Goal: Task Accomplishment & Management: Use online tool/utility

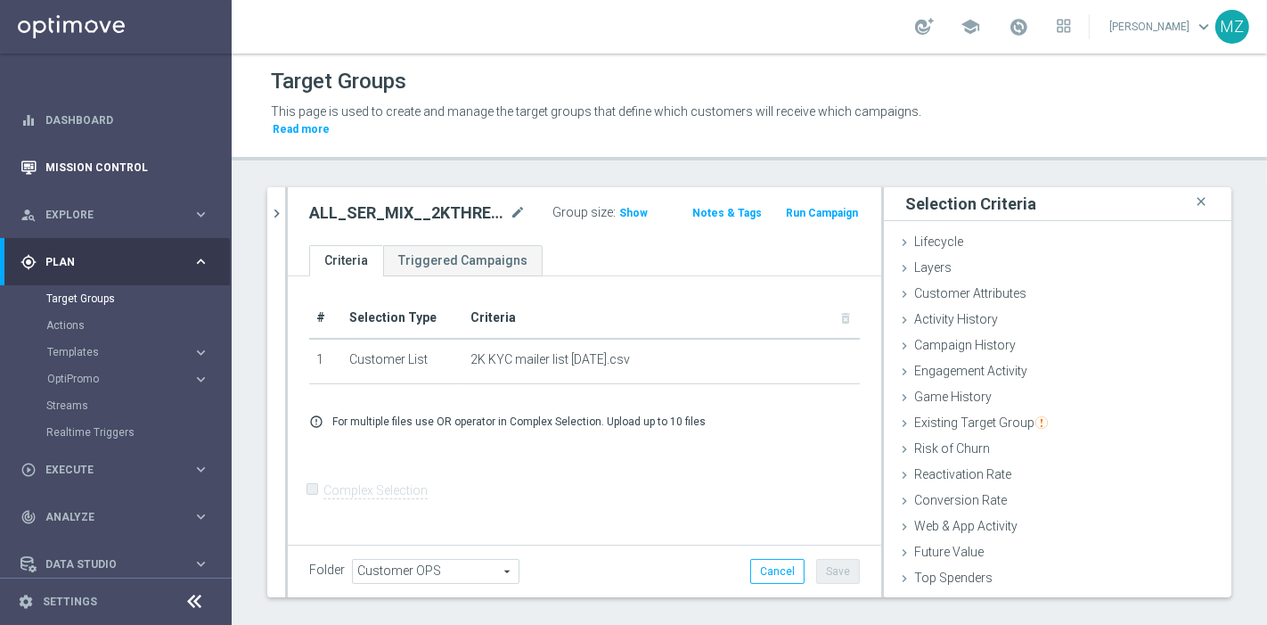
scroll to position [15, 0]
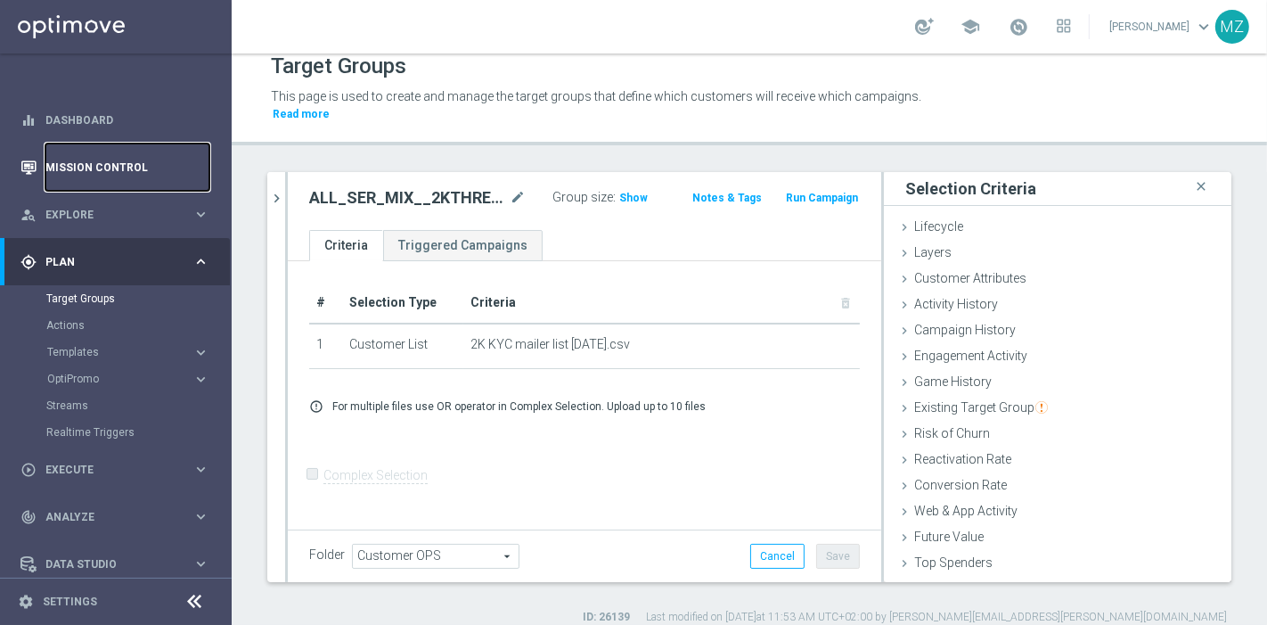
click at [112, 166] on link "Mission Control" at bounding box center [127, 166] width 164 height 47
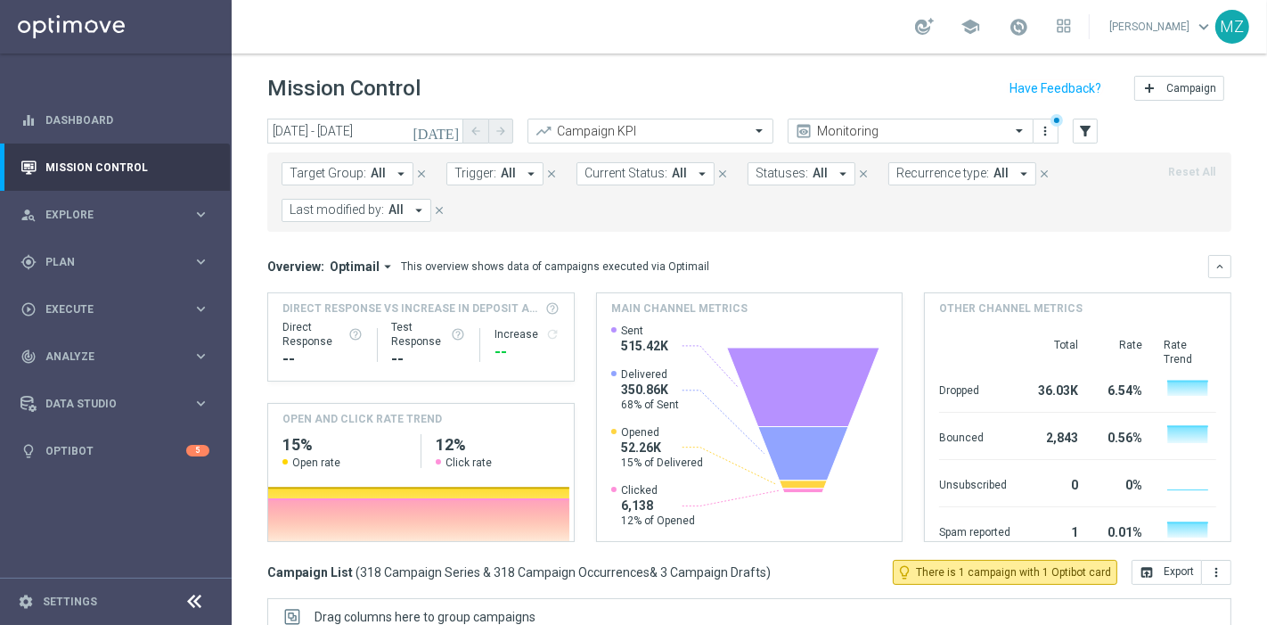
click at [504, 168] on span "All" at bounding box center [508, 173] width 15 height 15
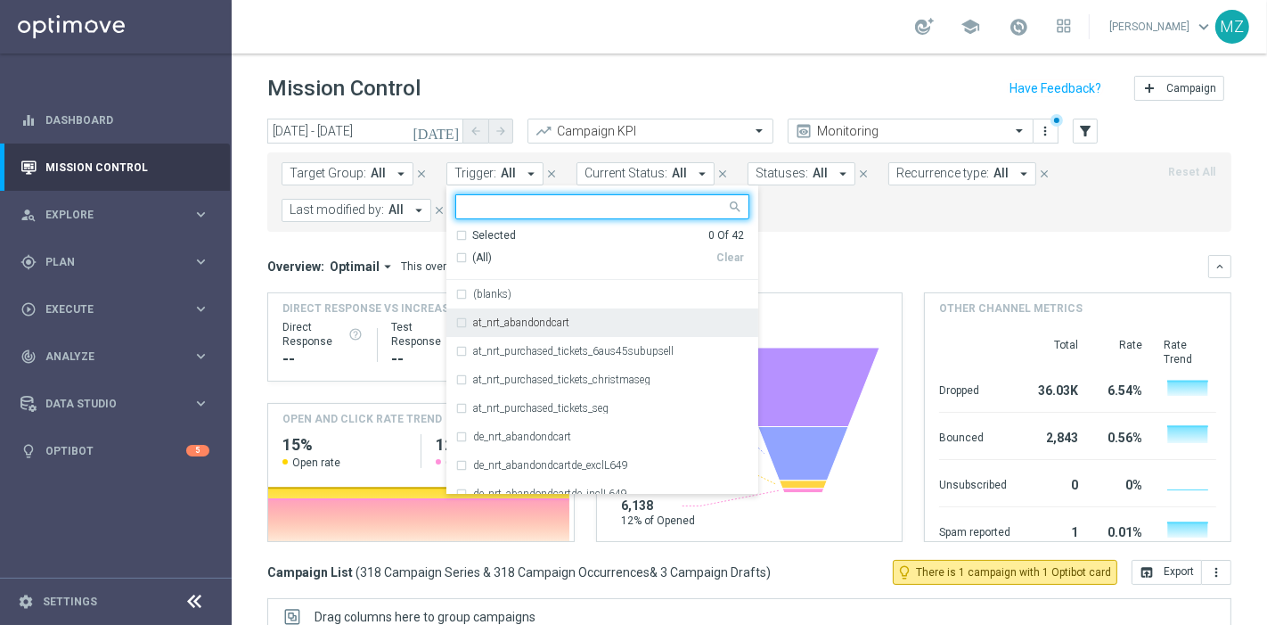
click at [502, 323] on label "at_nrt_abandondcart" at bounding box center [521, 322] width 96 height 11
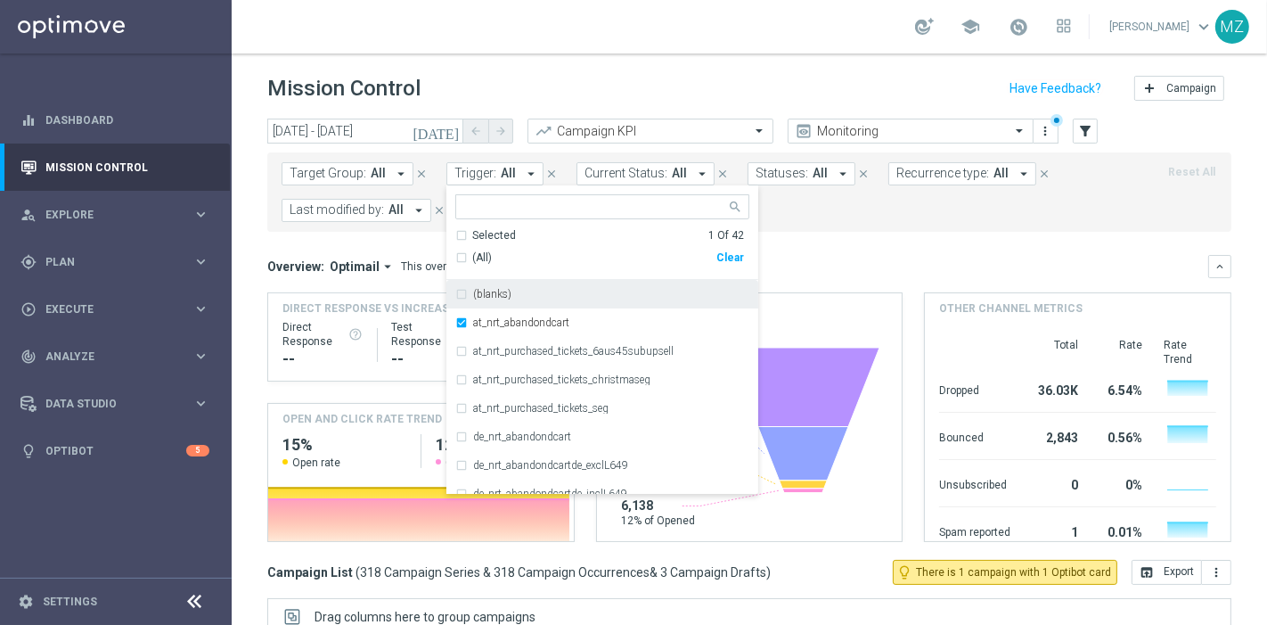
click at [939, 230] on div "Target Group: All arrow_drop_down close Trigger: All arrow_drop_down at_nrt_aba…" at bounding box center [749, 191] width 964 height 79
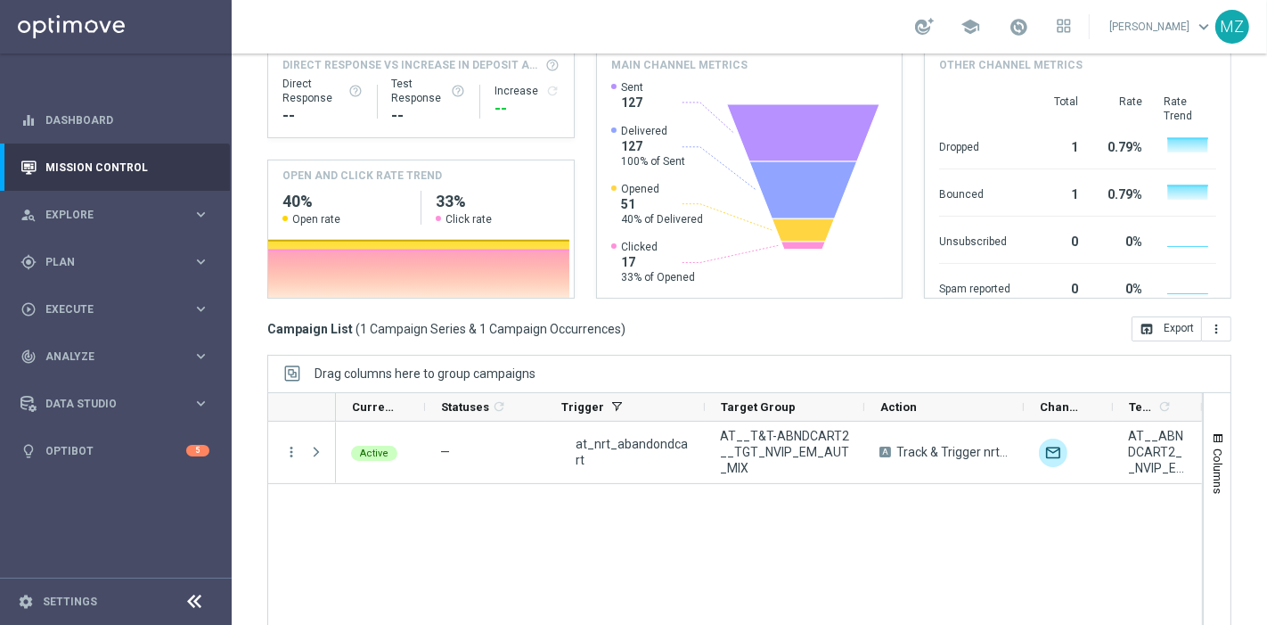
scroll to position [254, 0]
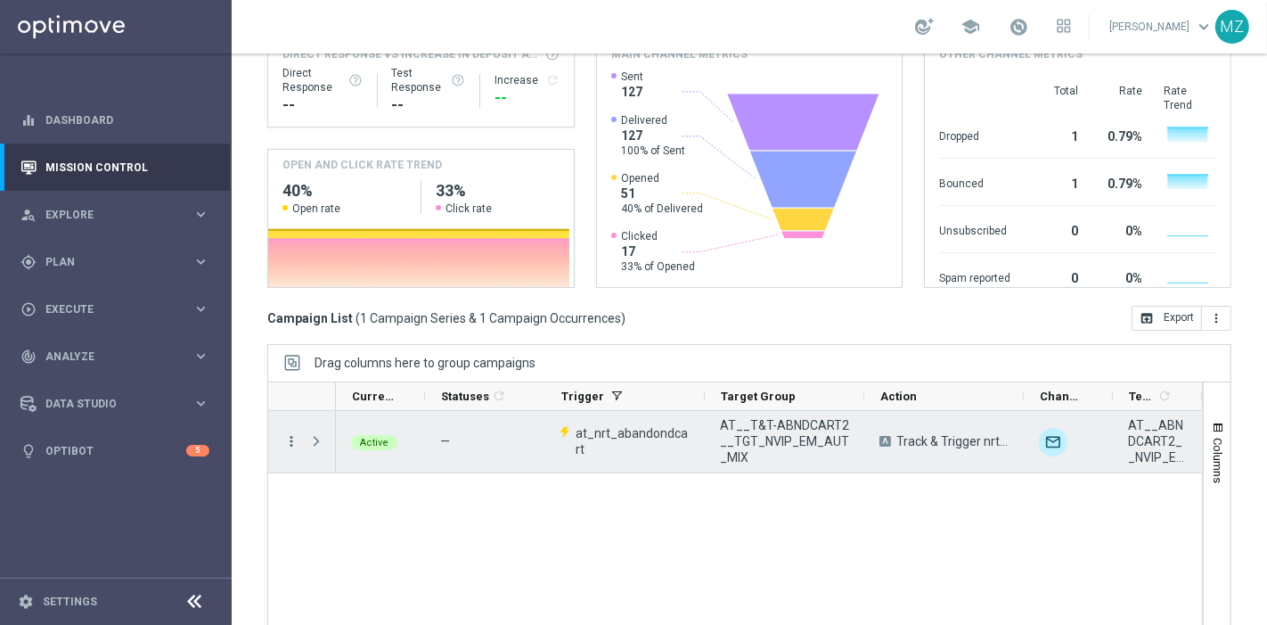
click at [295, 438] on icon "more_vert" at bounding box center [291, 441] width 16 height 16
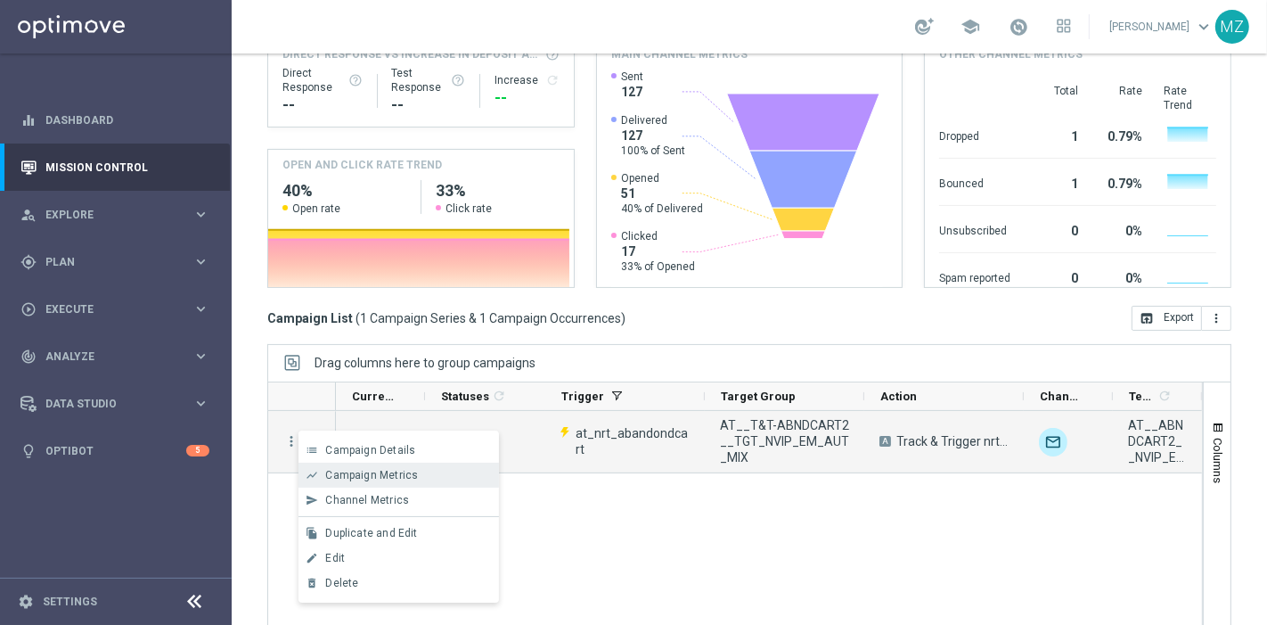
click at [352, 476] on span "Campaign Metrics" at bounding box center [371, 475] width 93 height 12
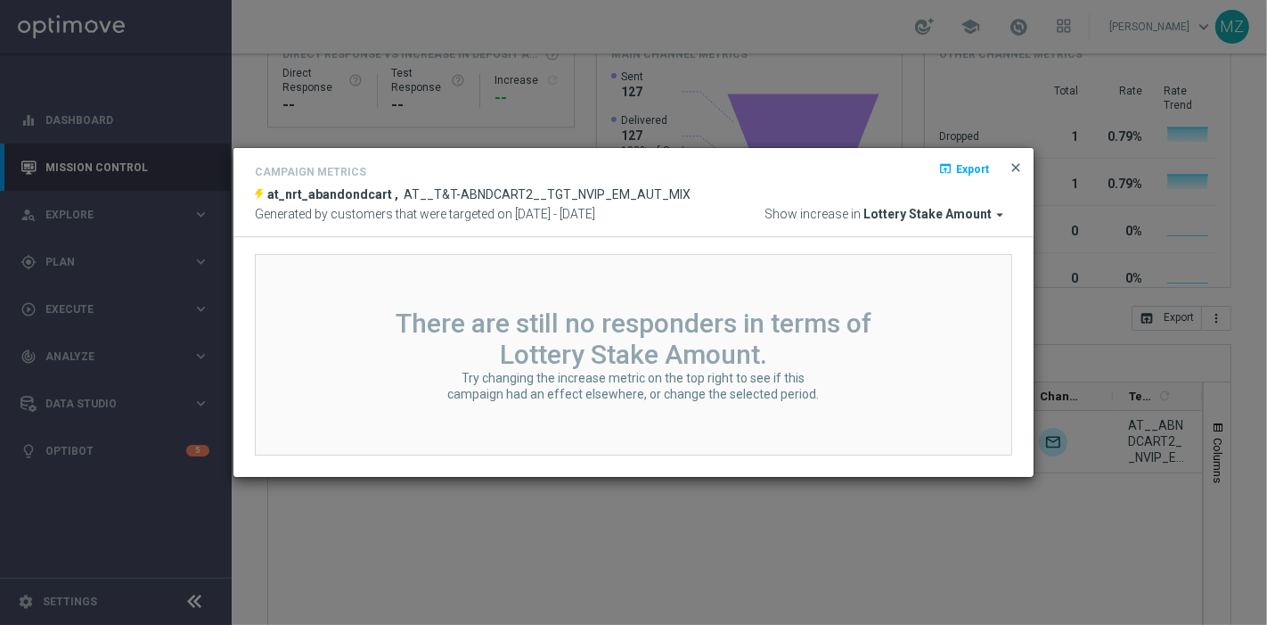
click at [1017, 163] on span "close" at bounding box center [1016, 167] width 14 height 14
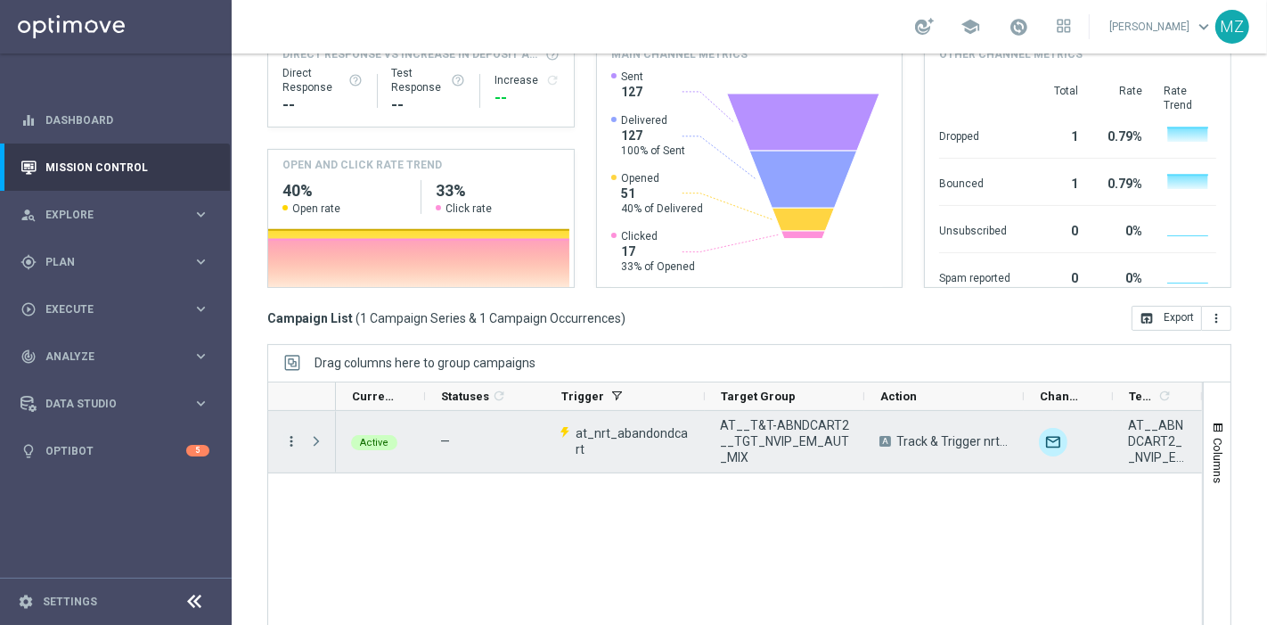
click at [283, 438] on icon "more_vert" at bounding box center [291, 441] width 16 height 16
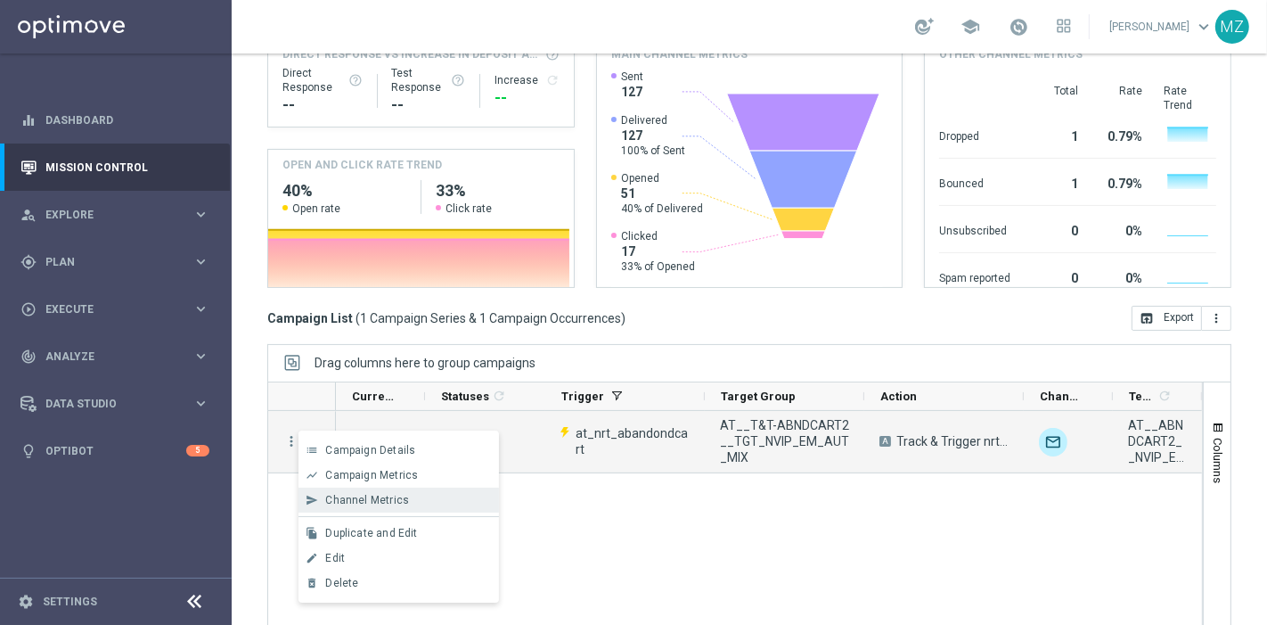
click at [340, 495] on span "Channel Metrics" at bounding box center [367, 500] width 84 height 12
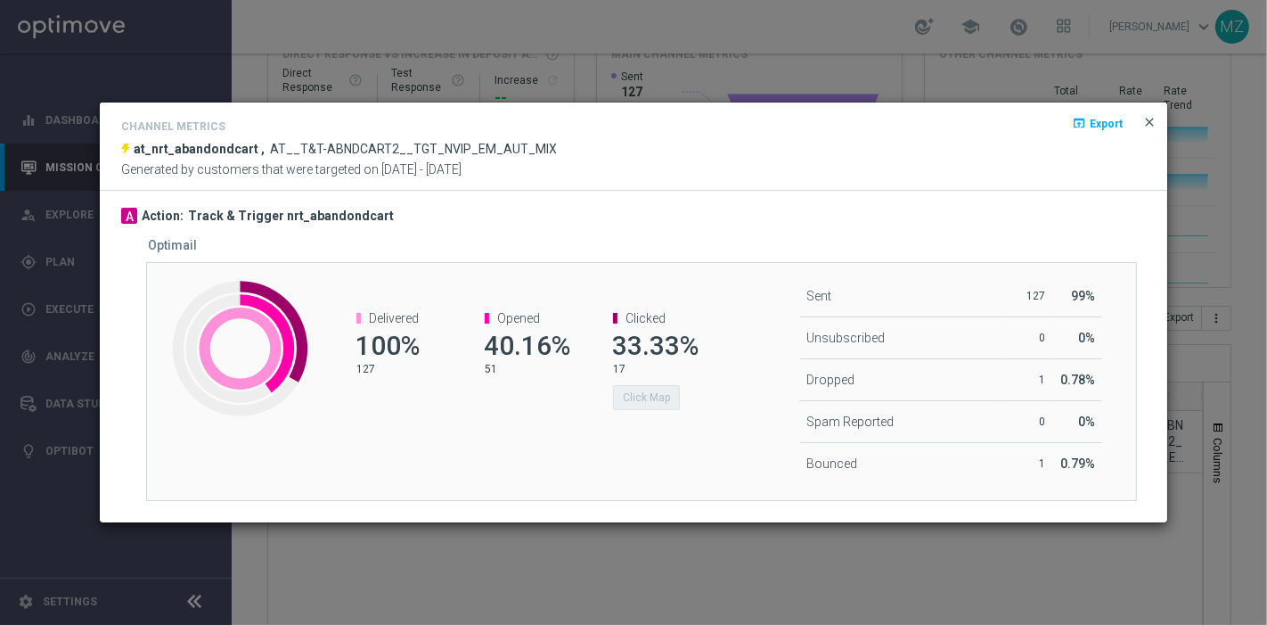
click at [1153, 116] on span "close" at bounding box center [1149, 122] width 14 height 14
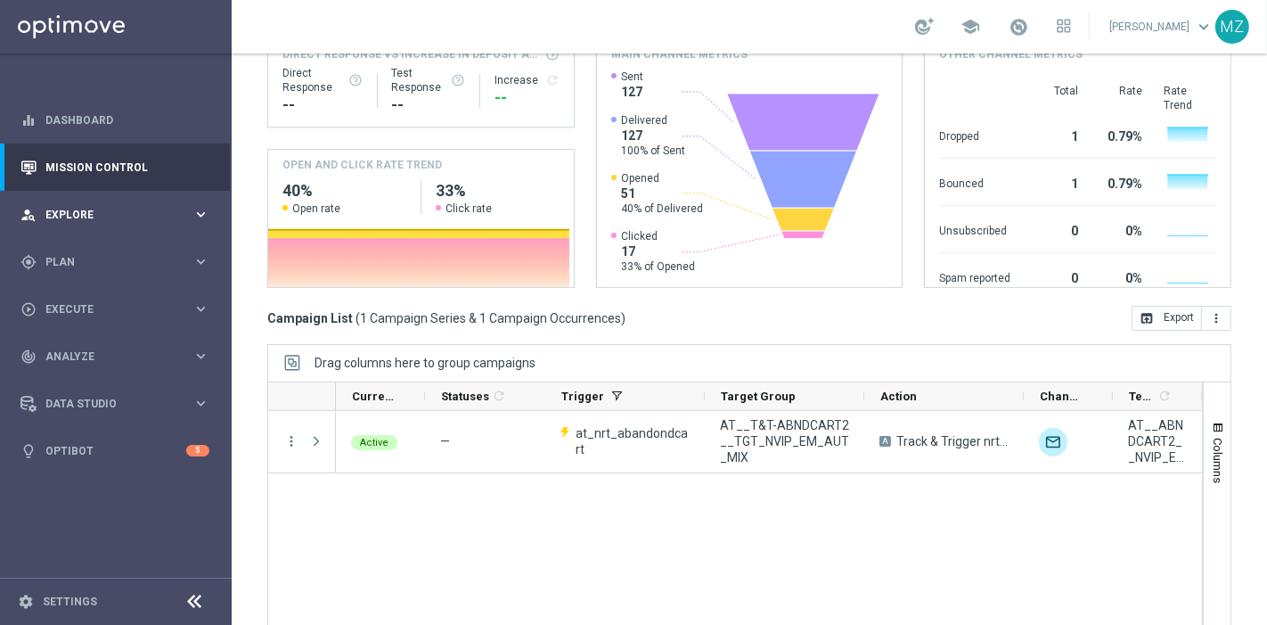
click at [159, 205] on div "person_search Explore keyboard_arrow_right" at bounding box center [115, 214] width 230 height 47
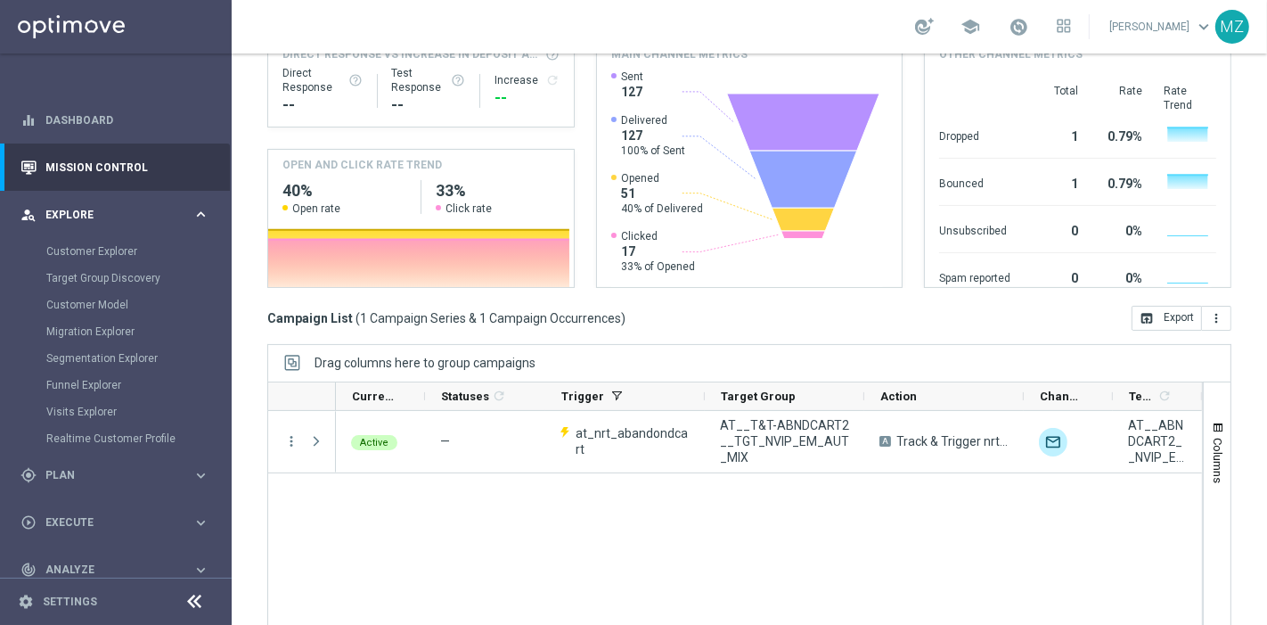
click at [159, 207] on div "person_search Explore" at bounding box center [106, 215] width 172 height 16
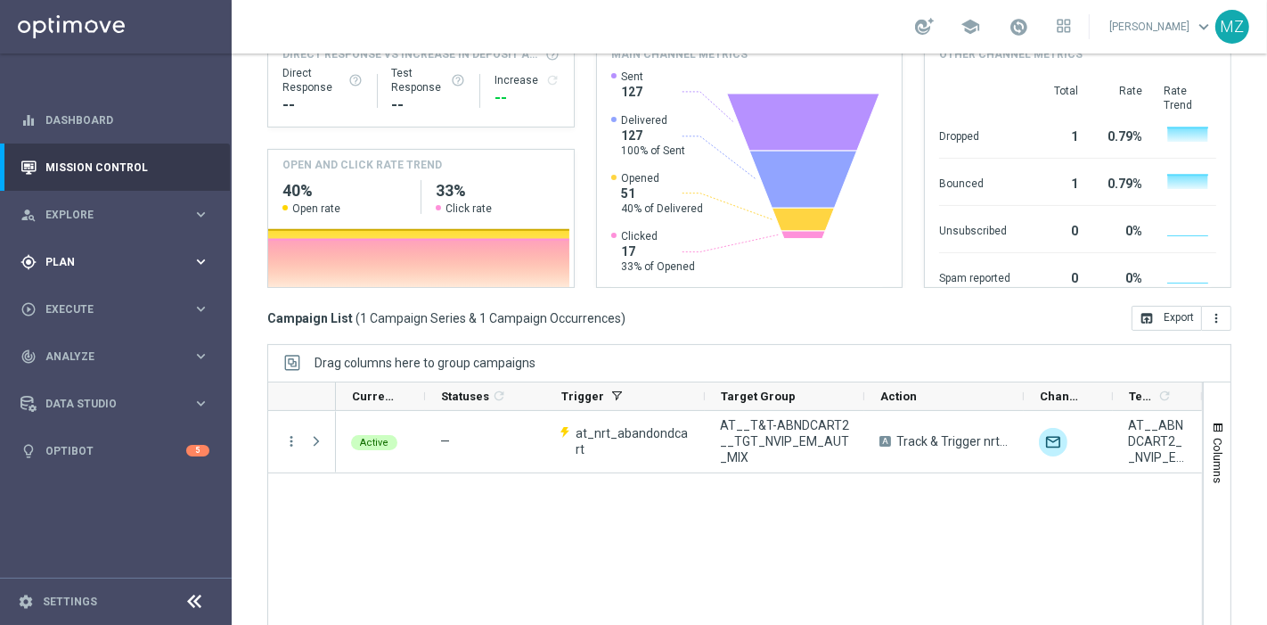
click at [105, 260] on span "Plan" at bounding box center [118, 262] width 147 height 11
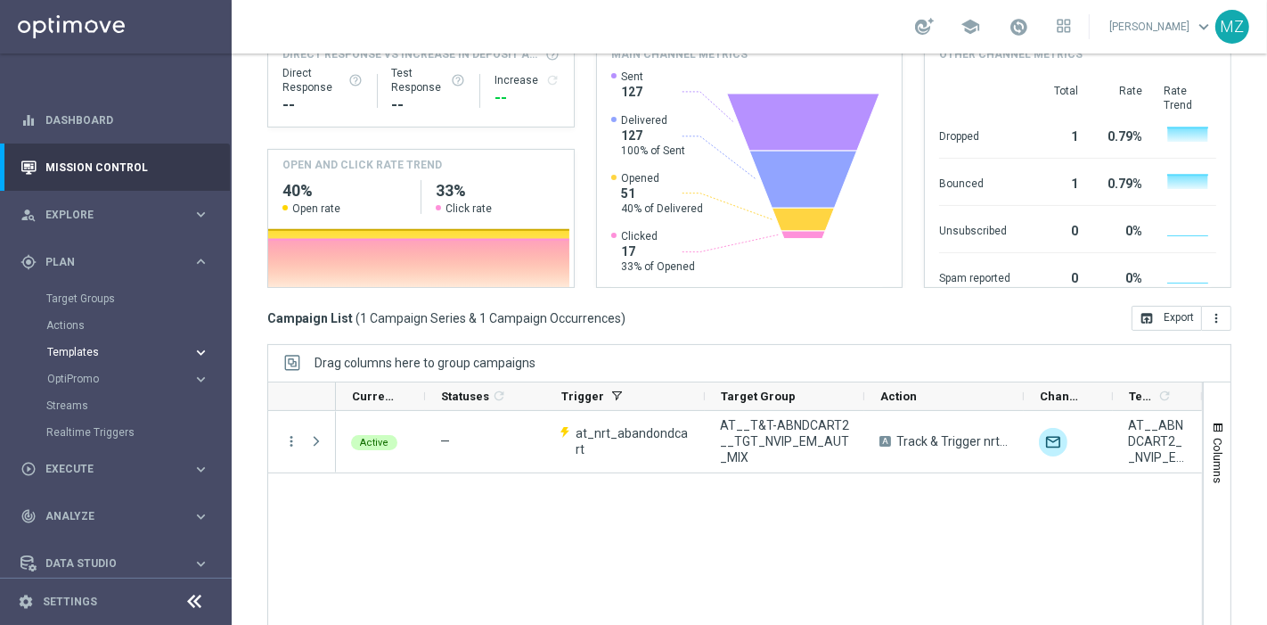
click at [74, 347] on span "Templates" at bounding box center [110, 352] width 127 height 11
click at [71, 380] on link "Optimail" at bounding box center [120, 379] width 130 height 14
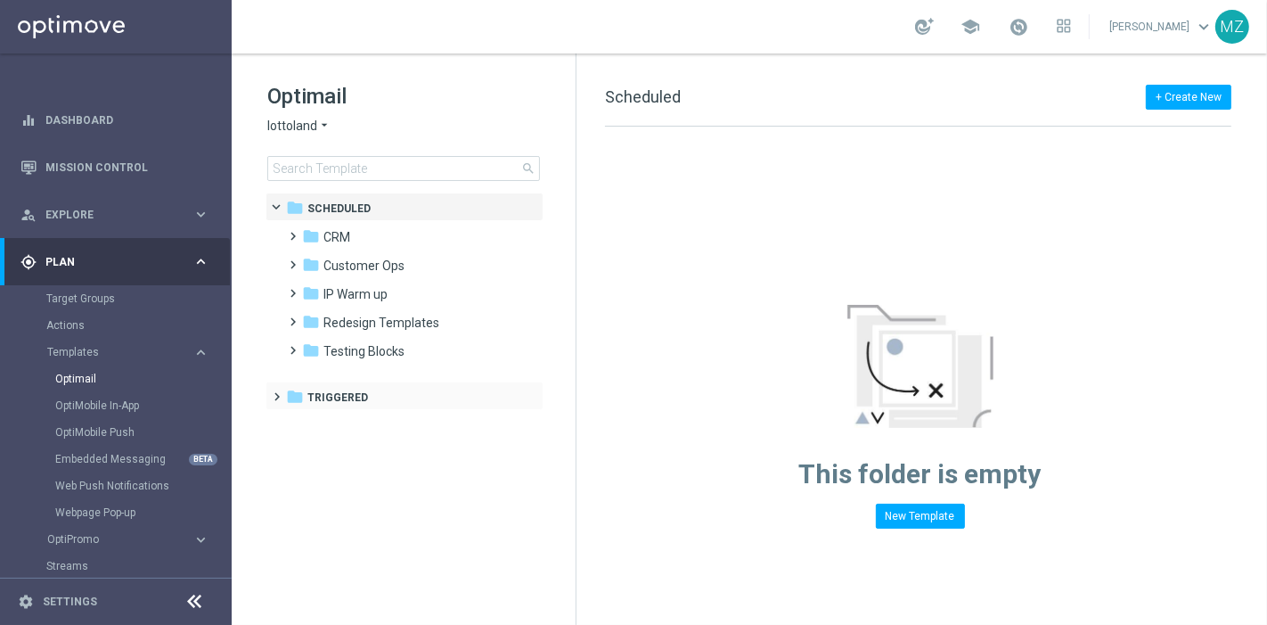
click at [274, 392] on span at bounding box center [274, 388] width 8 height 7
click at [294, 421] on span at bounding box center [290, 416] width 8 height 7
click at [305, 500] on span at bounding box center [308, 502] width 8 height 7
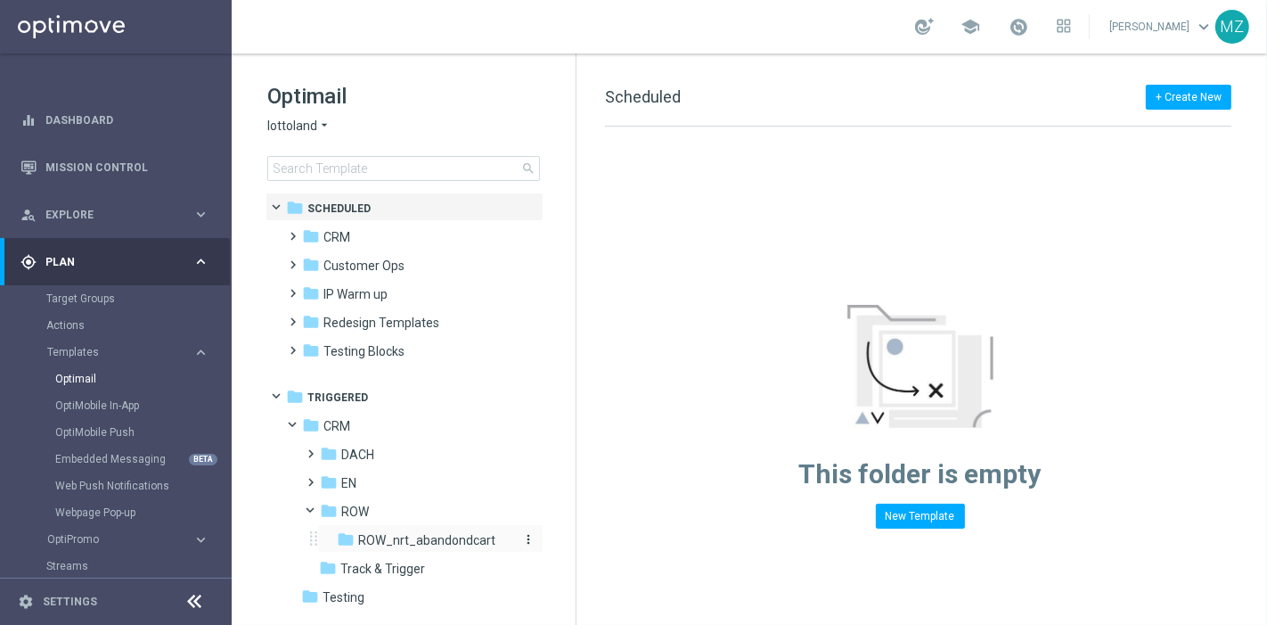
click at [387, 543] on span "ROW_nrt_abandondcart" at bounding box center [426, 540] width 137 height 16
click at [440, 540] on span "ROW_nrt_abandondcart" at bounding box center [426, 540] width 137 height 16
click at [393, 538] on span "ROW_nrt_abandondcart" at bounding box center [426, 540] width 137 height 16
click at [312, 446] on span at bounding box center [308, 445] width 8 height 7
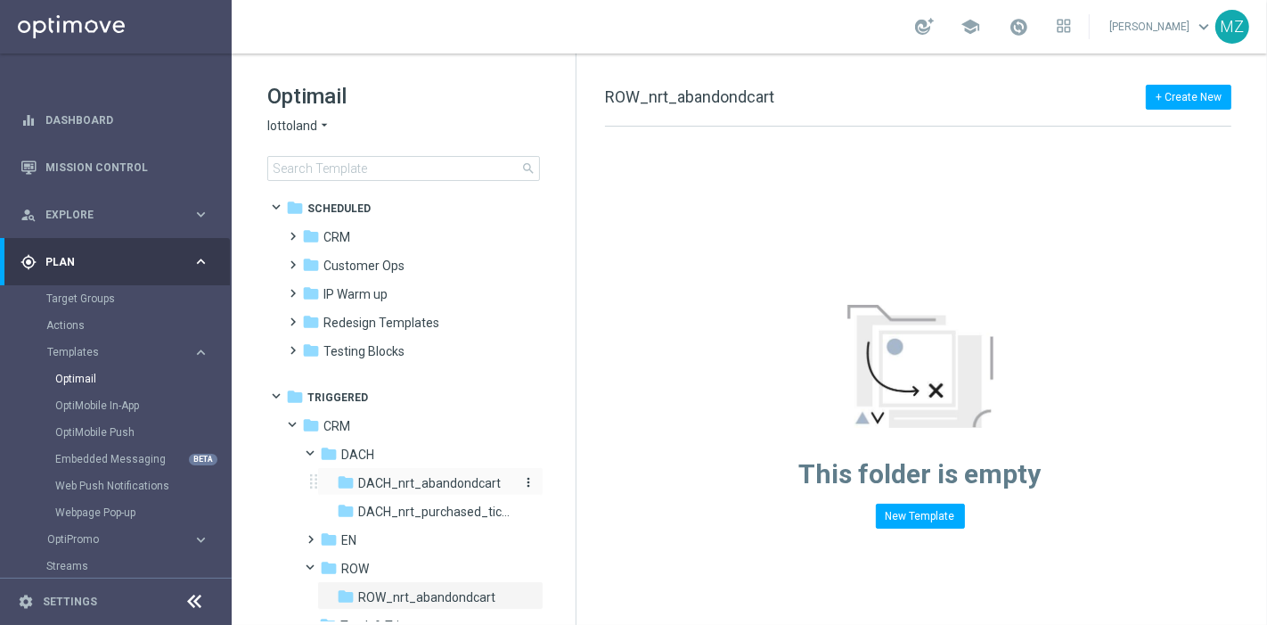
click at [390, 482] on span "DACH_nrt_abandondcart" at bounding box center [429, 483] width 143 height 16
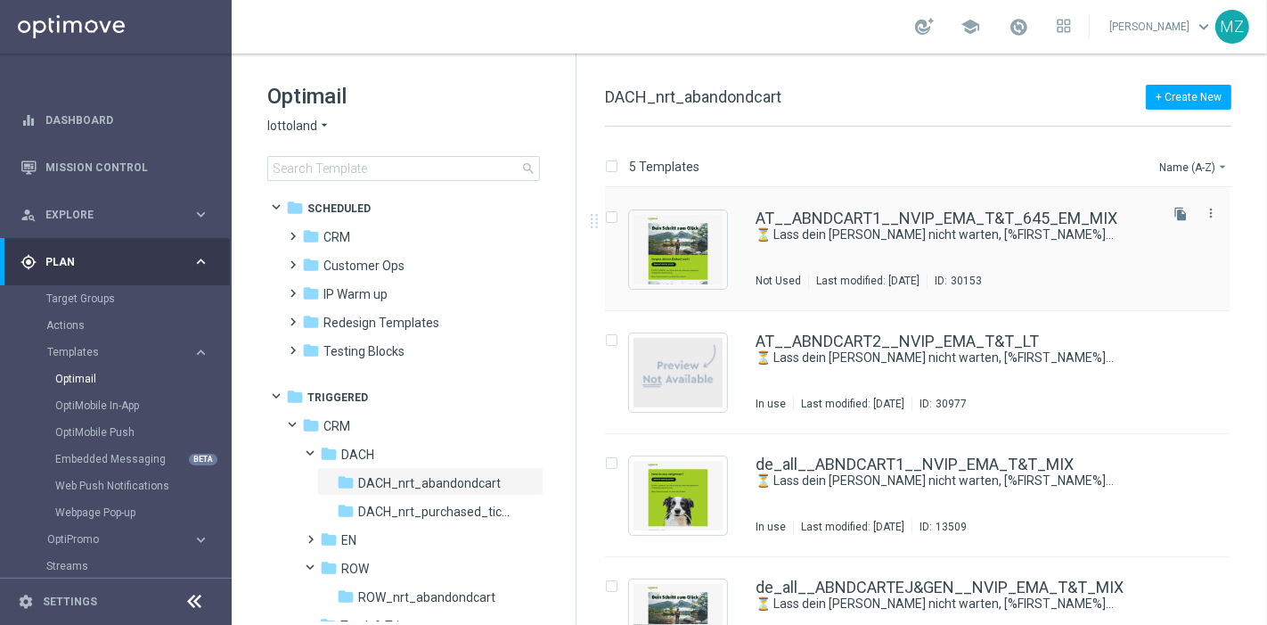
click at [921, 247] on div "AT__ABNDCART1__NVIP_EMA_T&T_645_EM_MIX ⏳ Lass dein Glück nicht warten, [%FIRST_…" at bounding box center [955, 249] width 399 height 78
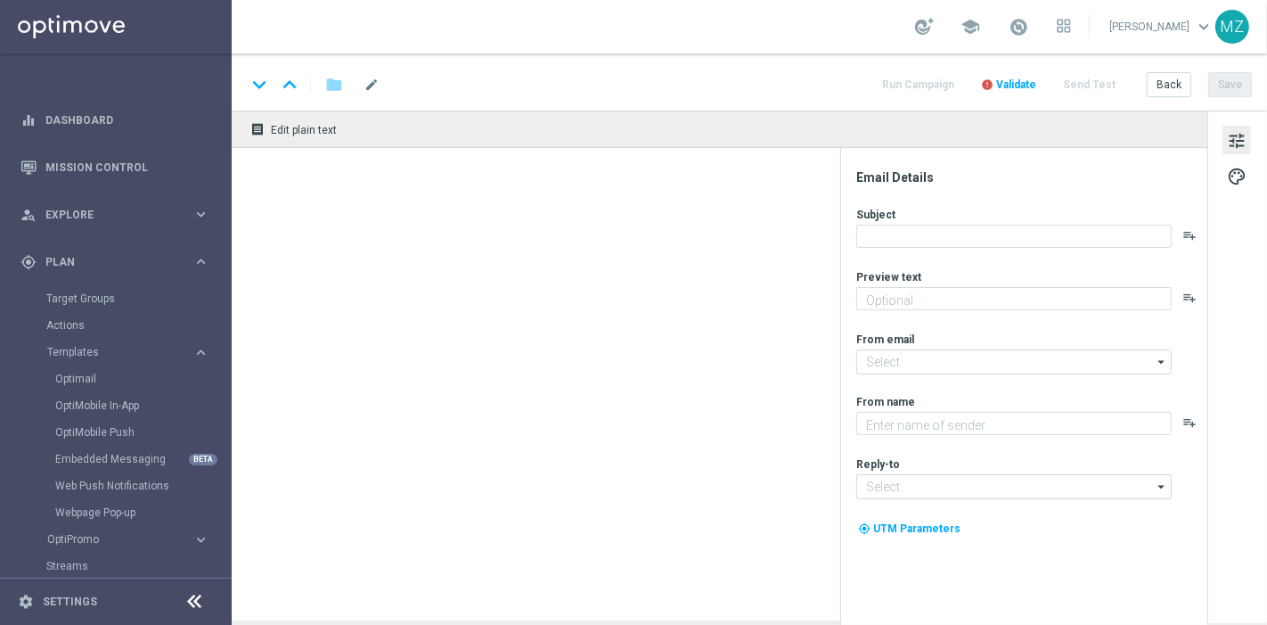
type textarea "Setze jetzt deinen Einkauf fort!"
type textarea "Lottoland"
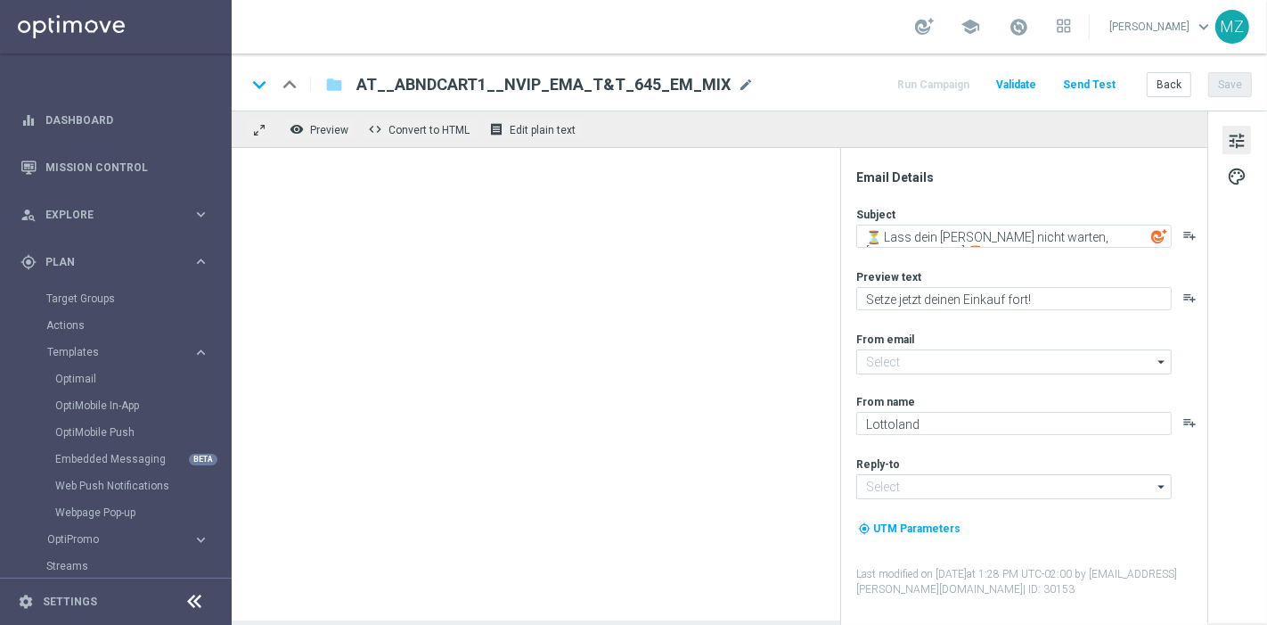
type input "[EMAIL_ADDRESS][DOMAIN_NAME]"
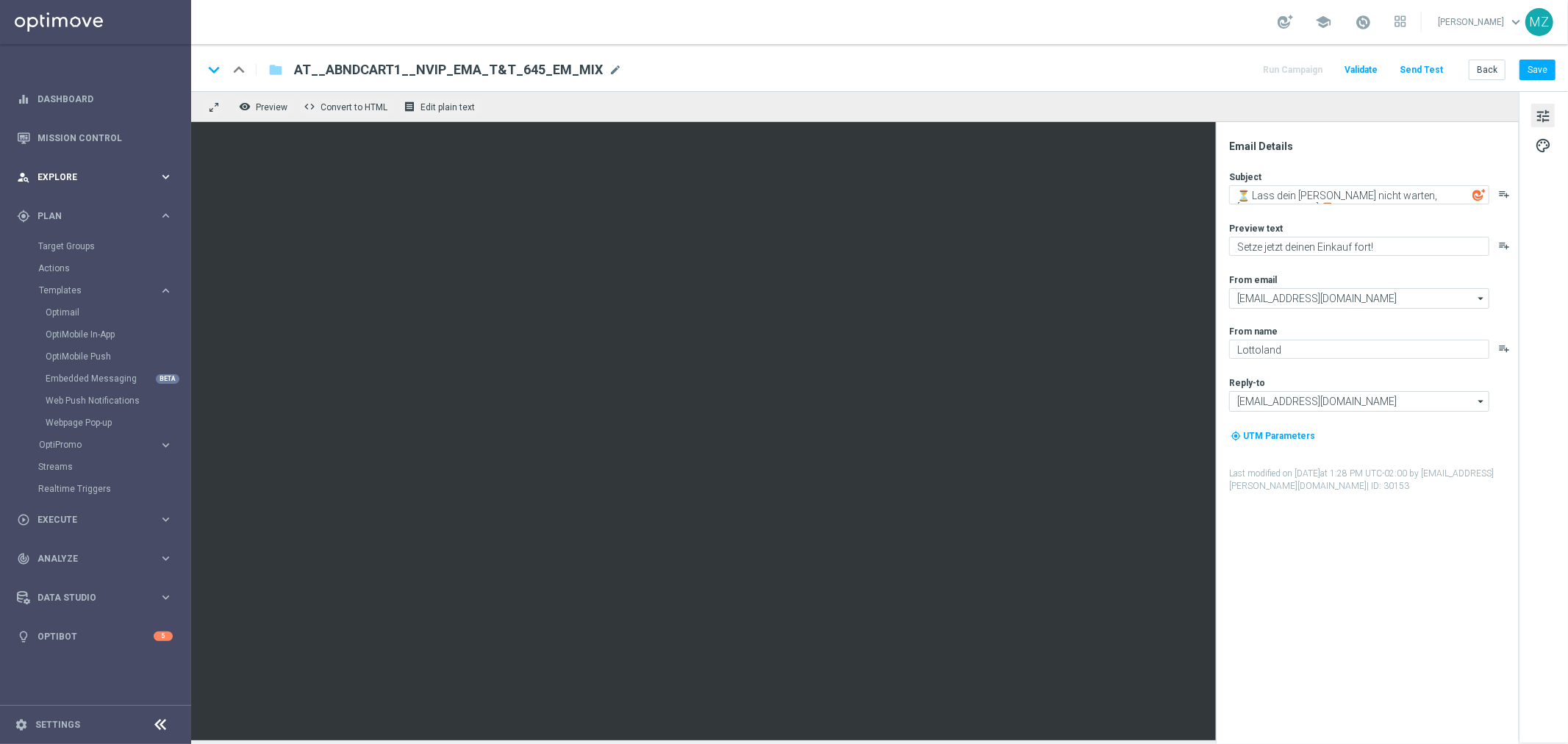
click at [90, 167] on div "person_search Explore keyboard_arrow_right" at bounding box center [95, 177] width 190 height 39
click at [88, 166] on div "person_search Explore keyboard_arrow_right" at bounding box center [95, 177] width 190 height 39
click at [73, 221] on div "gps_fixed Plan" at bounding box center [87, 216] width 142 height 13
click at [66, 243] on link "Target Groups" at bounding box center [95, 246] width 115 height 12
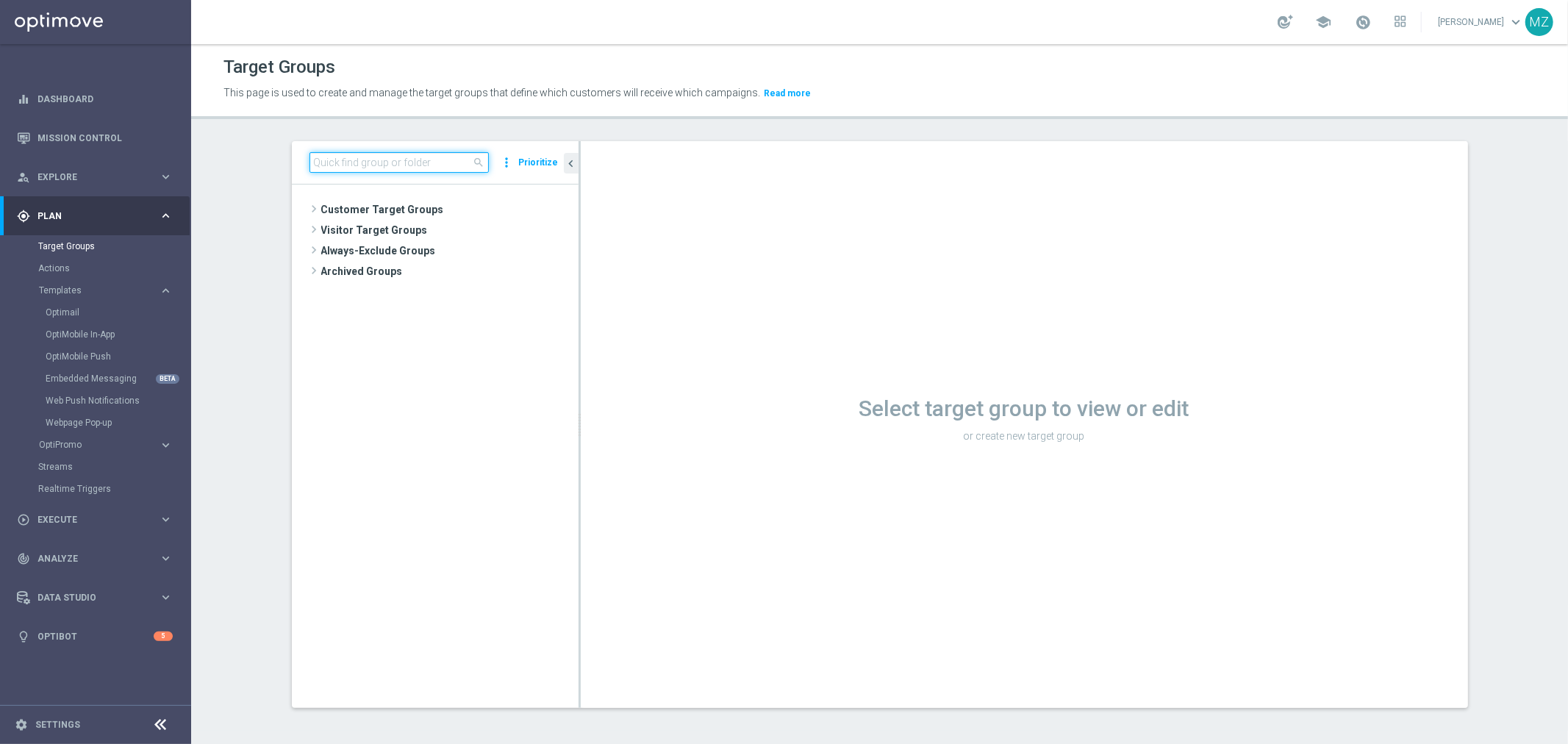
click at [384, 158] on input at bounding box center [398, 162] width 179 height 21
paste input "ALL_SER_MIX__2KTHRESHOLDWEEKLY"
type input "ALL_SER_MIX__2KTHRESHOLDWEEKLY"
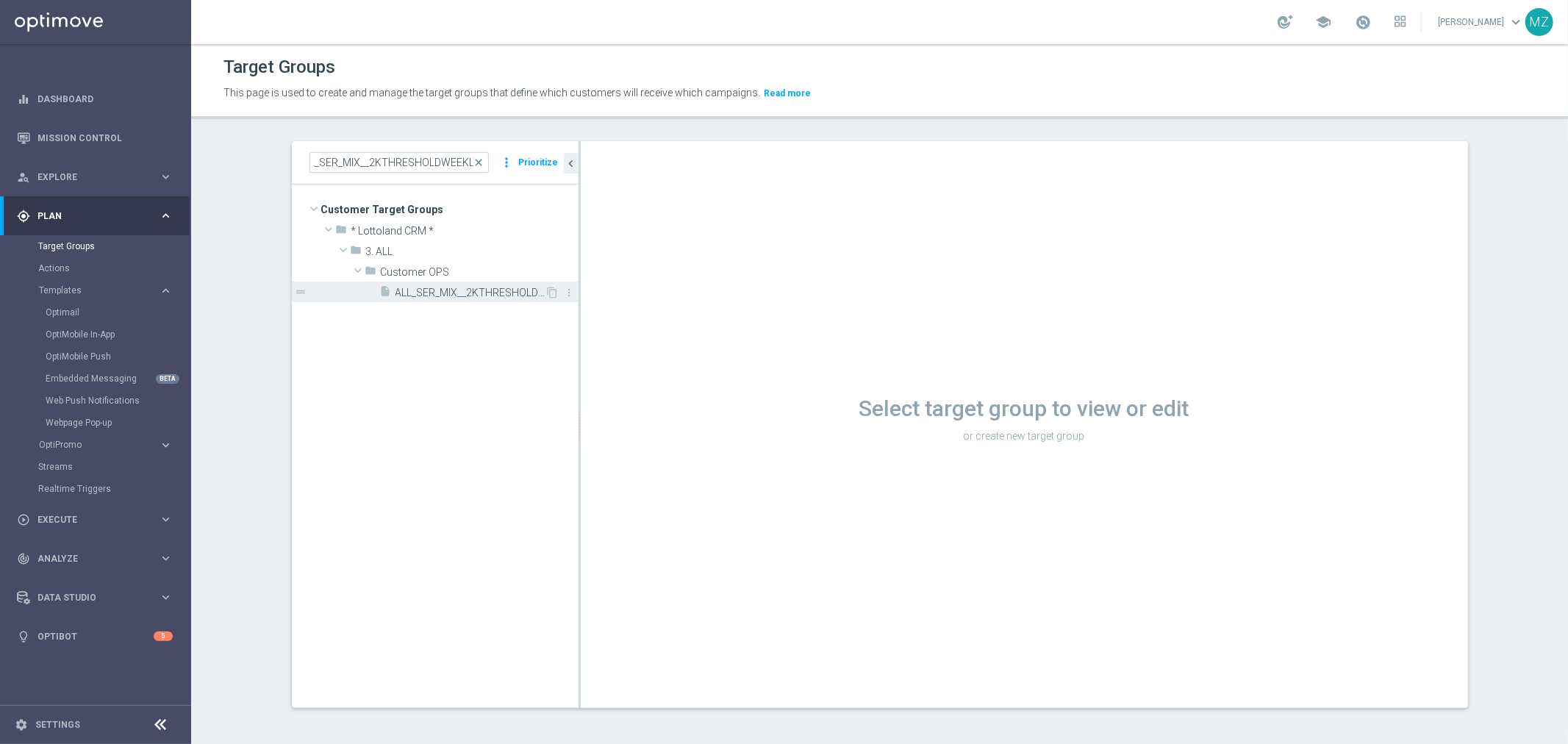
click at [442, 289] on span "ALL_SER_MIX__2KTHRESHOLDWEEKLY" at bounding box center [470, 293] width 150 height 12
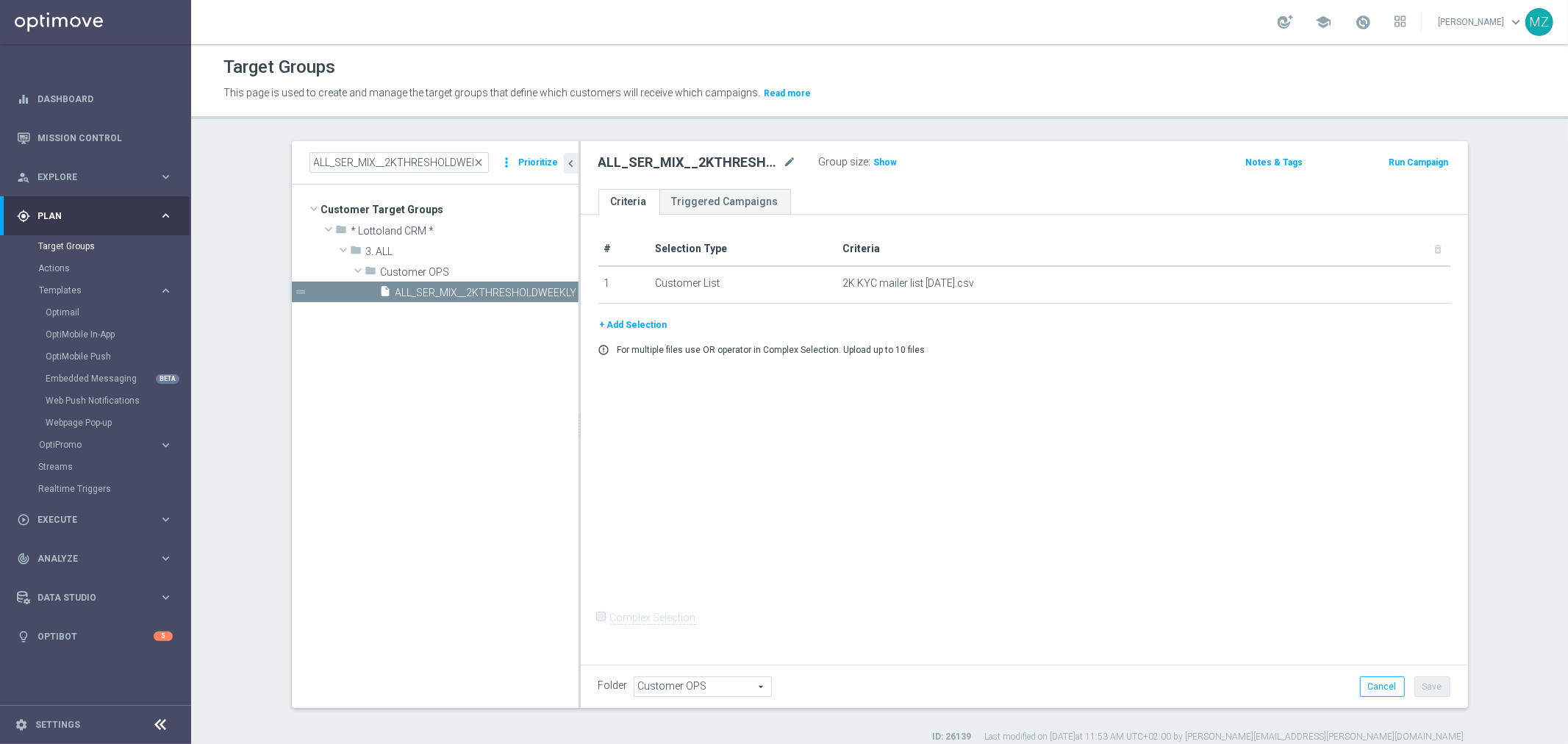
click at [638, 320] on button "+ Add Selection" at bounding box center [633, 325] width 71 height 16
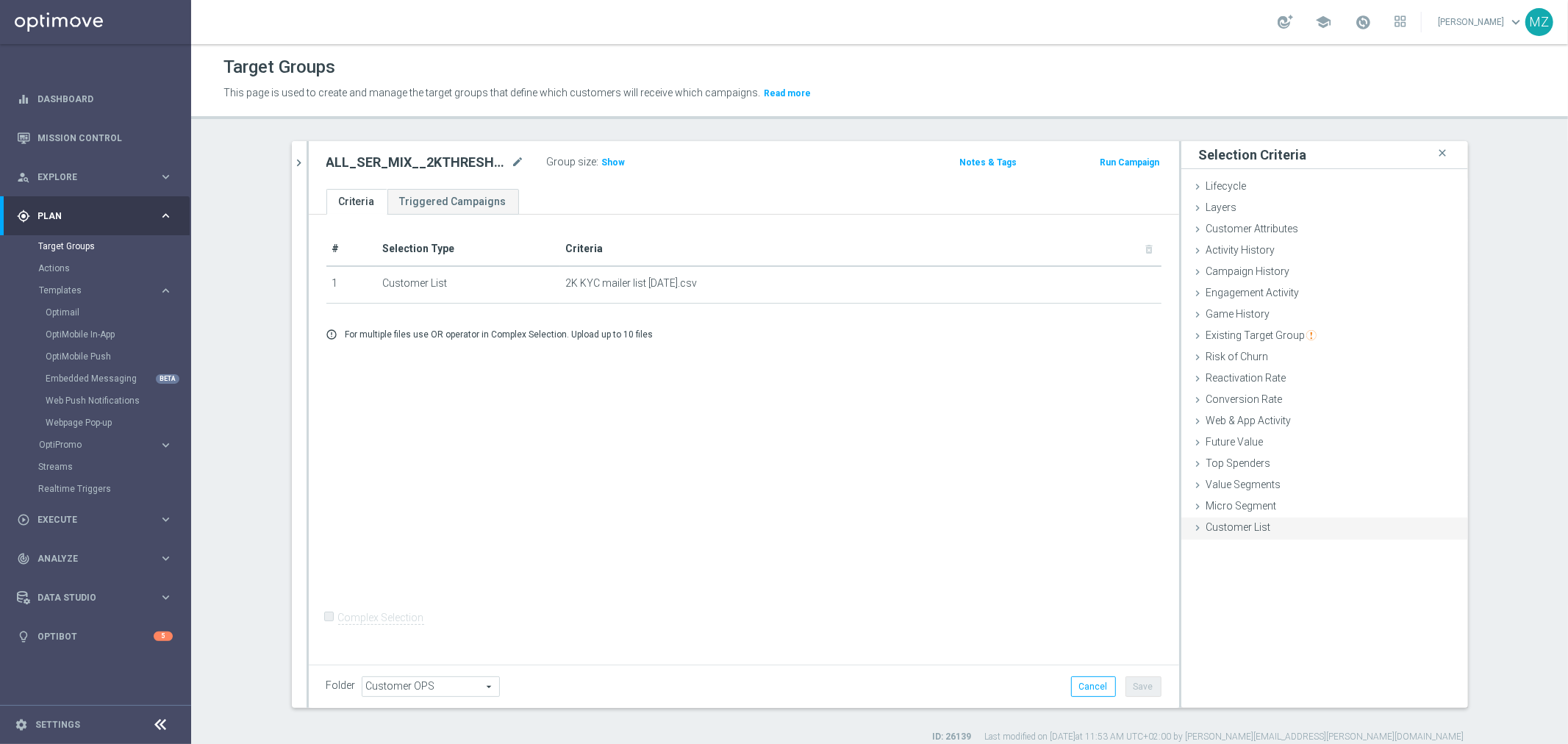
click at [1044, 515] on span "Customer List" at bounding box center [1238, 527] width 64 height 12
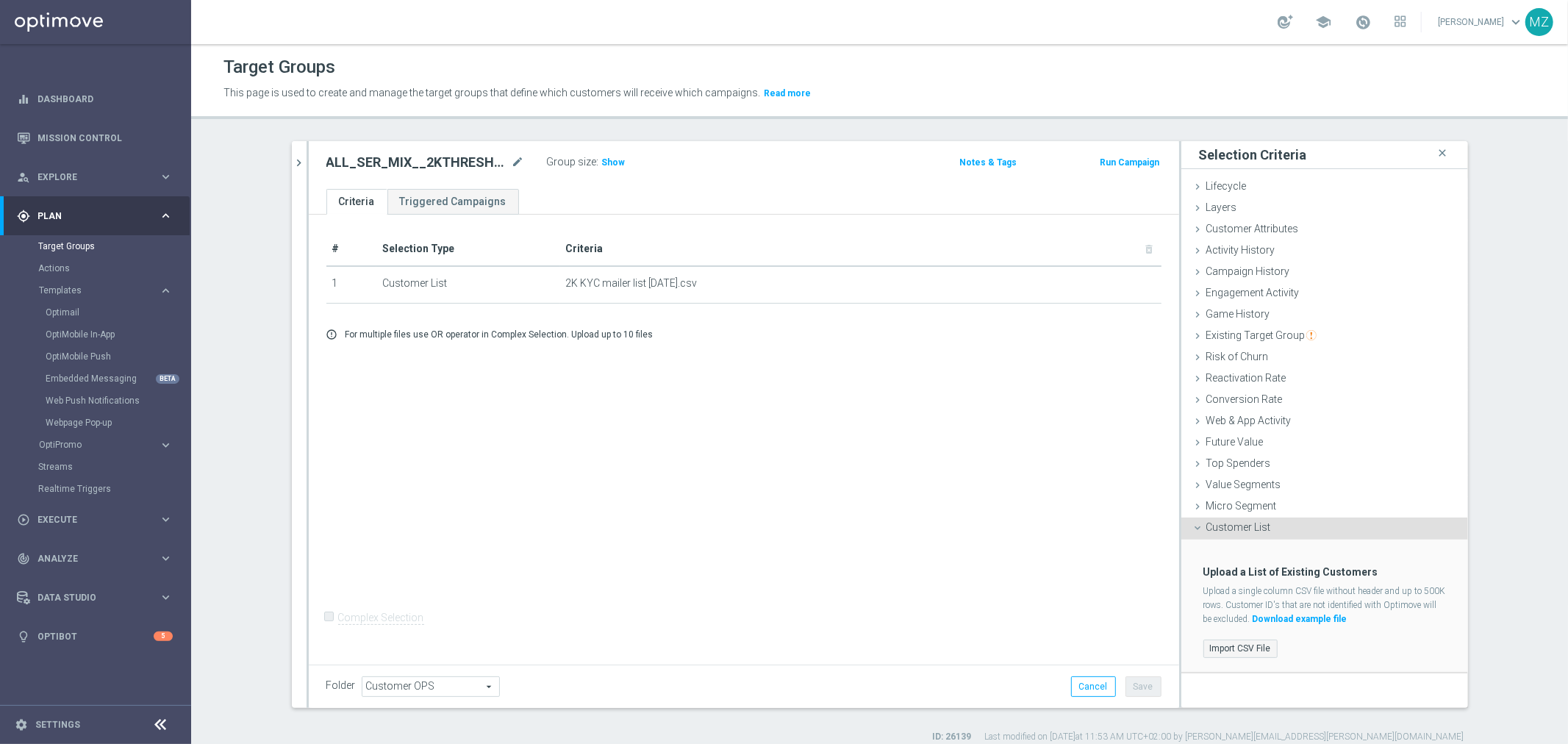
click at [1044, 515] on label "Import CSV File" at bounding box center [1241, 648] width 74 height 18
click at [0, 0] on input "Import CSV File" at bounding box center [0, 0] width 0 height 0
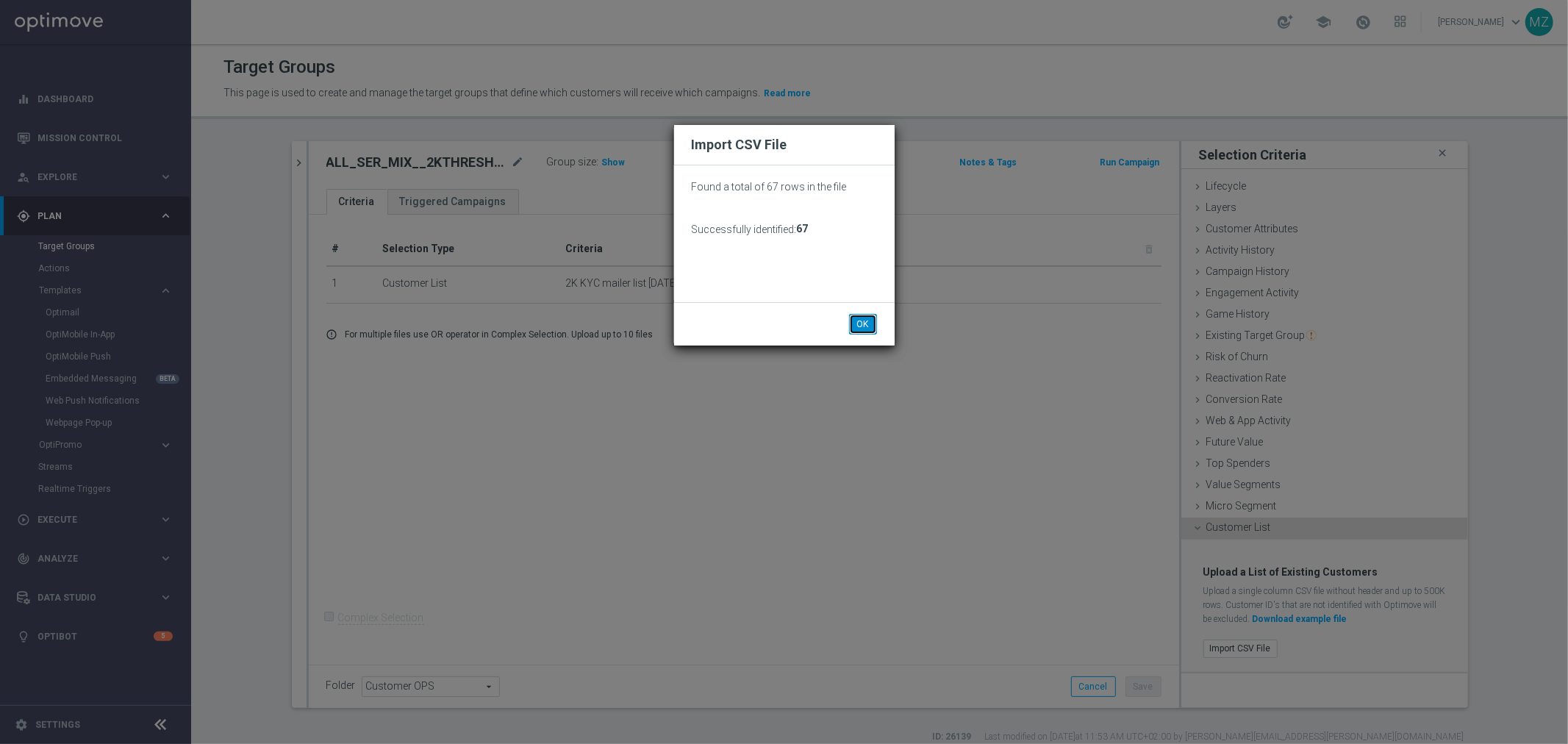
click at [857, 321] on button "OK" at bounding box center [863, 323] width 28 height 21
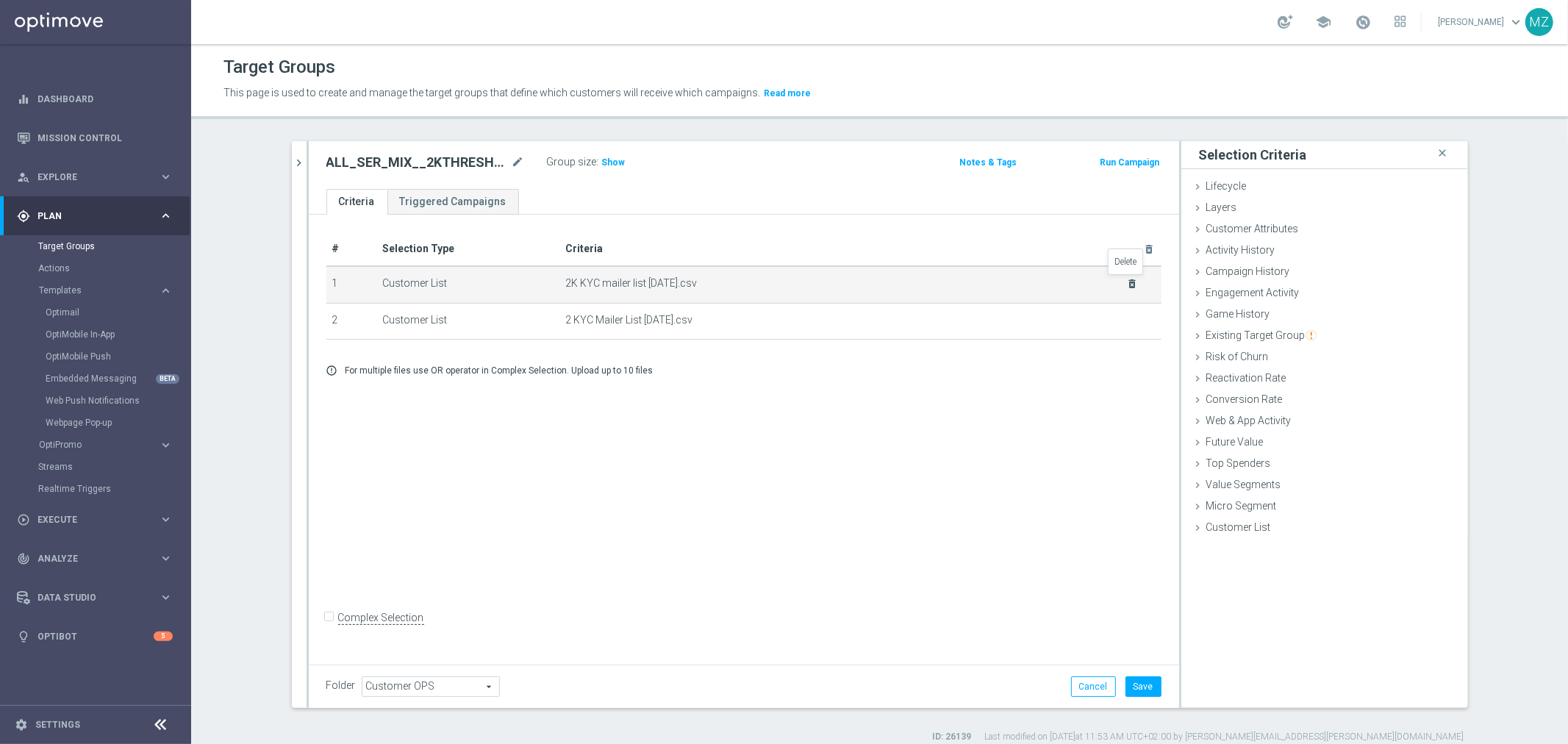
click at [1044, 280] on icon "delete_forever" at bounding box center [1132, 284] width 12 height 12
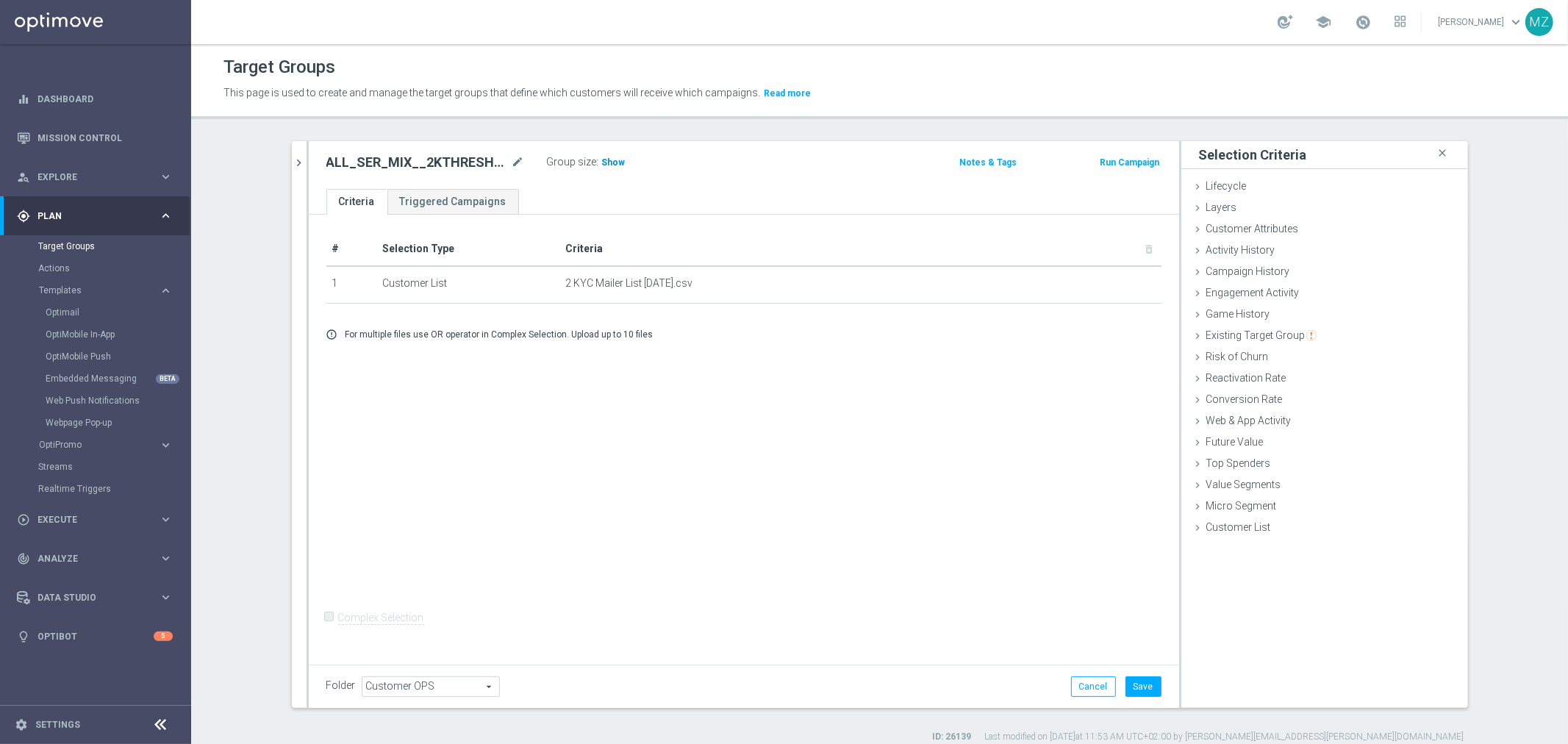
click at [603, 158] on span "Show" at bounding box center [614, 162] width 24 height 10
click at [1044, 515] on button "Save" at bounding box center [1143, 686] width 36 height 21
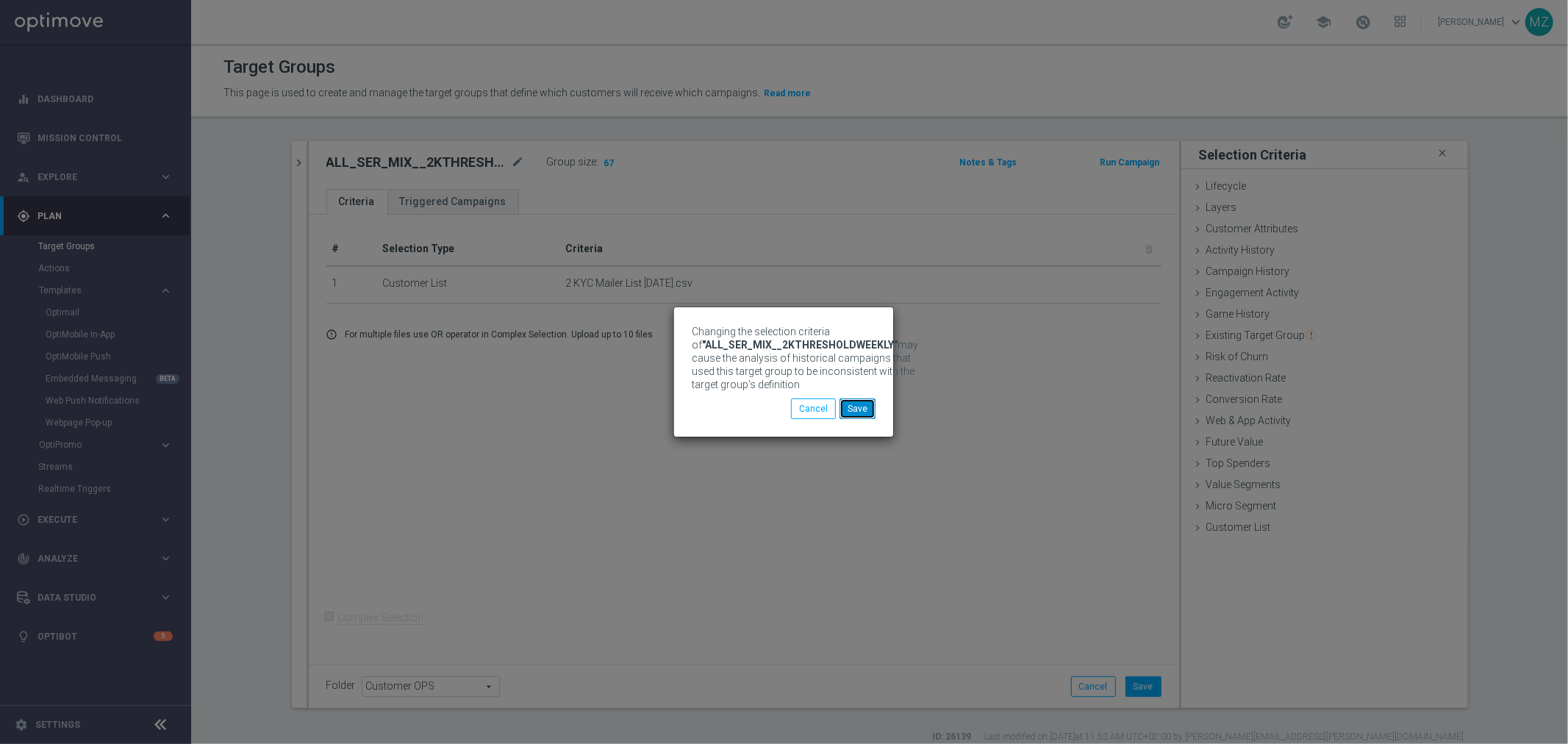
click at [855, 410] on button "Save" at bounding box center [858, 408] width 36 height 21
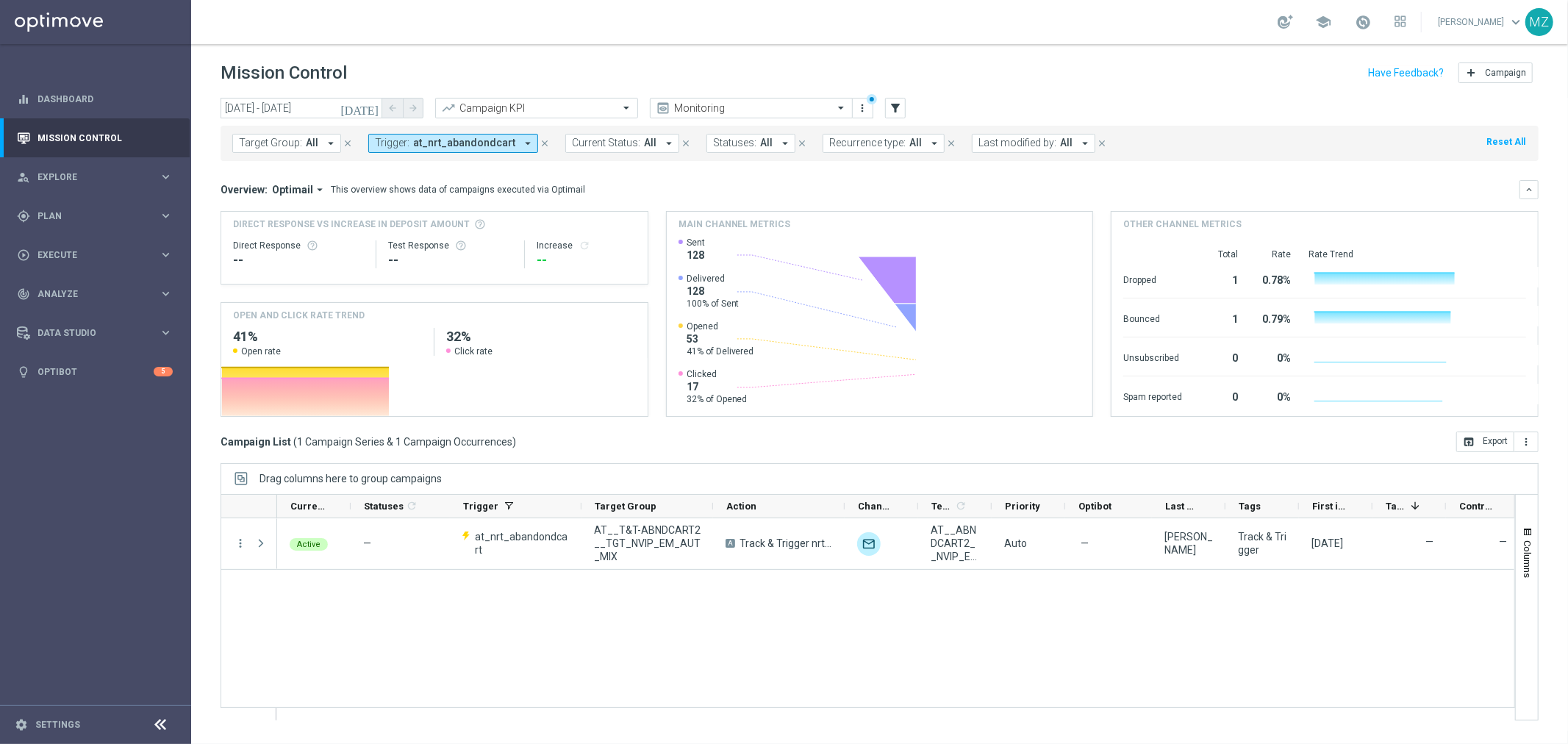
click at [473, 140] on span "at_nrt_abandondcart" at bounding box center [464, 143] width 102 height 12
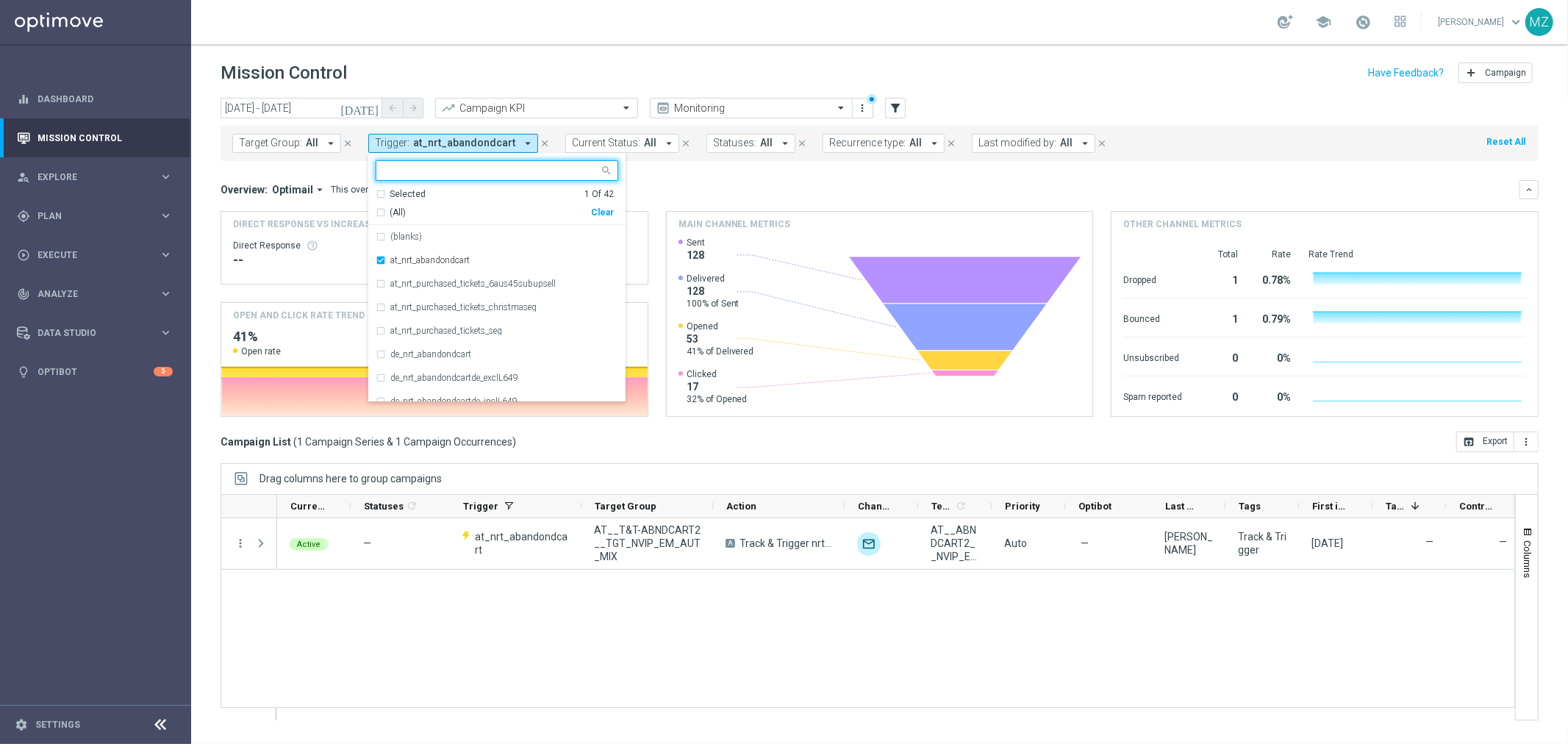
click at [0, 0] on div "Clear" at bounding box center [0, 0] width 0 height 0
click at [539, 143] on icon "close" at bounding box center [544, 144] width 10 height 10
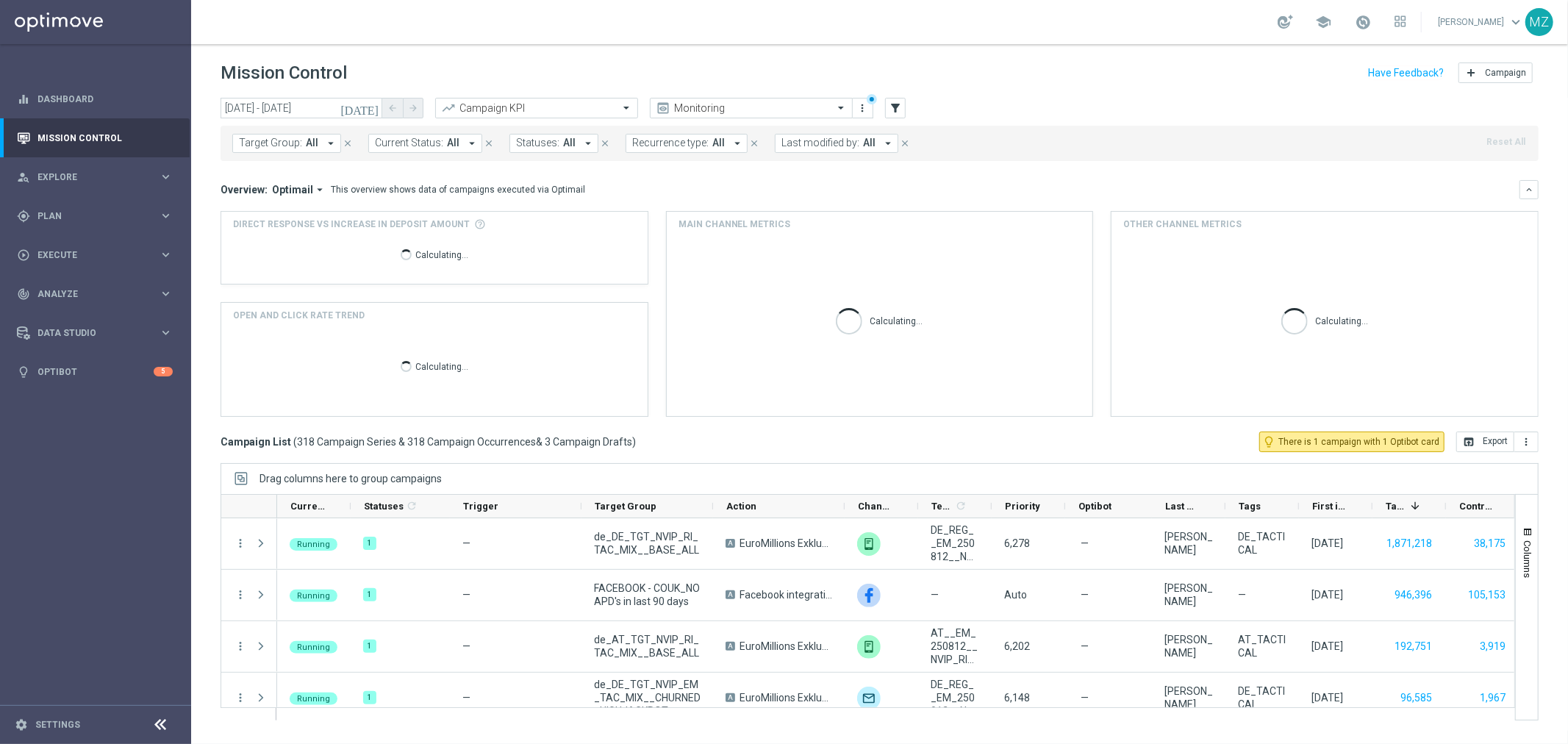
click at [313, 139] on span "All" at bounding box center [312, 143] width 12 height 12
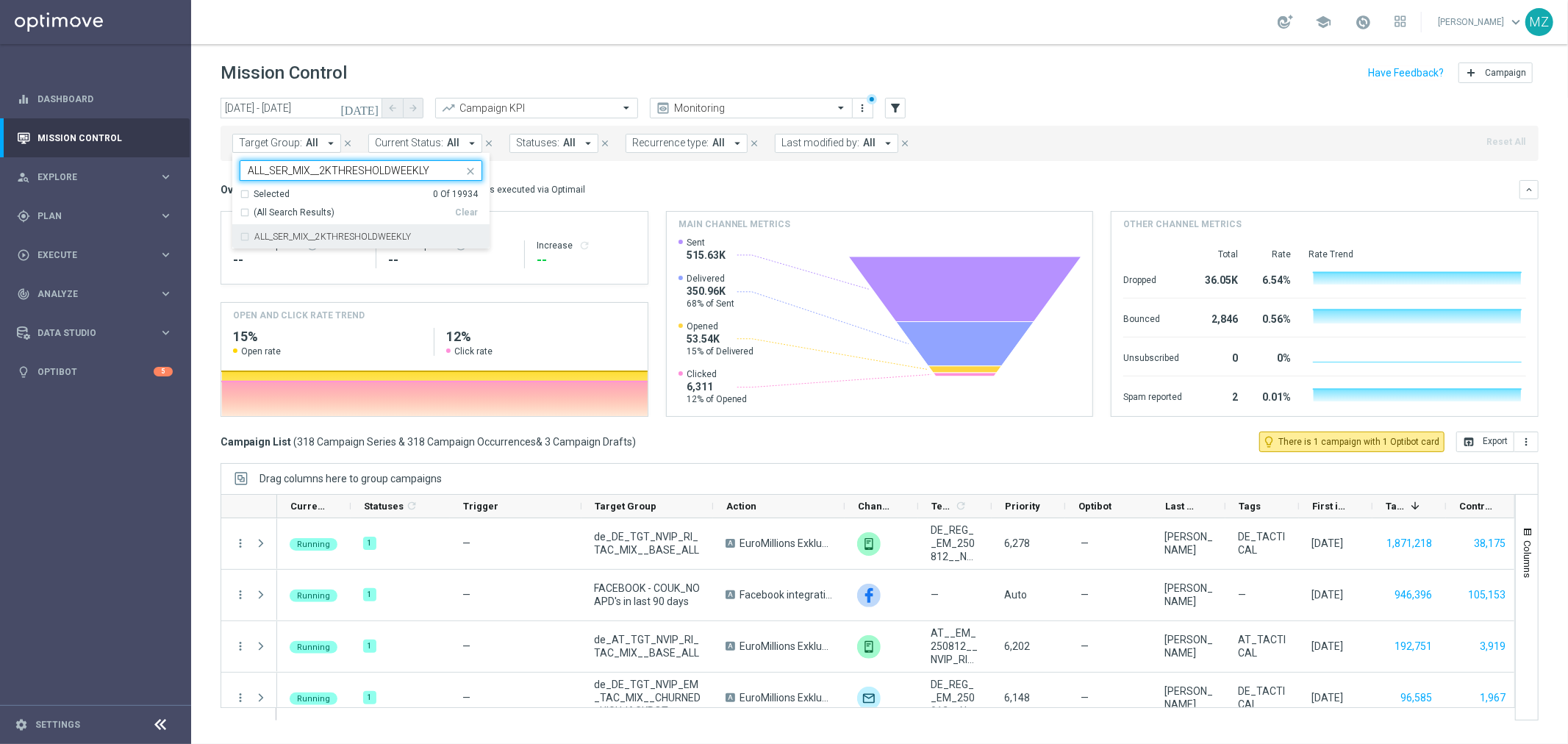
click at [321, 235] on label "ALL_SER_MIX__2KTHRESHOLDWEEKLY" at bounding box center [332, 237] width 157 height 9
type input "ALL_SER_MIX__2KTHRESHOLDWEEKLY"
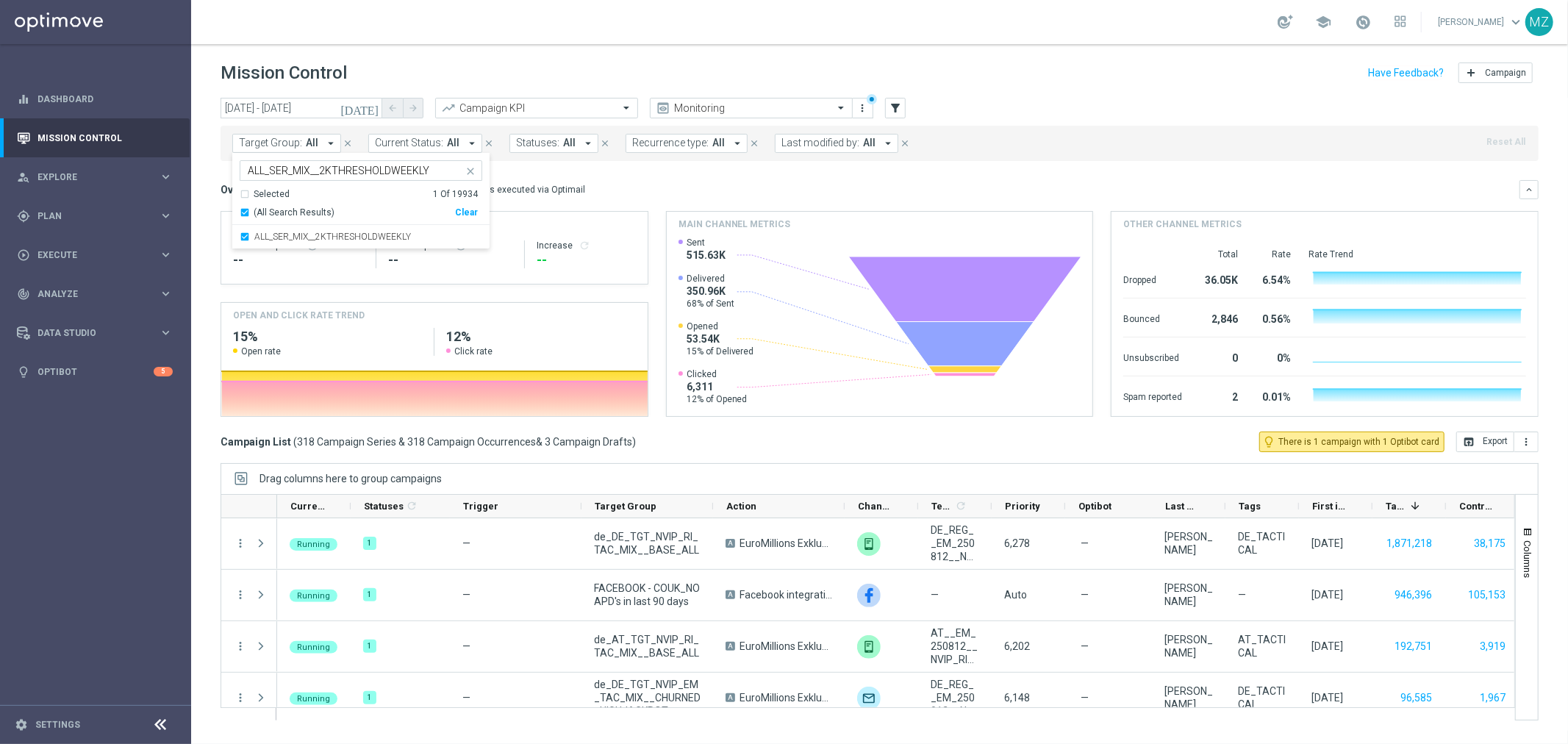
click at [1015, 104] on div "today 12 Aug 2025 - 12 Aug 2025 arrow_back arrow_forward Campaign KPI trending_…" at bounding box center [879, 109] width 1318 height 22
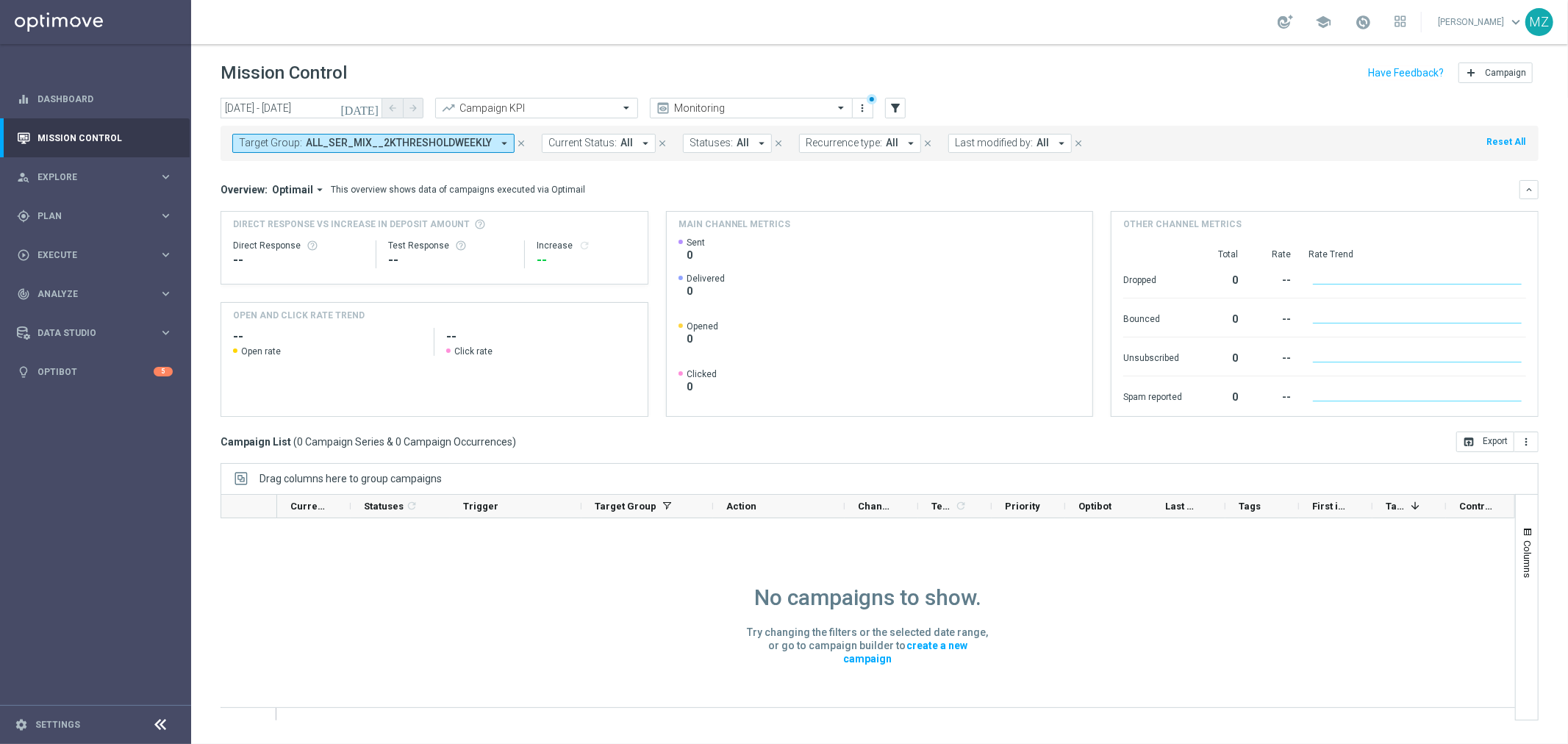
click at [372, 109] on icon "today" at bounding box center [360, 108] width 40 height 13
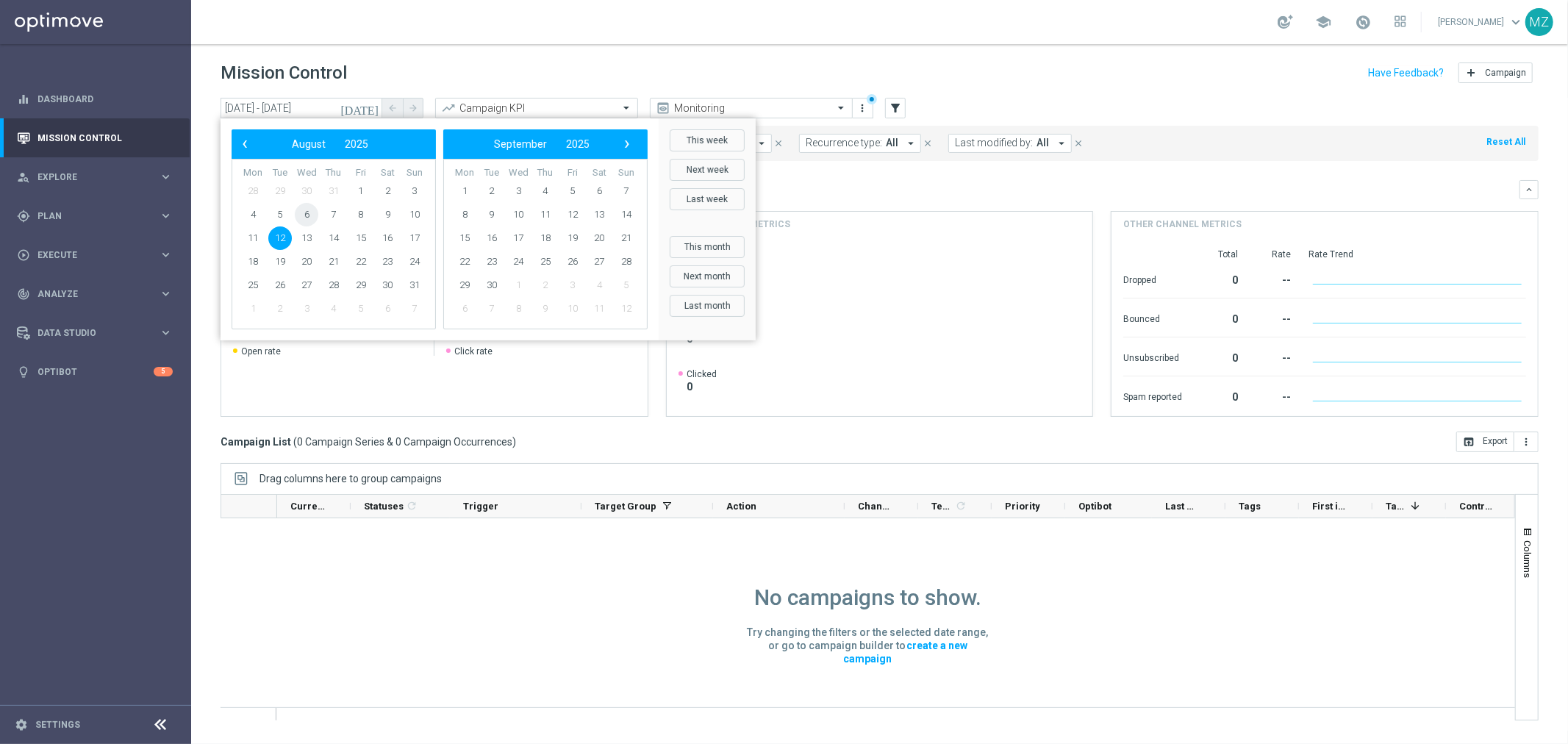
click at [304, 211] on span "6" at bounding box center [306, 214] width 24 height 24
type input "06 Aug 2025 - 06 Aug 2025"
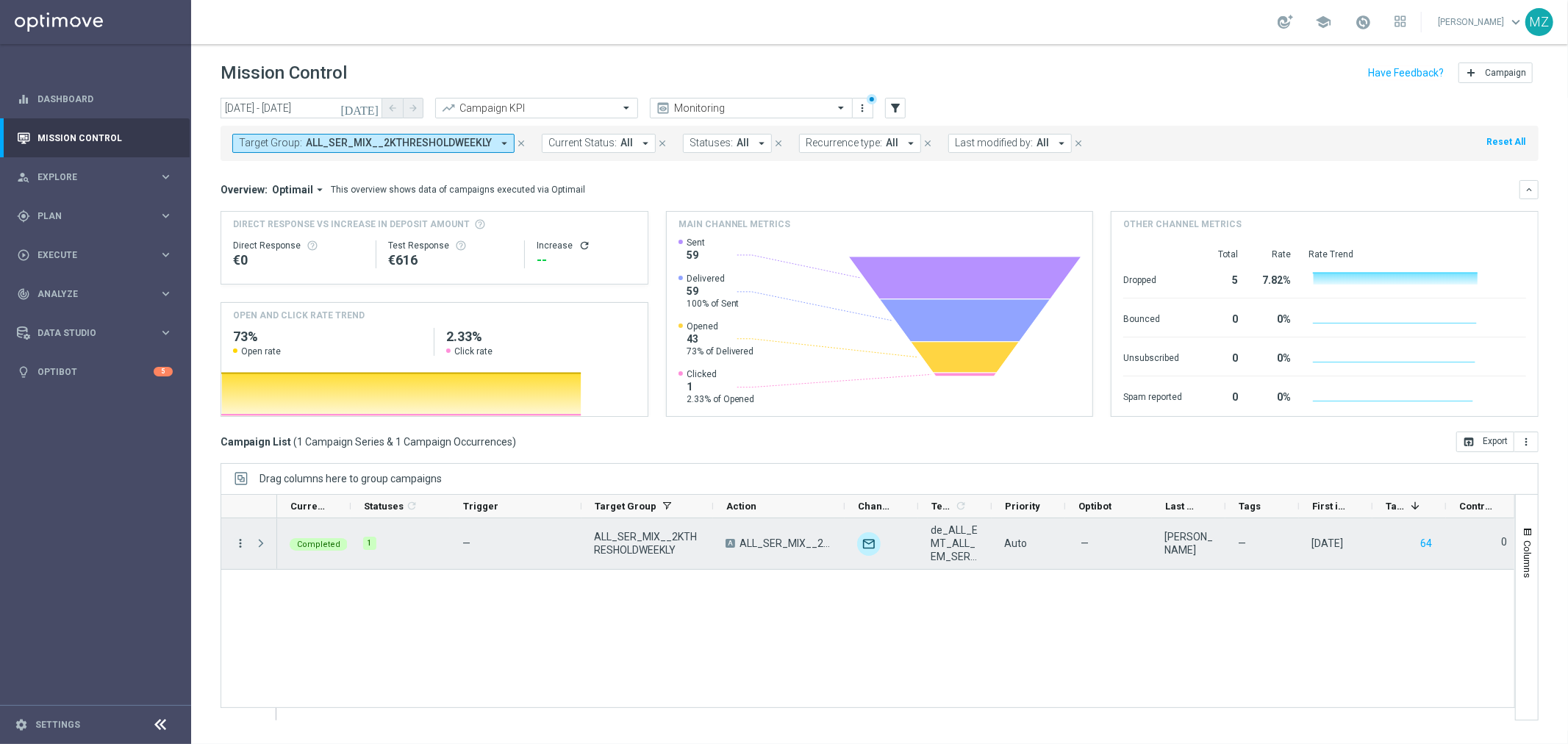
click at [239, 540] on icon "more_vert" at bounding box center [240, 544] width 13 height 13
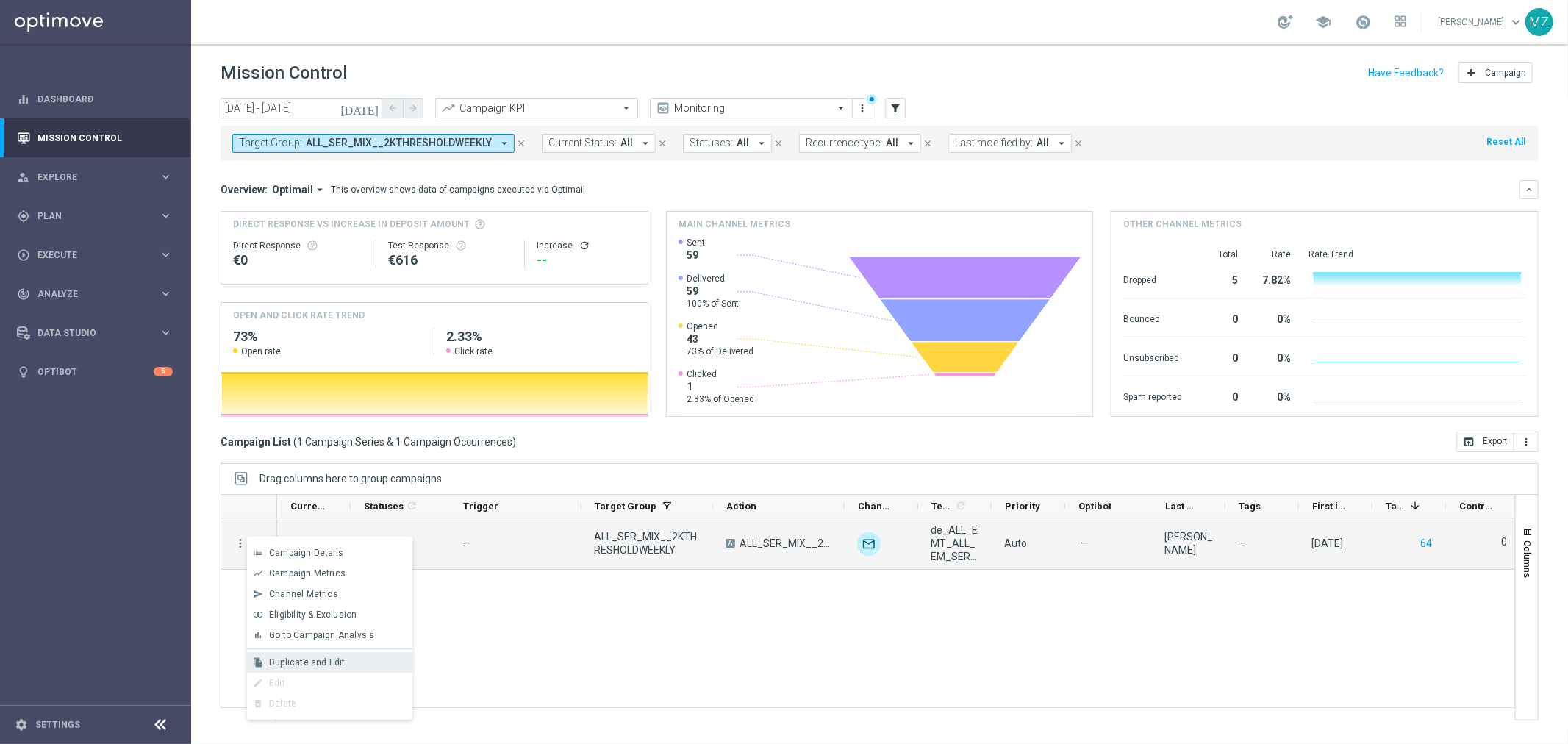
click at [312, 662] on span "Duplicate and Edit" at bounding box center [307, 662] width 76 height 10
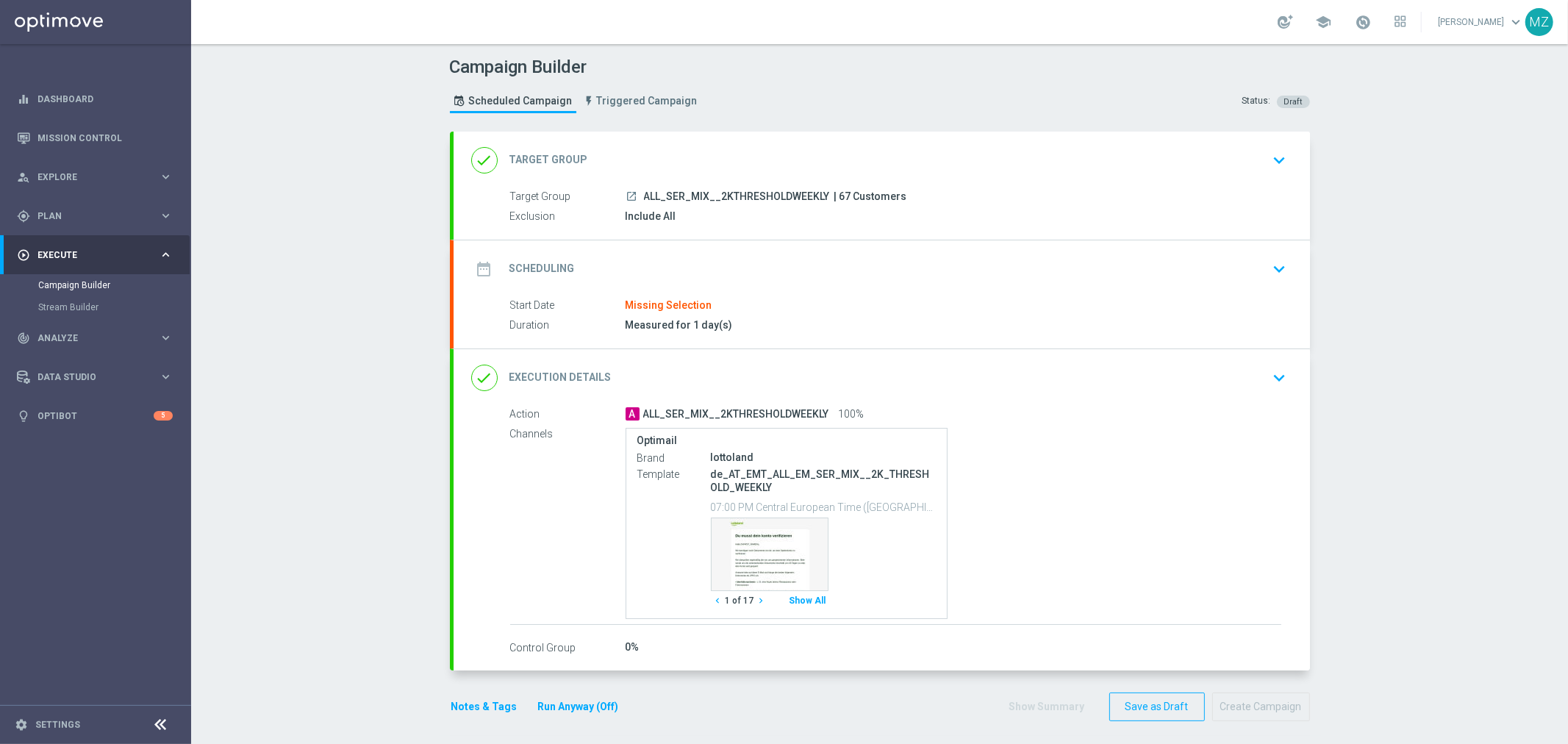
click at [908, 299] on div "Start Date Missing Selection" at bounding box center [895, 306] width 771 height 16
click at [1274, 266] on icon "keyboard_arrow_down" at bounding box center [1279, 269] width 22 height 22
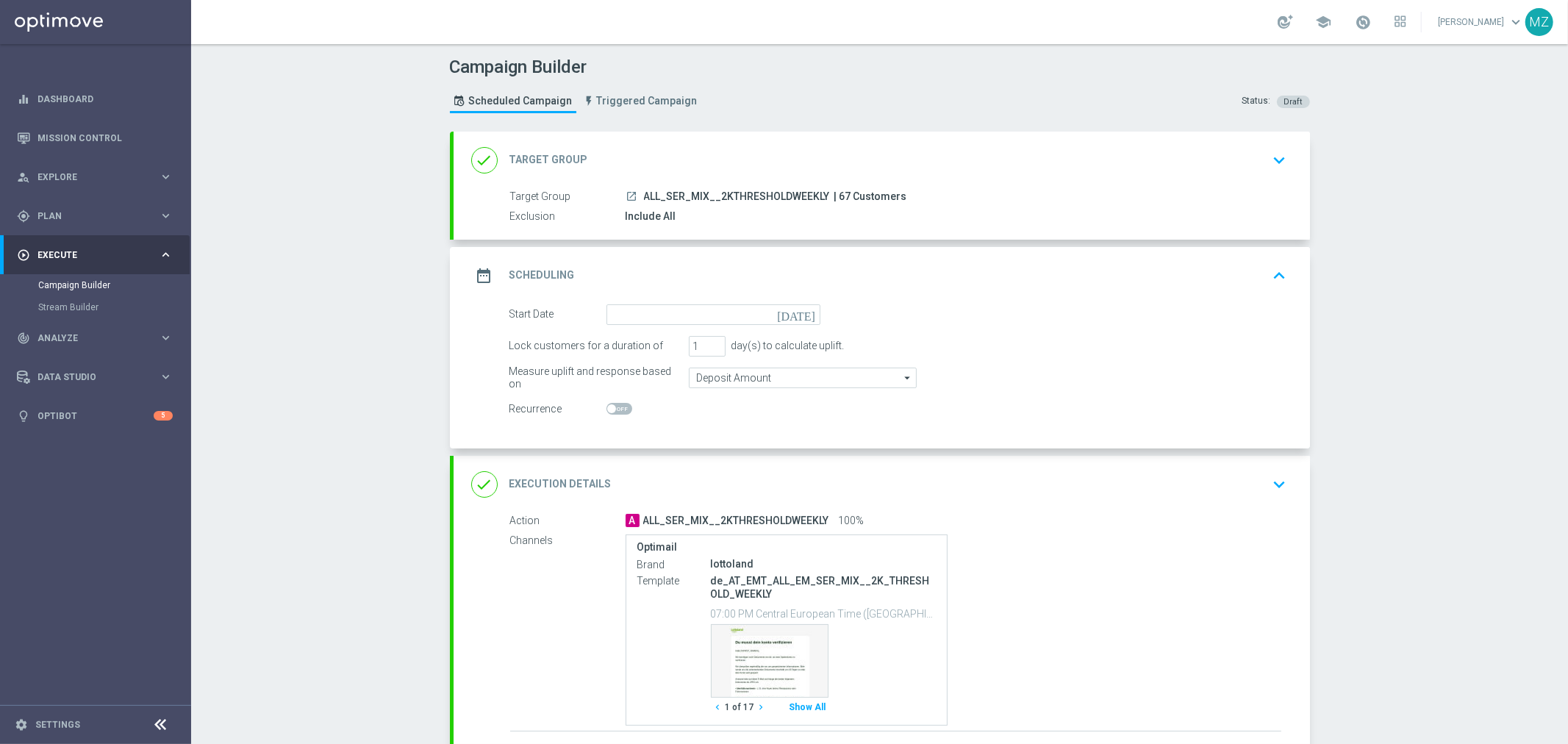
click at [803, 313] on icon "[DATE]" at bounding box center [798, 313] width 44 height 16
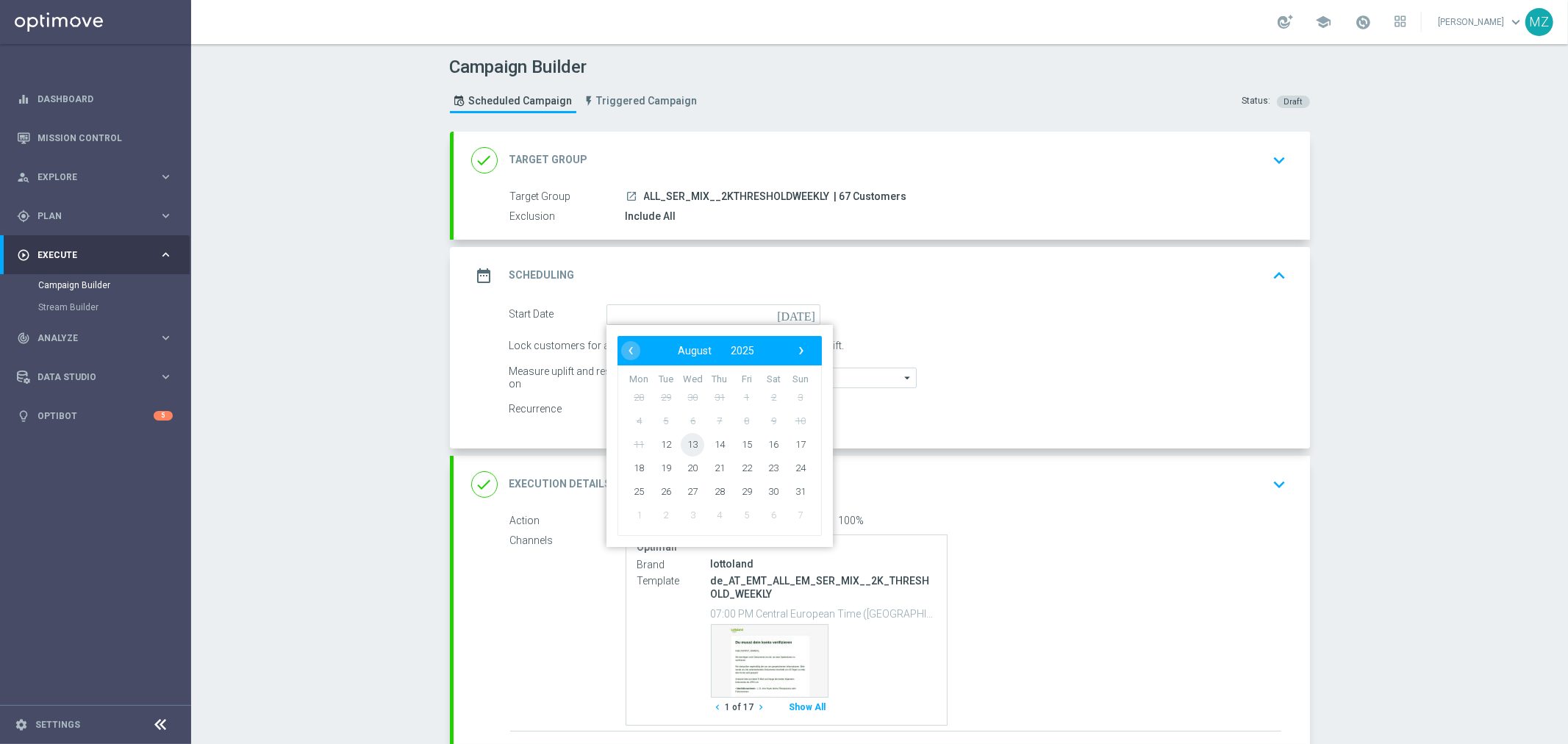
click at [680, 445] on span "13" at bounding box center [692, 444] width 24 height 24
type input "13 Aug 2025"
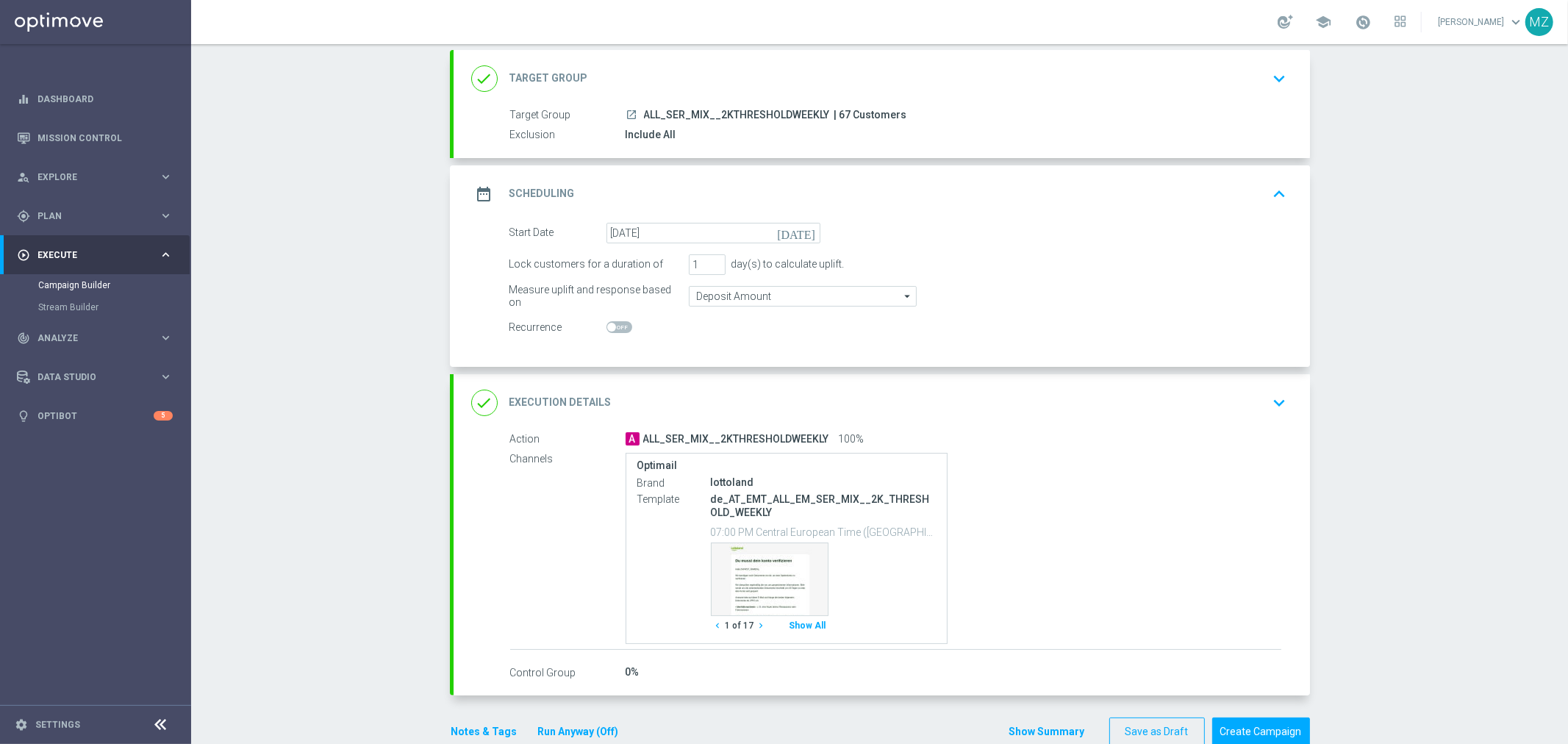
scroll to position [111, 0]
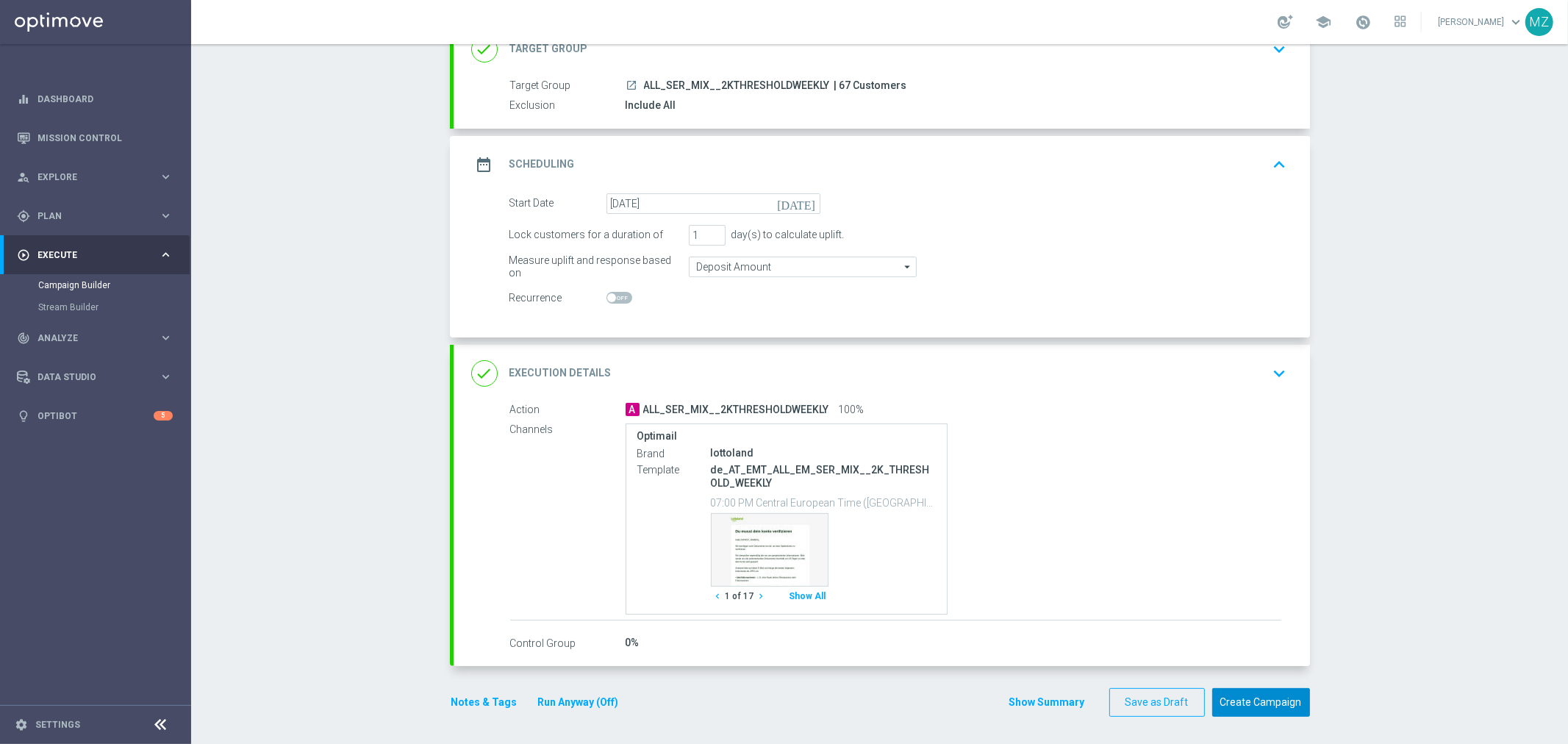
click at [1257, 693] on button "Create Campaign" at bounding box center [1260, 702] width 98 height 29
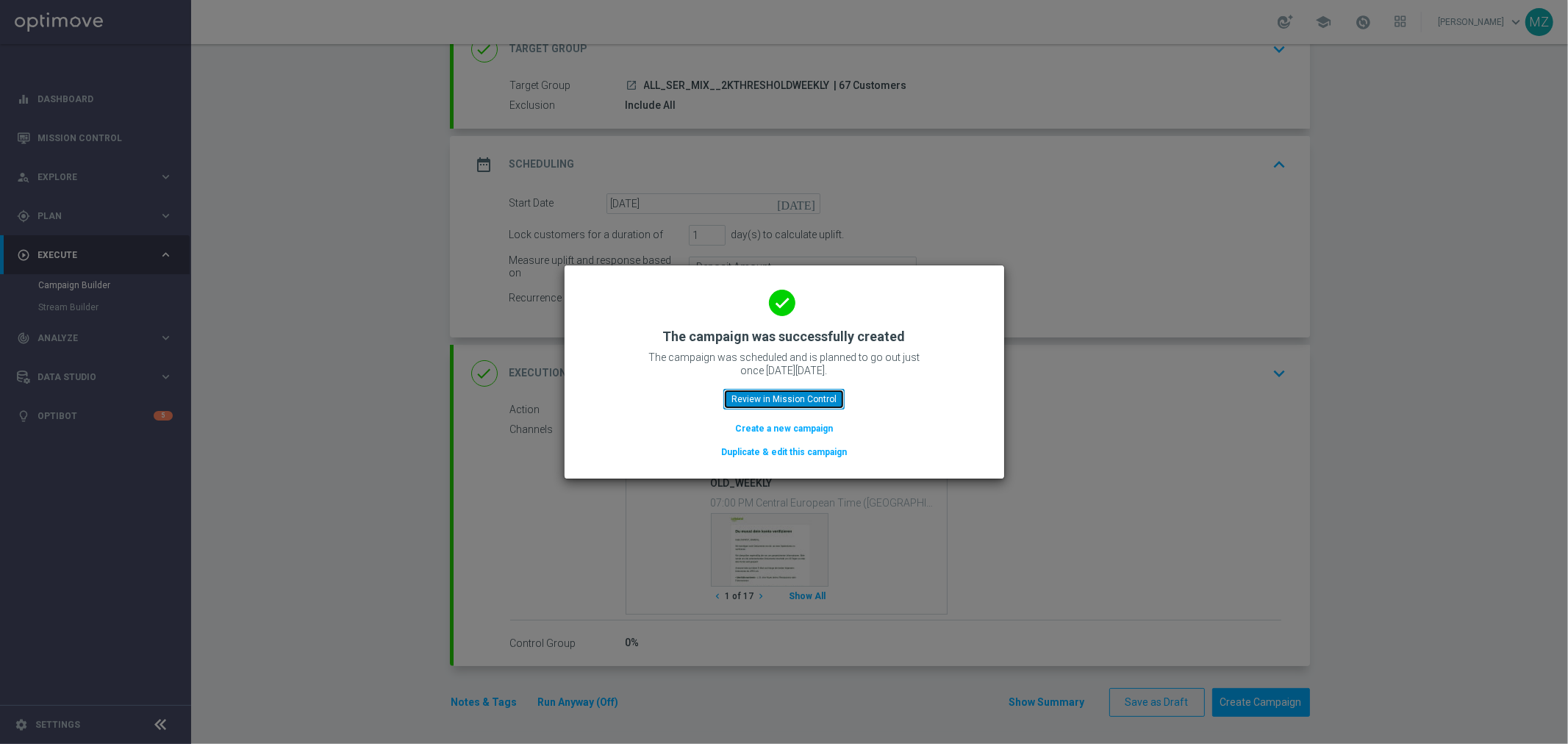
click at [765, 393] on button "Review in Mission Control" at bounding box center [784, 398] width 121 height 21
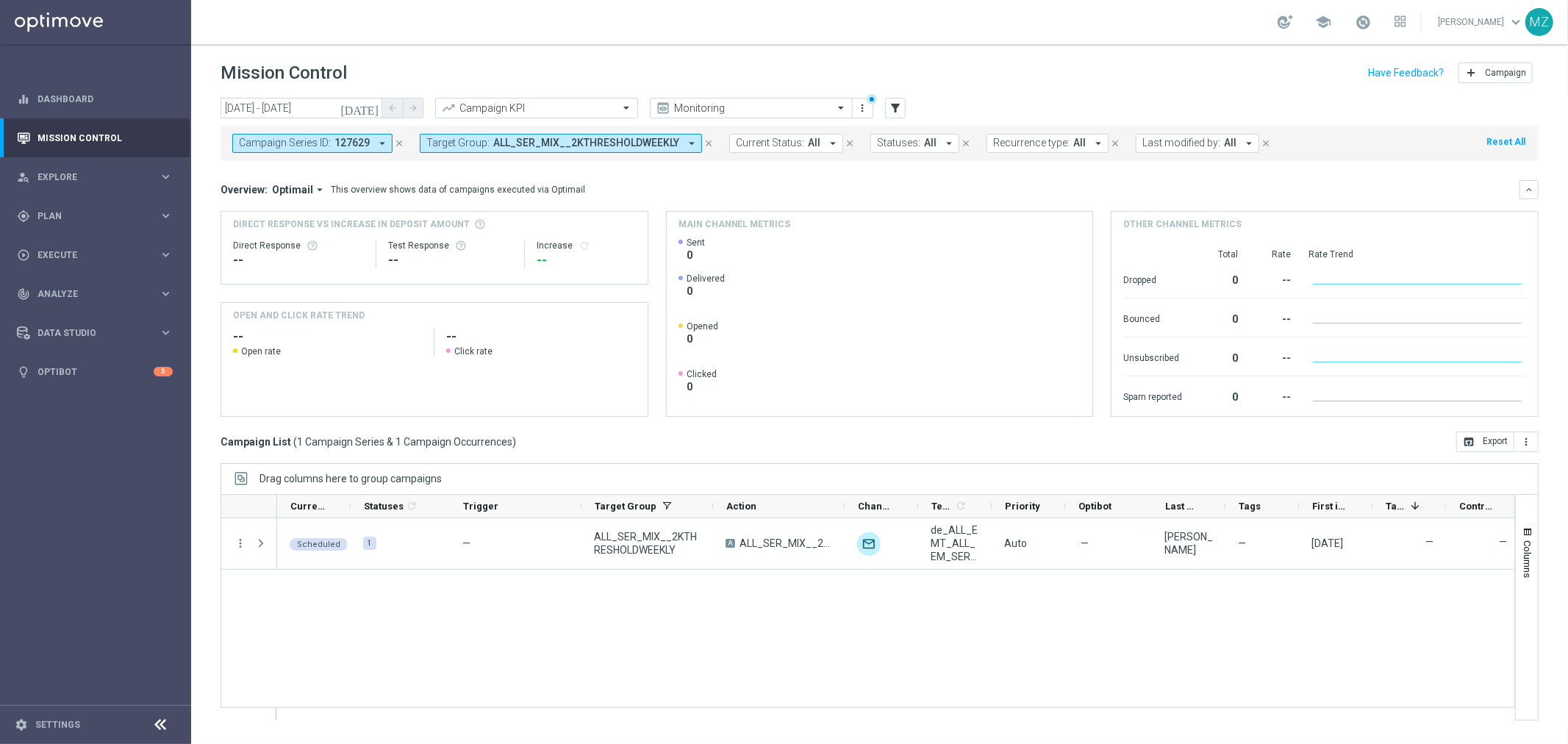
click at [398, 140] on icon "close" at bounding box center [399, 144] width 10 height 10
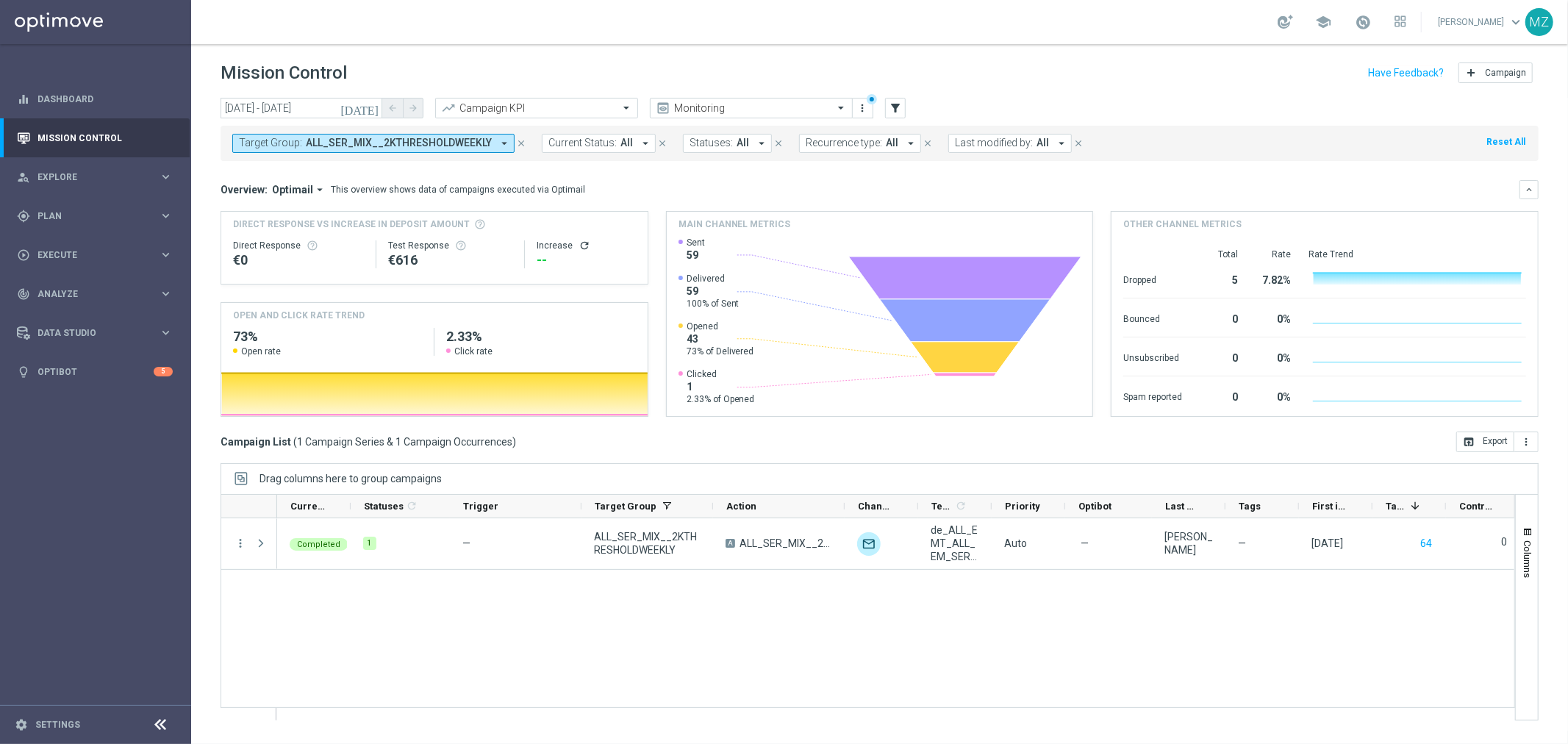
click at [579, 243] on icon "refresh" at bounding box center [584, 245] width 12 height 12
click at [126, 171] on div "person_search Explore" at bounding box center [87, 177] width 142 height 13
click at [123, 164] on div "person_search Explore keyboard_arrow_right" at bounding box center [95, 177] width 190 height 39
click at [122, 223] on div "gps_fixed Plan keyboard_arrow_right" at bounding box center [95, 215] width 190 height 39
click at [70, 285] on button "Templates keyboard_arrow_right" at bounding box center [106, 290] width 135 height 12
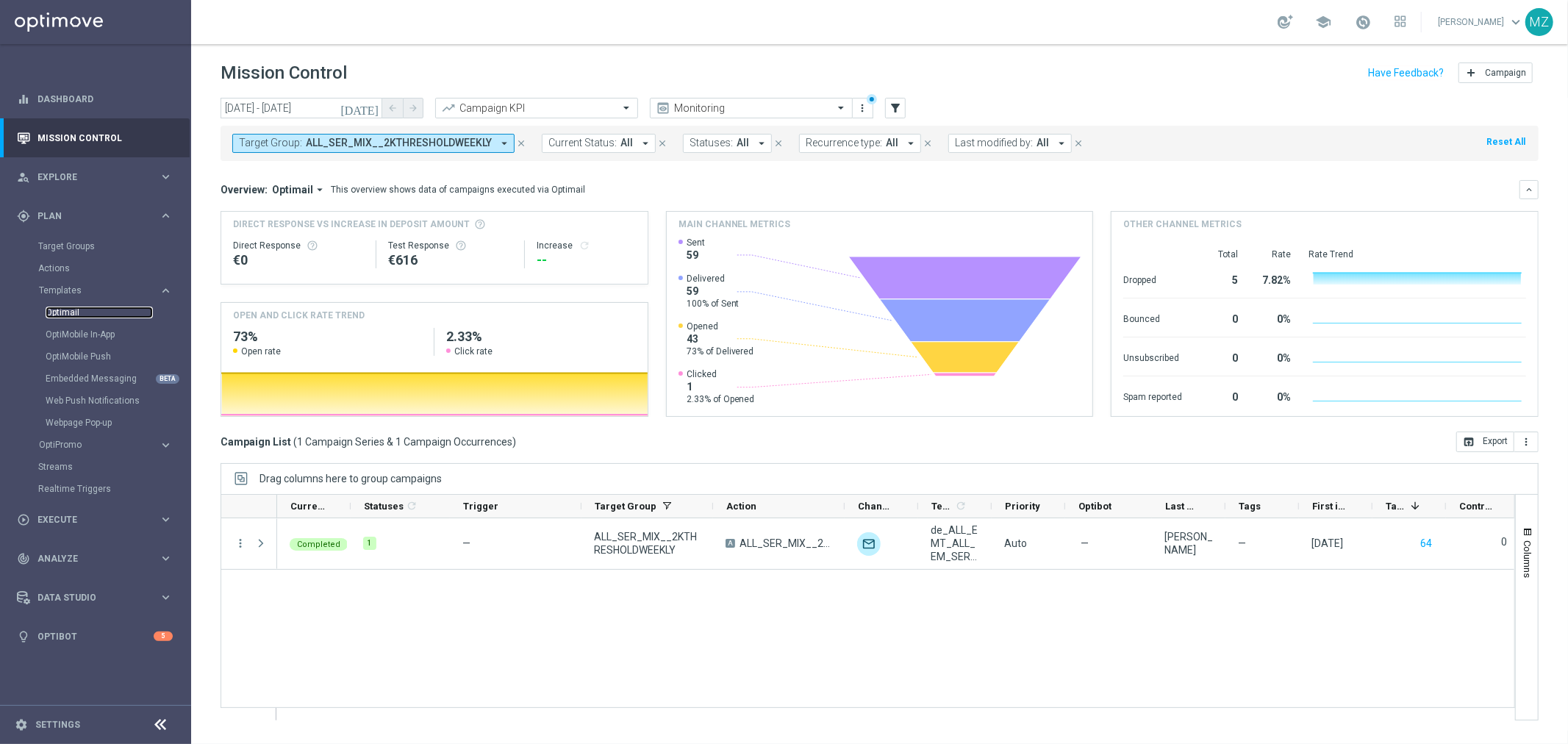
click at [73, 307] on link "Optimail" at bounding box center [99, 313] width 107 height 12
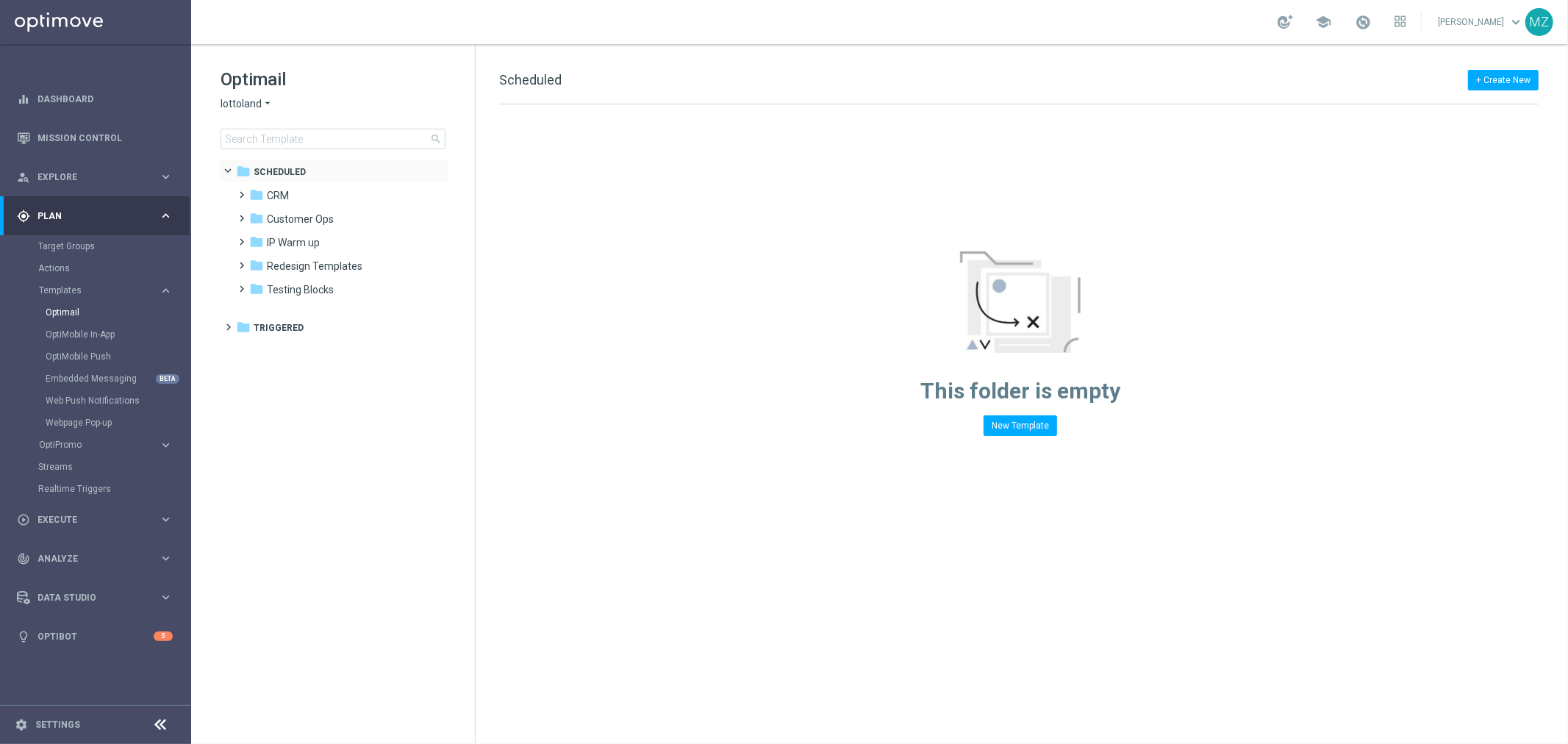
click at [233, 171] on span at bounding box center [235, 168] width 6 height 7
click at [68, 285] on button "Templates keyboard_arrow_right" at bounding box center [106, 290] width 135 height 12
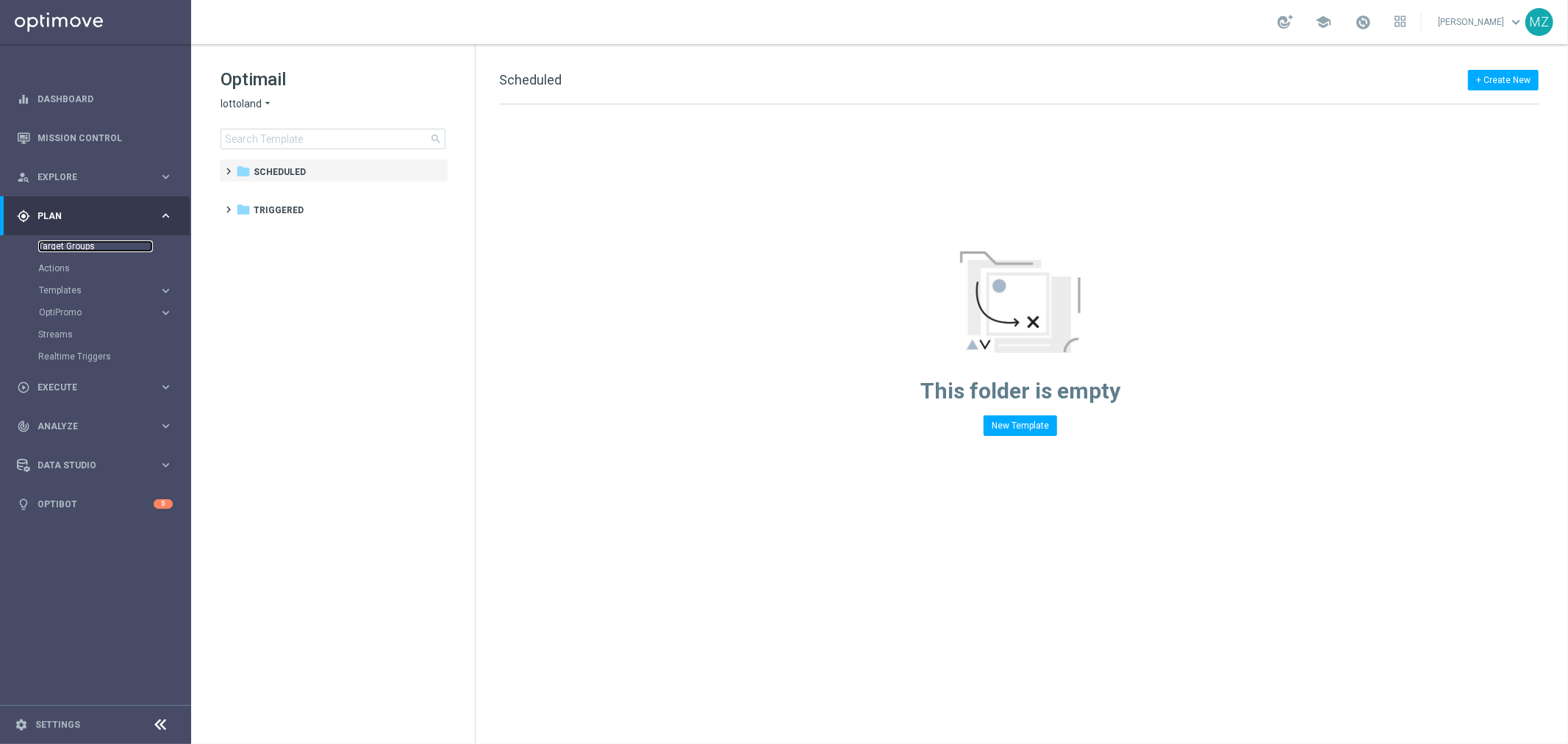
click at [64, 246] on link "Target Groups" at bounding box center [95, 246] width 115 height 12
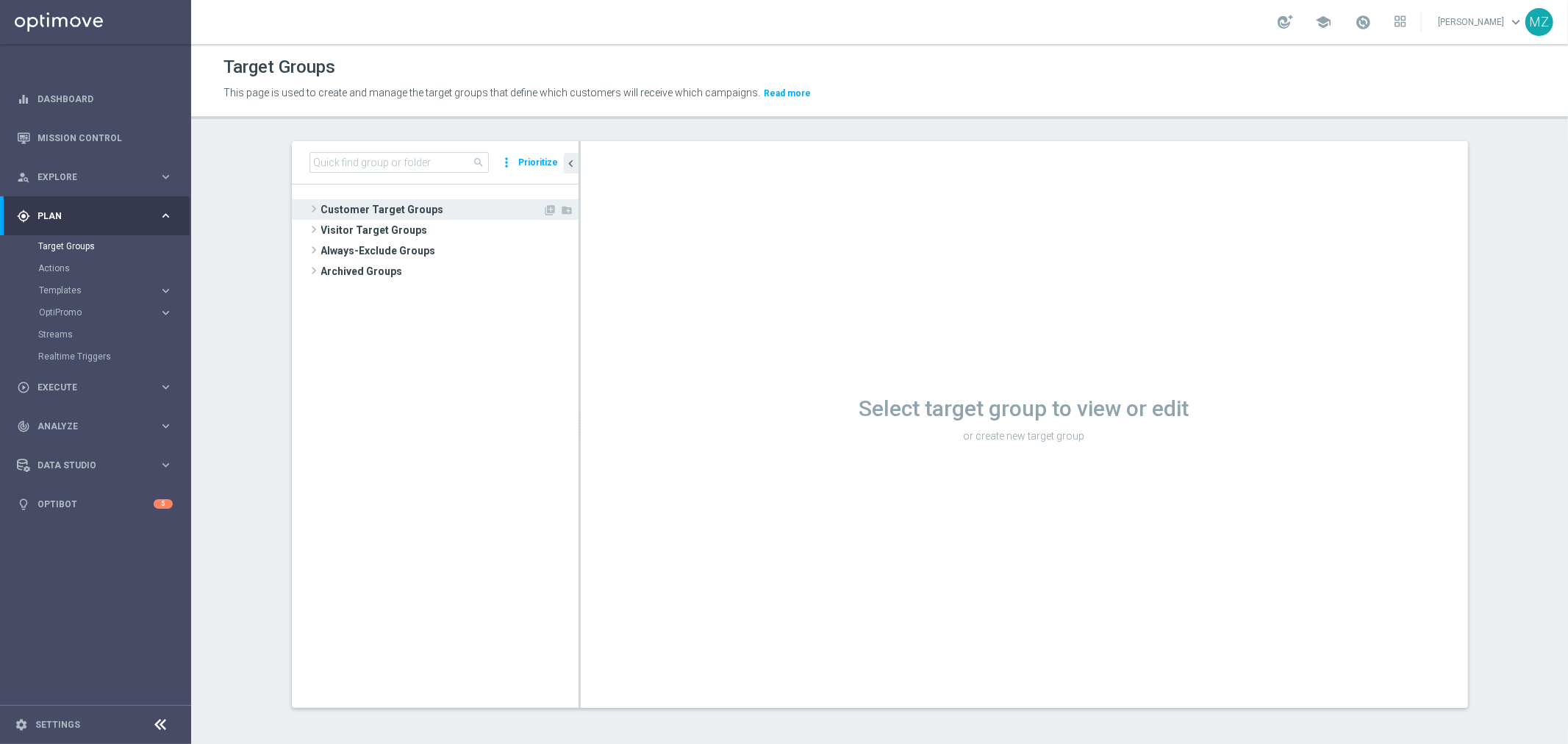
click at [309, 206] on span at bounding box center [314, 208] width 15 height 17
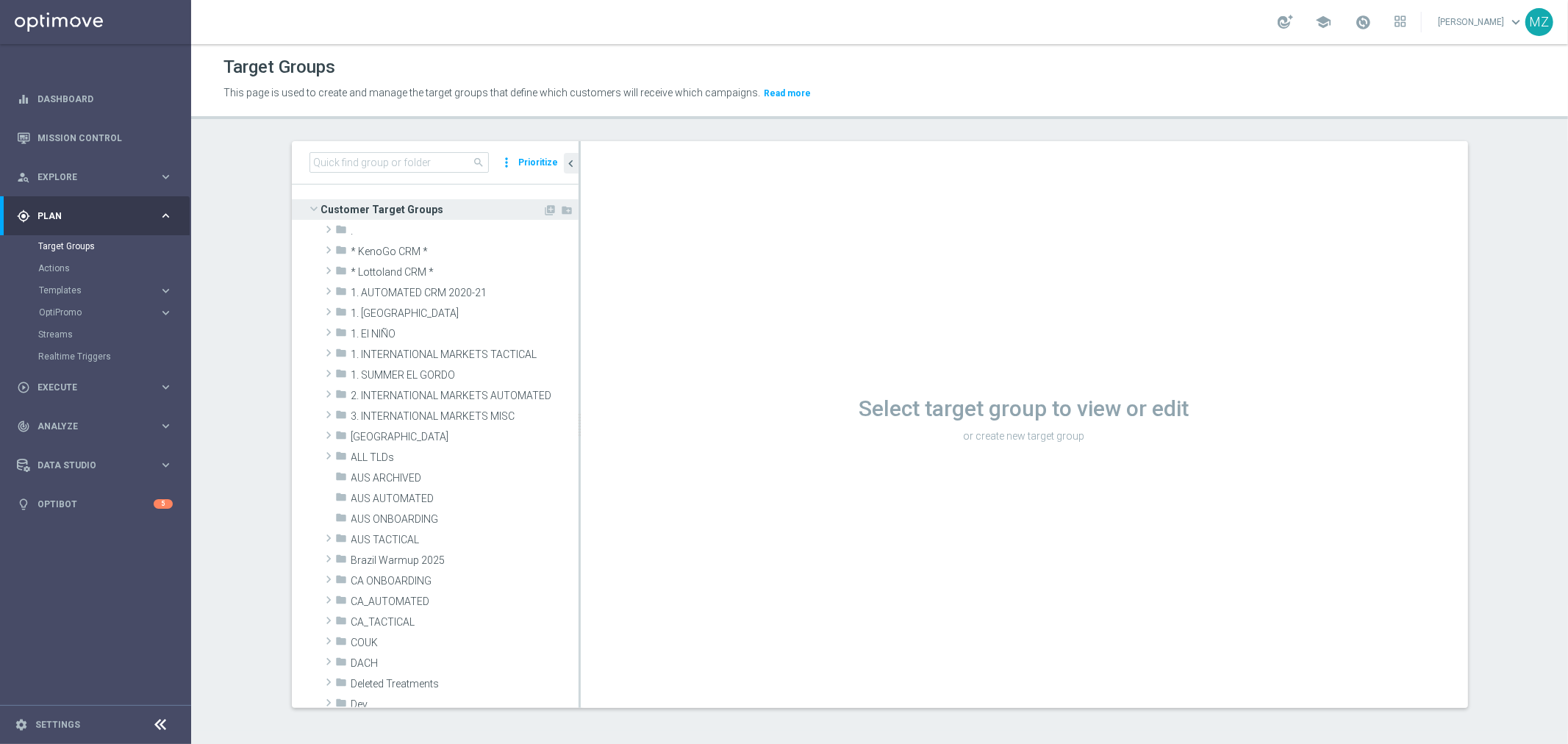
click at [309, 206] on span at bounding box center [313, 209] width 17 height 15
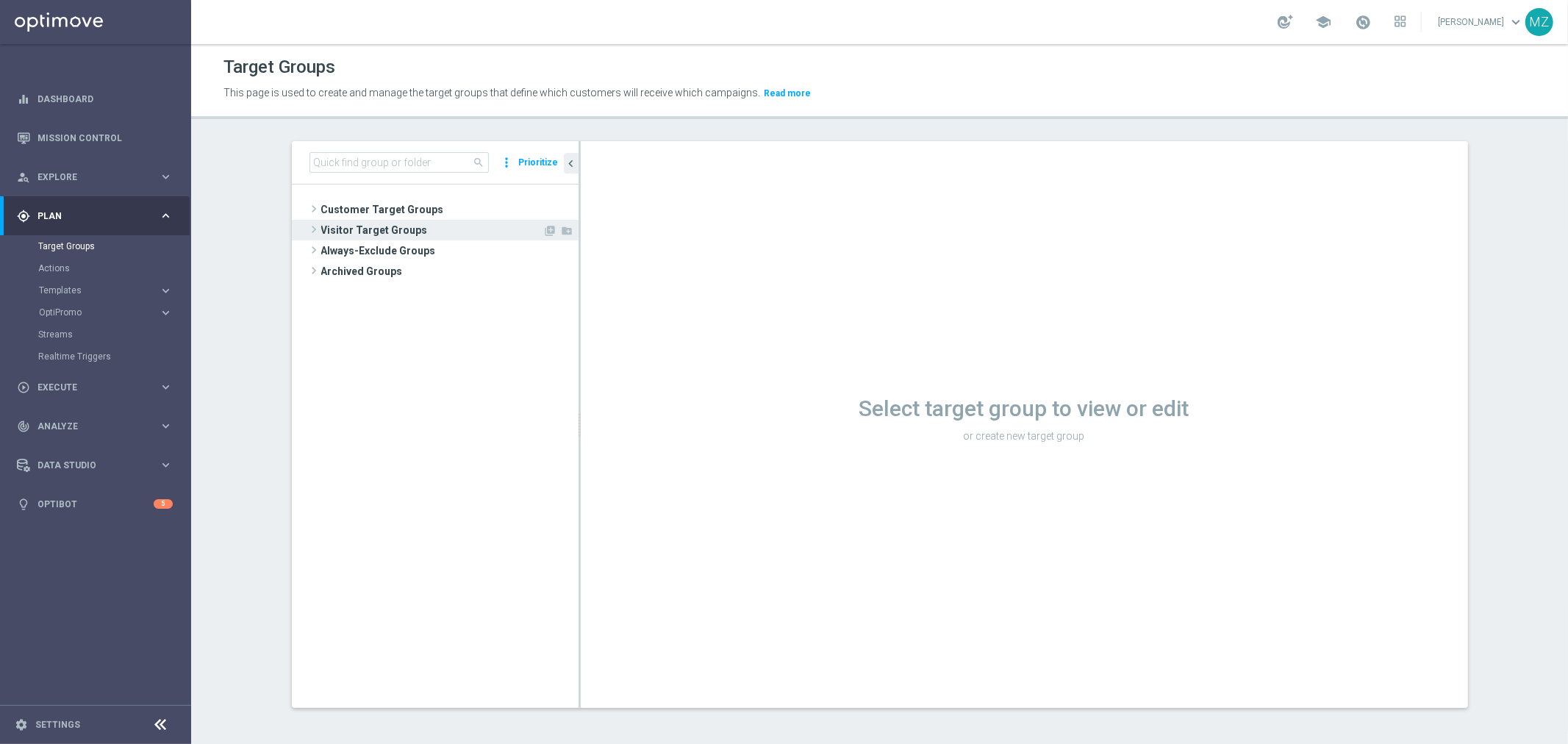
click at [309, 228] on span at bounding box center [314, 228] width 15 height 17
click at [309, 228] on span at bounding box center [313, 229] width 17 height 15
click at [309, 247] on span at bounding box center [314, 249] width 15 height 17
click at [309, 247] on span at bounding box center [313, 250] width 17 height 15
click at [309, 262] on span at bounding box center [314, 270] width 15 height 17
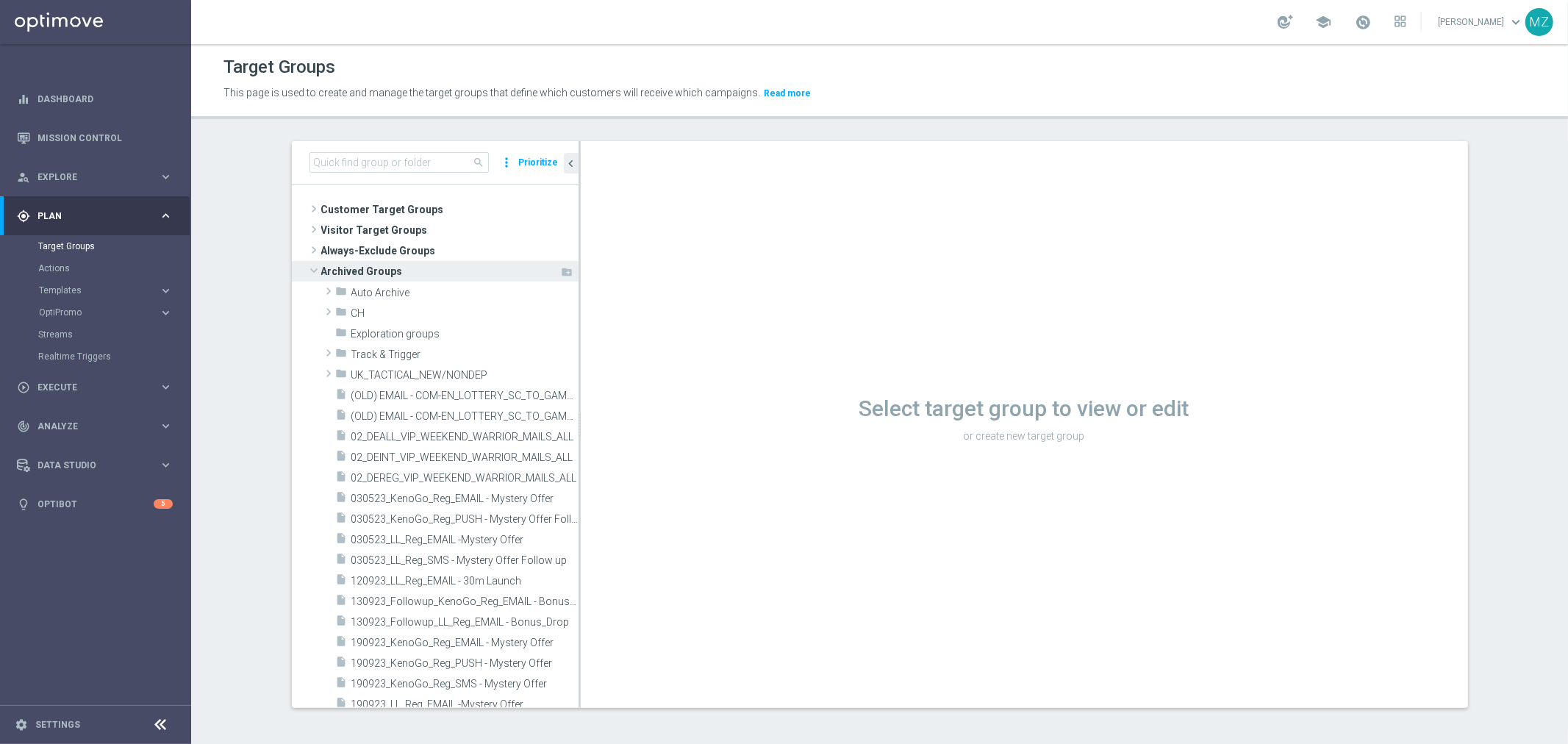
click at [309, 263] on span at bounding box center [313, 271] width 17 height 15
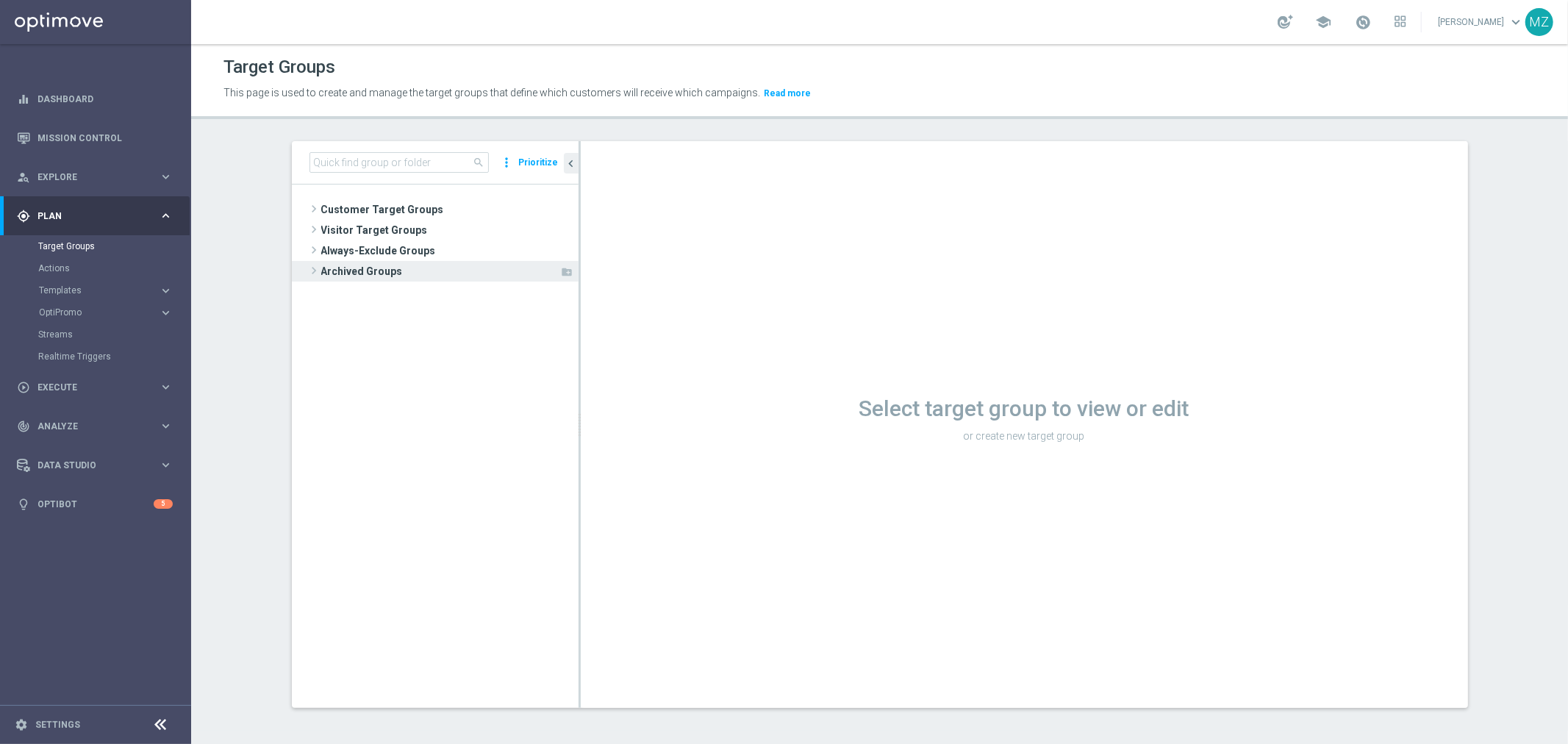
click at [309, 262] on span at bounding box center [314, 270] width 15 height 17
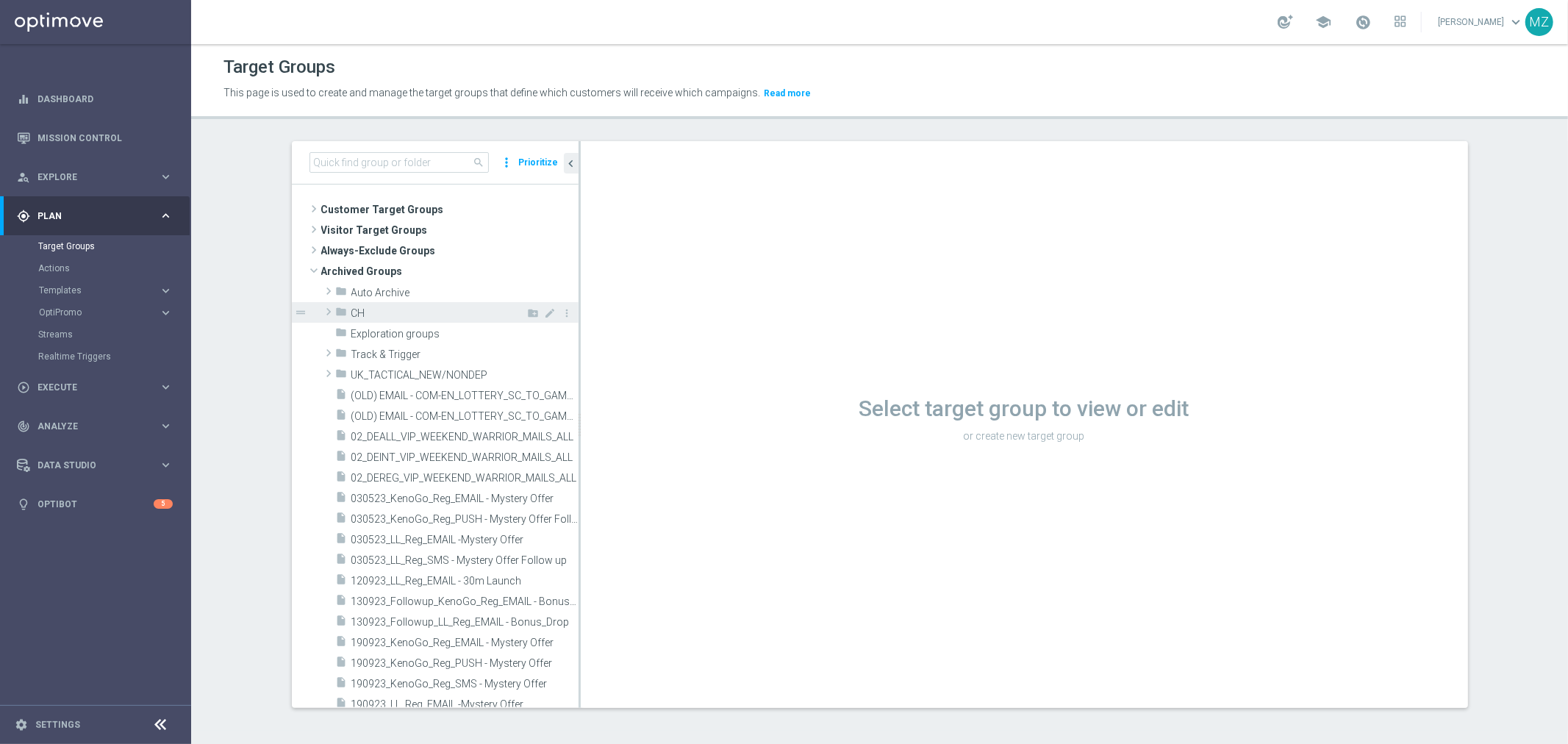
click at [321, 308] on span at bounding box center [328, 311] width 15 height 17
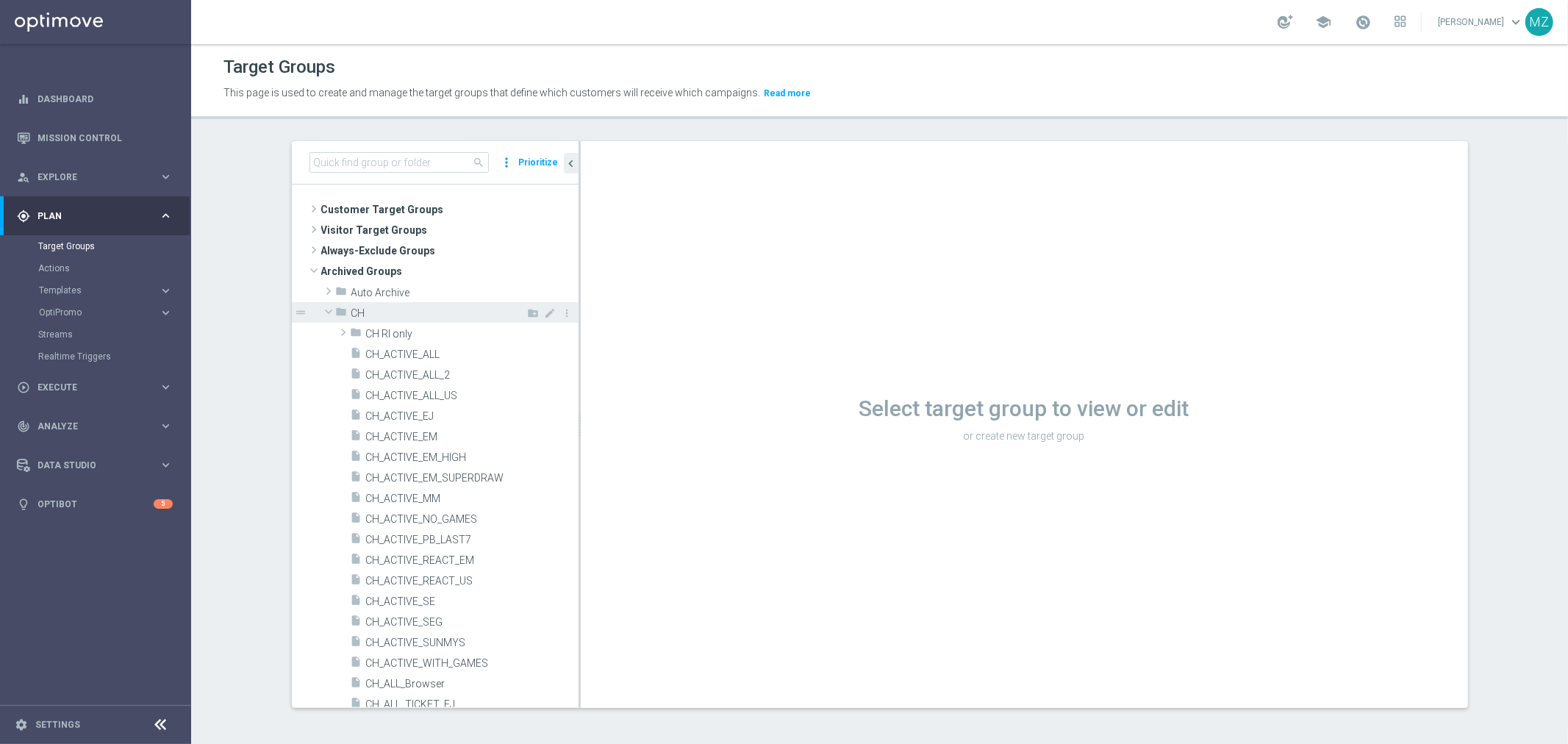
click at [321, 307] on span at bounding box center [328, 312] width 17 height 15
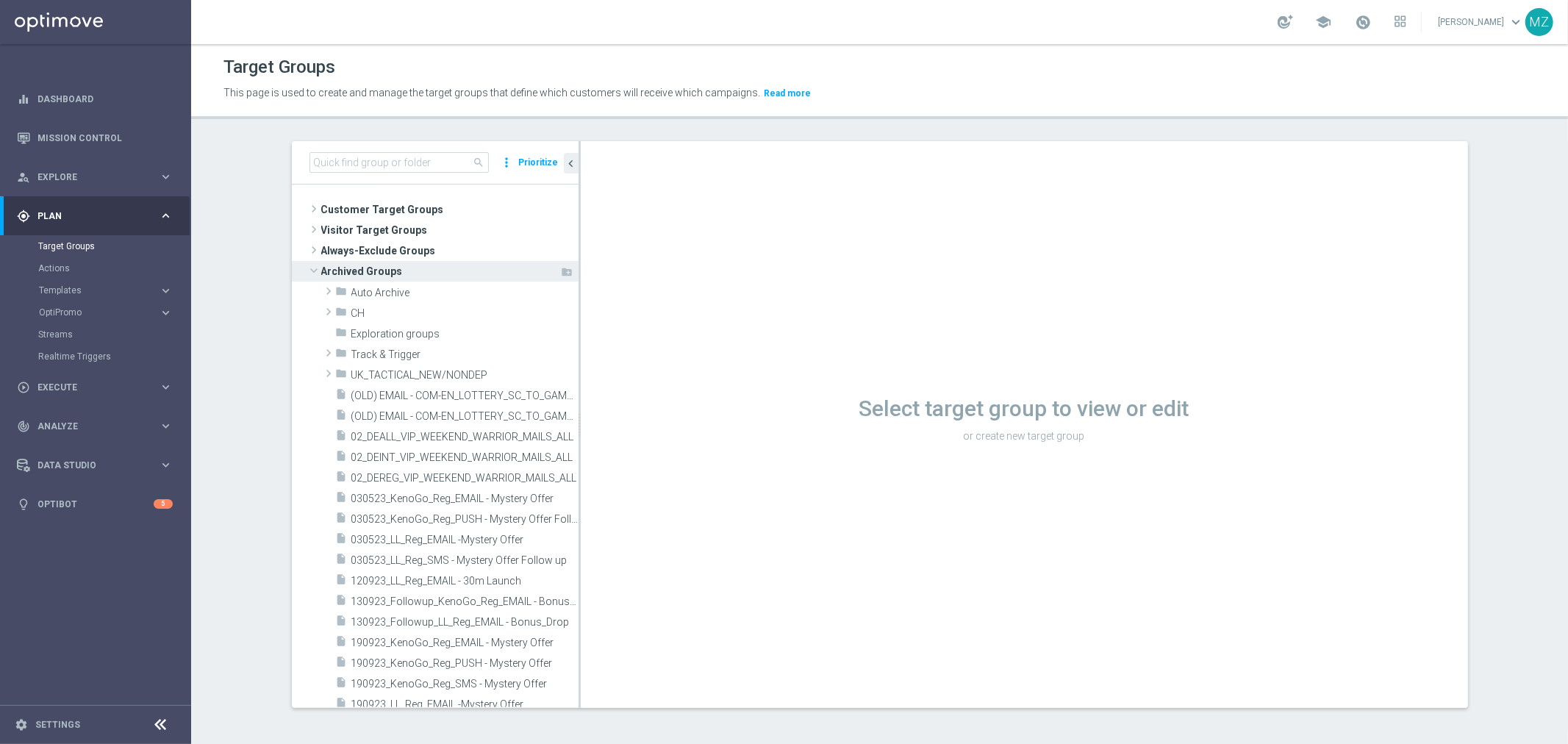
click at [309, 265] on span at bounding box center [313, 271] width 17 height 15
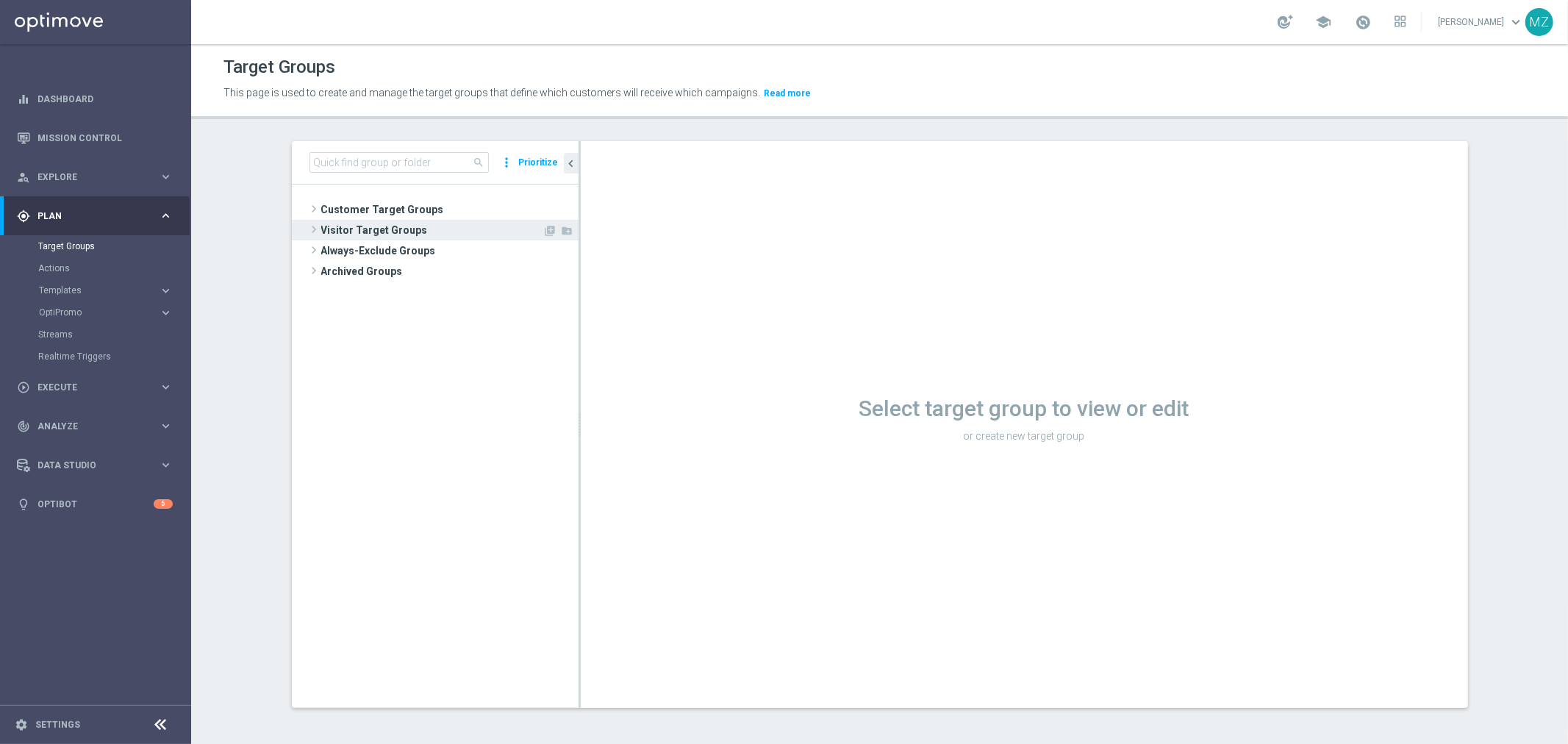
click at [307, 224] on span at bounding box center [314, 228] width 15 height 17
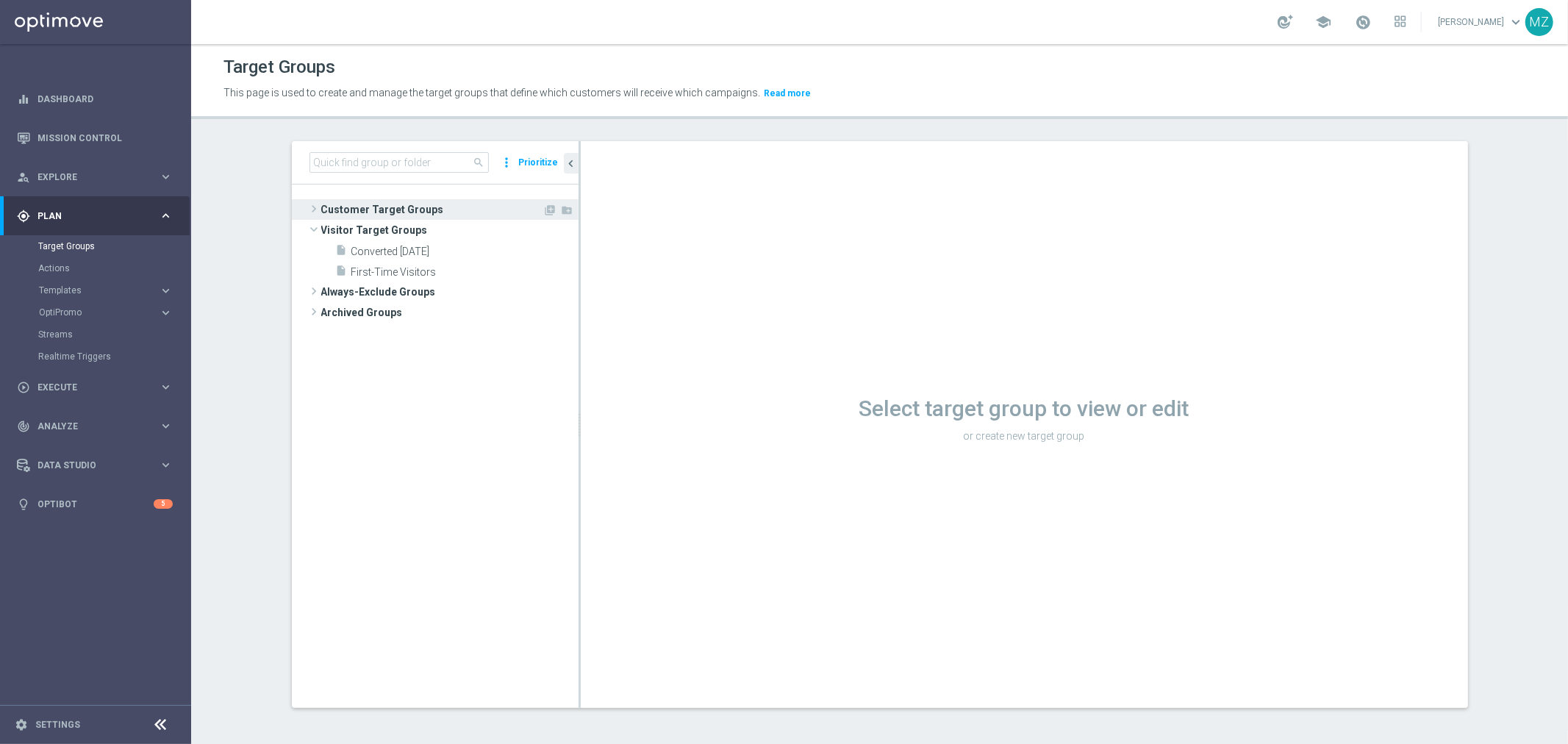
click at [307, 205] on span at bounding box center [314, 208] width 15 height 17
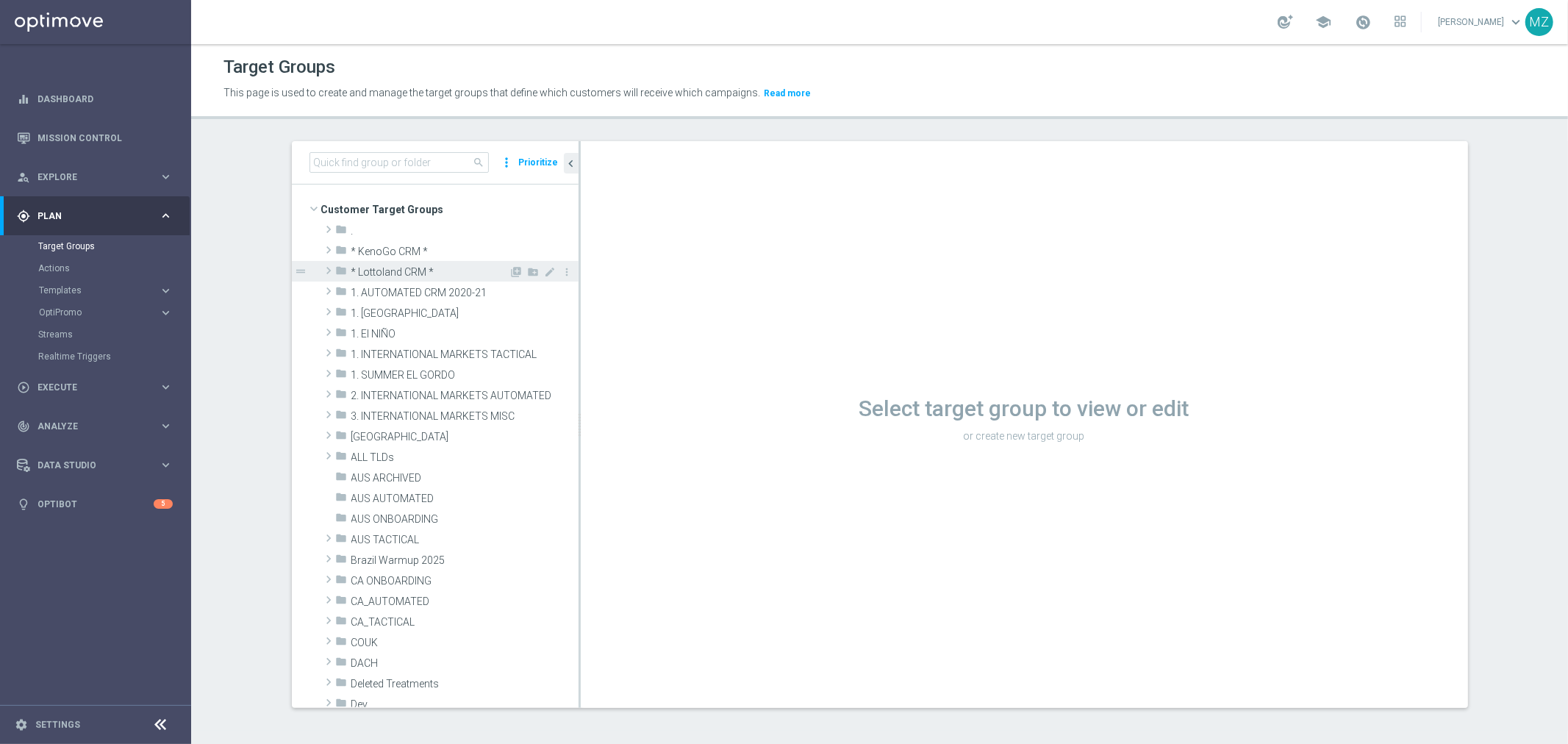
click at [321, 271] on span at bounding box center [328, 270] width 15 height 17
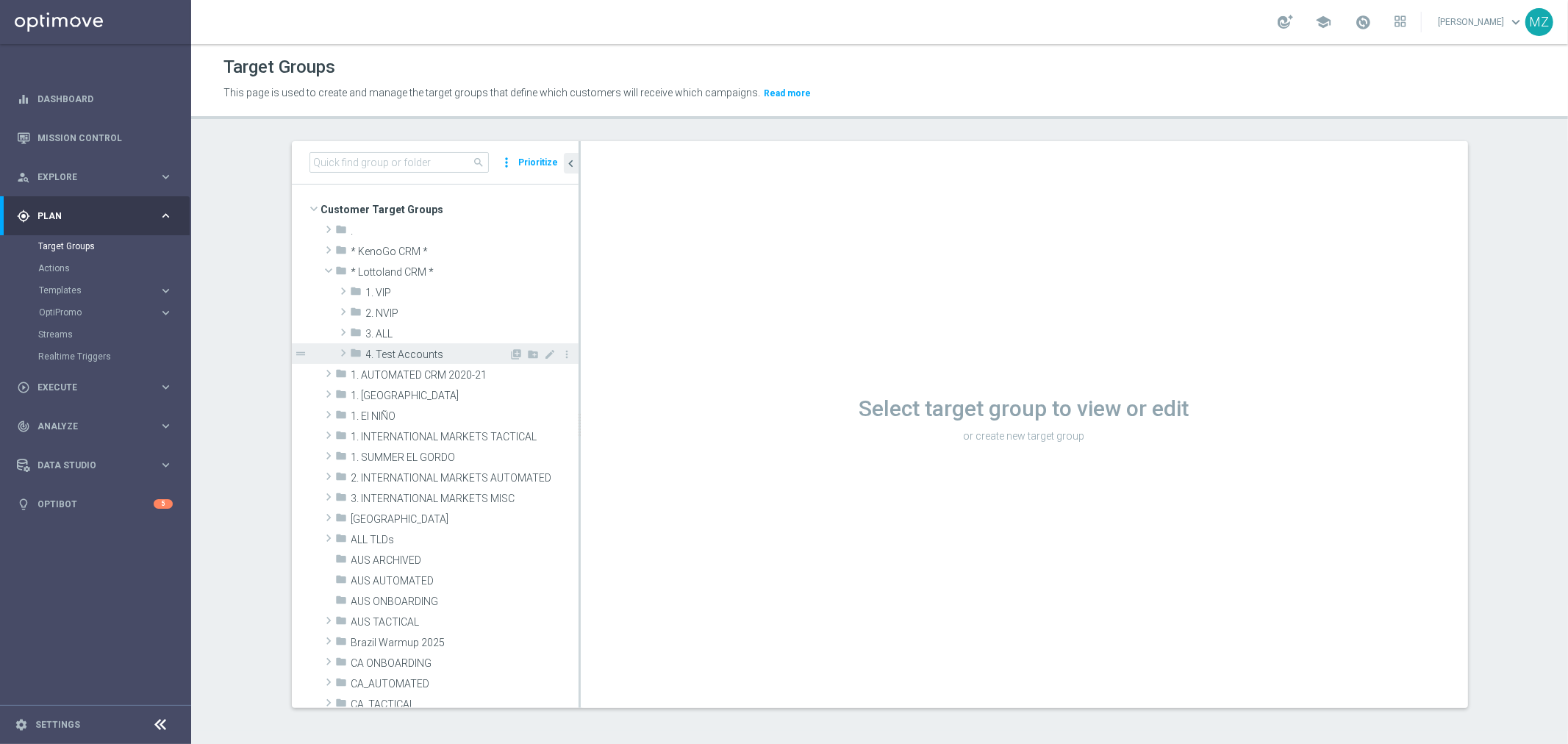
click at [336, 347] on span at bounding box center [343, 352] width 15 height 17
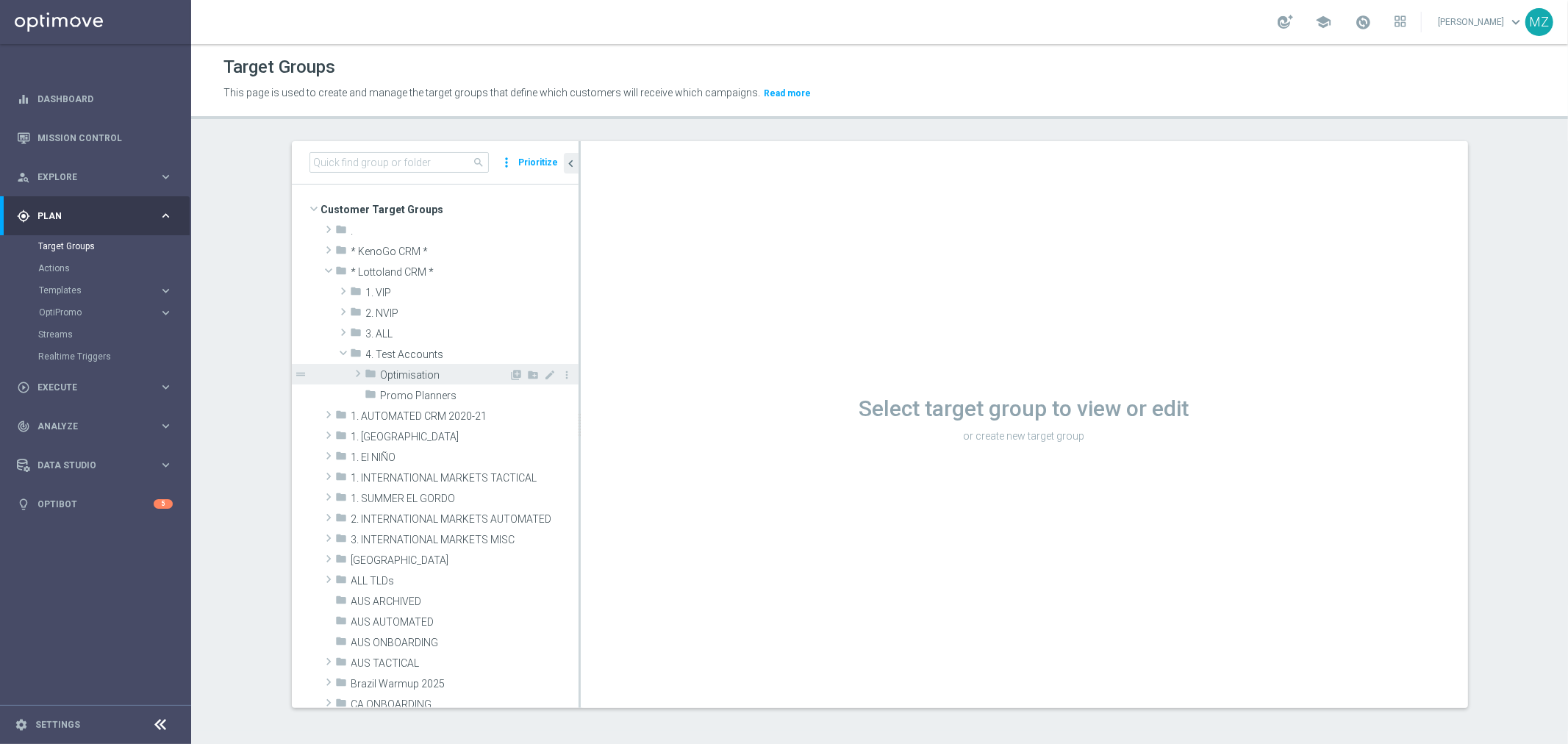
click at [351, 373] on span at bounding box center [358, 373] width 15 height 17
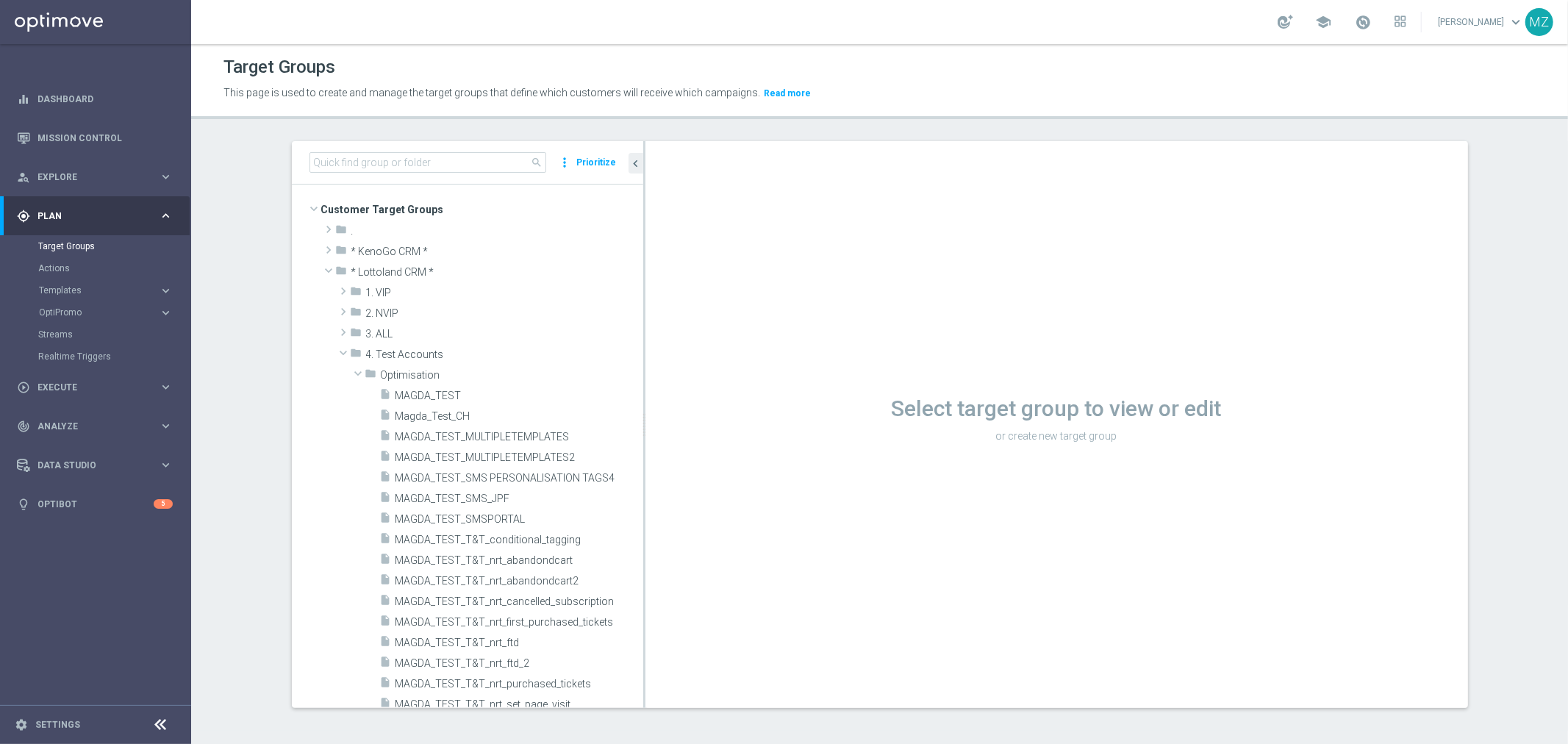
drag, startPoint x: 573, startPoint y: 486, endPoint x: 637, endPoint y: 481, distance: 64.2
click at [643, 481] on div at bounding box center [644, 424] width 2 height 567
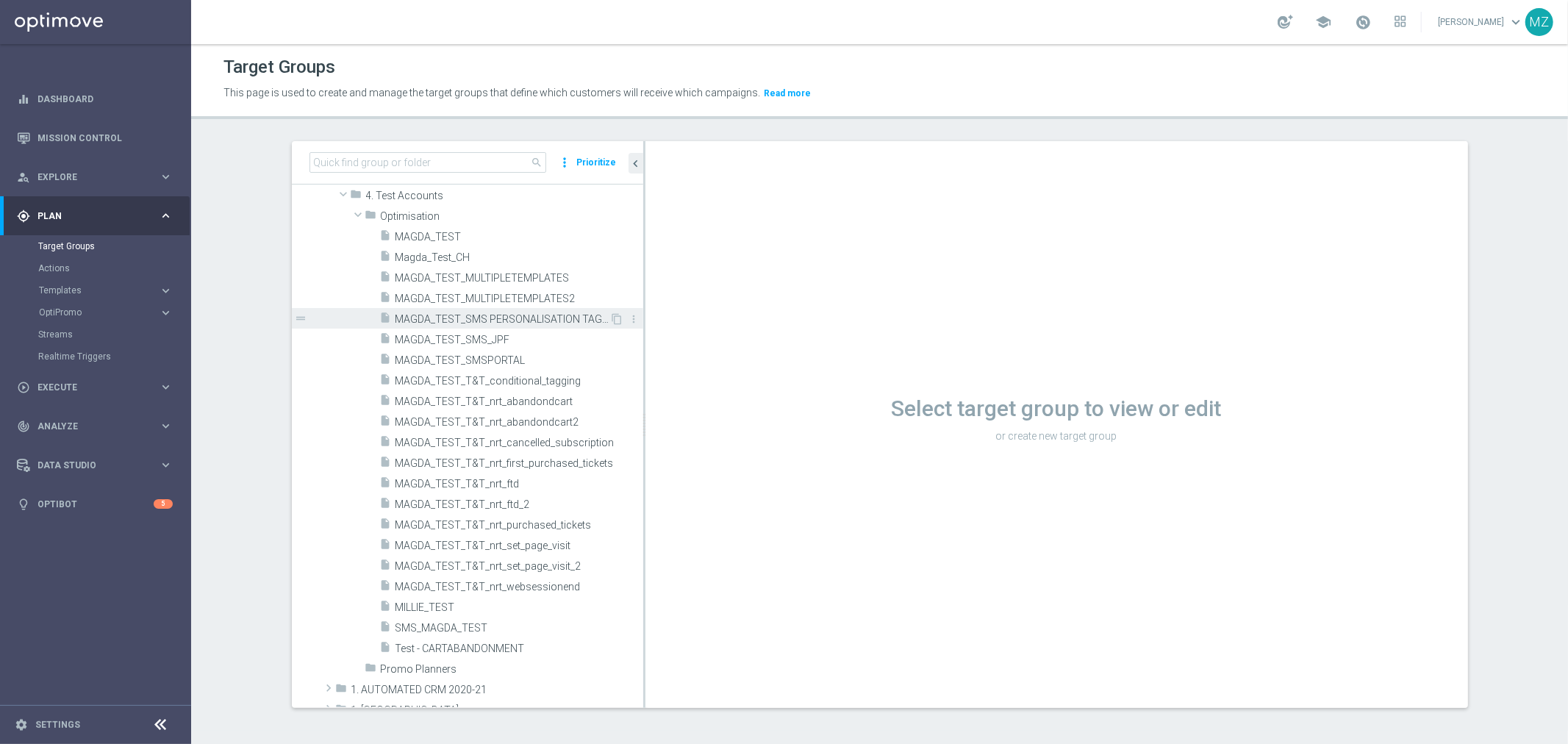
scroll to position [163, 0]
click at [517, 424] on span "MAGDA_TEST_T&T_nrt_abandondcart2" at bounding box center [501, 417] width 213 height 12
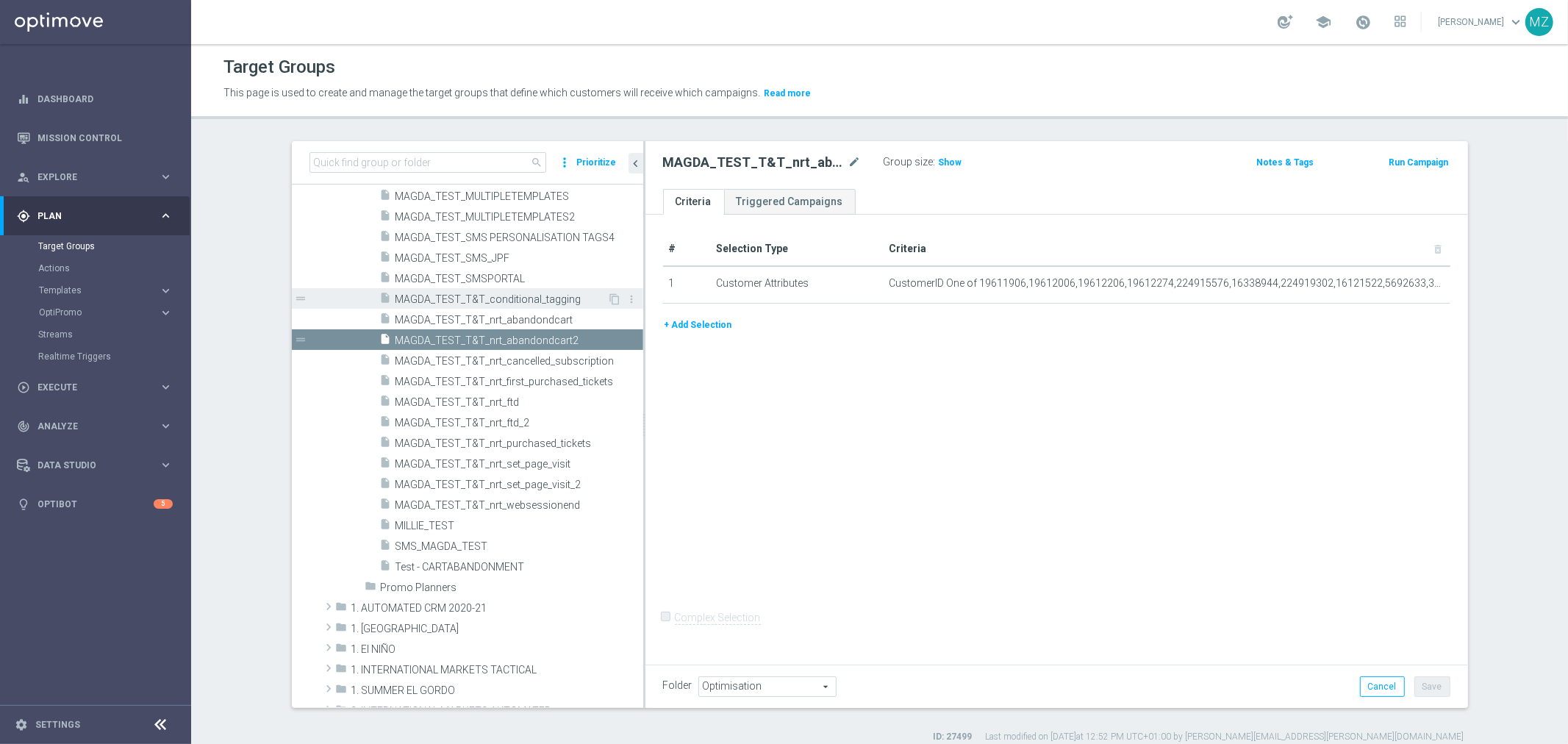
scroll to position [245, 0]
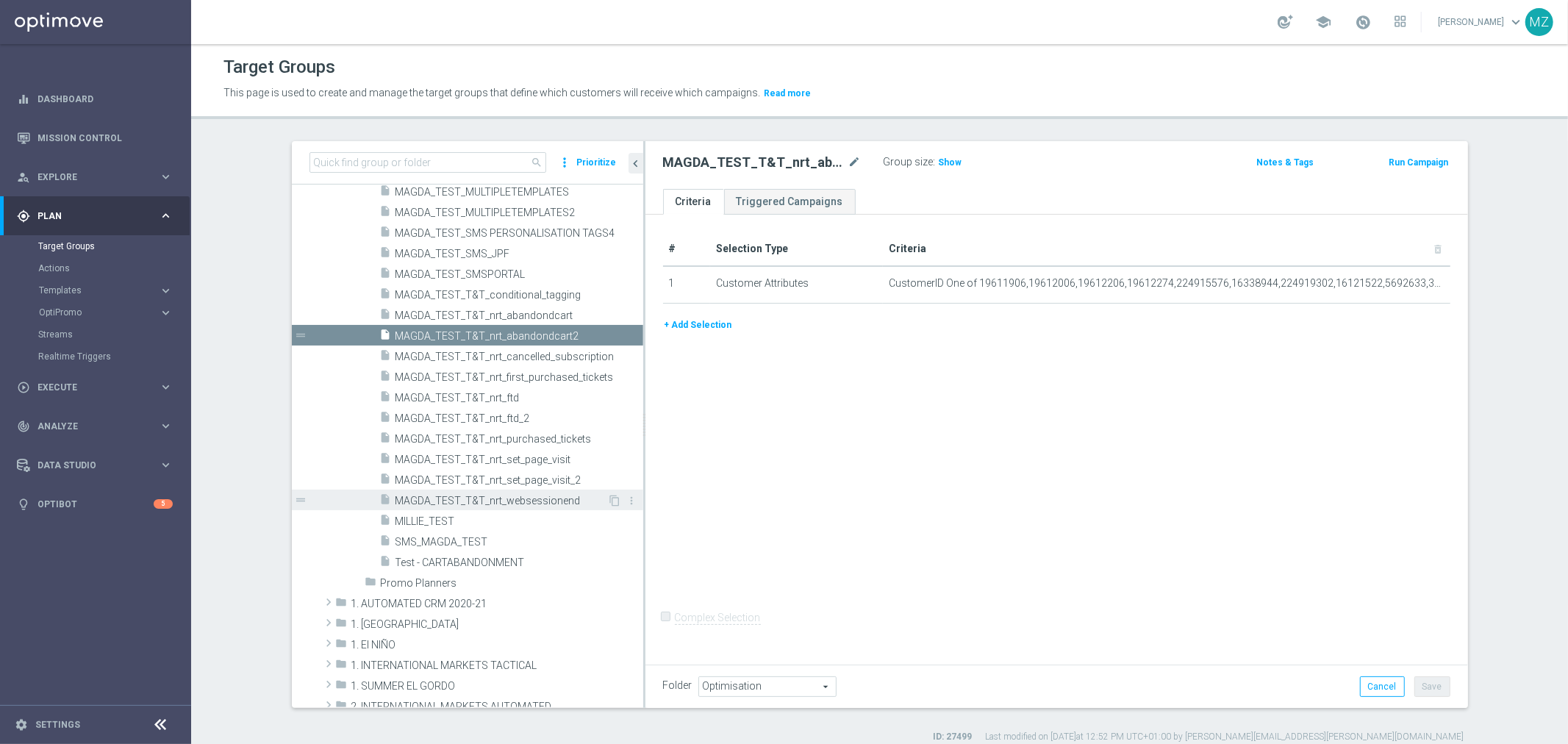
click at [507, 498] on span "MAGDA_TEST_T&T_nrt_websessionend" at bounding box center [501, 501] width 213 height 12
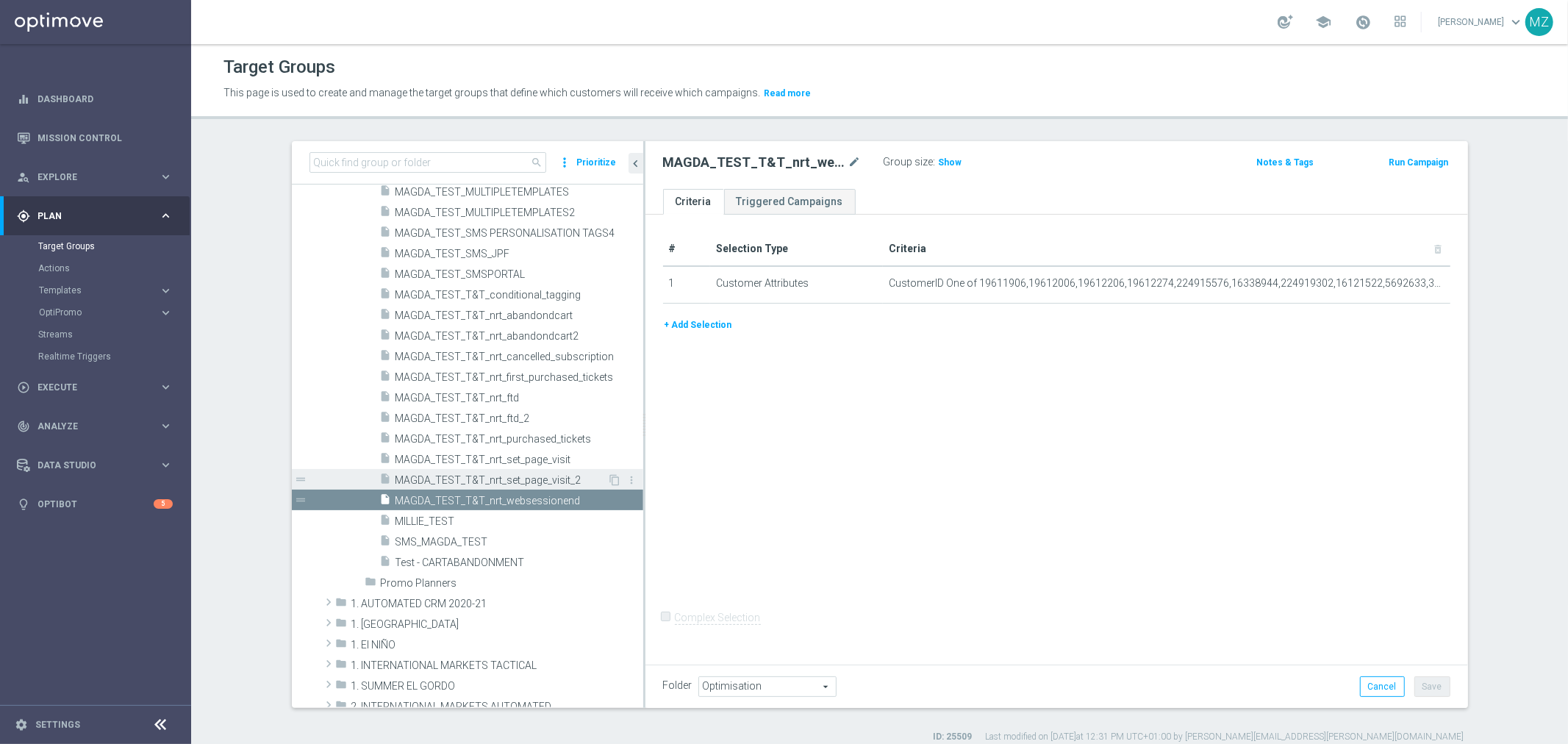
click at [503, 475] on span "MAGDA_TEST_T&T_nrt_set_page_visit_2" at bounding box center [501, 480] width 213 height 12
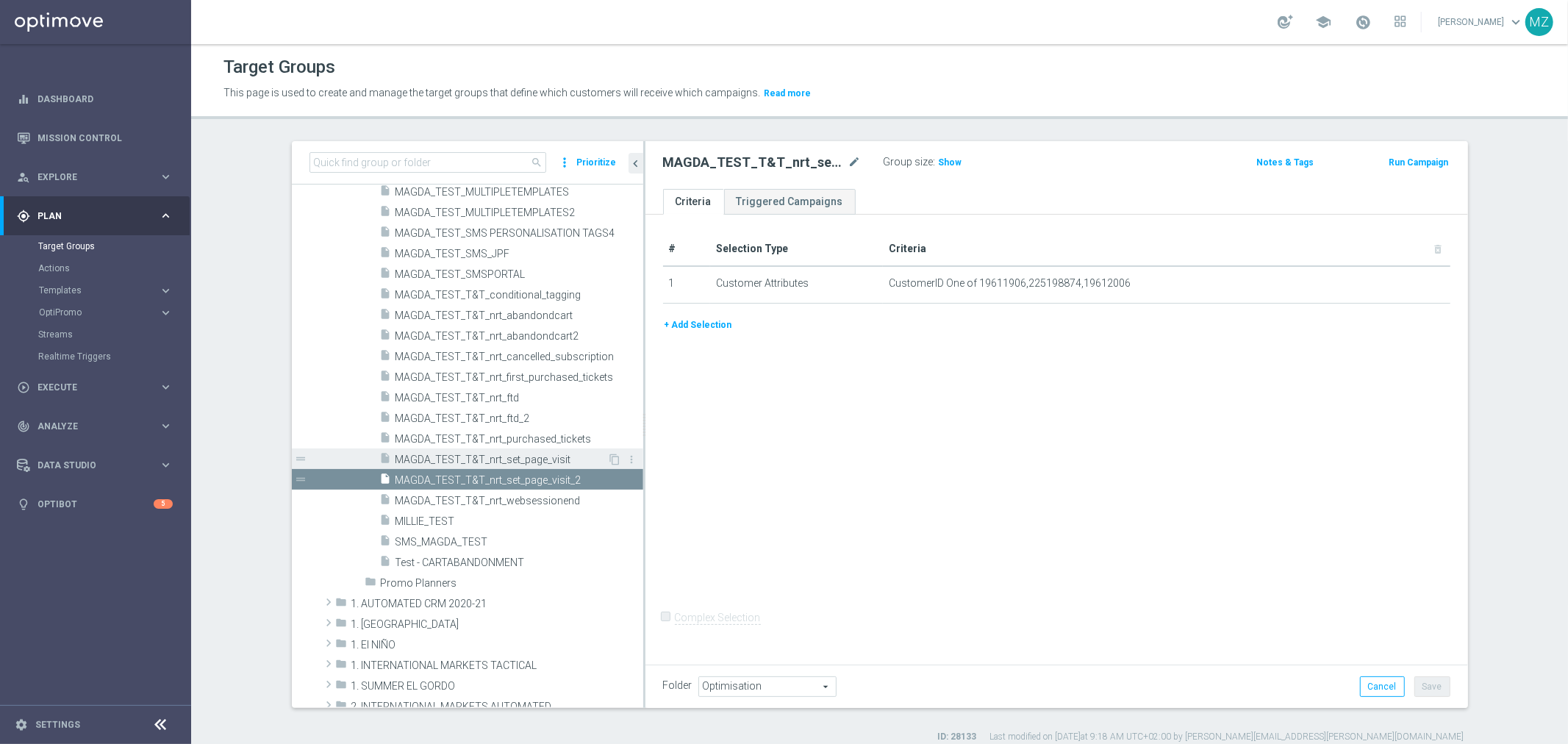
click at [510, 451] on div "insert_drive_file MAGDA_TEST_T&T_nrt_set_page_visit" at bounding box center [494, 459] width 228 height 21
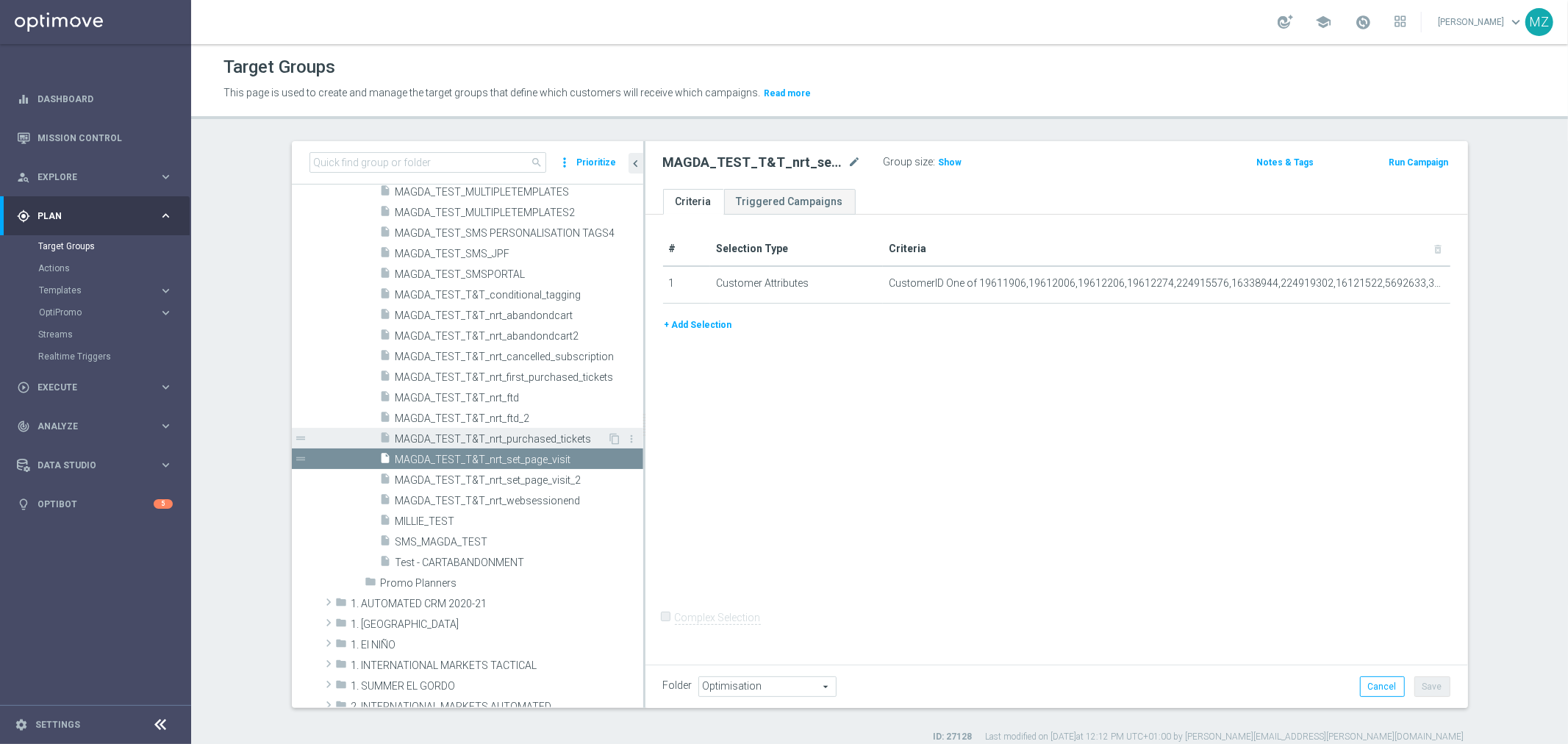
click at [558, 436] on span "MAGDA_TEST_T&T_nrt_purchased_tickets" at bounding box center [501, 439] width 213 height 12
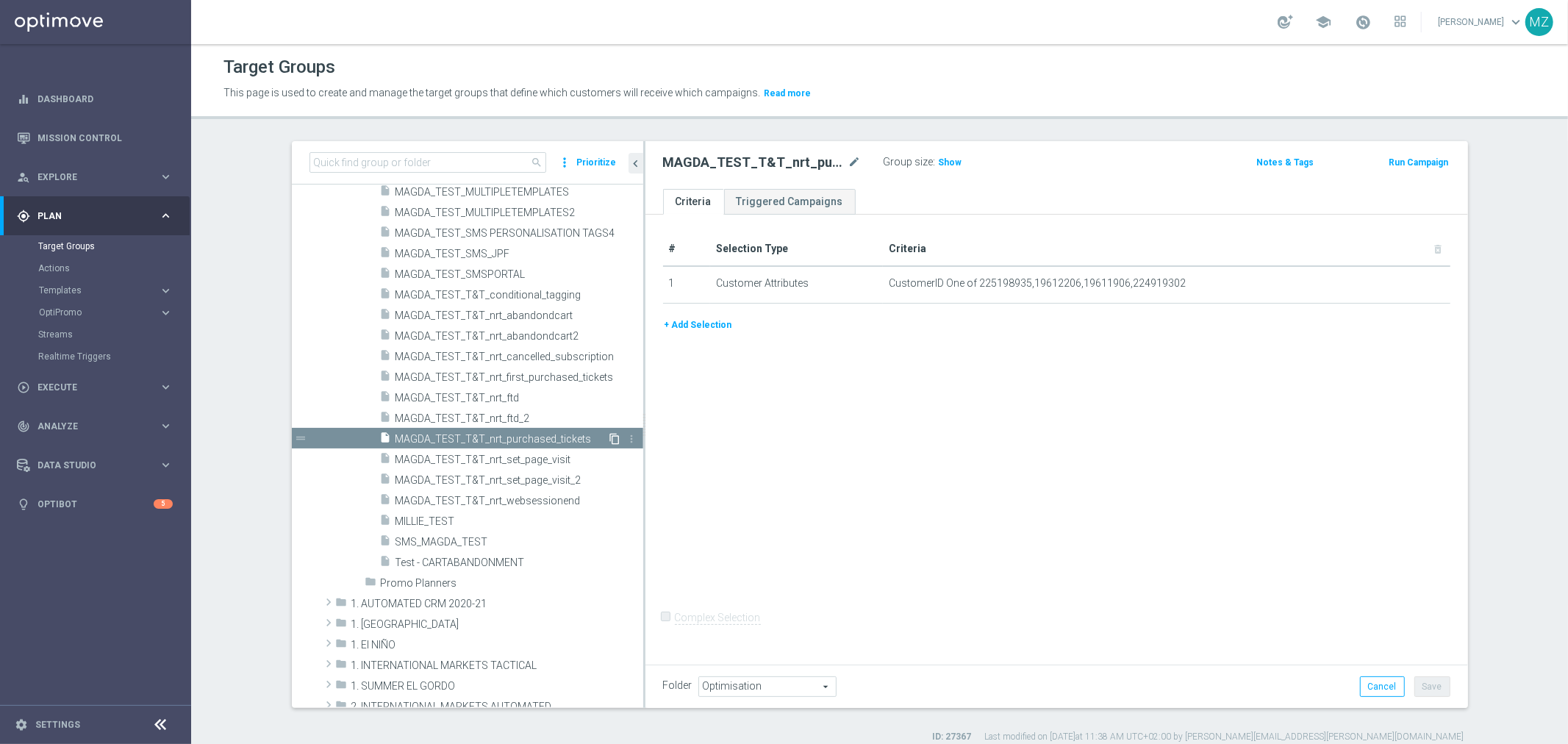
click at [610, 435] on icon "content_copy" at bounding box center [615, 439] width 12 height 12
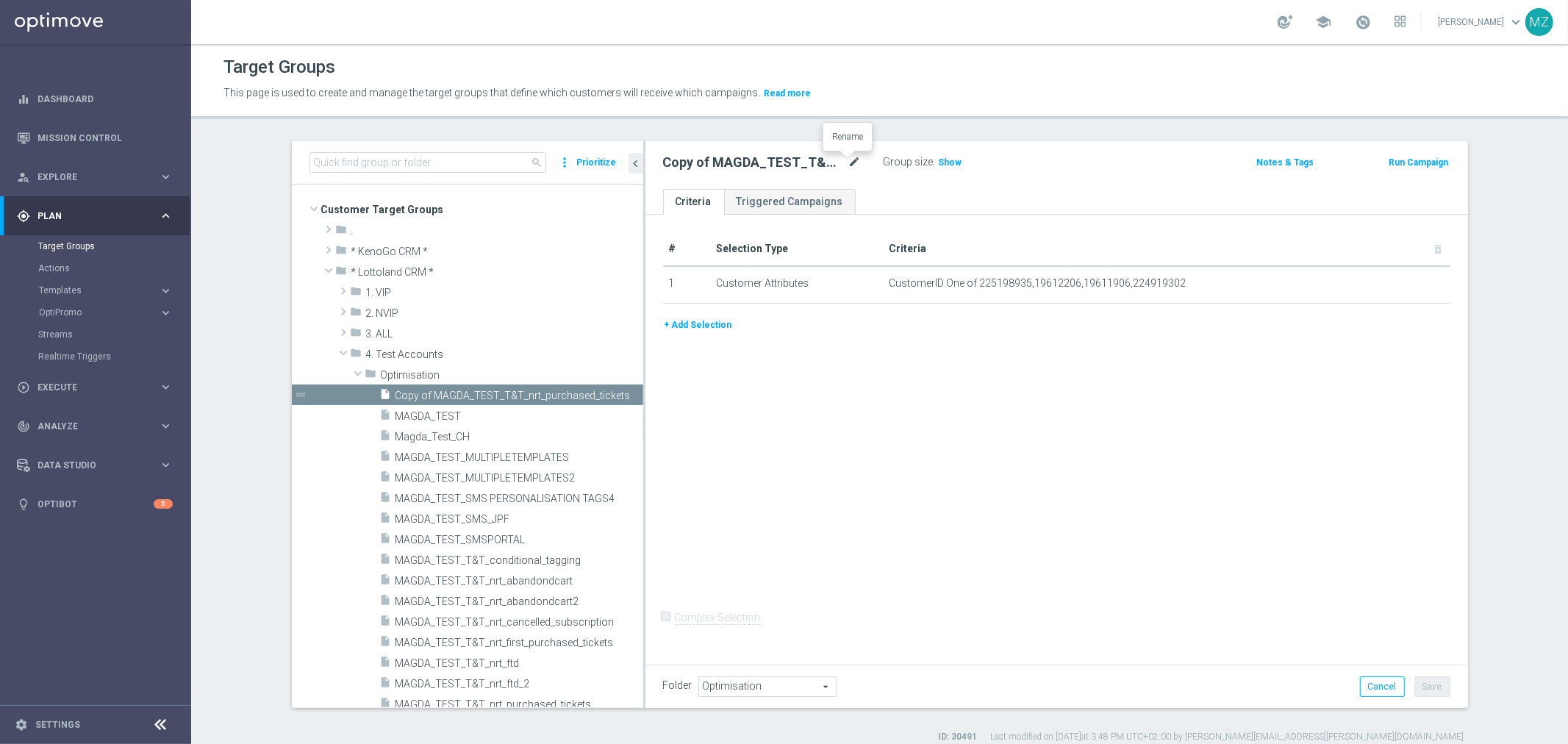
click at [848, 165] on icon "mode_edit" at bounding box center [855, 162] width 13 height 17
click at [703, 162] on input "Copy of MAGDA_TEST_T&T_nrt_purchased_tickets" at bounding box center [762, 163] width 199 height 21
click at [967, 393] on div "# Selection Type Criteria delete_forever 1 Customer Attributes CustomerID One o…" at bounding box center [1056, 436] width 822 height 445
click at [850, 160] on icon "mode_edit" at bounding box center [855, 162] width 13 height 17
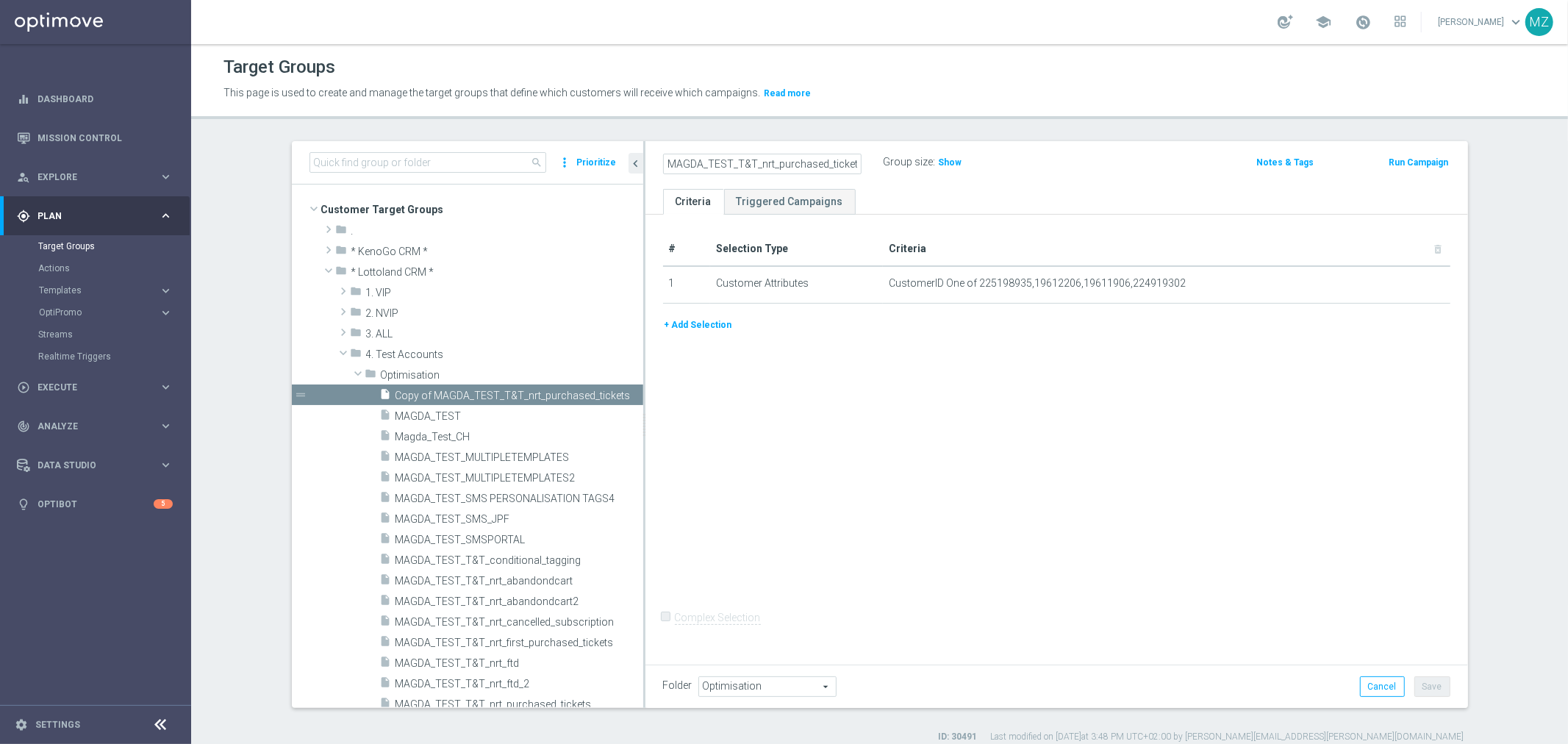
click at [667, 162] on input "Copy of MAGDA_TEST_T&T_nrt_purchased_tickets" at bounding box center [762, 163] width 199 height 21
drag, startPoint x: 676, startPoint y: 163, endPoint x: 577, endPoint y: 159, distance: 99.1
click at [577, 159] on as-split "search more_vert Prioritize Customer Target Groups library_add create_new_folder" at bounding box center [880, 424] width 1176 height 567
click at [685, 159] on input "Copy of MAGDA_TEST_T&T_nrt_purchased_tickets" at bounding box center [762, 163] width 199 height 21
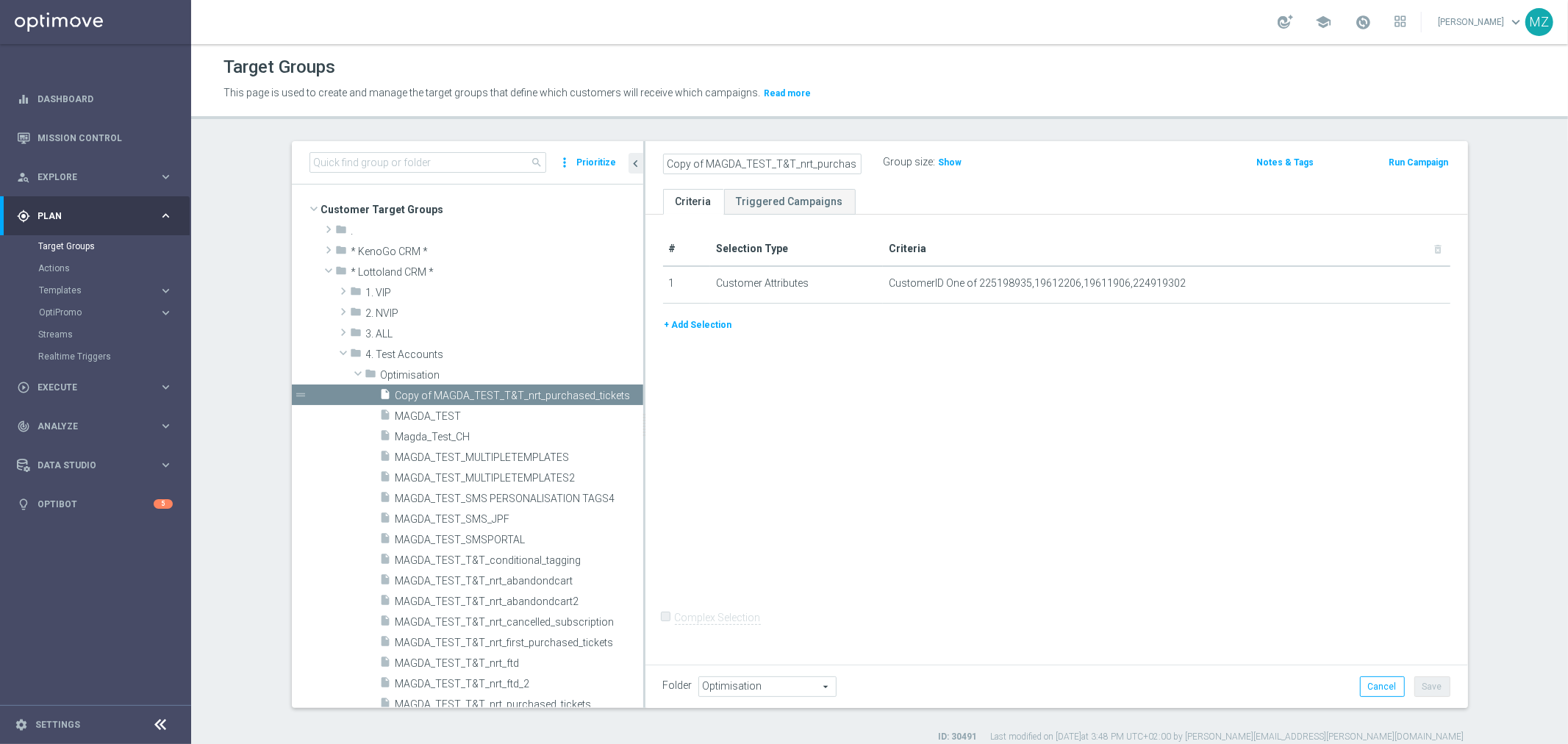
drag, startPoint x: 699, startPoint y: 163, endPoint x: 638, endPoint y: 162, distance: 61.0
click at [638, 162] on as-split "search more_vert Prioritize Customer Target Groups library_add create_new_folder" at bounding box center [880, 424] width 1176 height 567
drag, startPoint x: 791, startPoint y: 160, endPoint x: 1045, endPoint y: 158, distance: 254.0
click at [1045, 158] on div "MAGDA_TEST_T&T_nrt_purchased_tickets Name length must be more than 2 characters…" at bounding box center [921, 162] width 539 height 22
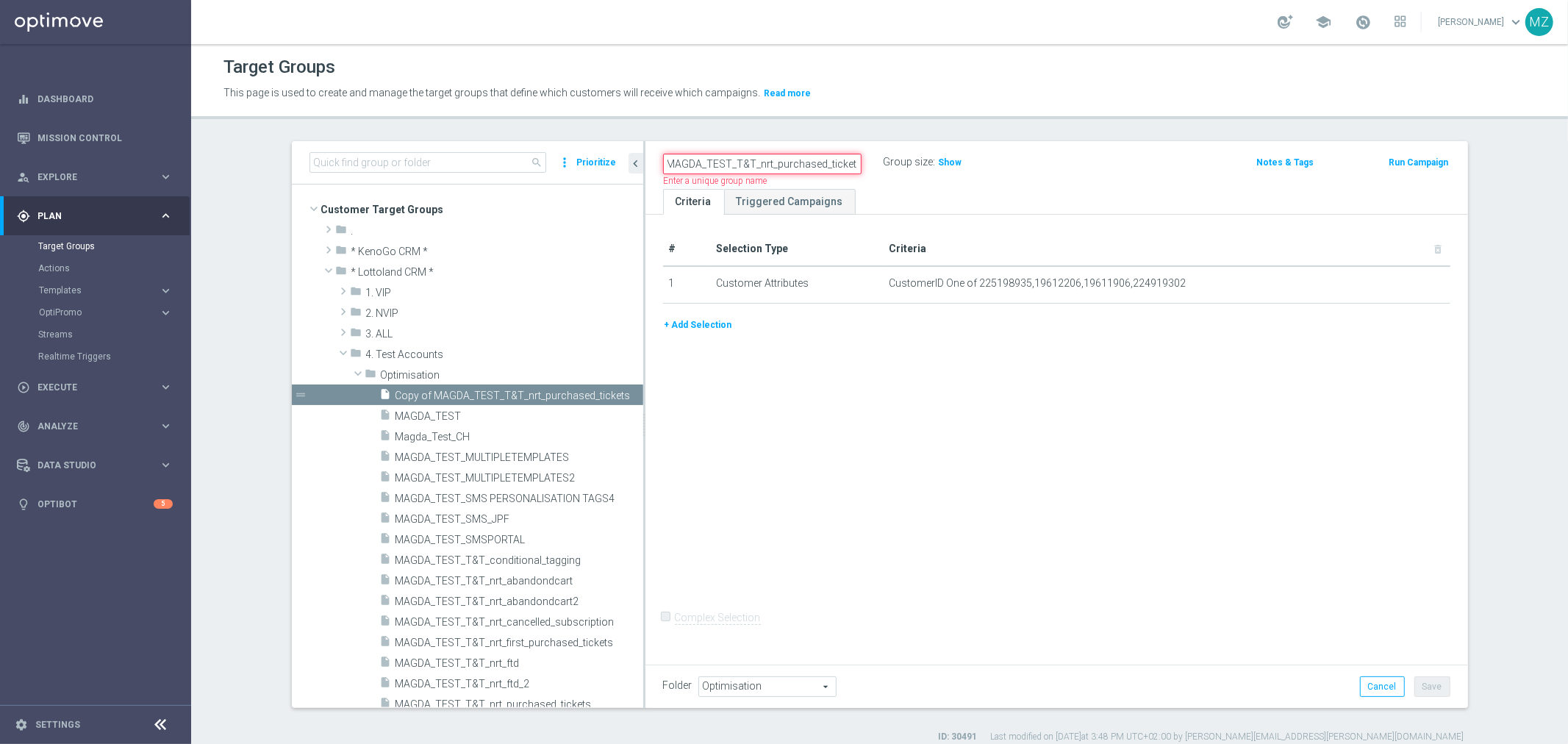
click at [836, 162] on input "MAGDA_TEST_T&T_nrt_purchased_tickets" at bounding box center [762, 163] width 199 height 21
drag, startPoint x: 859, startPoint y: 162, endPoint x: 924, endPoint y: 162, distance: 65.0
click at [924, 162] on div "MAGDA_TEST_T&T_nrt_purchased_tickets Name length must be more than 2 characters…" at bounding box center [921, 162] width 539 height 22
click at [781, 167] on input "MAGDA_TEST_T&T_nrt_purchased_tickets" at bounding box center [762, 163] width 199 height 21
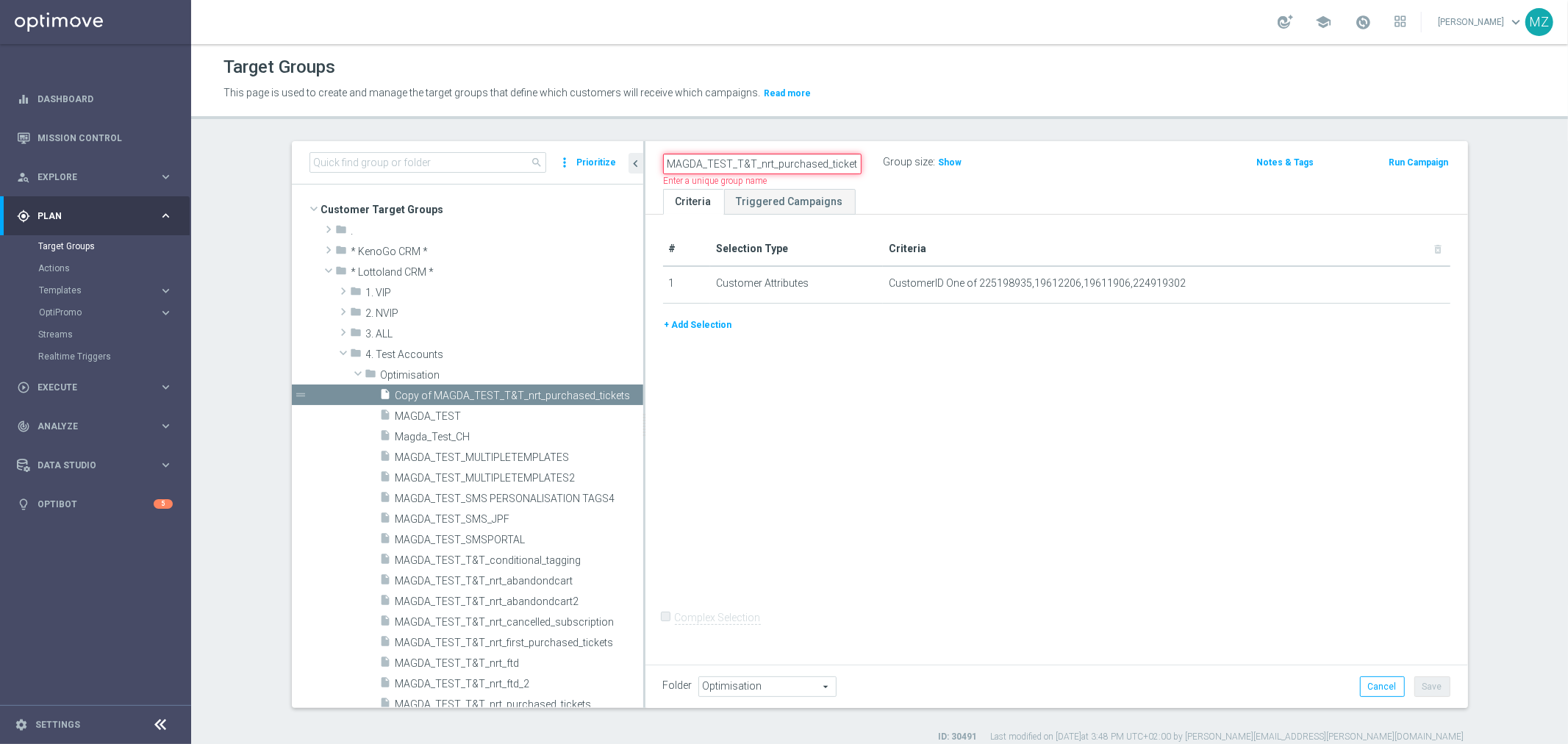
scroll to position [0, 1]
drag, startPoint x: 752, startPoint y: 163, endPoint x: 986, endPoint y: 163, distance: 234.0
click at [986, 163] on div "MAGDA_TEST_T&T_nrt_purchased_tickets Name length must be more than 2 characters…" at bounding box center [921, 162] width 539 height 22
paste input "failed_deposit"
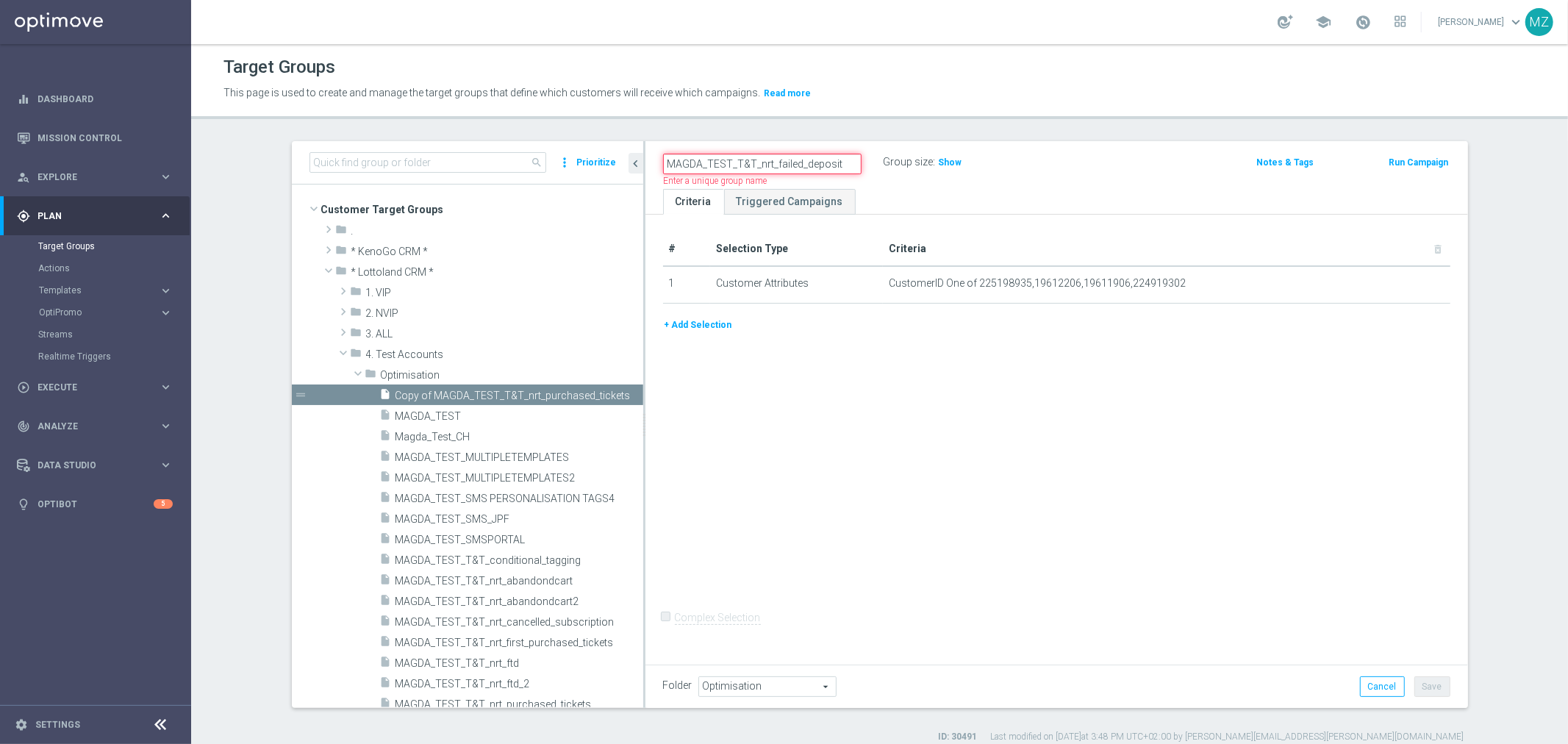
type input "MAGDA_TEST_T&T_nrt_failed_deposit"
click at [1132, 464] on div "# Selection Type Criteria delete_forever 1 Customer Attributes CustomerID One o…" at bounding box center [1056, 436] width 822 height 445
click at [1435, 685] on button "Save" at bounding box center [1432, 686] width 36 height 21
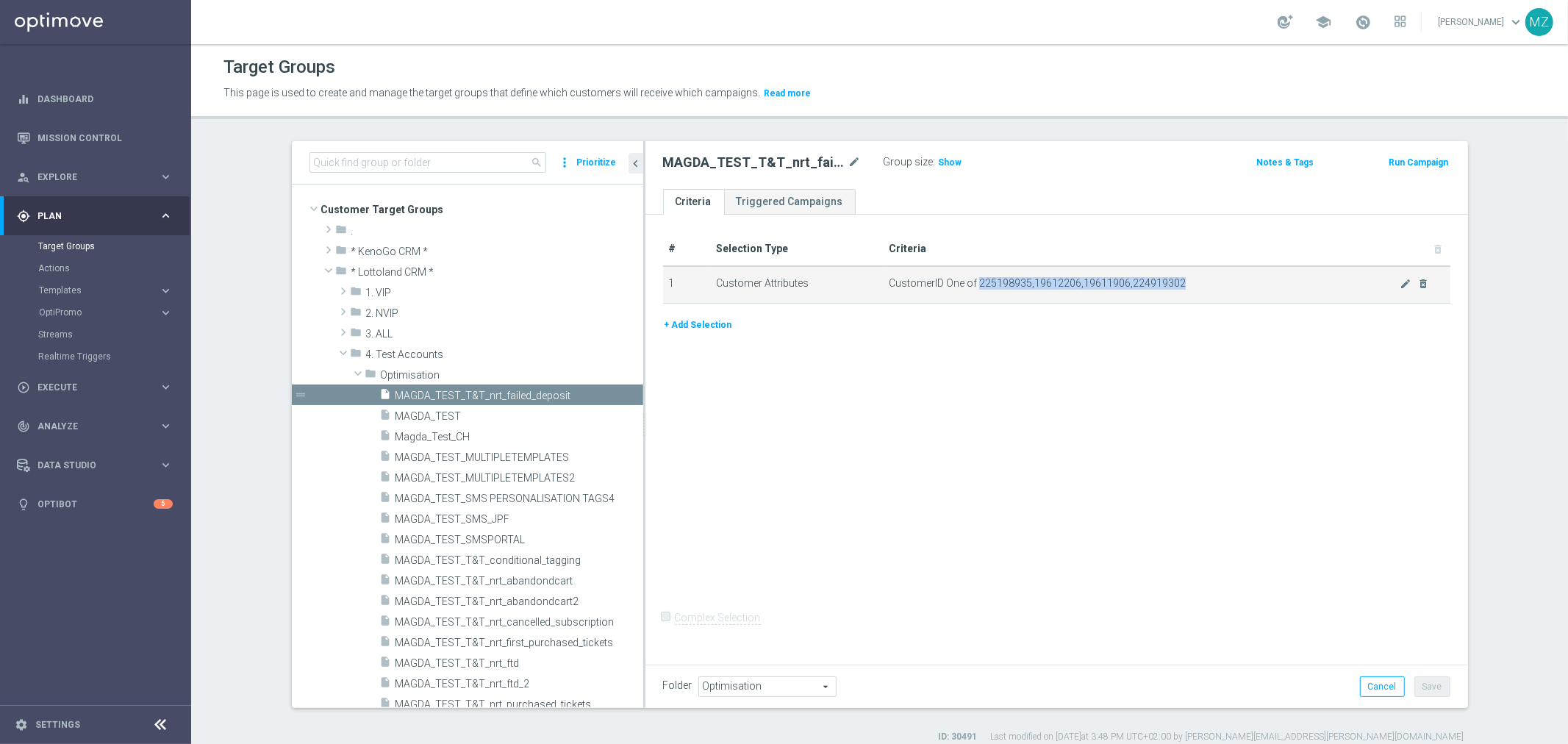
drag, startPoint x: 1222, startPoint y: 278, endPoint x: 971, endPoint y: 278, distance: 251.0
click at [971, 278] on span "CustomerID One of 225198935,19612206,19611906,224919302" at bounding box center [1143, 283] width 511 height 12
copy span "225198935,19612206,19611906,224919302"
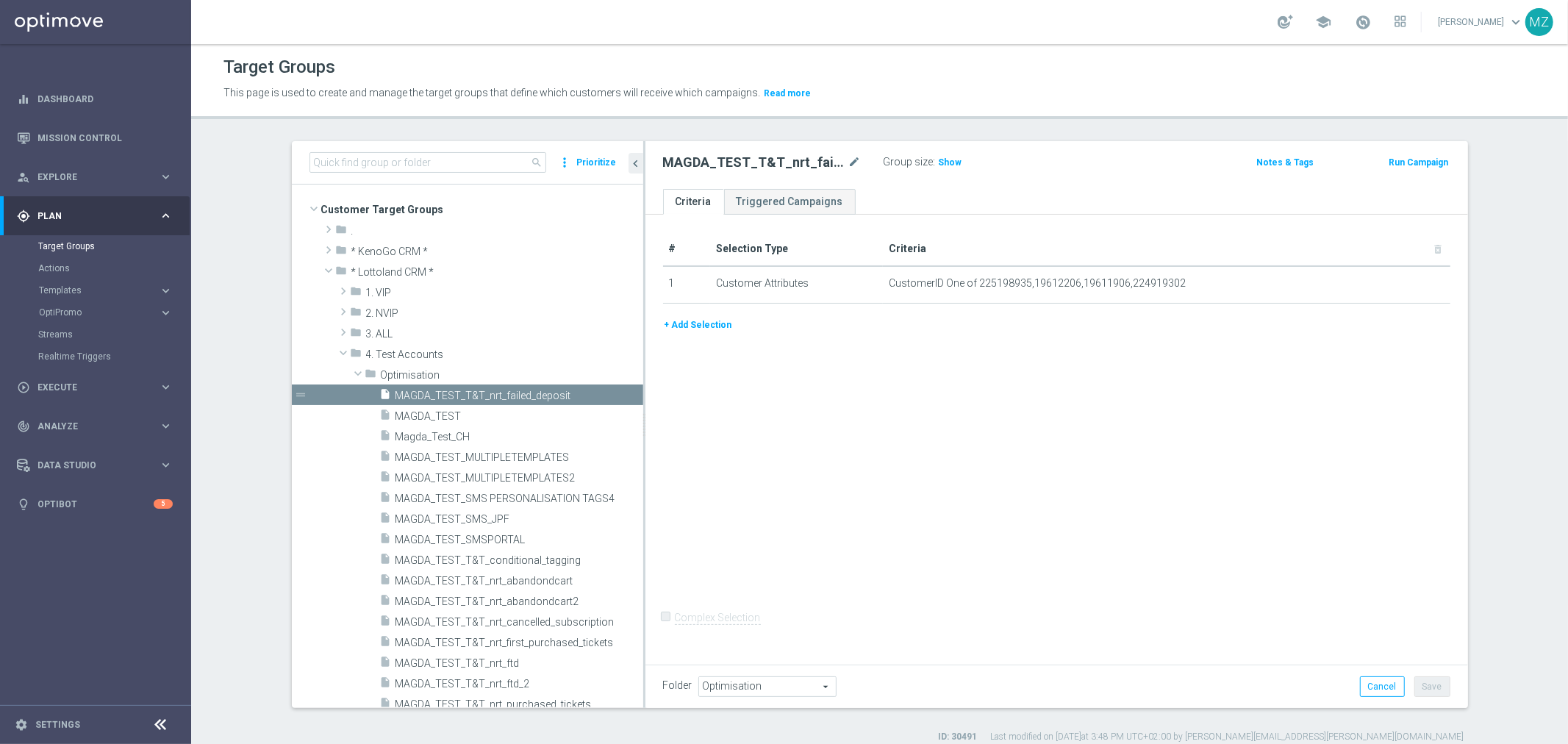
click at [1010, 417] on div "# Selection Type Criteria delete_forever 1 Customer Attributes CustomerID One o…" at bounding box center [1056, 436] width 822 height 445
click at [1400, 283] on icon "mode_edit" at bounding box center [1406, 284] width 12 height 12
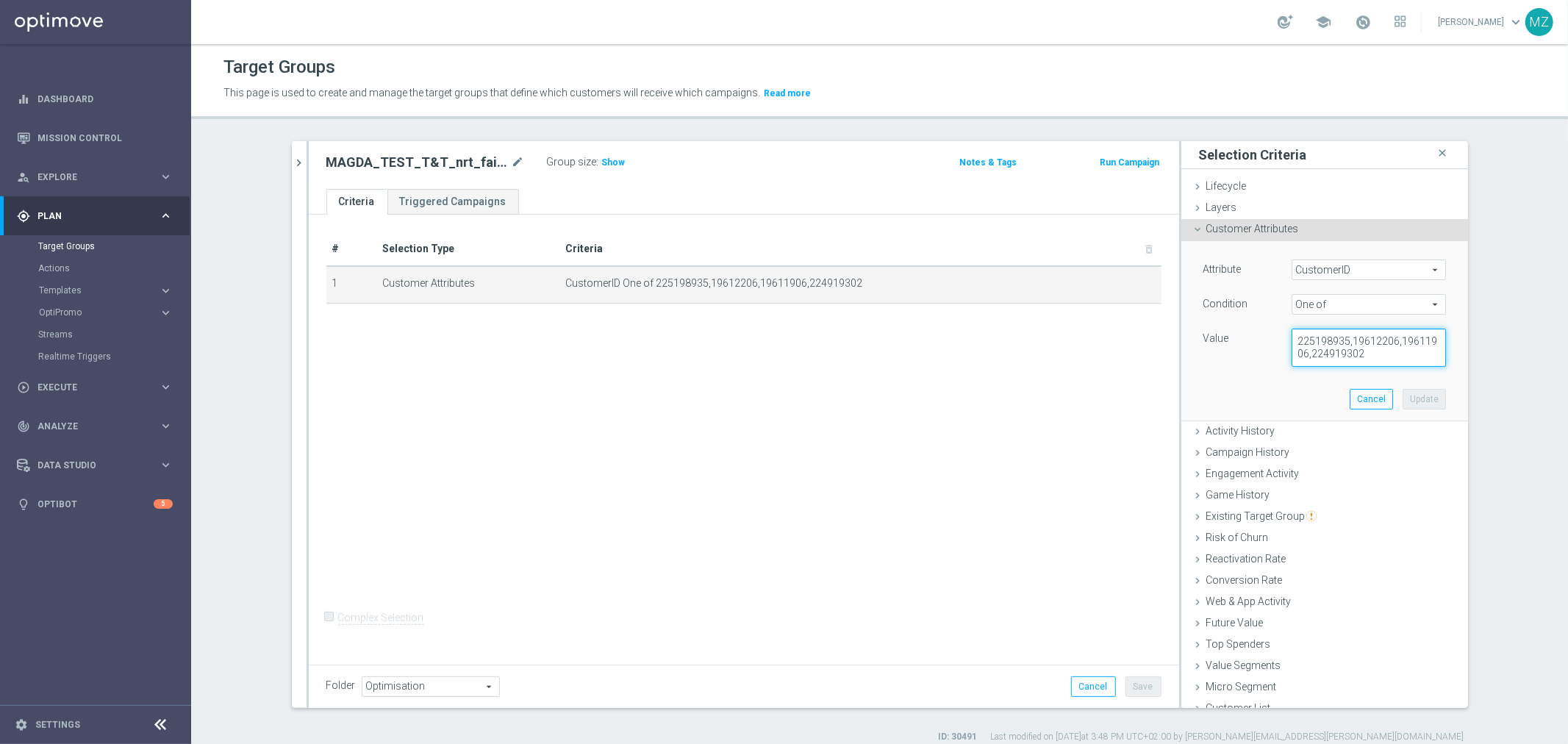
click at [1383, 355] on textarea "225198935,19612206,19611906,224919302" at bounding box center [1368, 347] width 154 height 38
paste textarea "19611906"
click at [1409, 355] on textarea "225198935,19612206,19611906,224919302,19611906," at bounding box center [1368, 347] width 154 height 38
paste textarea "19612006"
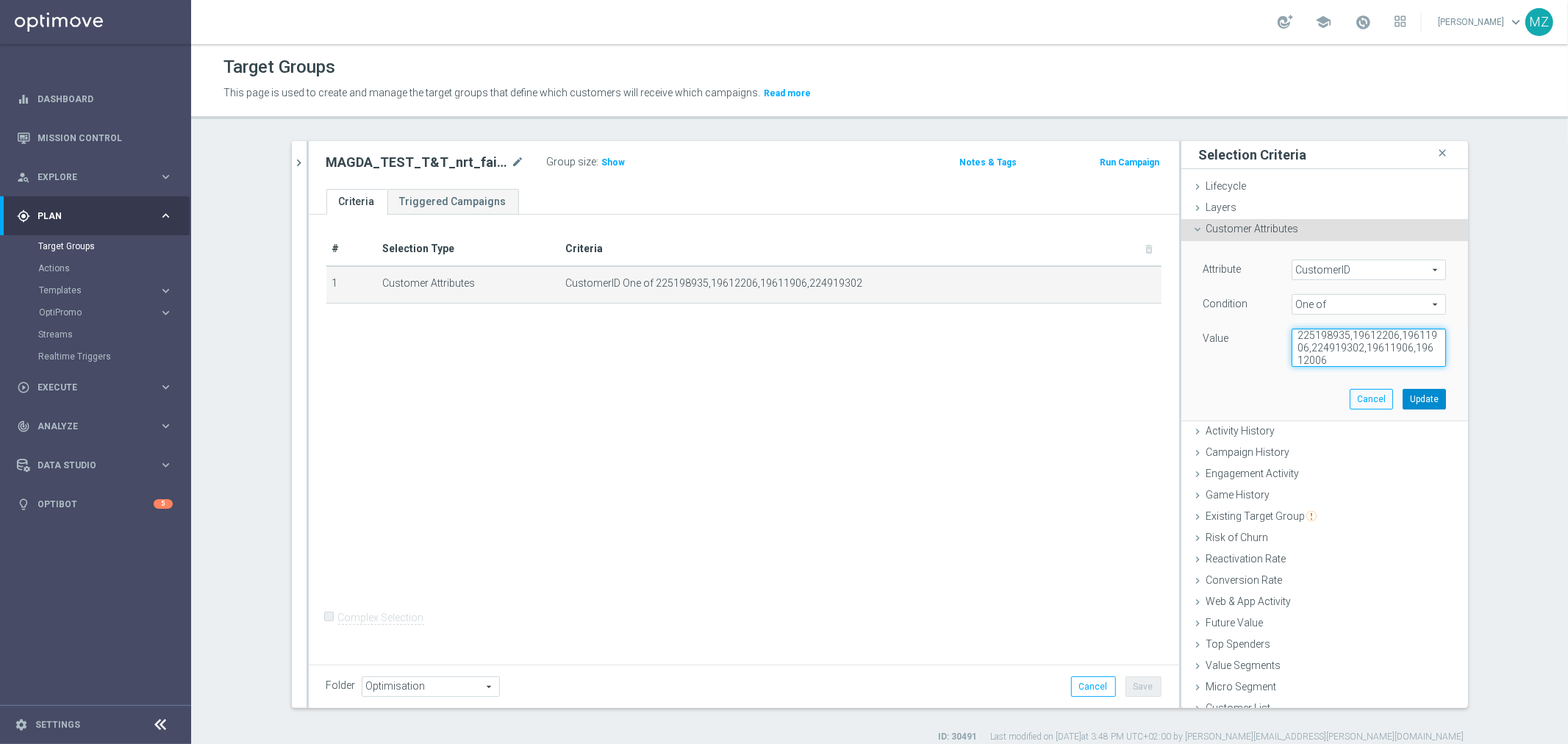
type textarea "225198935,19612206,19611906,224919302,19611906,19612006"
click at [1402, 401] on button "Update" at bounding box center [1424, 398] width 44 height 21
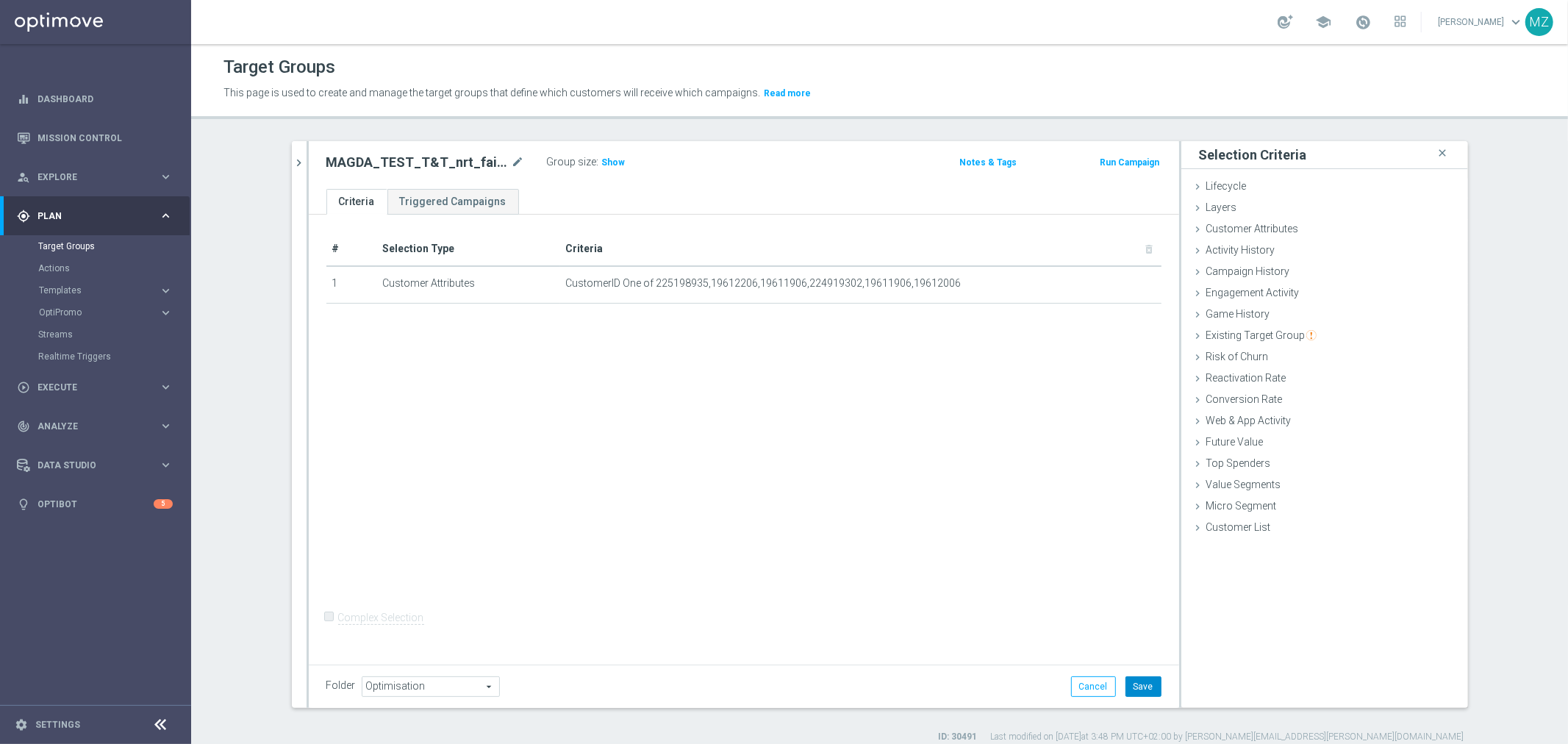
click at [1137, 676] on button "Save" at bounding box center [1143, 686] width 36 height 21
click at [600, 167] on h3 "Show" at bounding box center [614, 162] width 26 height 16
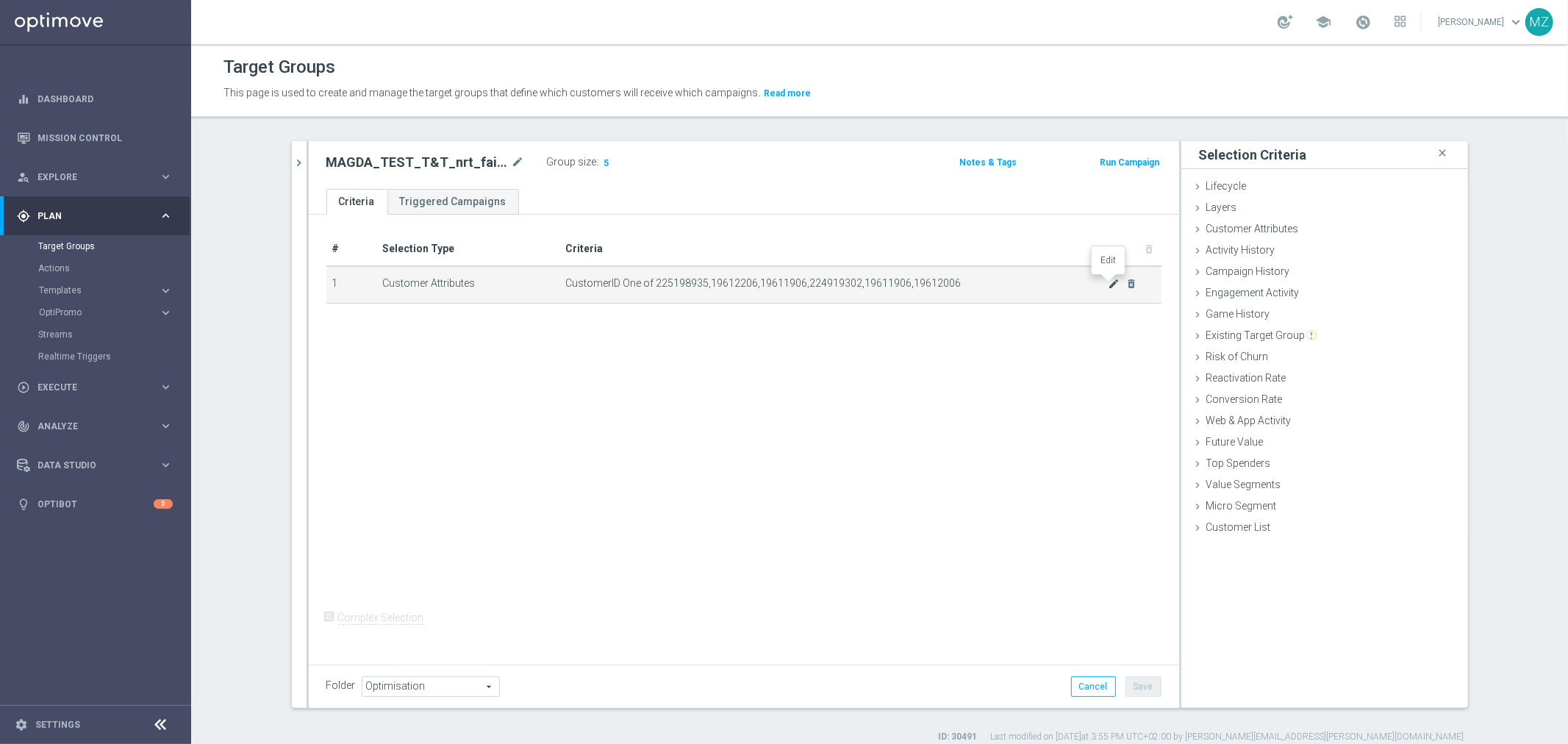
click at [1108, 285] on icon "mode_edit" at bounding box center [1114, 284] width 12 height 12
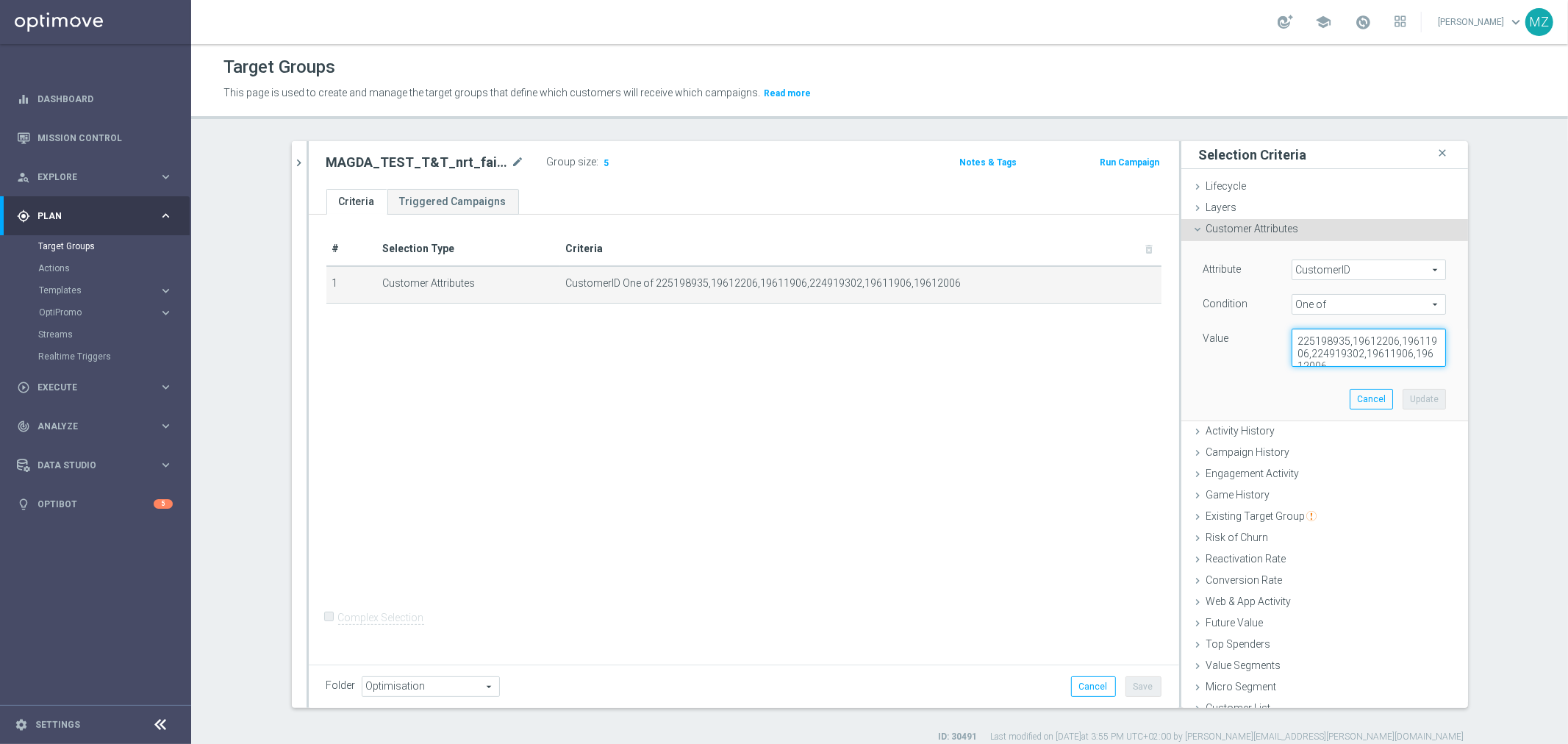
scroll to position [12, 0]
drag, startPoint x: 1372, startPoint y: 355, endPoint x: 1420, endPoint y: 361, distance: 48.4
click at [1420, 361] on textarea "225198935,19612206,19611906,224919302,19611906,19612006" at bounding box center [1368, 347] width 154 height 38
type textarea "225198935,19612206,19611906,224919302"
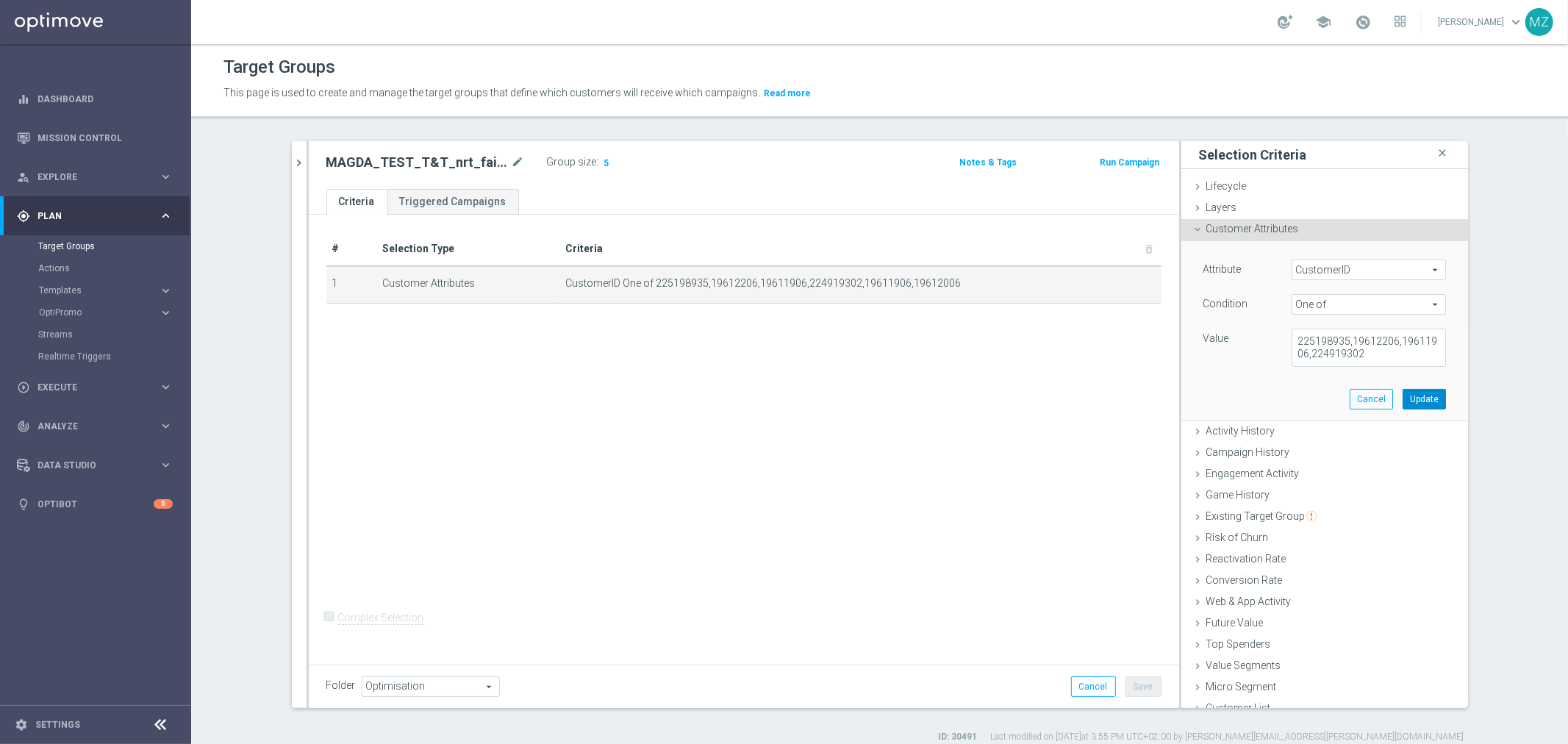
click at [1402, 392] on button "Update" at bounding box center [1424, 398] width 44 height 21
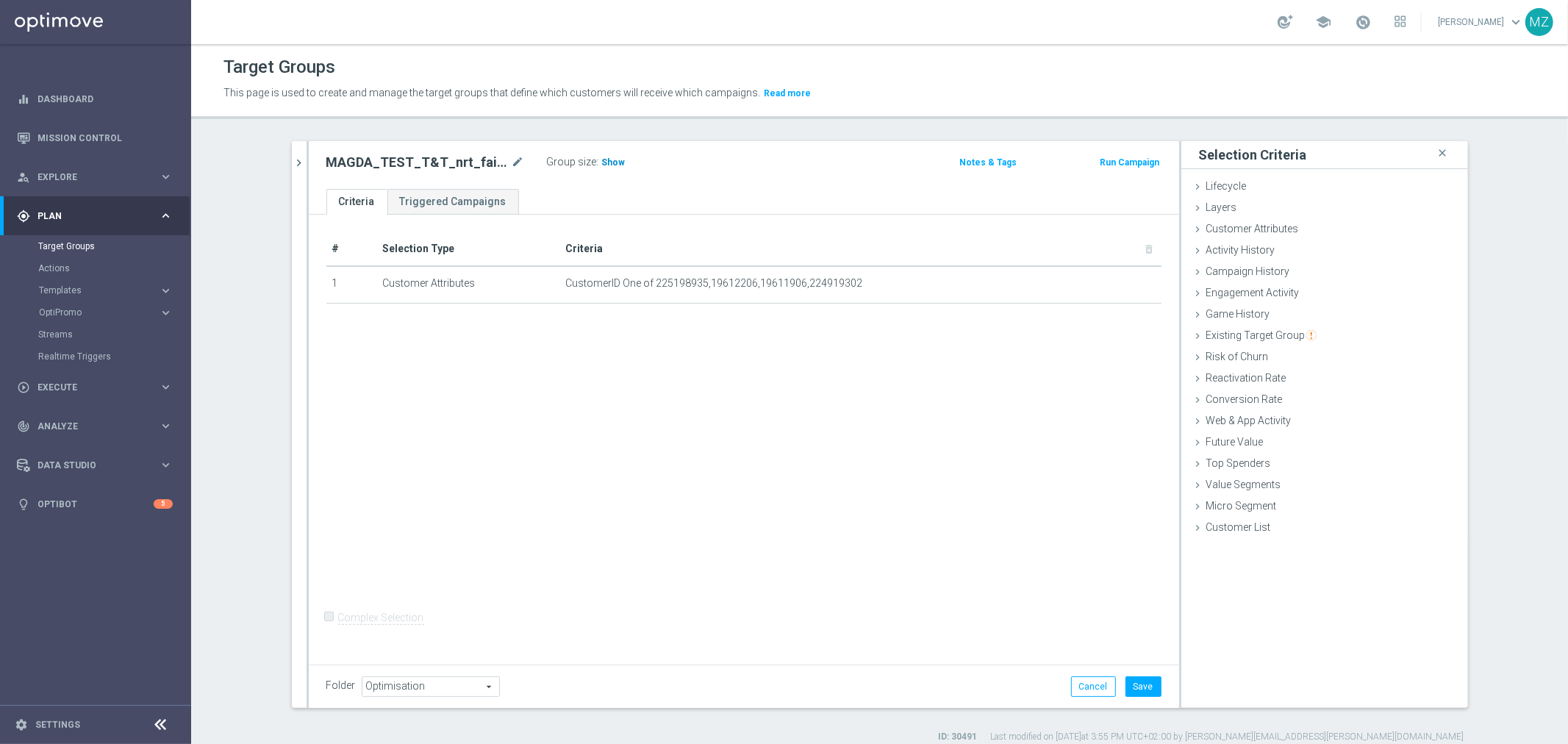
click at [608, 158] on span "Show" at bounding box center [614, 162] width 24 height 10
click at [1108, 284] on icon "mode_edit" at bounding box center [1114, 284] width 12 height 12
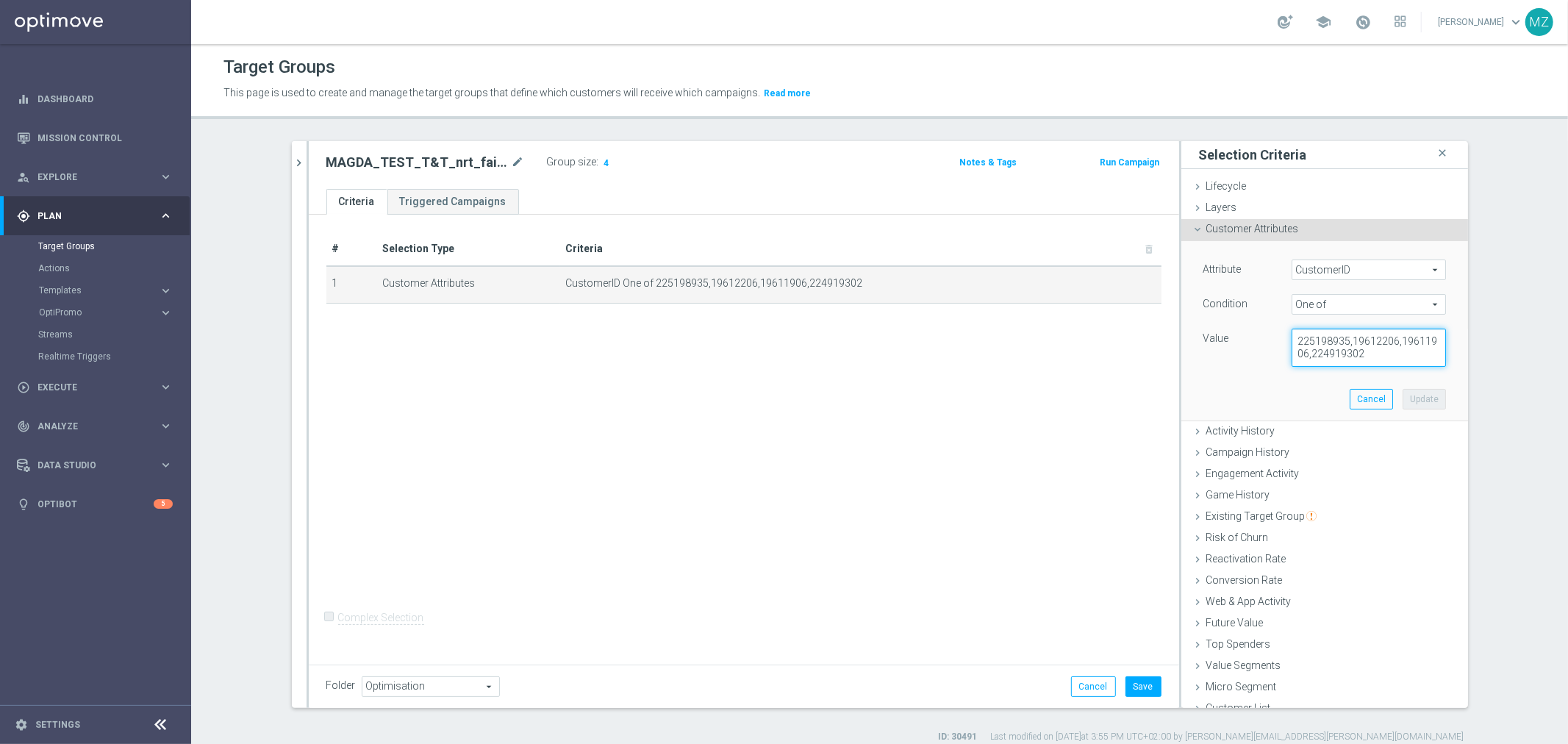
click at [1374, 361] on textarea "225198935,19612206,19611906,224919302" at bounding box center [1368, 347] width 154 height 38
paste textarea "19611906,19612006"
click at [1391, 347] on textarea "225198935,19612206,19611906,224919302, 19611906,19612006" at bounding box center [1368, 347] width 154 height 38
type textarea "225198935,19612206,19611906,224919302, 19611906,19612006"
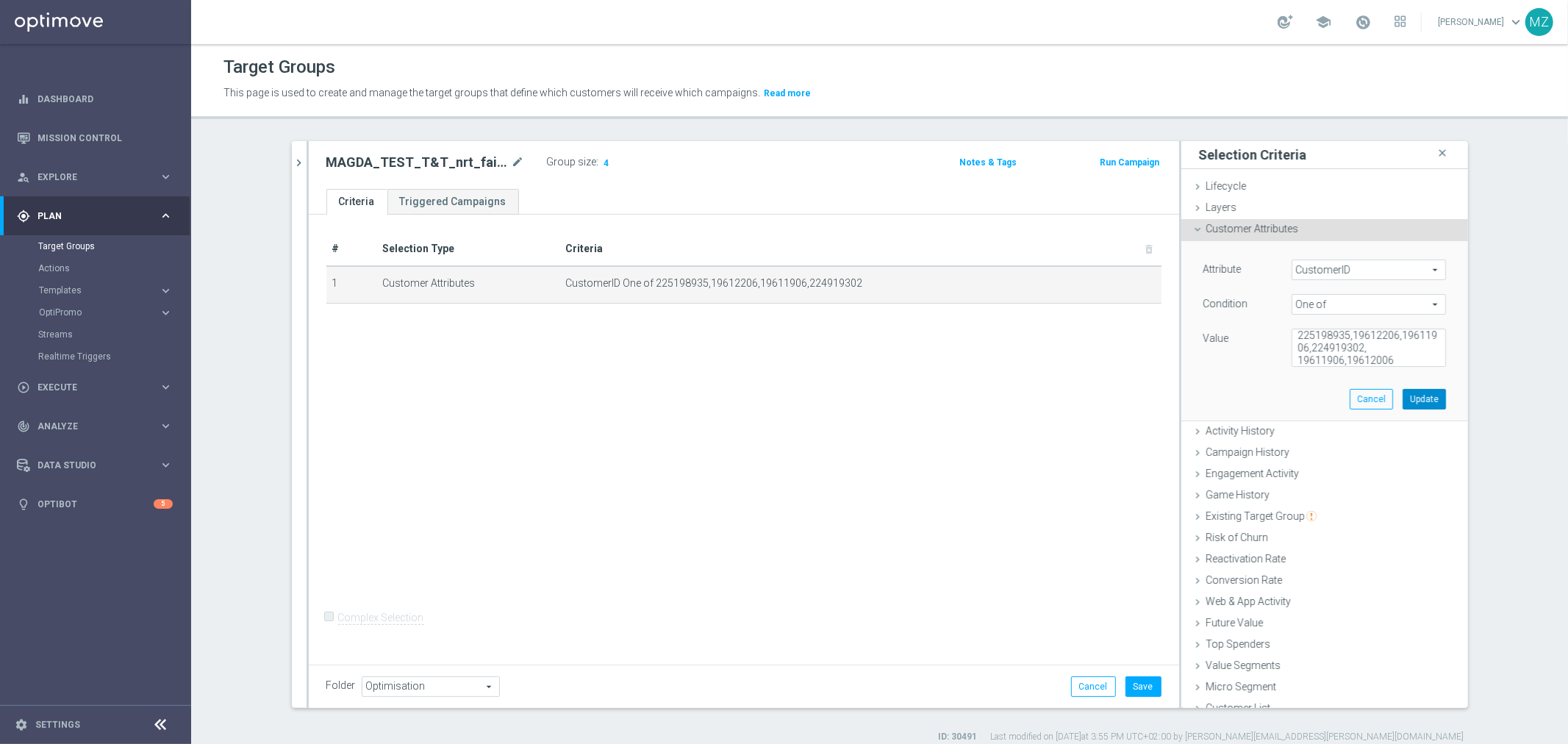
click at [1410, 400] on button "Update" at bounding box center [1424, 398] width 44 height 21
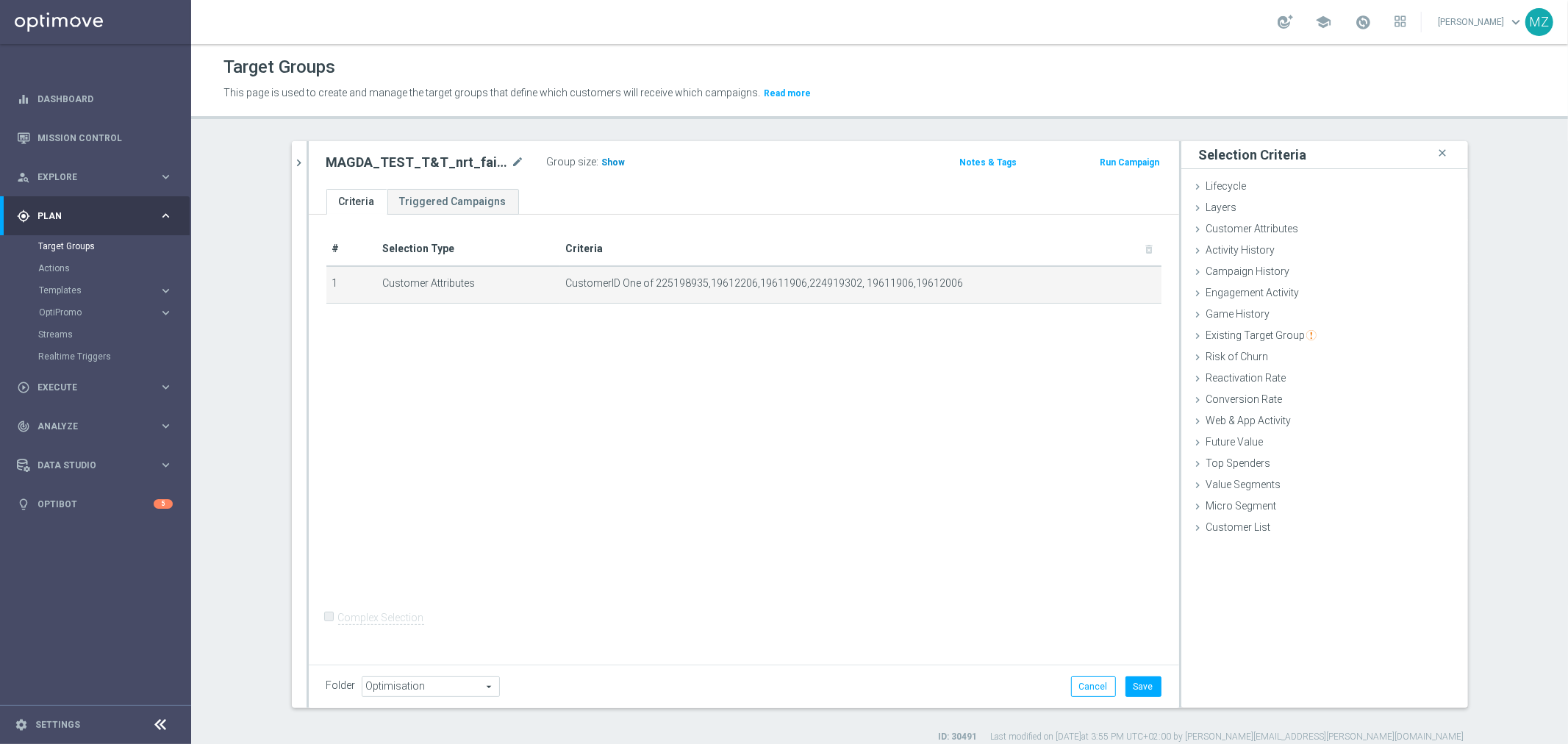
click at [615, 160] on h3 "Show" at bounding box center [614, 162] width 26 height 16
click at [1108, 283] on icon "mode_edit" at bounding box center [1114, 284] width 12 height 12
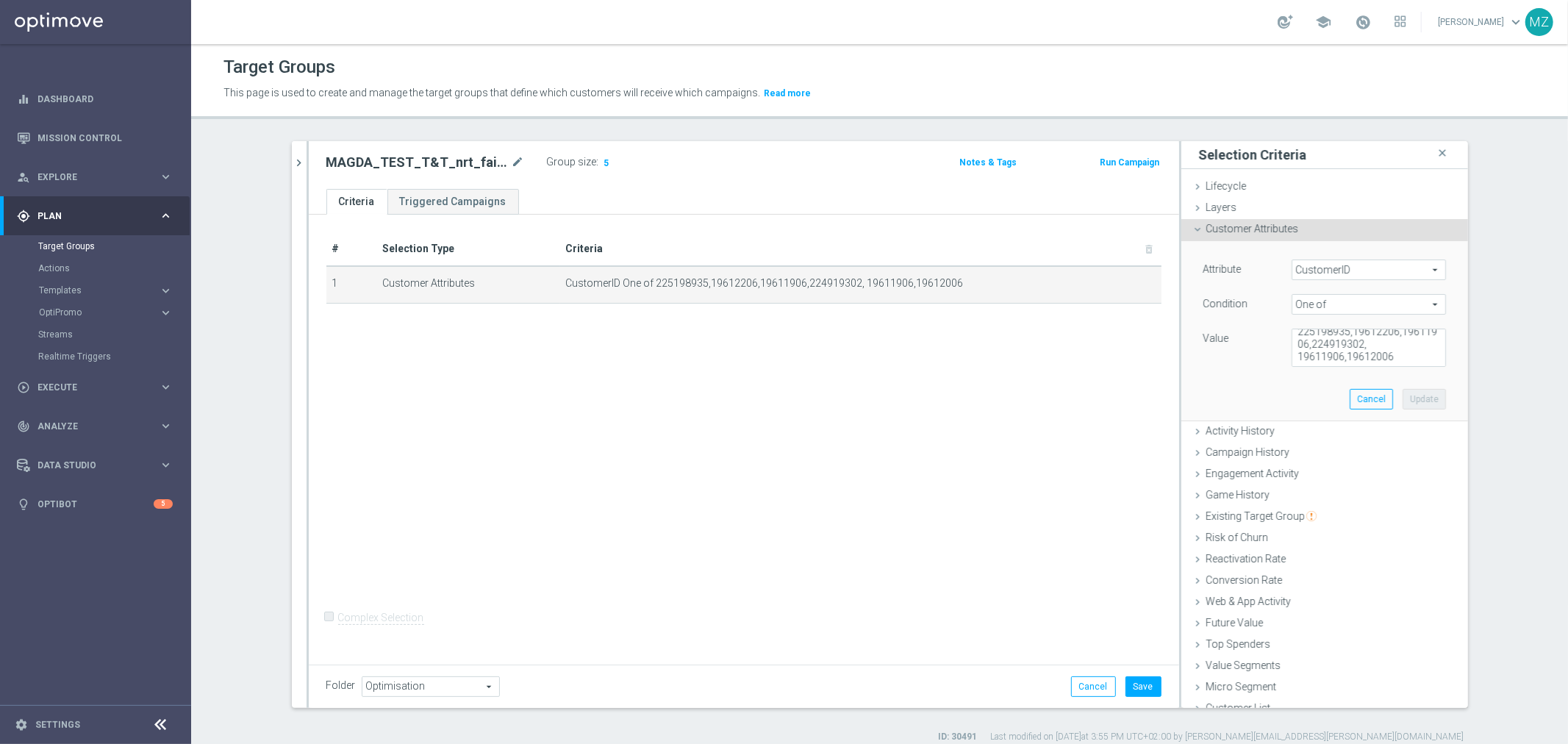
scroll to position [12, 0]
click at [1378, 339] on textarea "225198935,19612206,19611906,224919302, 19611906,19612006" at bounding box center [1368, 347] width 154 height 38
type textarea "225198935,19612206,19611906,224919302,19611906,19612006"
click at [1402, 402] on button "Update" at bounding box center [1424, 398] width 44 height 21
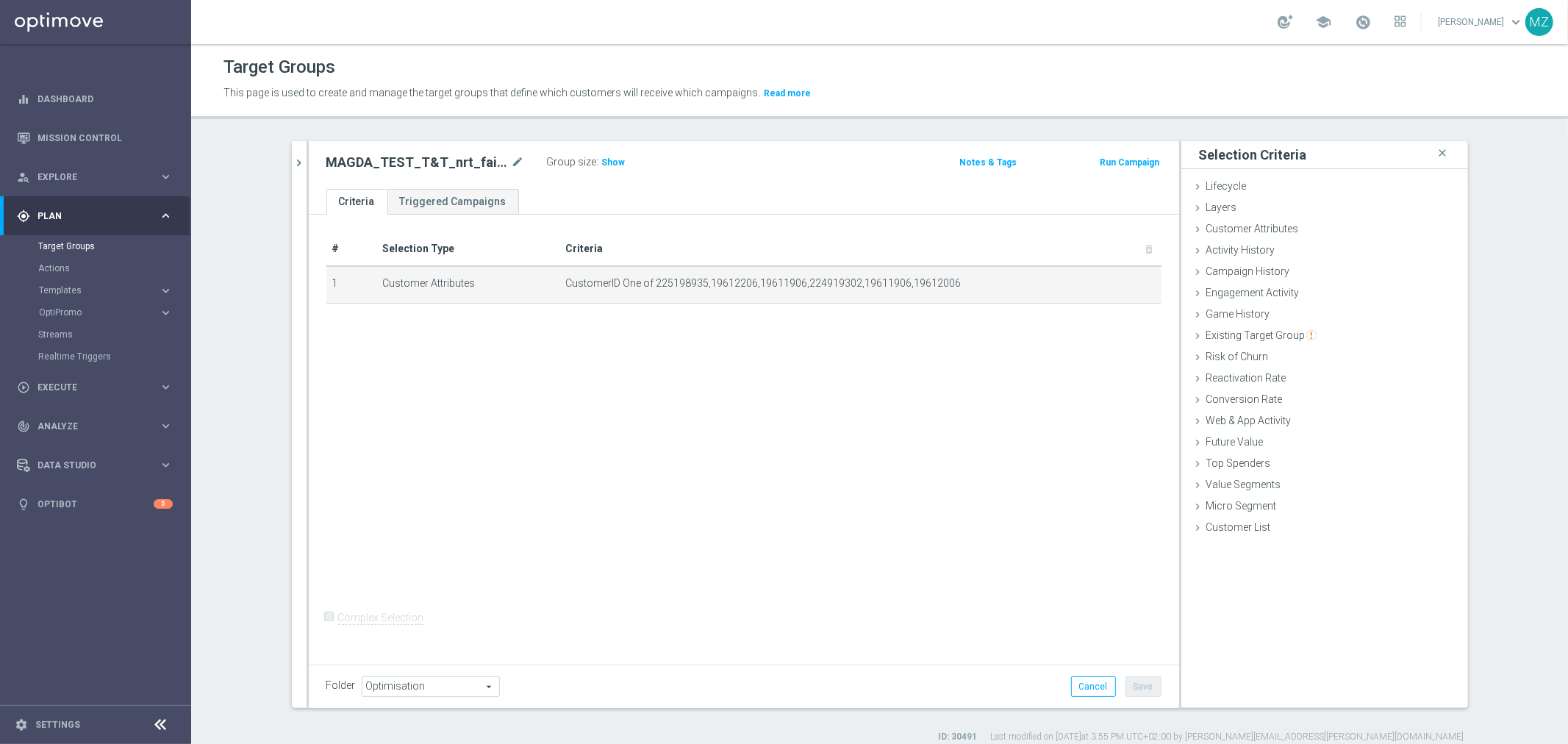
click at [597, 151] on div "MAGDA_TEST_T&T_nrt_failed_deposit mode_edit Group size : Show Notes & Tags Run …" at bounding box center [743, 165] width 870 height 48
click at [605, 159] on span "Show" at bounding box center [614, 162] width 24 height 10
click at [1108, 282] on icon "mode_edit" at bounding box center [1114, 284] width 12 height 12
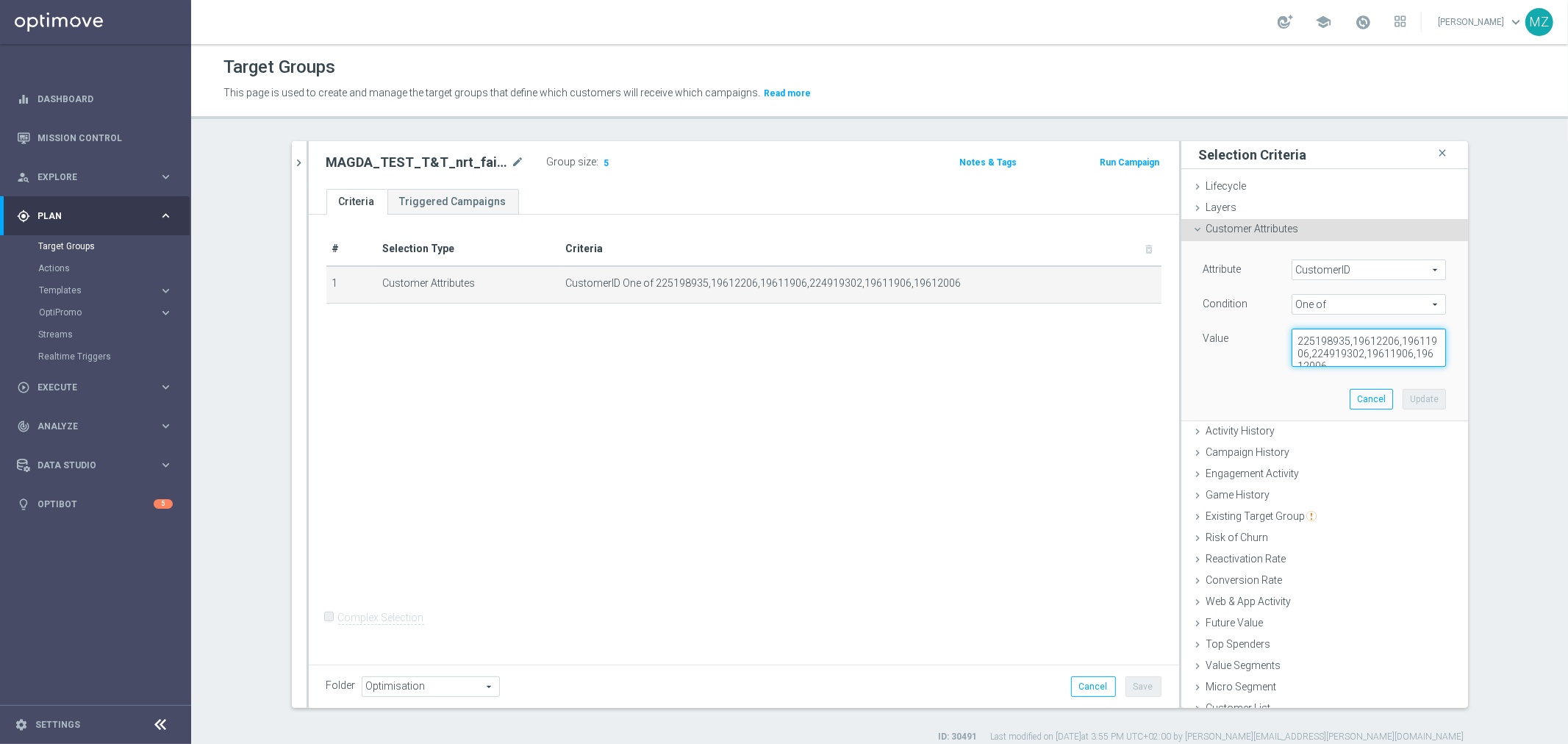
click at [1312, 341] on textarea "225198935,19612206,19611906,224919302,19611906,19612006" at bounding box center [1368, 347] width 154 height 38
paste textarea
click at [1336, 341] on textarea "19611906,19612006" at bounding box center [1368, 347] width 154 height 38
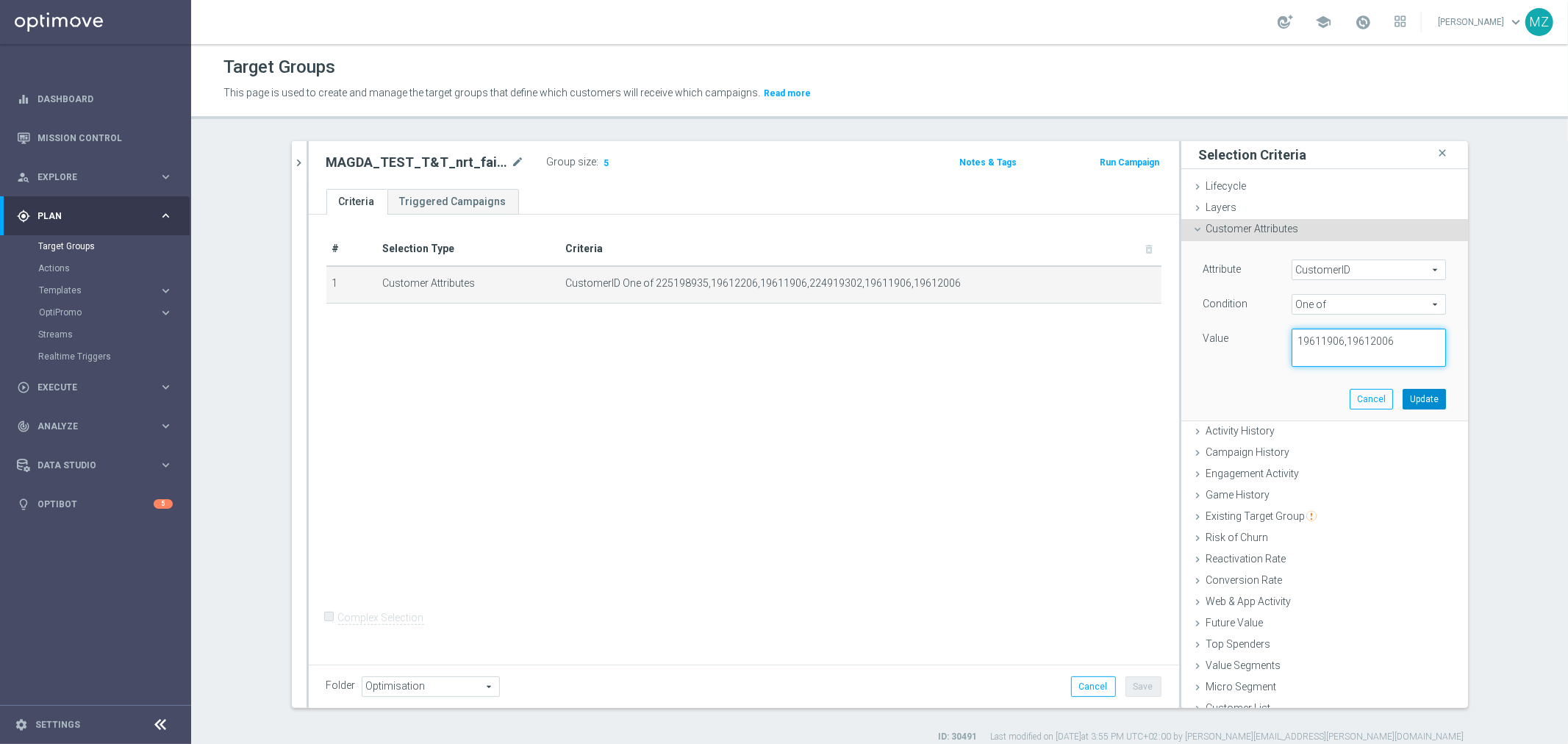
type textarea "19611906,19612006"
click at [1416, 398] on button "Update" at bounding box center [1424, 398] width 44 height 21
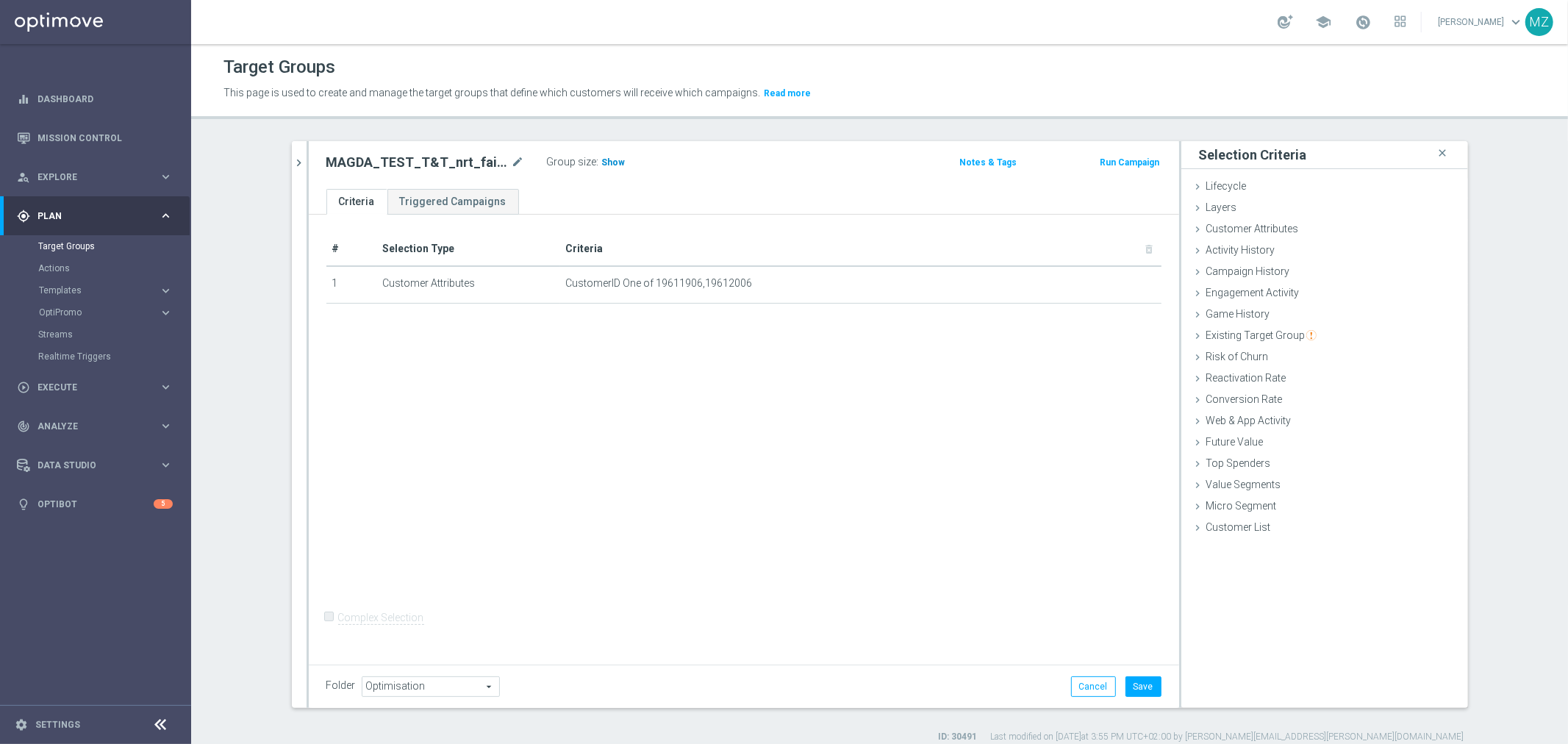
click at [606, 155] on h3 "Show" at bounding box center [614, 162] width 26 height 16
click at [1129, 681] on button "Save" at bounding box center [1143, 686] width 36 height 21
click at [1125, 158] on button "Run Campaign" at bounding box center [1129, 162] width 63 height 16
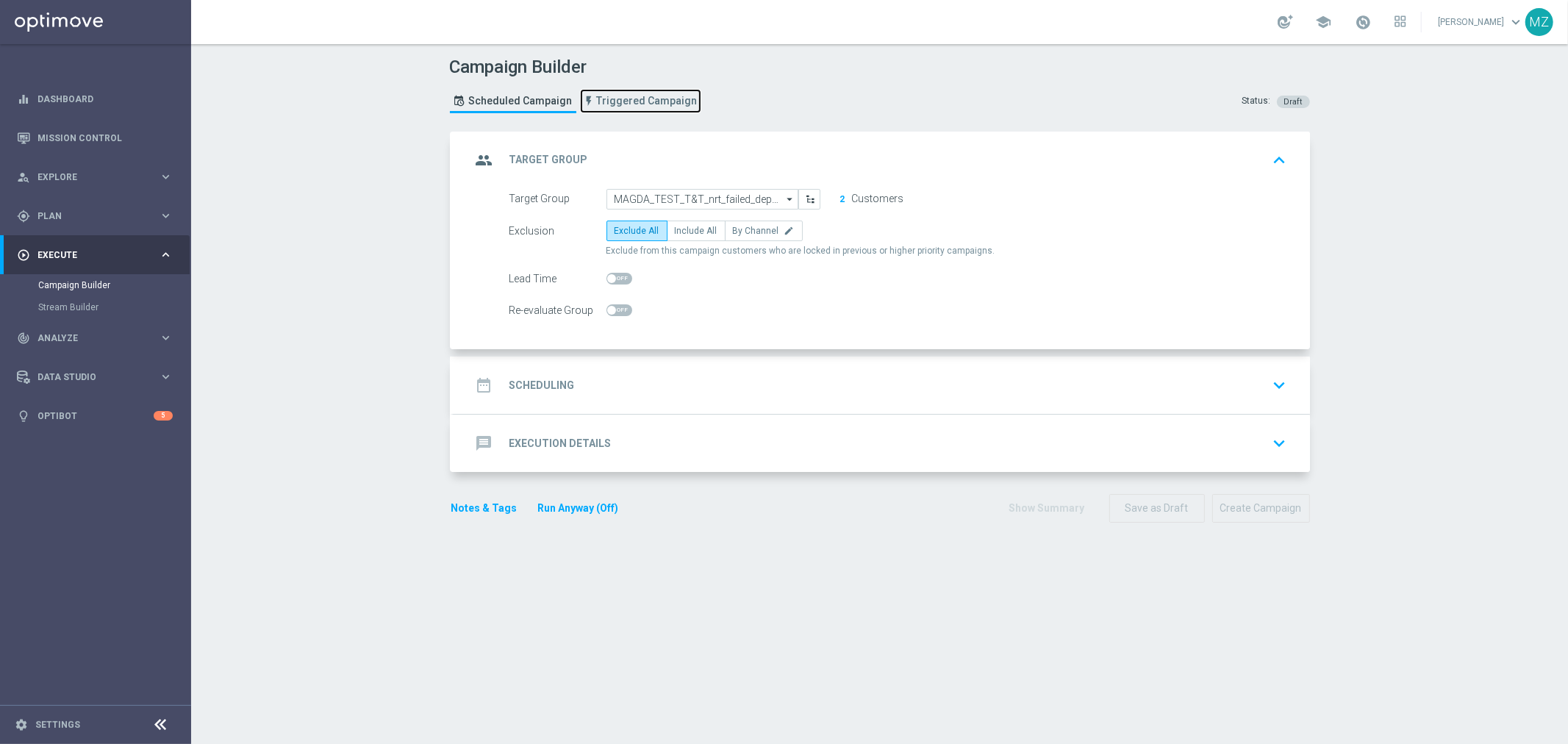
click at [644, 101] on span "Triggered Campaign" at bounding box center [647, 101] width 101 height 12
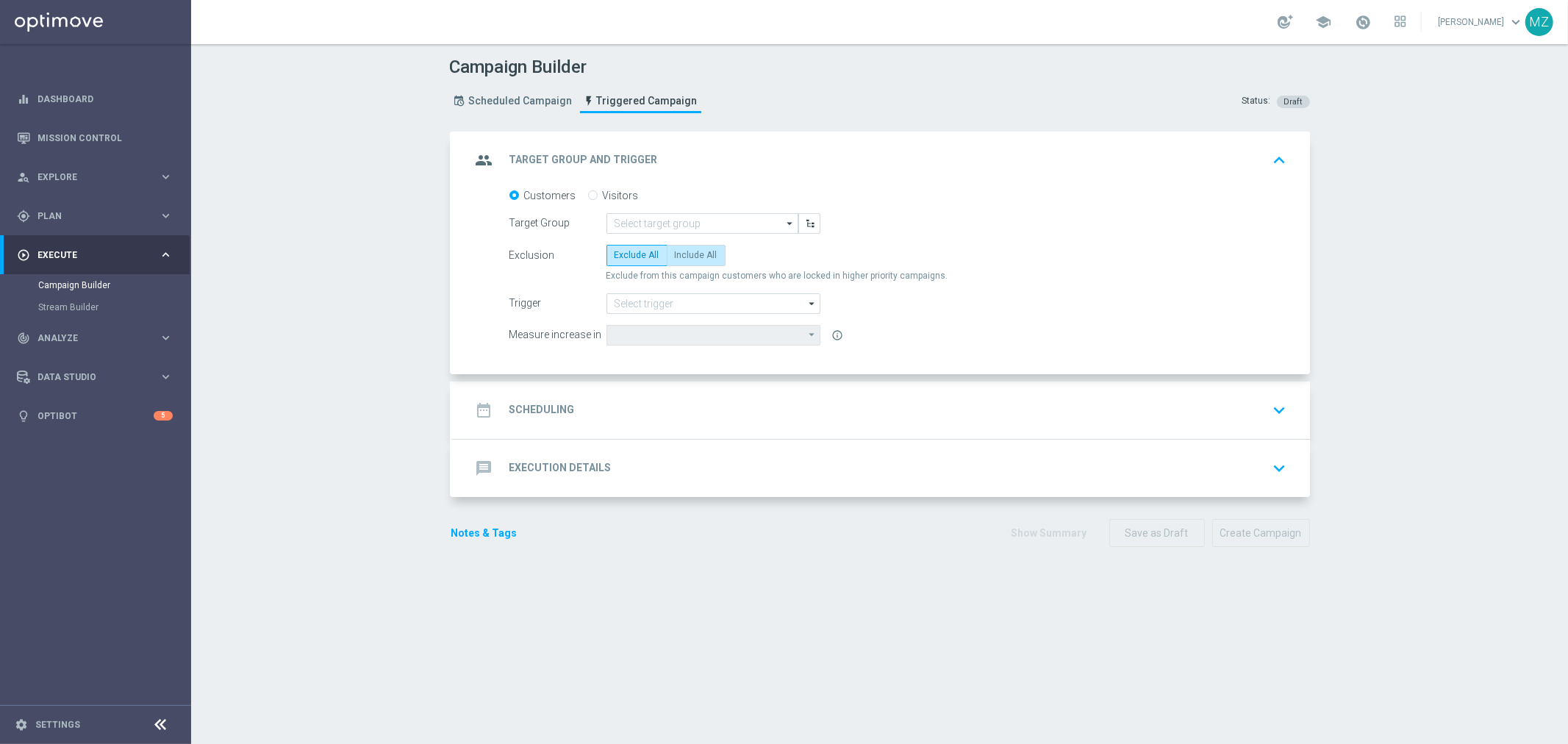
click at [675, 252] on span "Include All" at bounding box center [696, 255] width 43 height 10
click at [675, 253] on input "Include All" at bounding box center [680, 258] width 10 height 10
radio input "true"
click at [675, 219] on input at bounding box center [702, 223] width 192 height 21
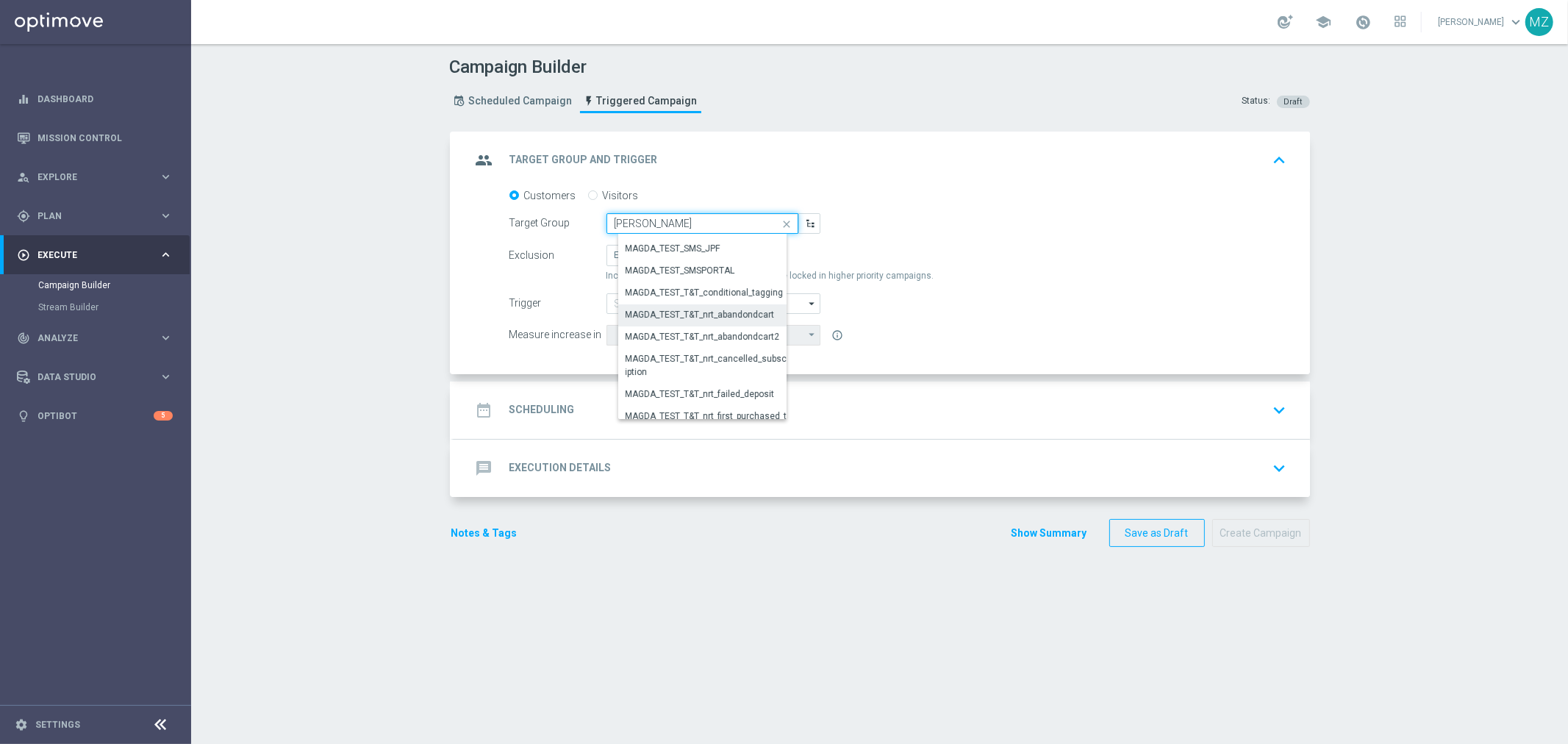
scroll to position [163, 0]
click at [738, 370] on div "MAGDA_TEST_T&T_nrt_failed_deposit" at bounding box center [700, 374] width 149 height 13
type input "MAGDA_TEST_T&T_nrt_failed_deposit"
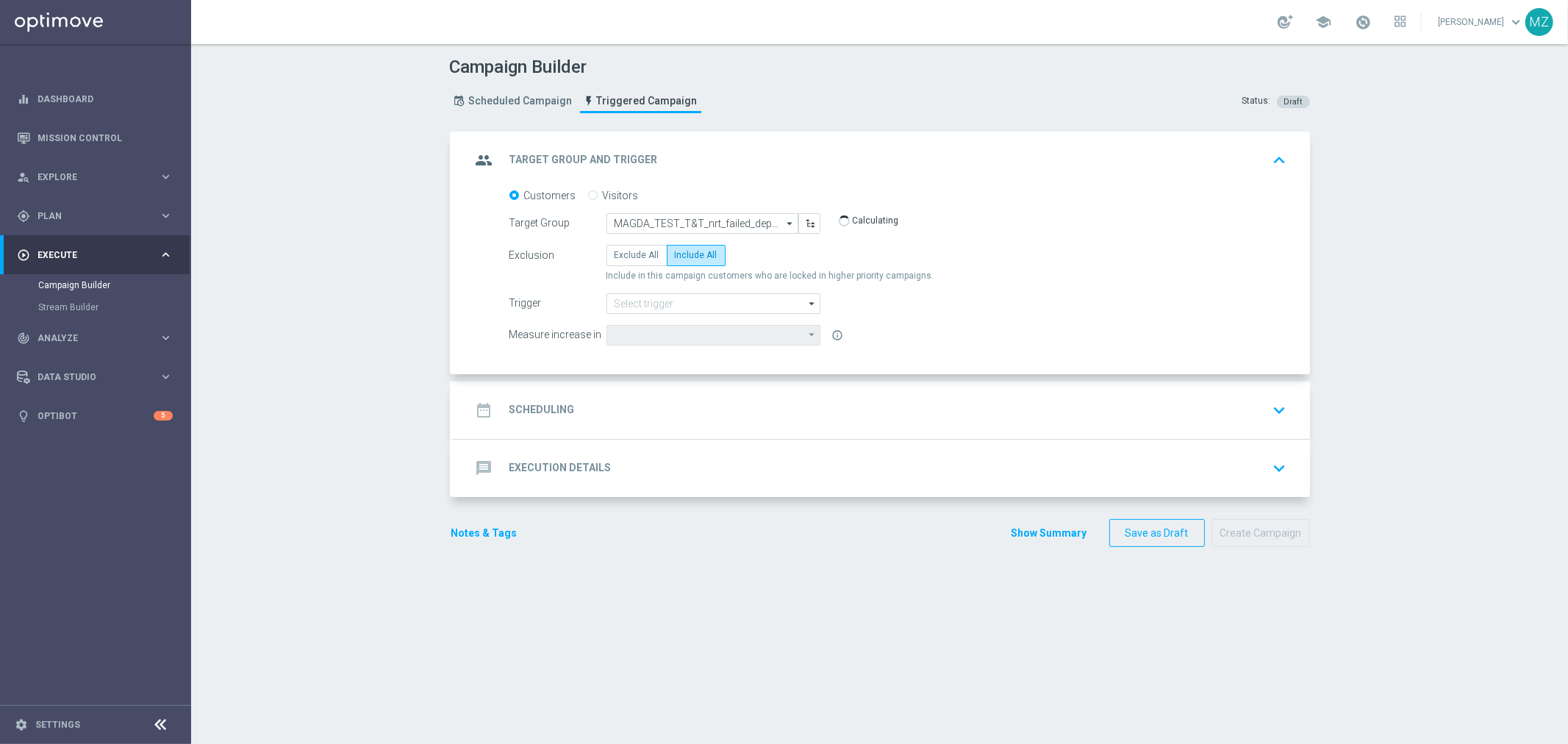
type input "Deposit Amount"
click at [667, 299] on input at bounding box center [713, 304] width 214 height 21
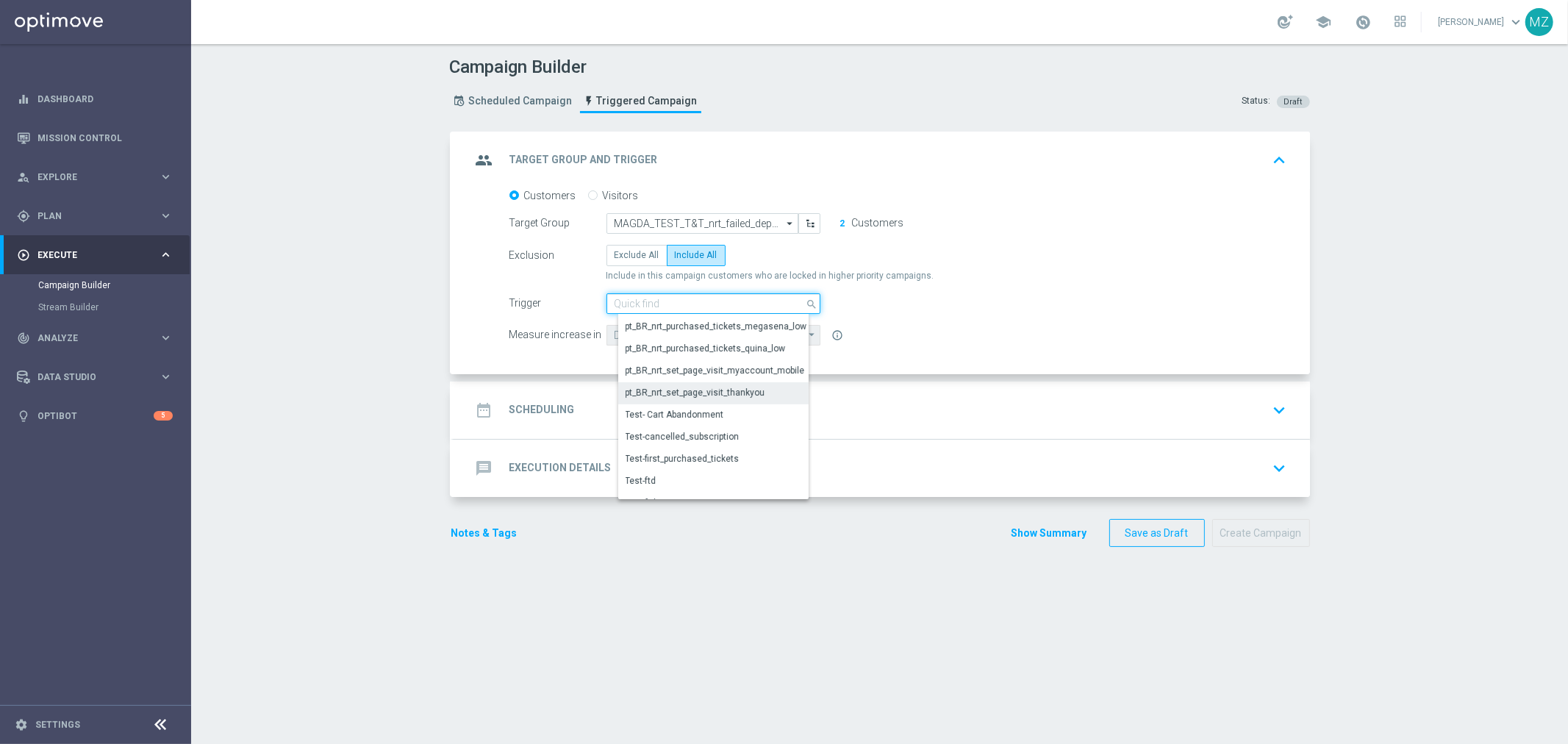
scroll to position [652, 0]
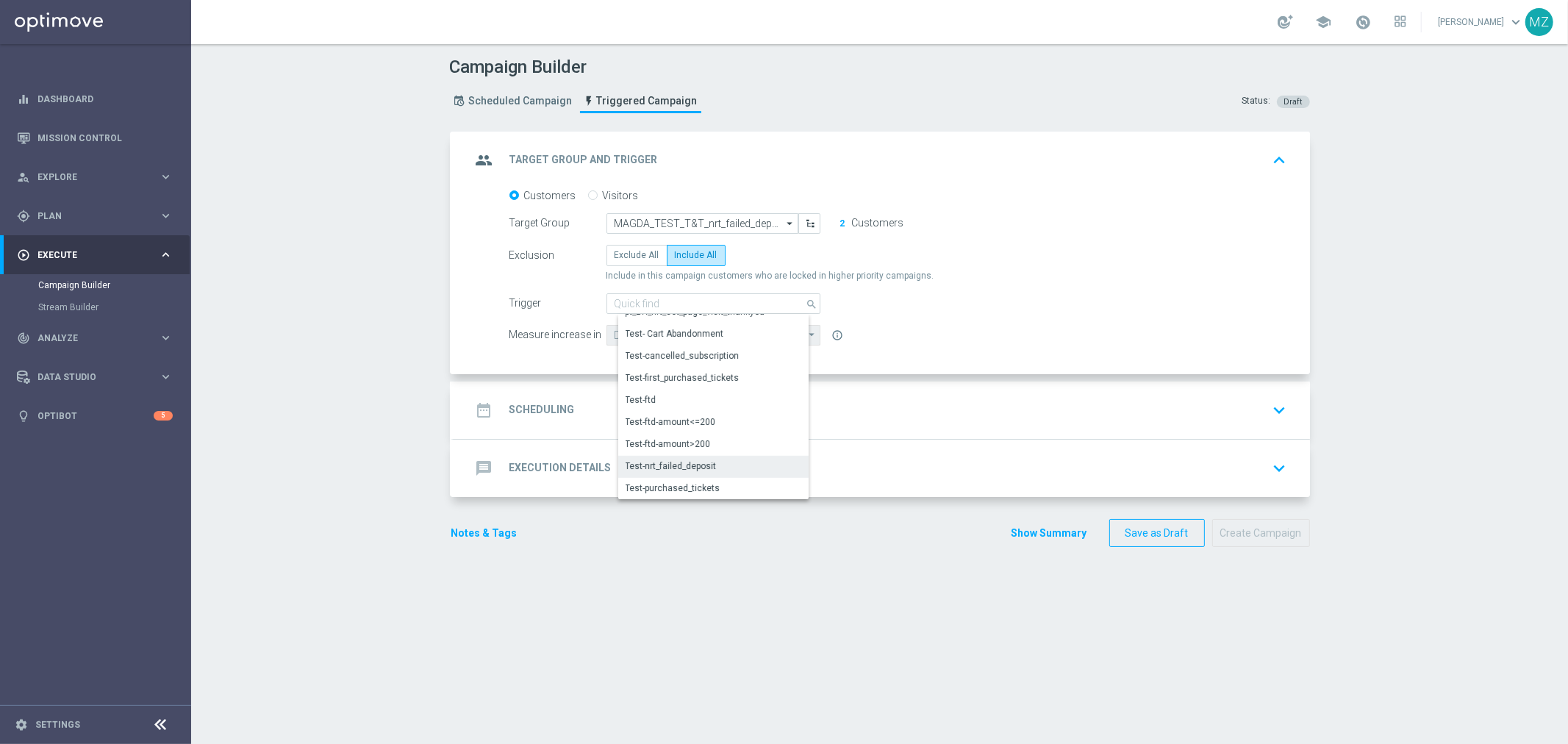
click at [680, 470] on div "Test-nrt_failed_deposit" at bounding box center [671, 466] width 91 height 13
type input "Test-nrt_failed_deposit"
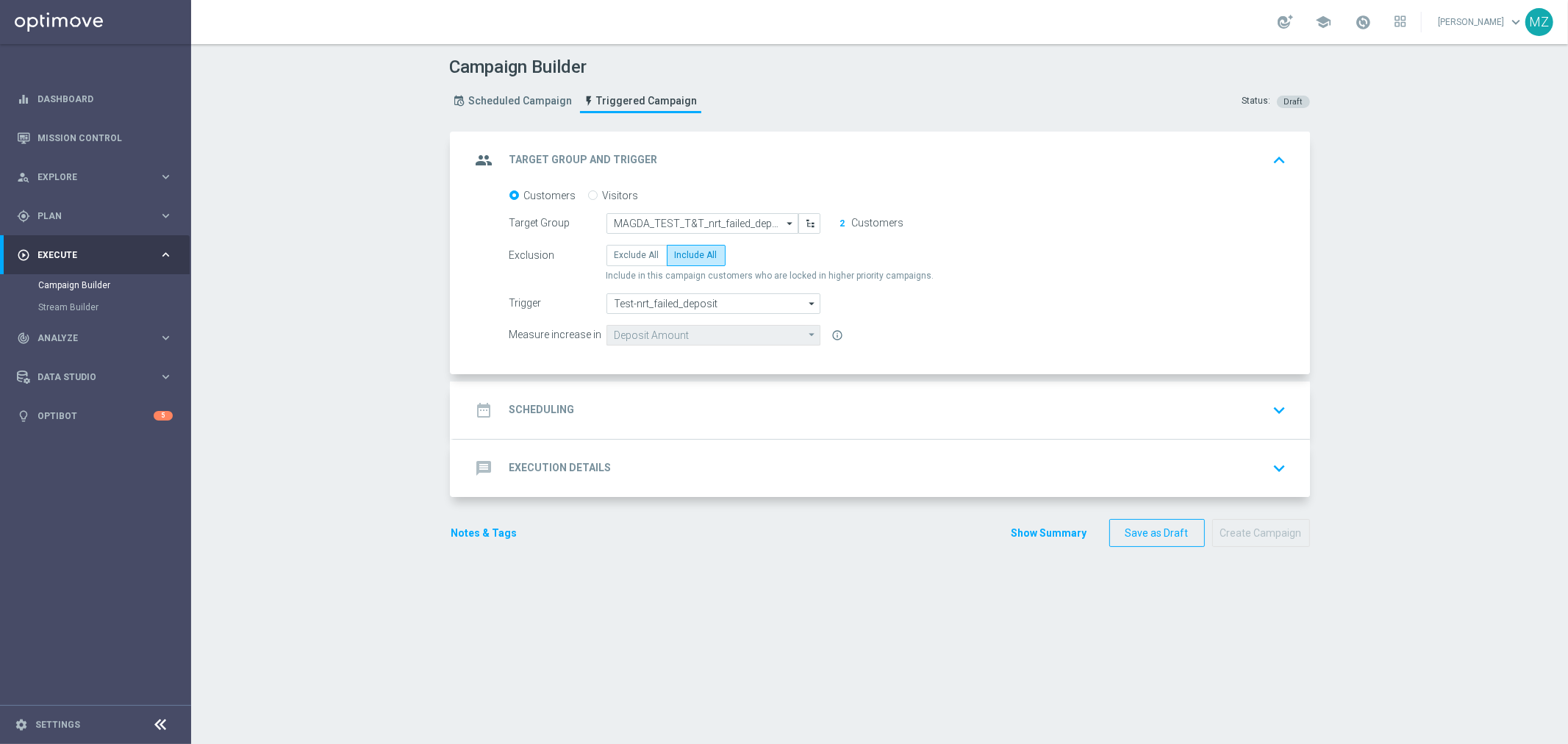
click at [1279, 408] on icon "keyboard_arrow_down" at bounding box center [1279, 410] width 22 height 22
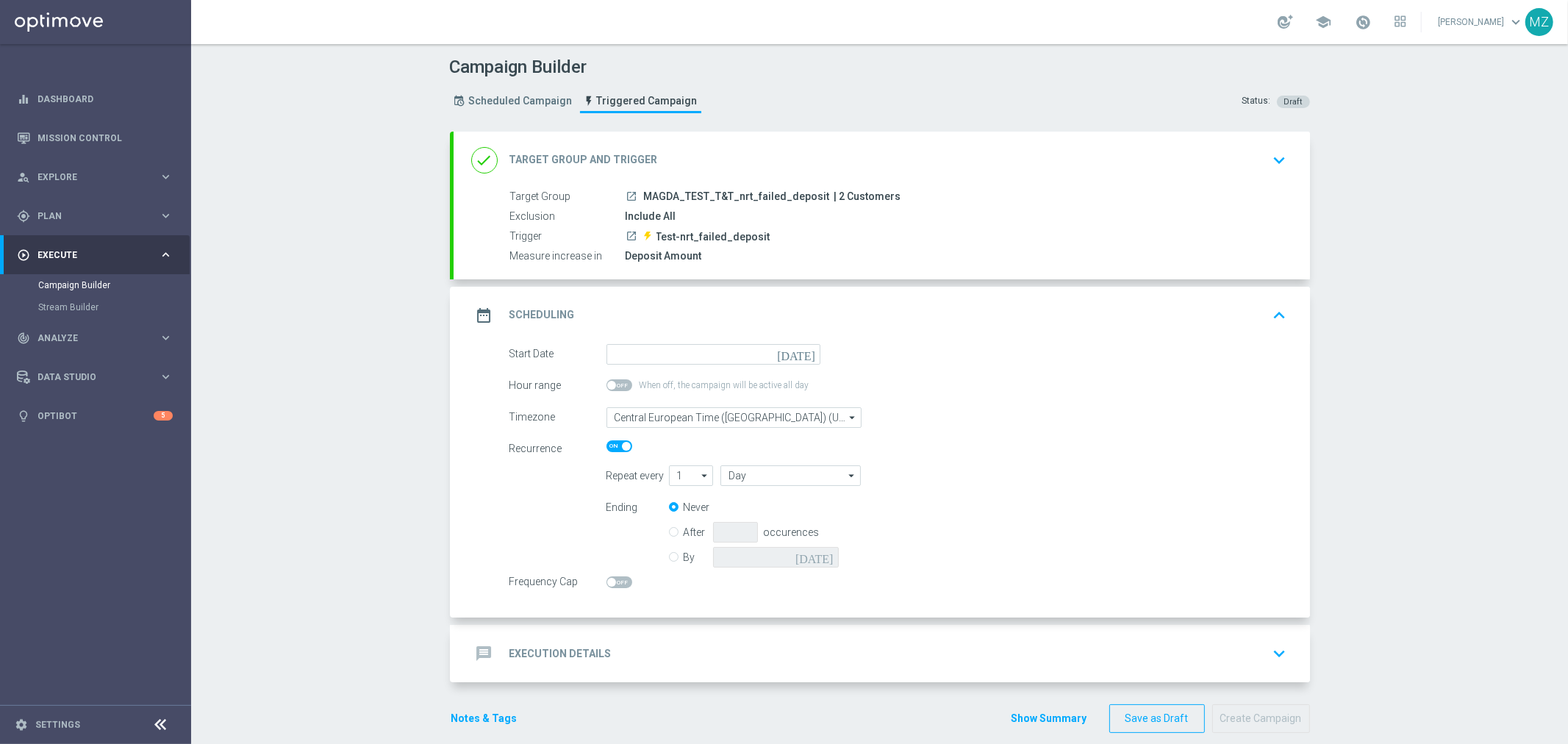
click at [801, 351] on icon "today" at bounding box center [798, 352] width 44 height 16
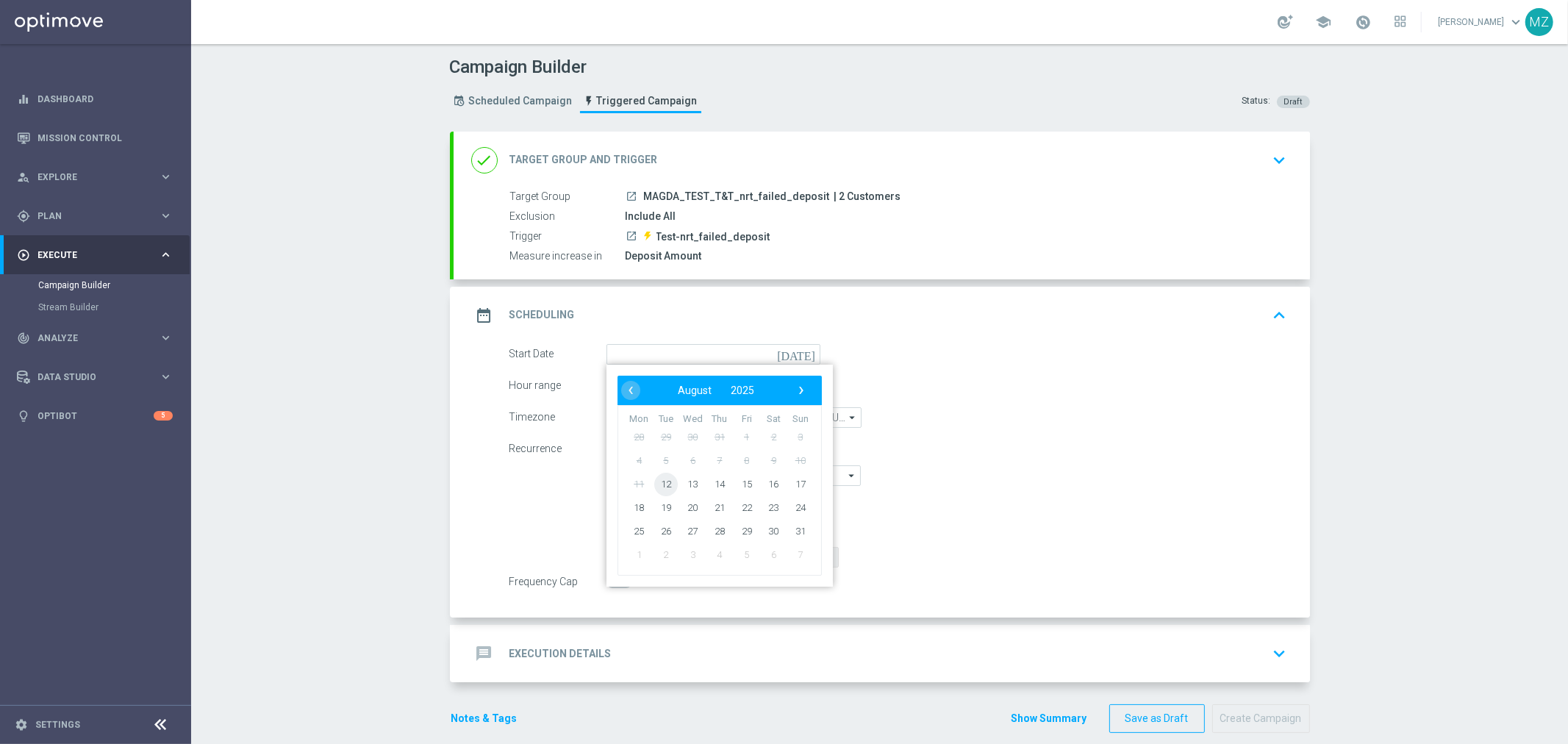
click at [654, 478] on span "12" at bounding box center [665, 483] width 24 height 24
type input "12 Aug 2025"
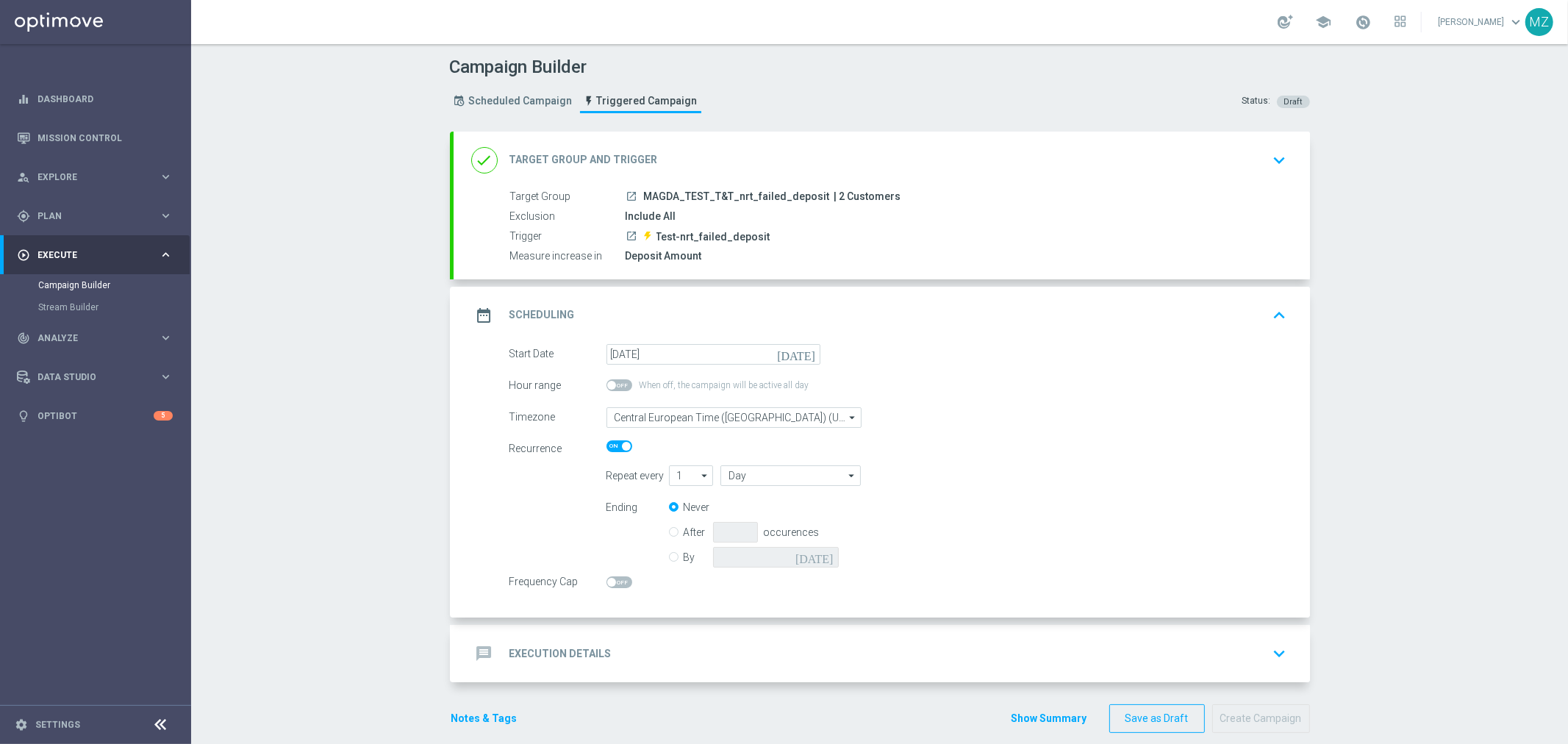
click at [1090, 461] on form "Start Date 12 Aug 2025 today Hour range When off, the campaign will be active a…" at bounding box center [898, 467] width 778 height 246
click at [1269, 310] on icon "keyboard_arrow_up" at bounding box center [1279, 315] width 22 height 22
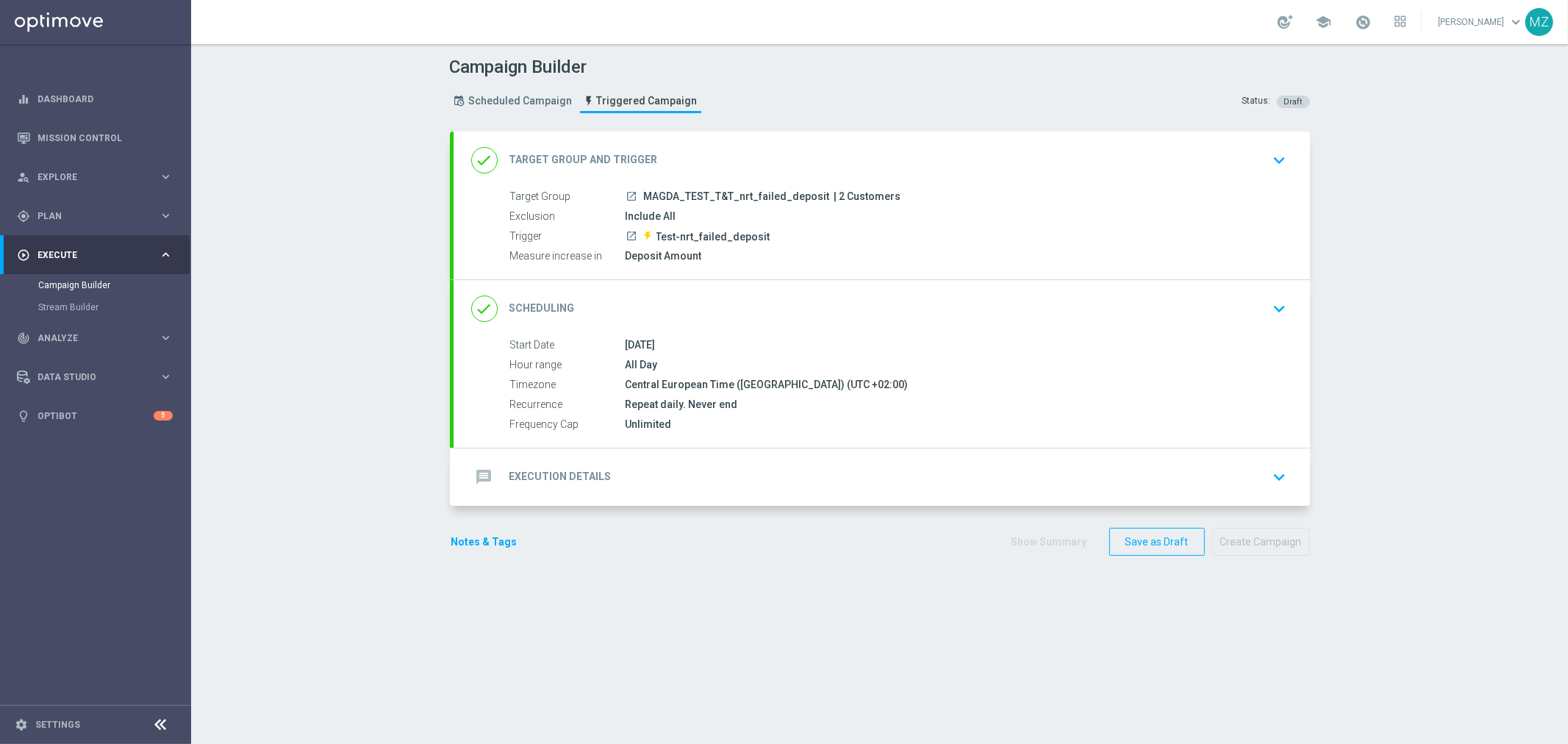
click at [1269, 478] on icon "keyboard_arrow_down" at bounding box center [1279, 477] width 22 height 22
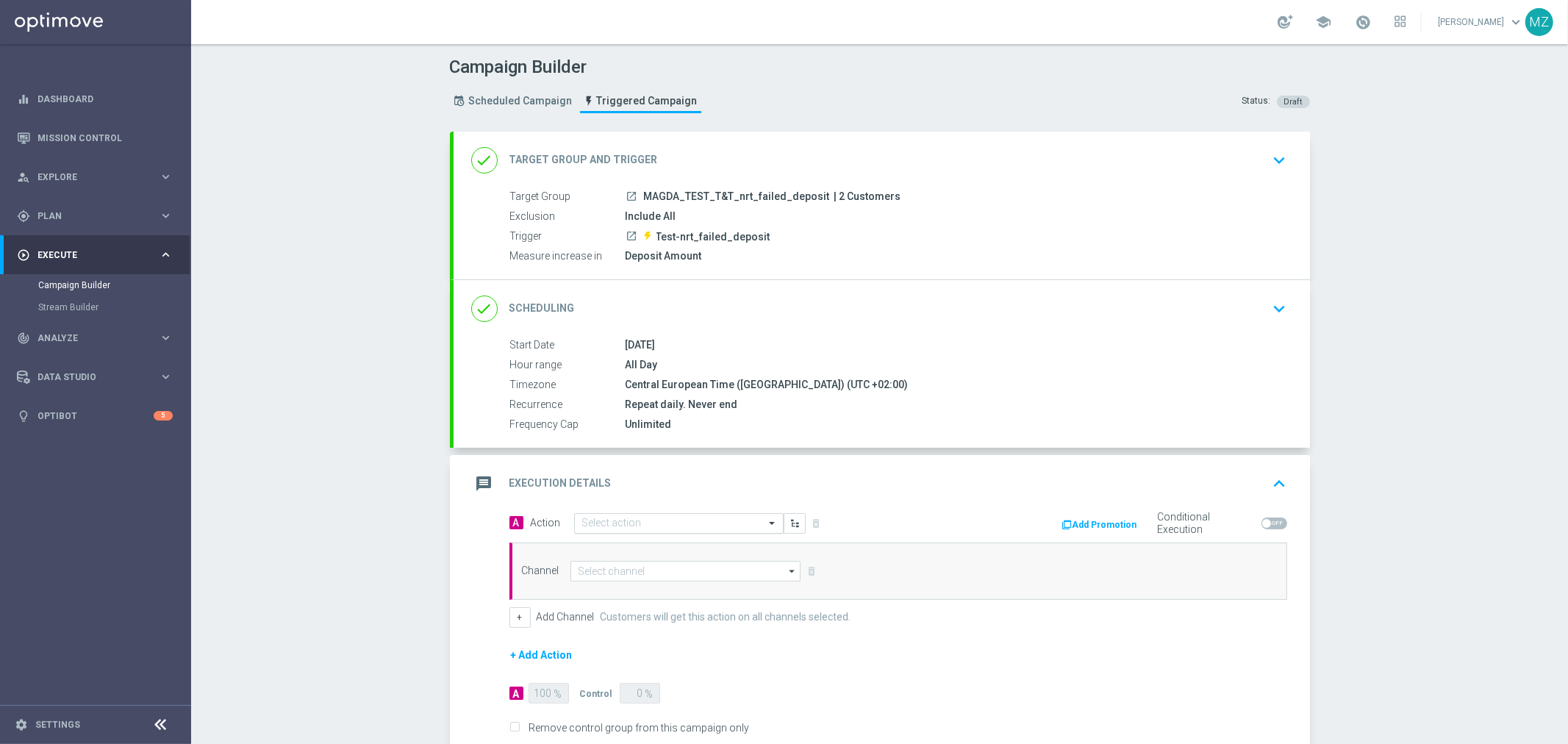
click at [652, 523] on input "text" at bounding box center [664, 523] width 164 height 12
click at [638, 540] on div "MAGDA_TEST edit" at bounding box center [679, 549] width 193 height 24
type input "magda"
click at [603, 572] on input at bounding box center [685, 571] width 231 height 21
click at [600, 611] on div "Optimail" at bounding box center [606, 615] width 34 height 13
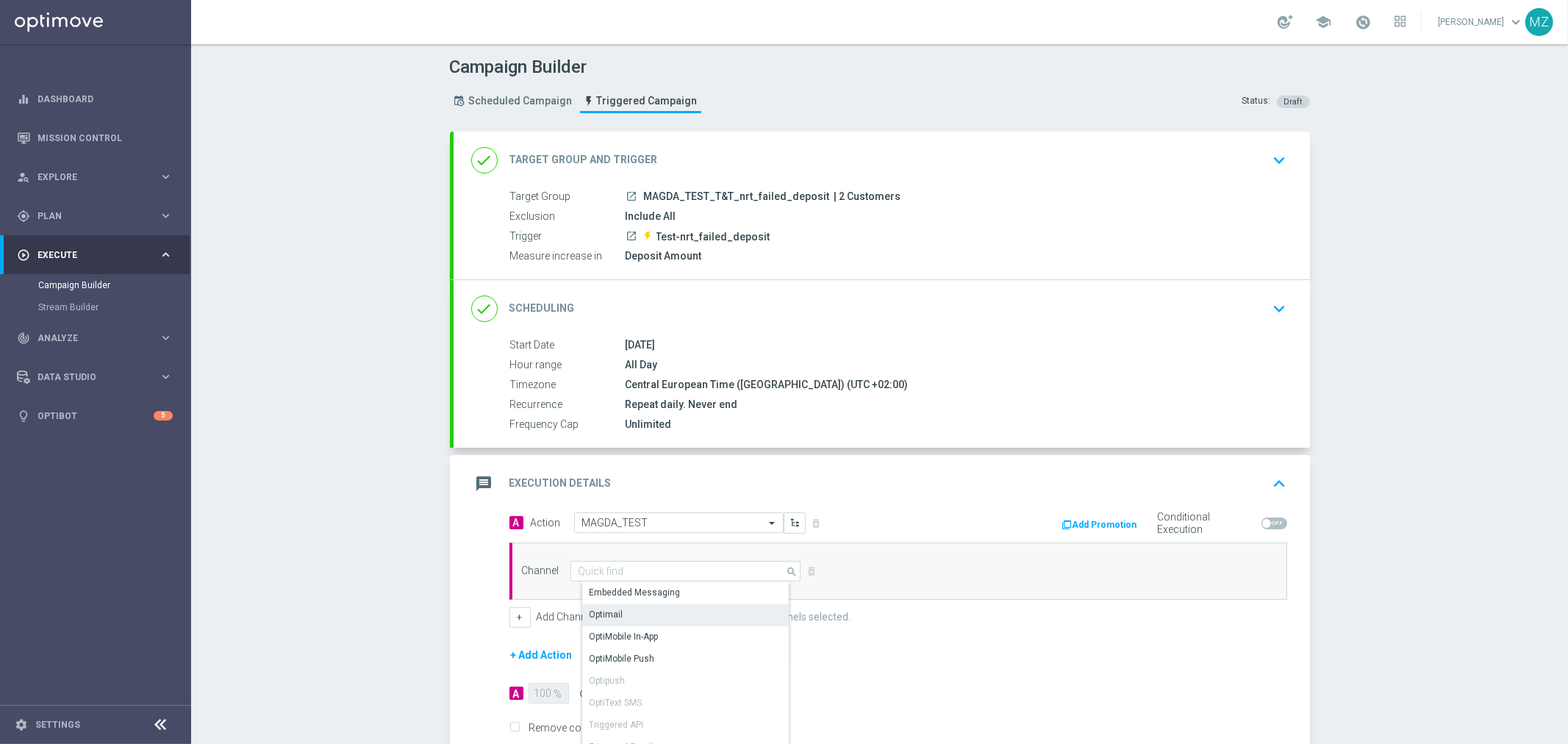
type input "Optimail"
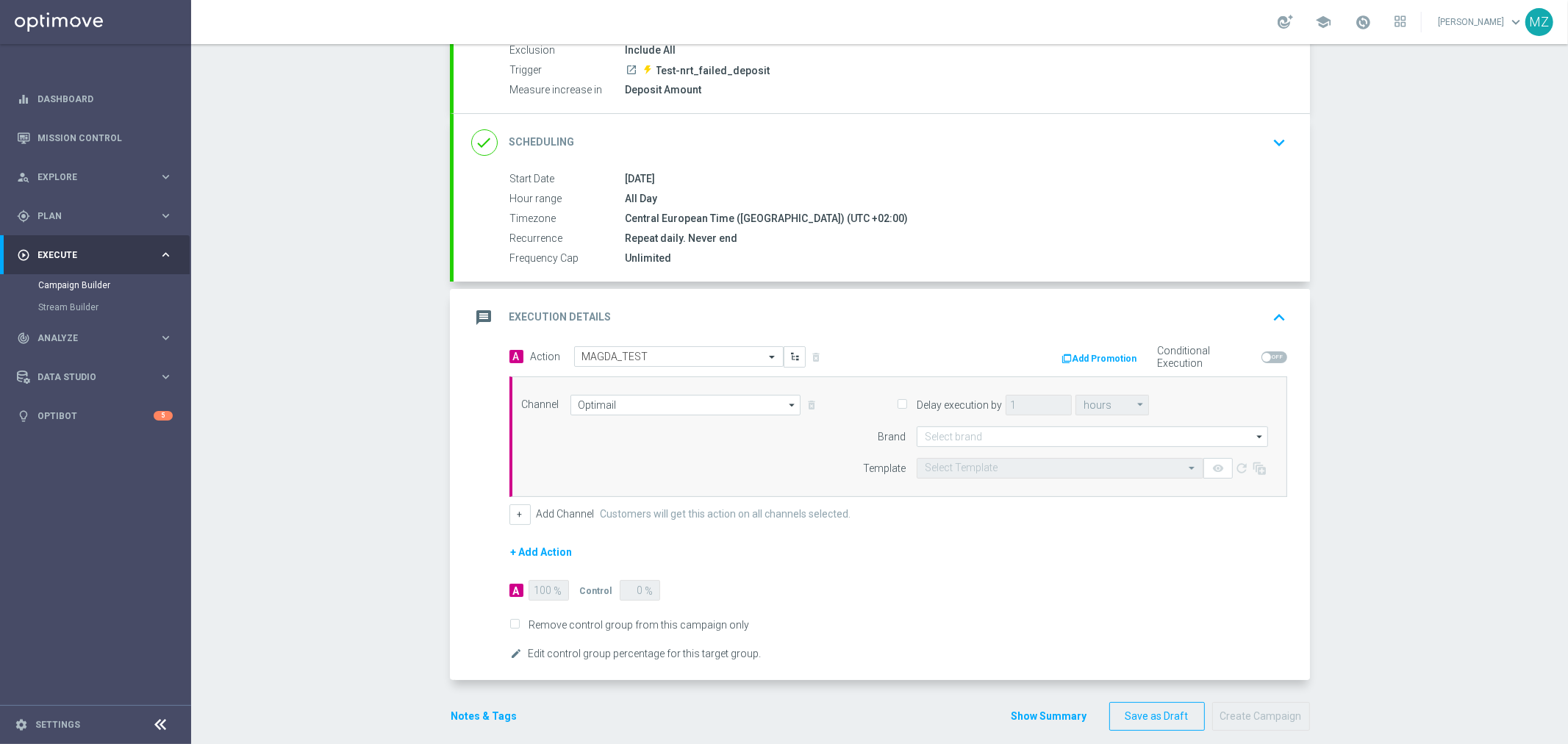
scroll to position [181, 0]
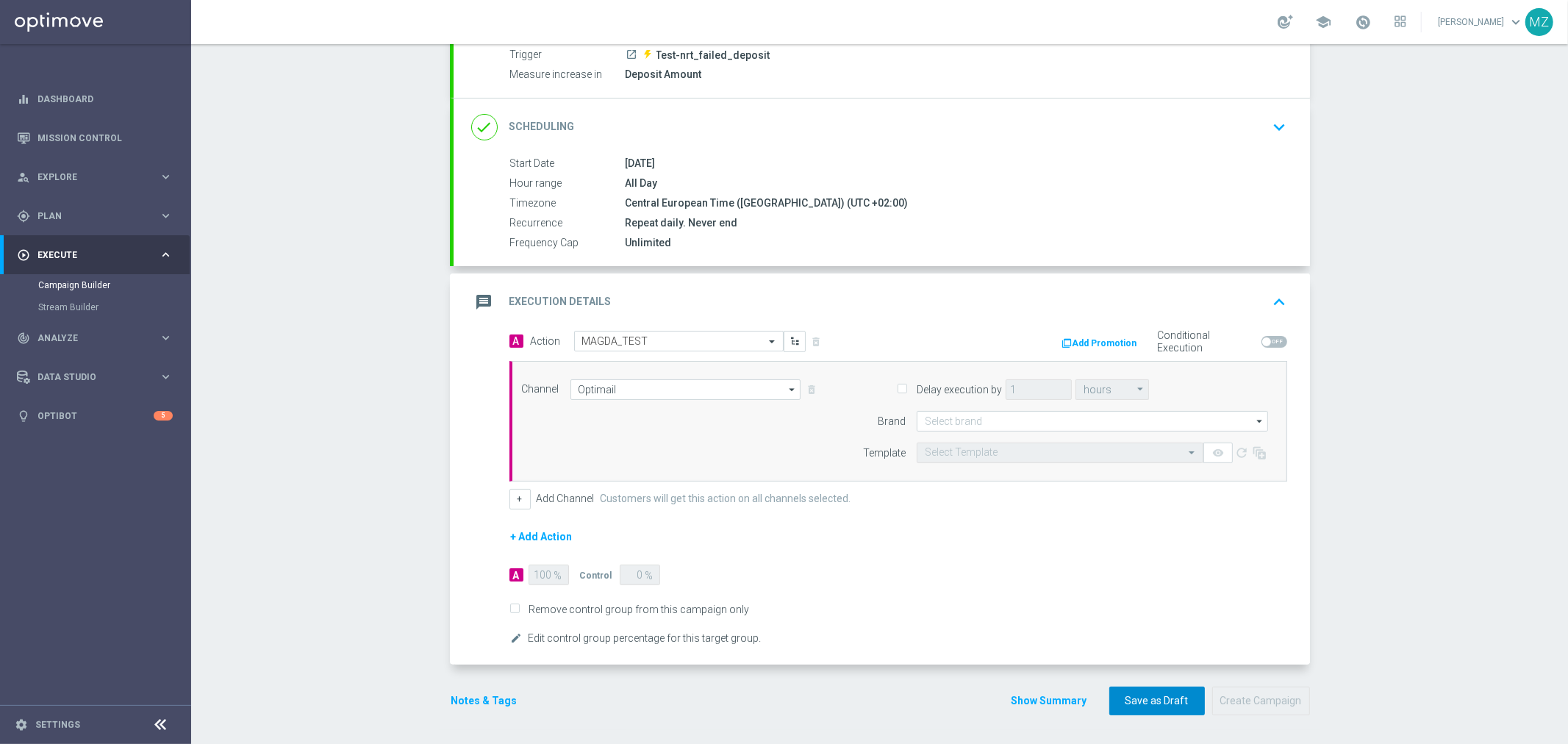
click at [1177, 700] on button "Save as Draft" at bounding box center [1157, 700] width 96 height 29
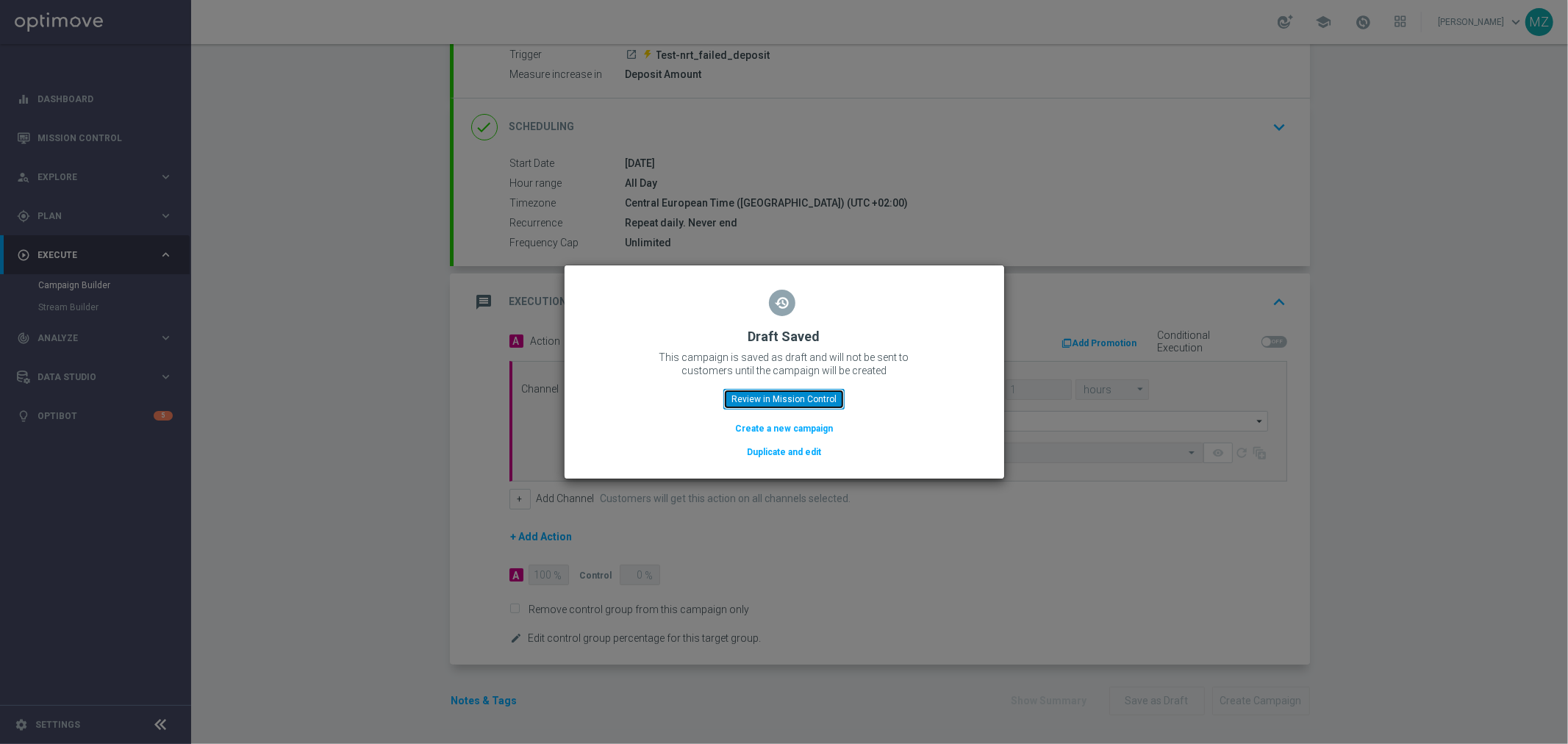
click at [770, 397] on button "Review in Mission Control" at bounding box center [784, 398] width 121 height 21
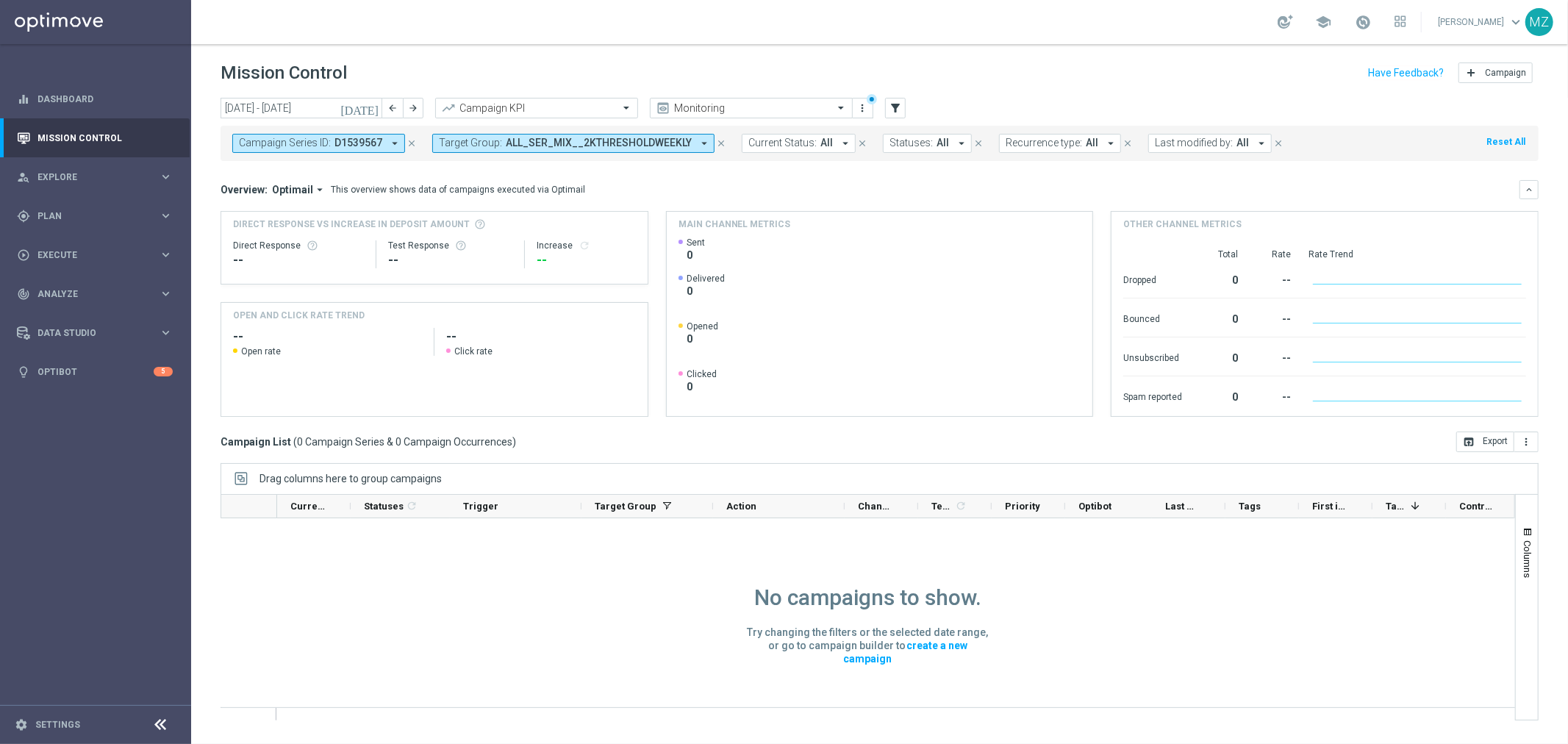
click at [716, 140] on icon "close" at bounding box center [721, 144] width 10 height 10
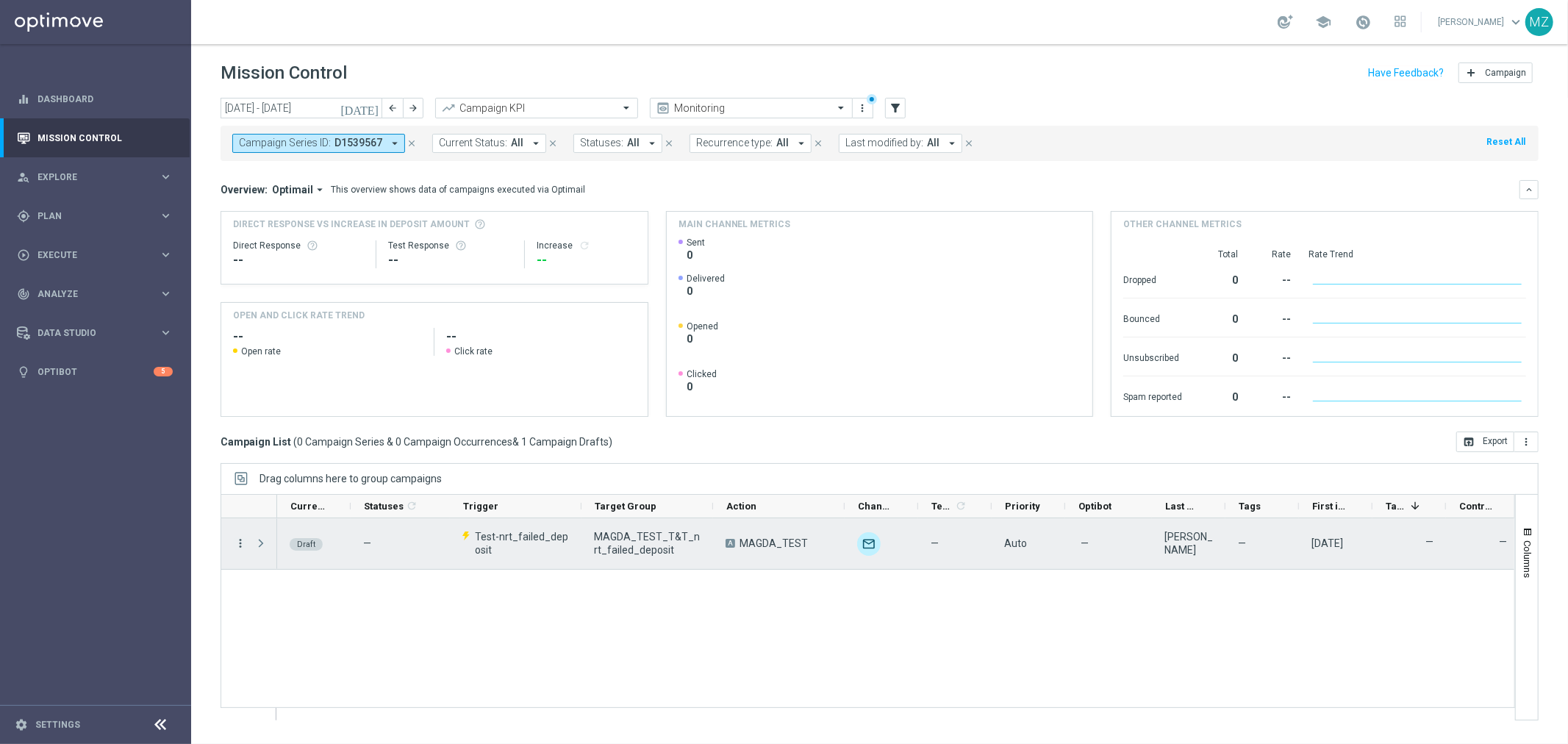
click at [239, 539] on icon "more_vert" at bounding box center [240, 544] width 13 height 13
click at [280, 597] on span "Edit" at bounding box center [277, 600] width 16 height 10
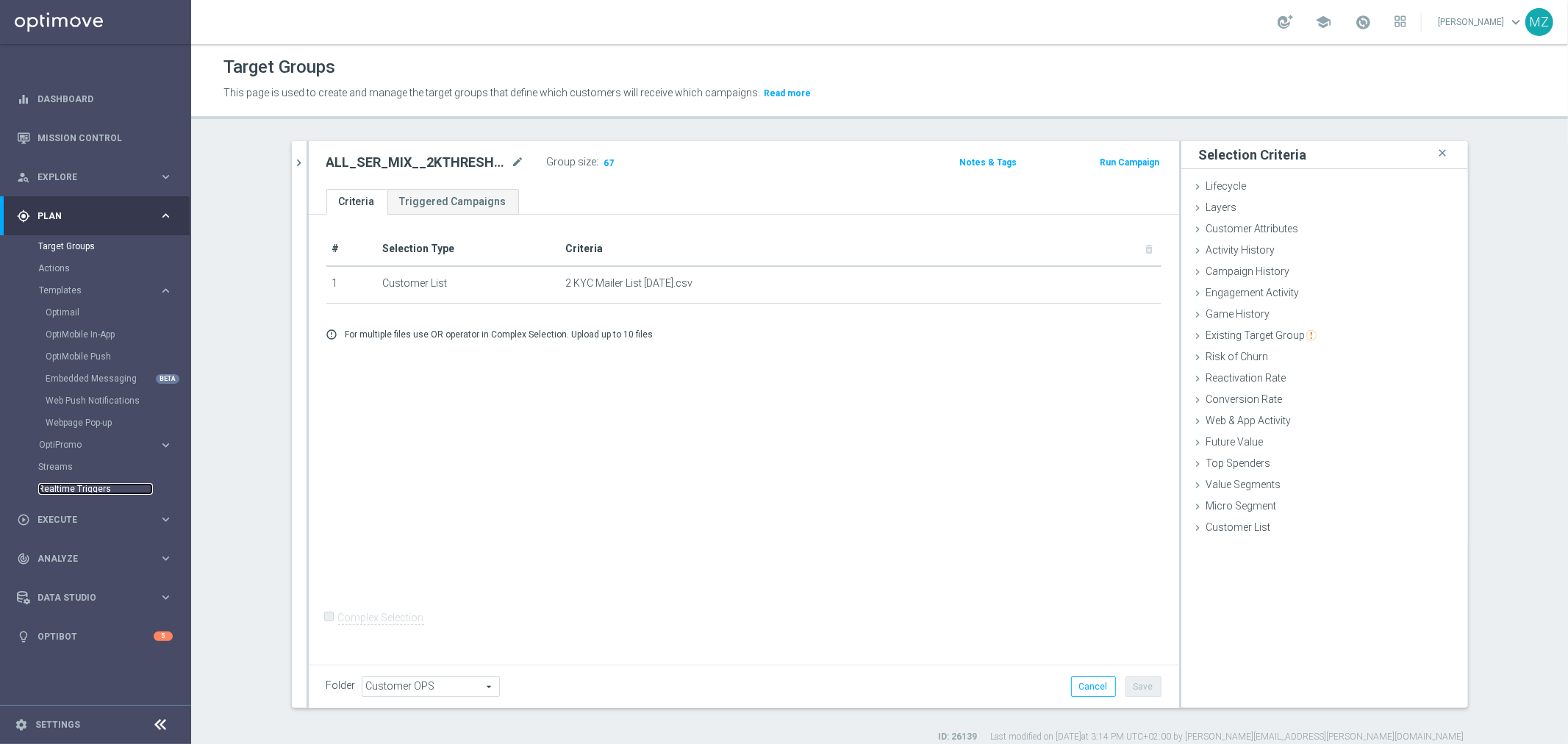
click at [88, 483] on link "Realtime Triggers" at bounding box center [95, 488] width 115 height 12
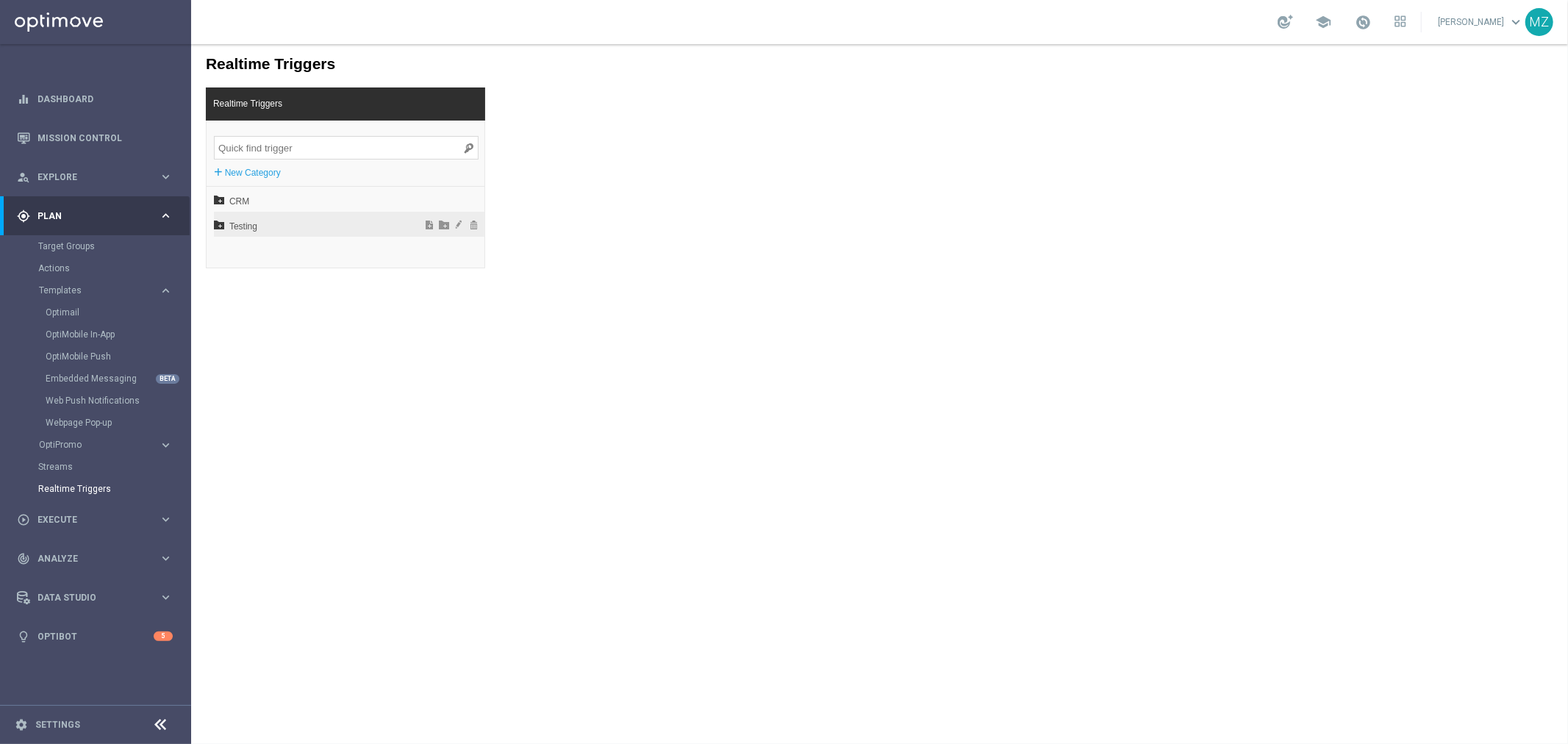
click at [219, 223] on icon at bounding box center [218, 224] width 10 height 10
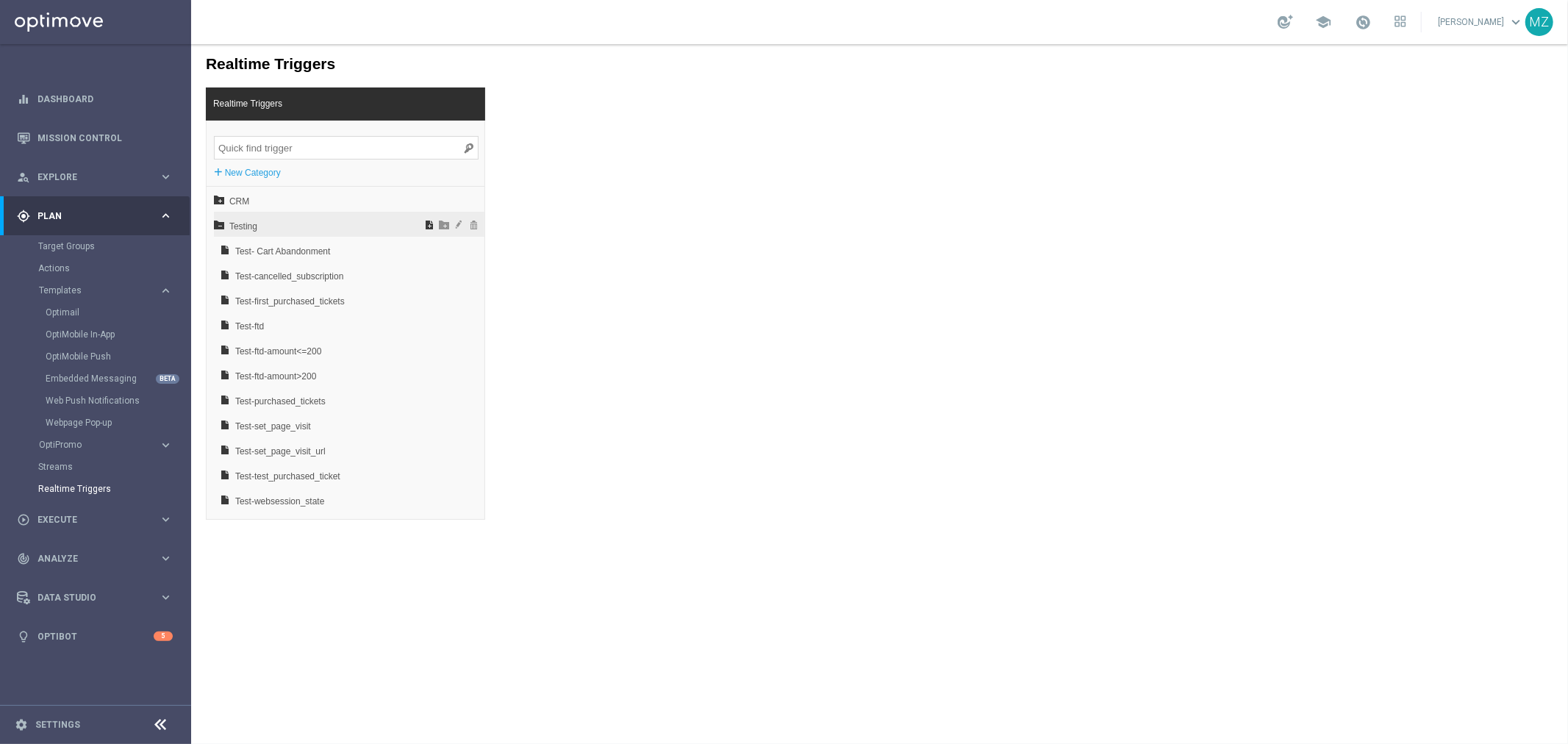
click at [428, 222] on span at bounding box center [429, 224] width 15 height 10
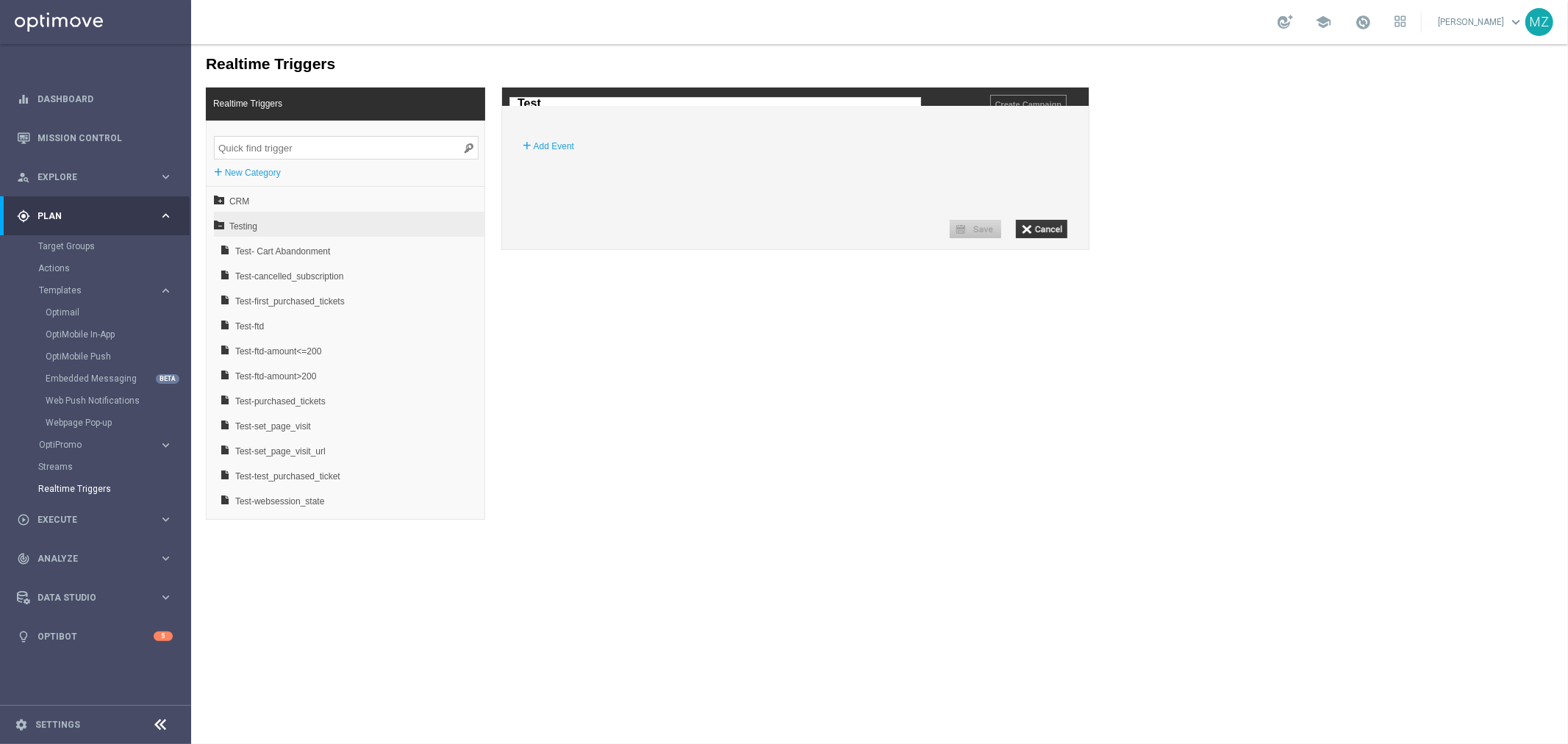
type input "Test-"
click at [544, 98] on img at bounding box center [547, 102] width 7 height 10
type input "Test-nrt_failed_deposit"
click at [883, 158] on div "+ Add Event" at bounding box center [801, 145] width 573 height 26
click at [915, 158] on div "+ Add Event" at bounding box center [801, 145] width 573 height 26
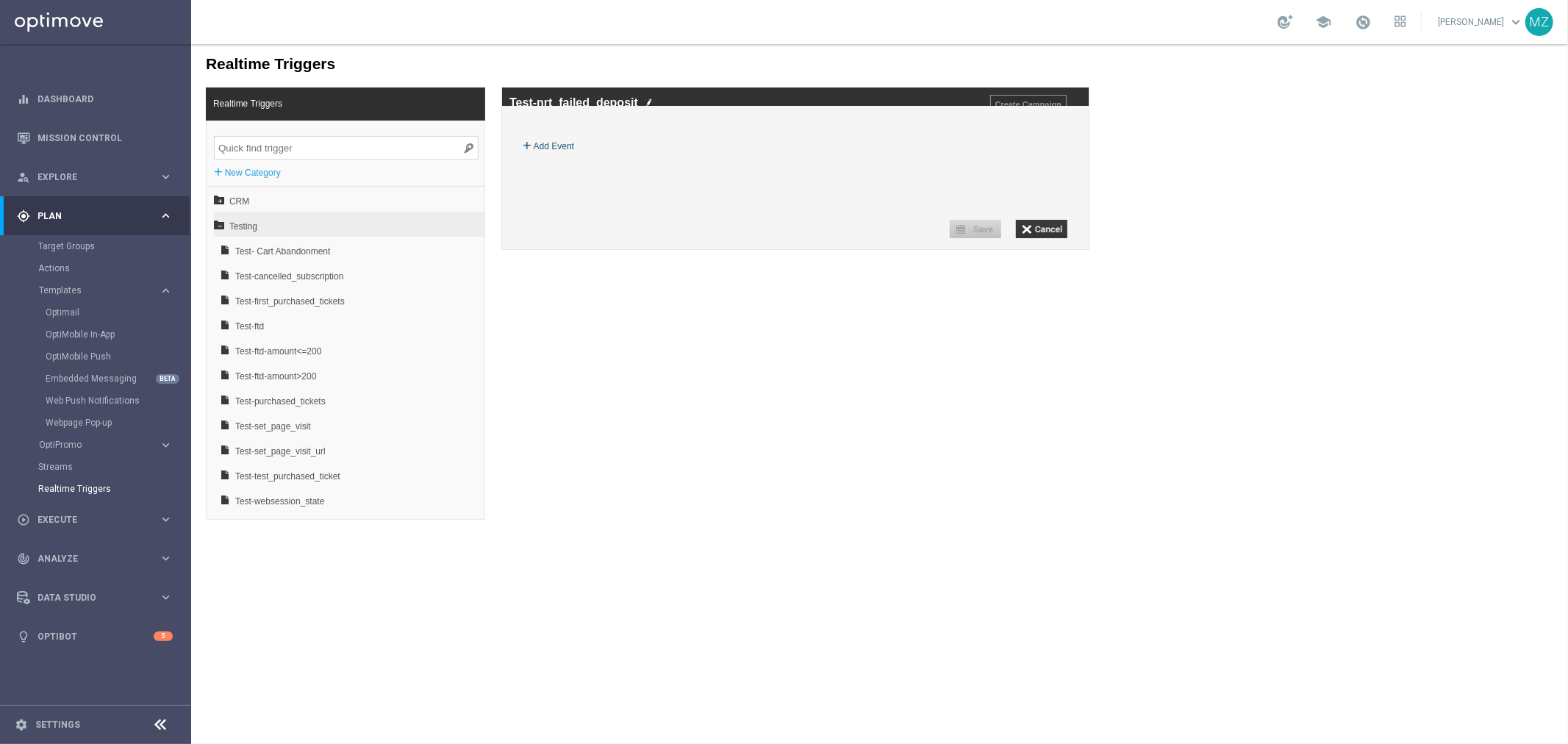
click at [556, 153] on label "Add Event" at bounding box center [553, 146] width 40 height 15
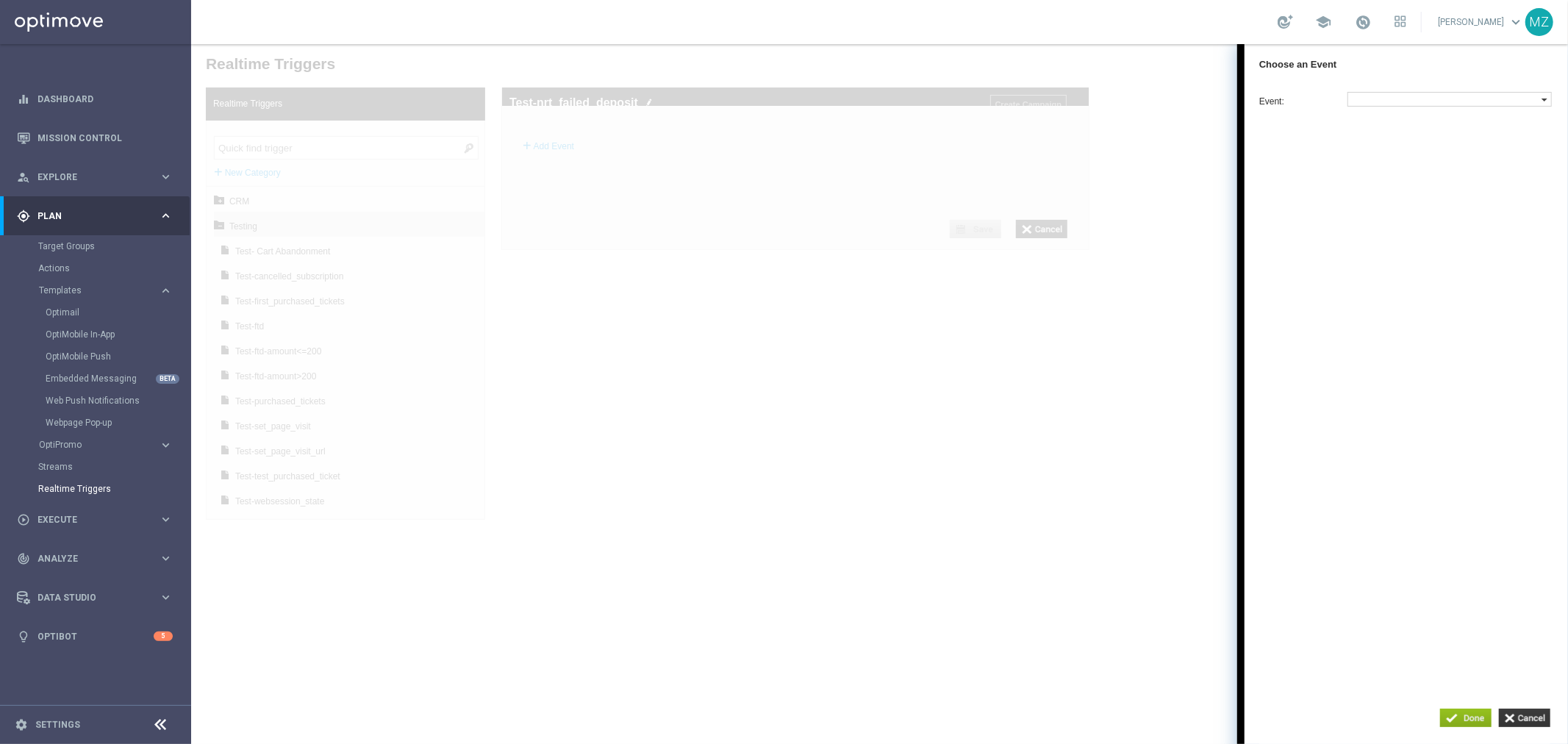
click at [1411, 93] on label at bounding box center [1443, 98] width 193 height 13
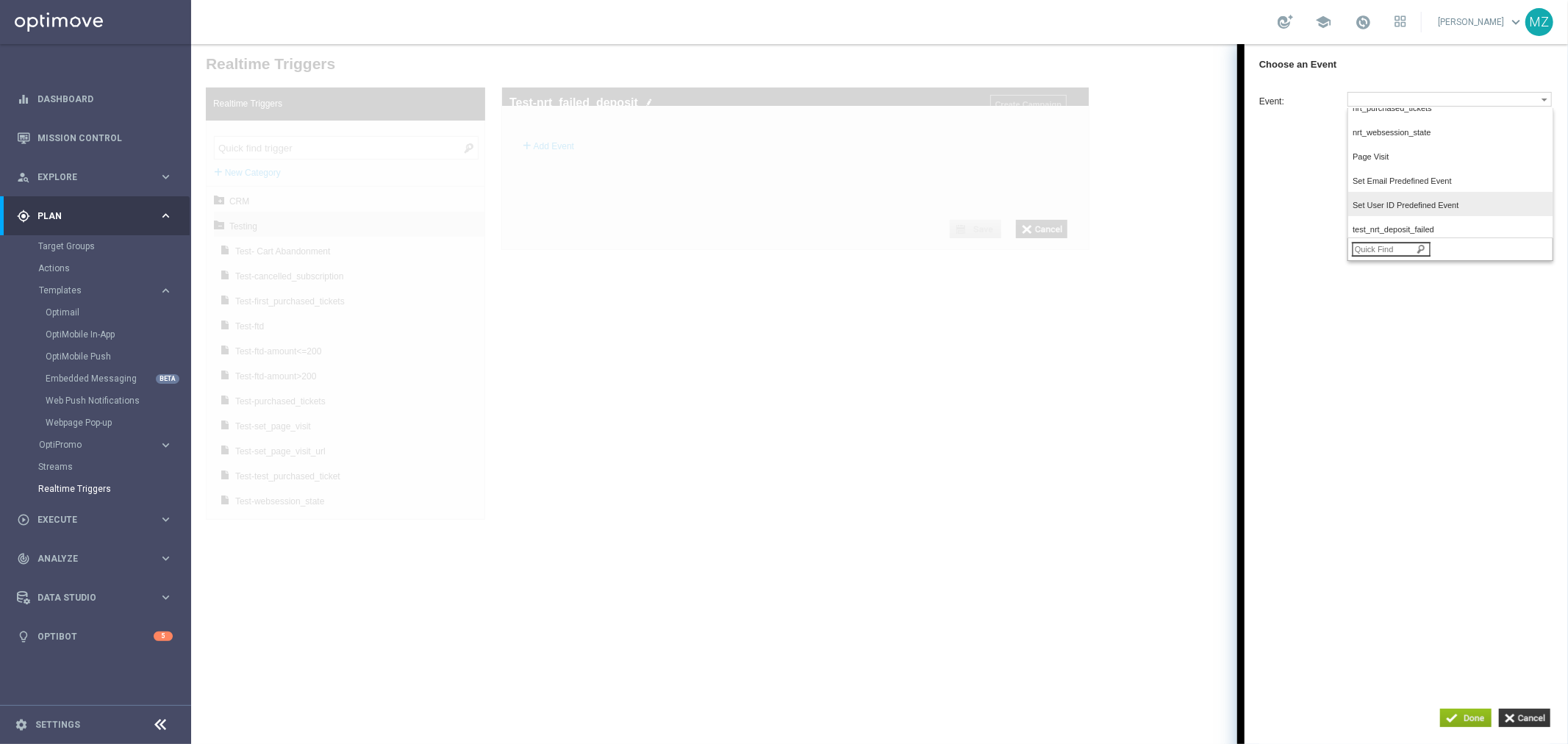
scroll to position [238, 0]
click at [1434, 158] on span "test_nrt_deposit_failed" at bounding box center [1446, 154] width 188 height 10
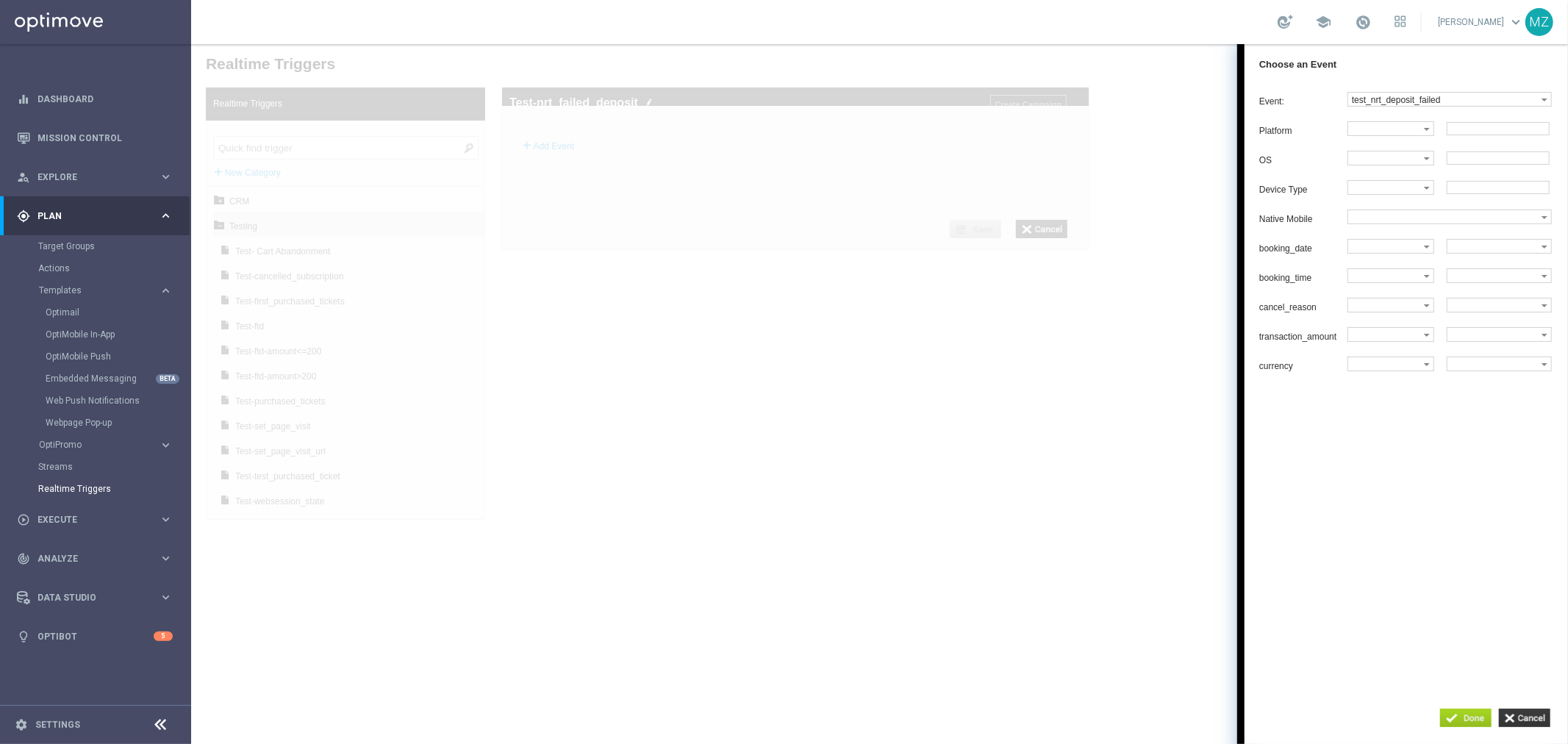
click at [1465, 714] on input "button" at bounding box center [1465, 717] width 51 height 18
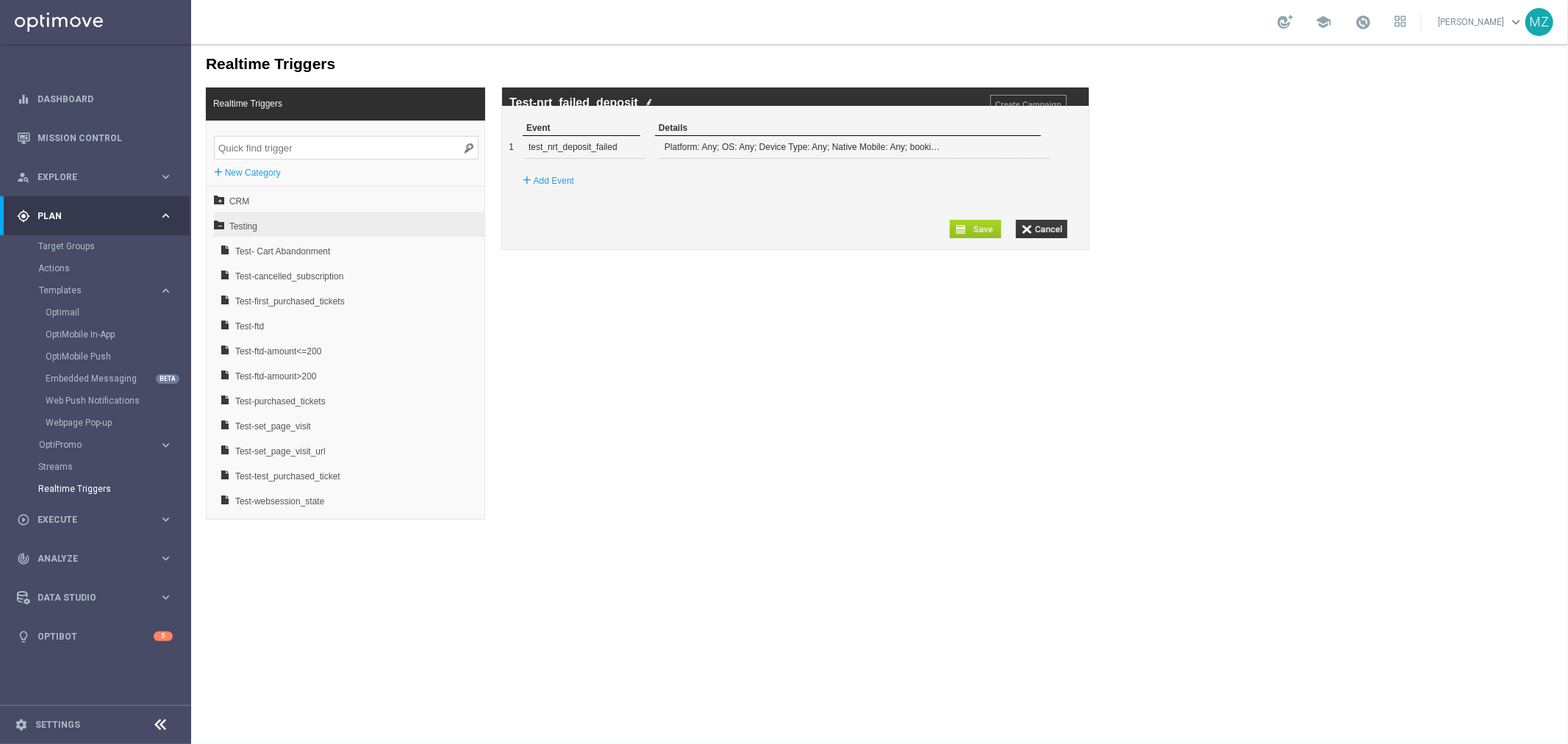
click at [972, 238] on input "button" at bounding box center [974, 228] width 51 height 18
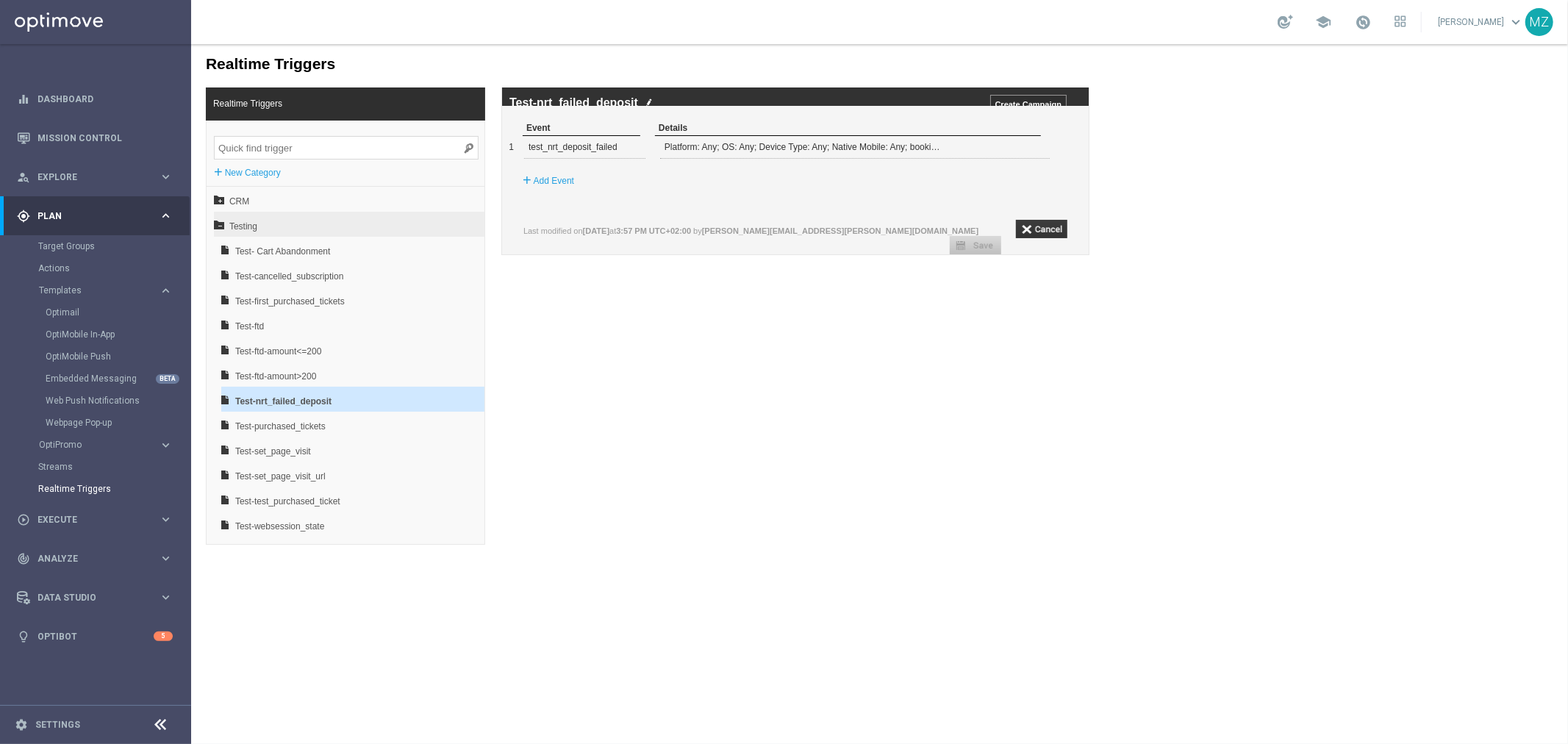
click at [647, 104] on img at bounding box center [647, 102] width 7 height 10
click at [647, 104] on input "Test-nrt_failed_deposit" at bounding box center [714, 103] width 412 height 13
click at [1140, 444] on div "Realtime Triggers Realtime Triggers + New Category CRM Testing Test- Cart Aband…" at bounding box center [878, 294] width 1377 height 501
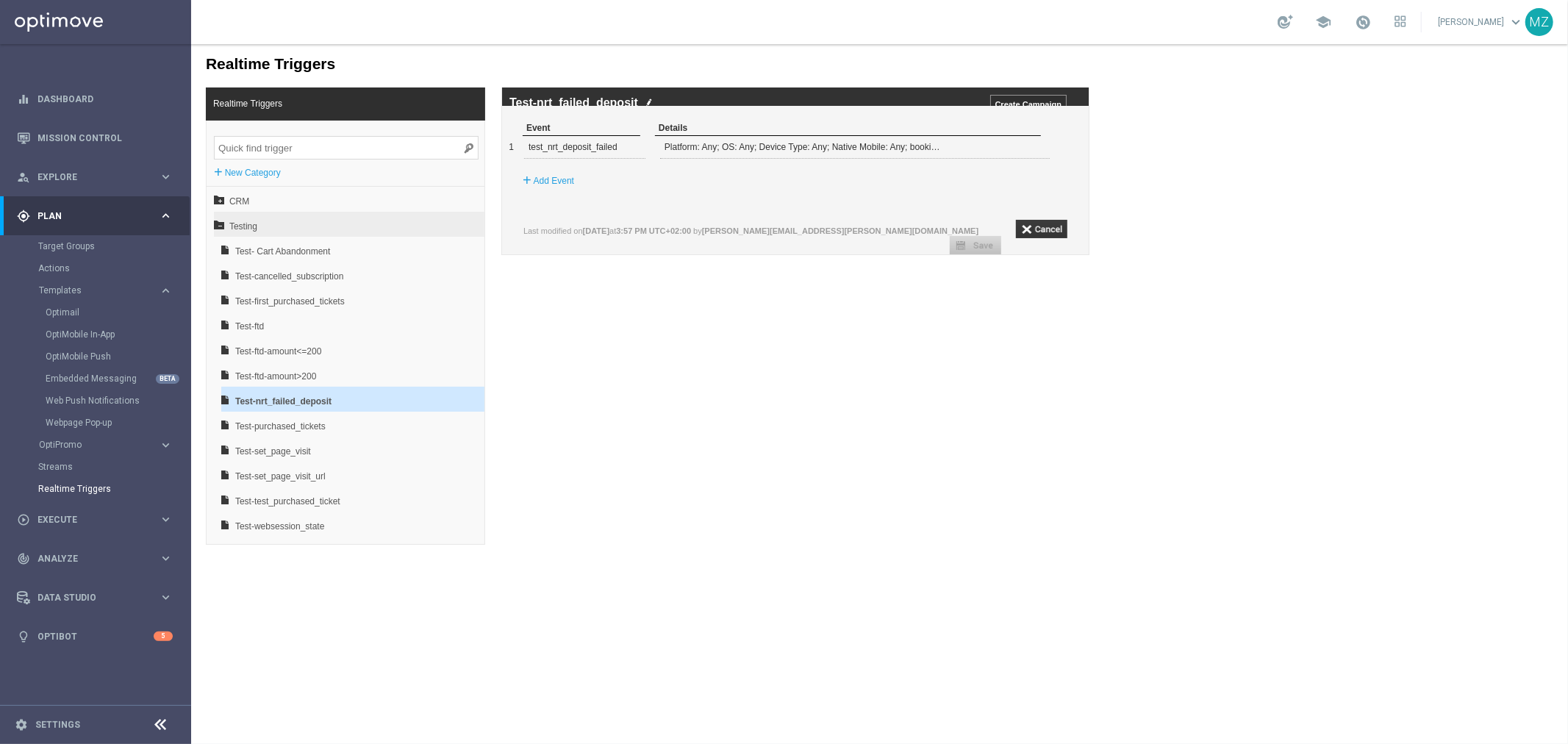
click at [802, 234] on b "[PERSON_NAME][EMAIL_ADDRESS][PERSON_NAME][DOMAIN_NAME]" at bounding box center [839, 230] width 276 height 9
click at [1057, 238] on input "button" at bounding box center [1041, 228] width 51 height 18
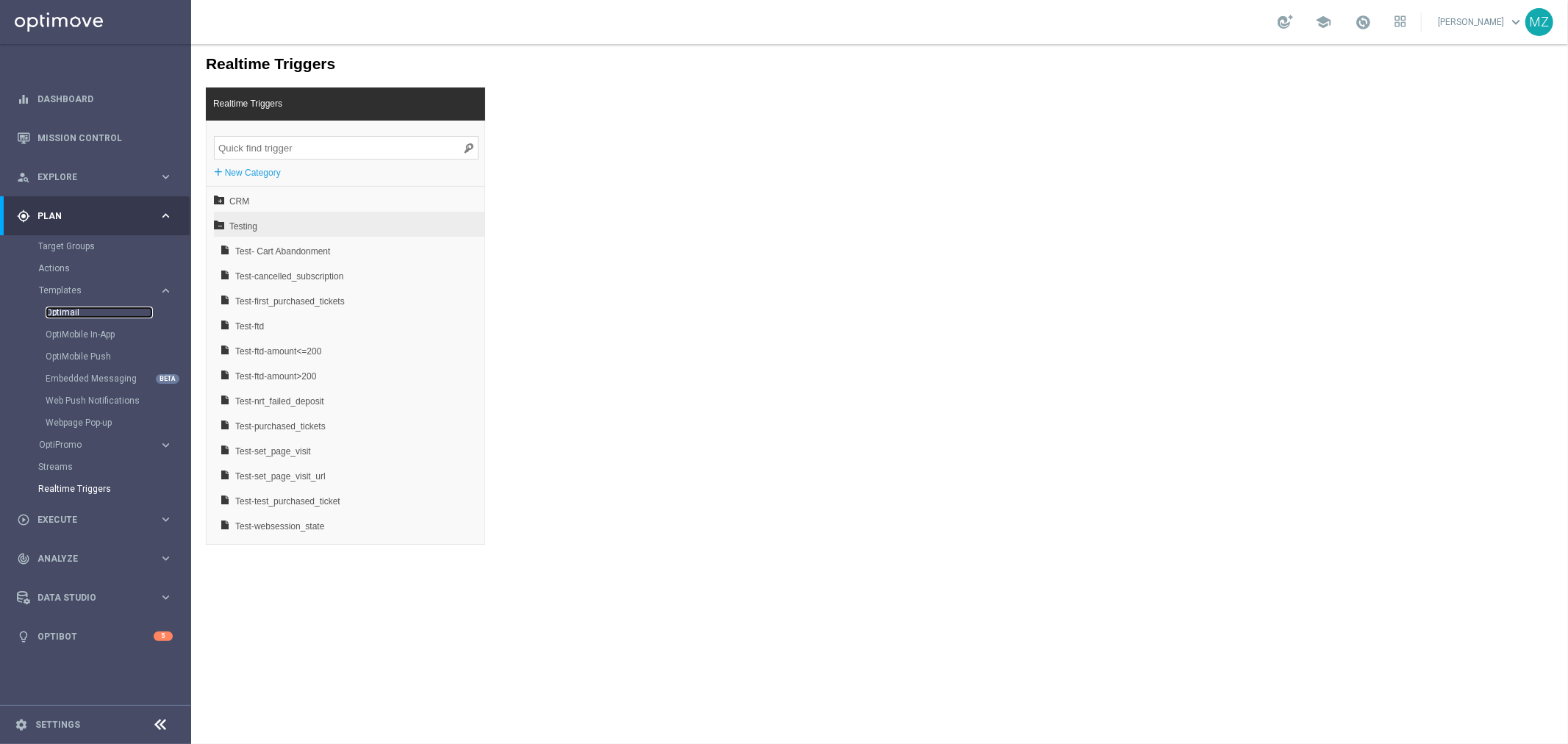
click at [66, 312] on link "Optimail" at bounding box center [99, 313] width 107 height 12
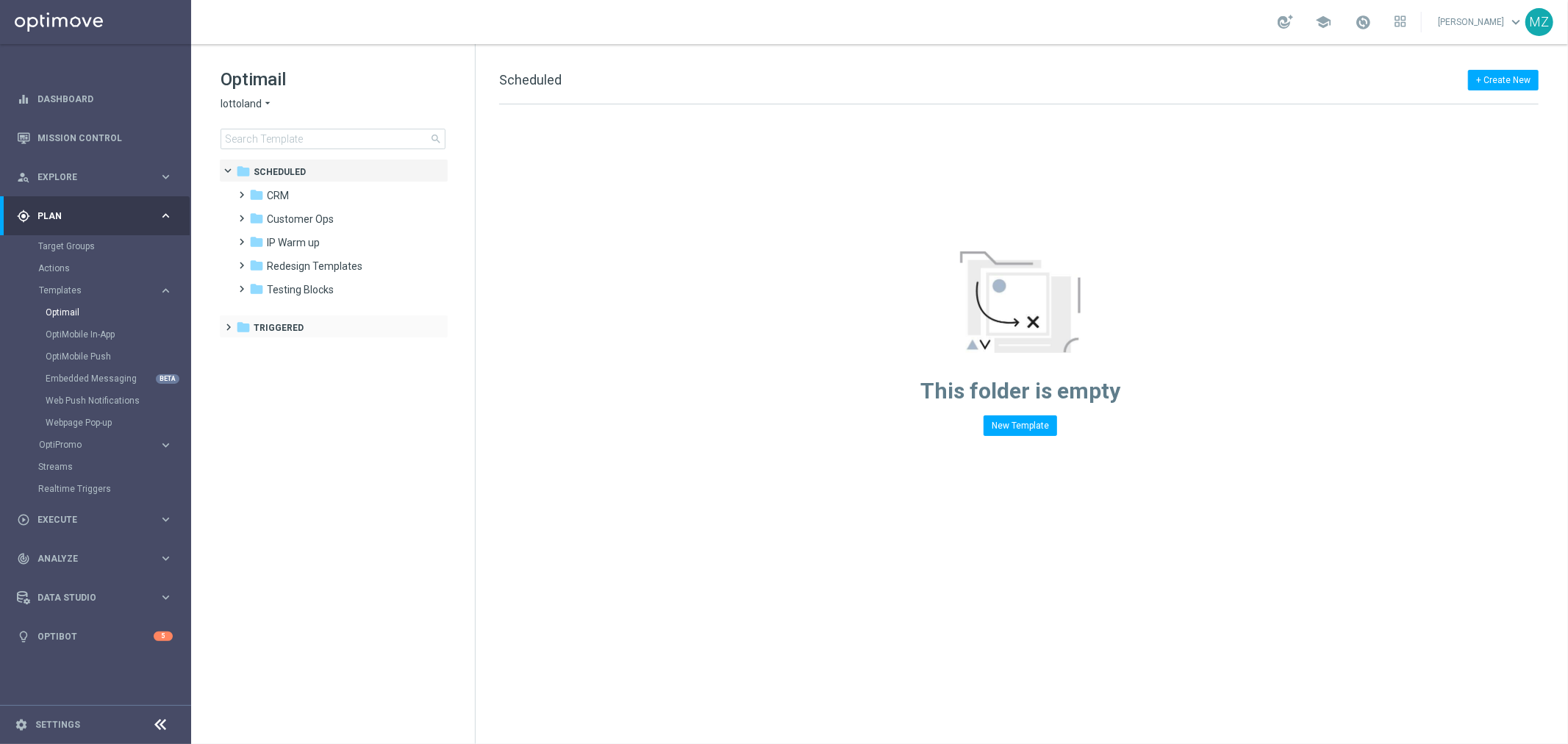
click at [228, 323] on span at bounding box center [226, 320] width 7 height 6
click at [239, 346] on span at bounding box center [239, 343] width 7 height 6
click at [301, 445] on span "Track & Trigger" at bounding box center [315, 445] width 70 height 13
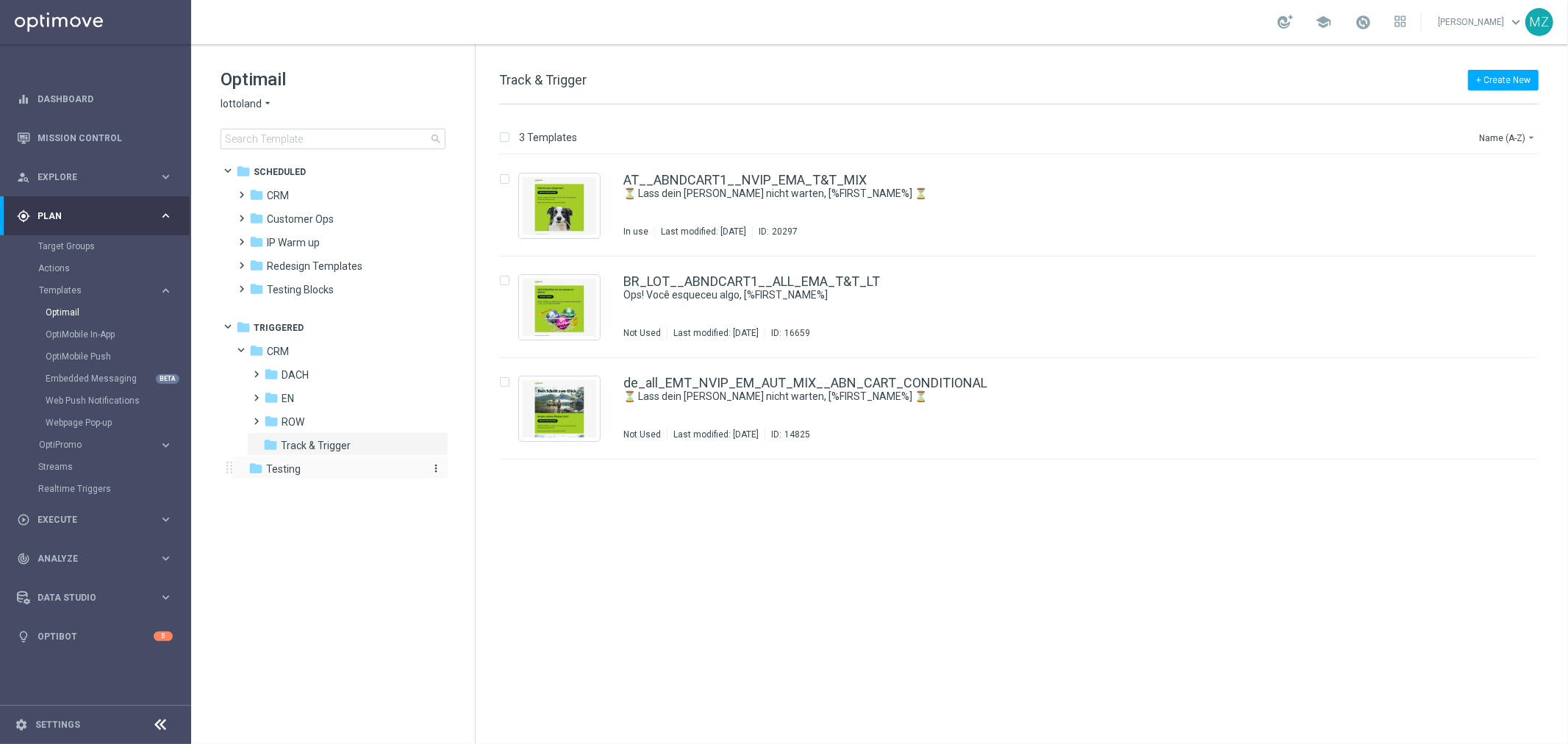
click at [281, 473] on span "Testing" at bounding box center [284, 469] width 35 height 13
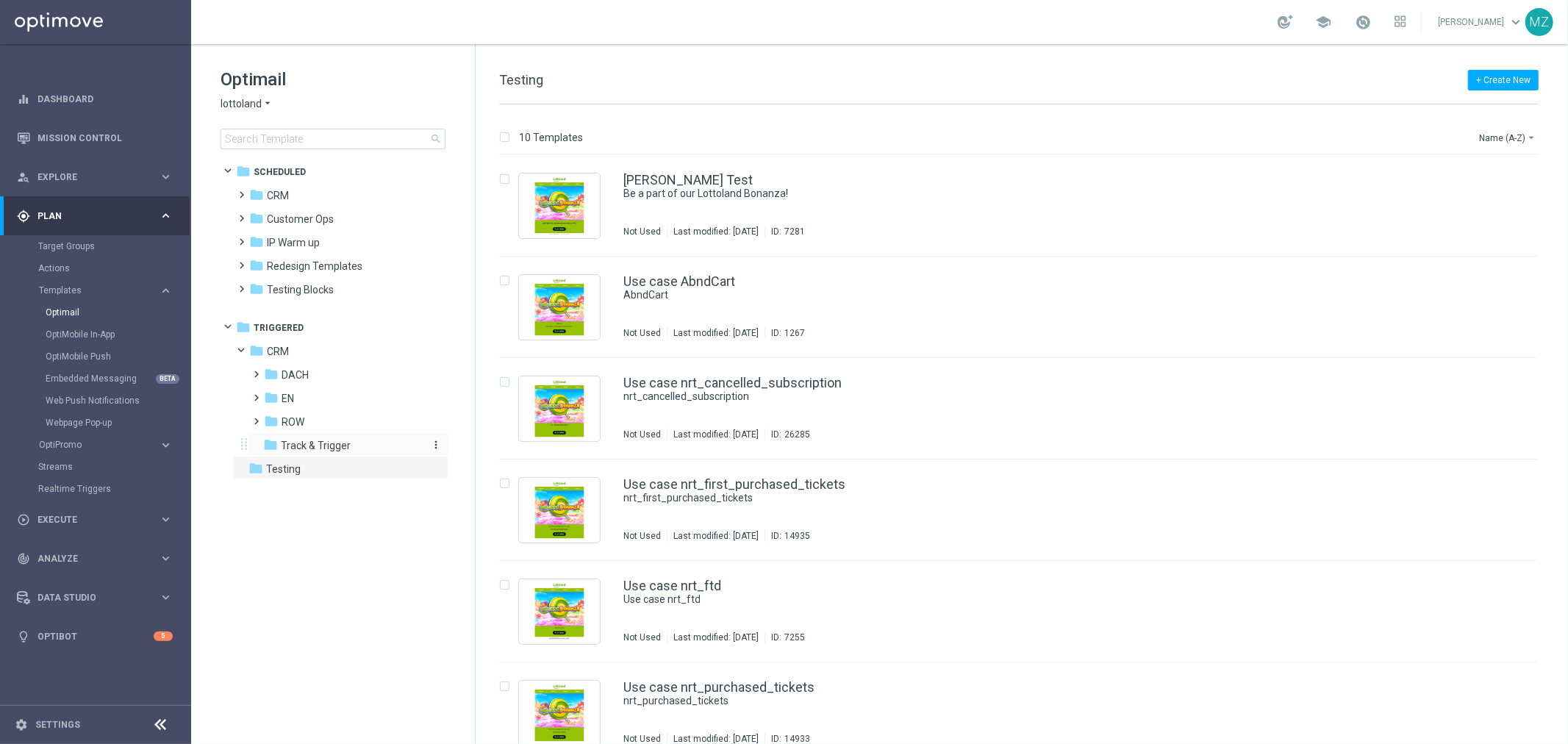
click at [296, 440] on span "Track & Trigger" at bounding box center [315, 445] width 70 height 13
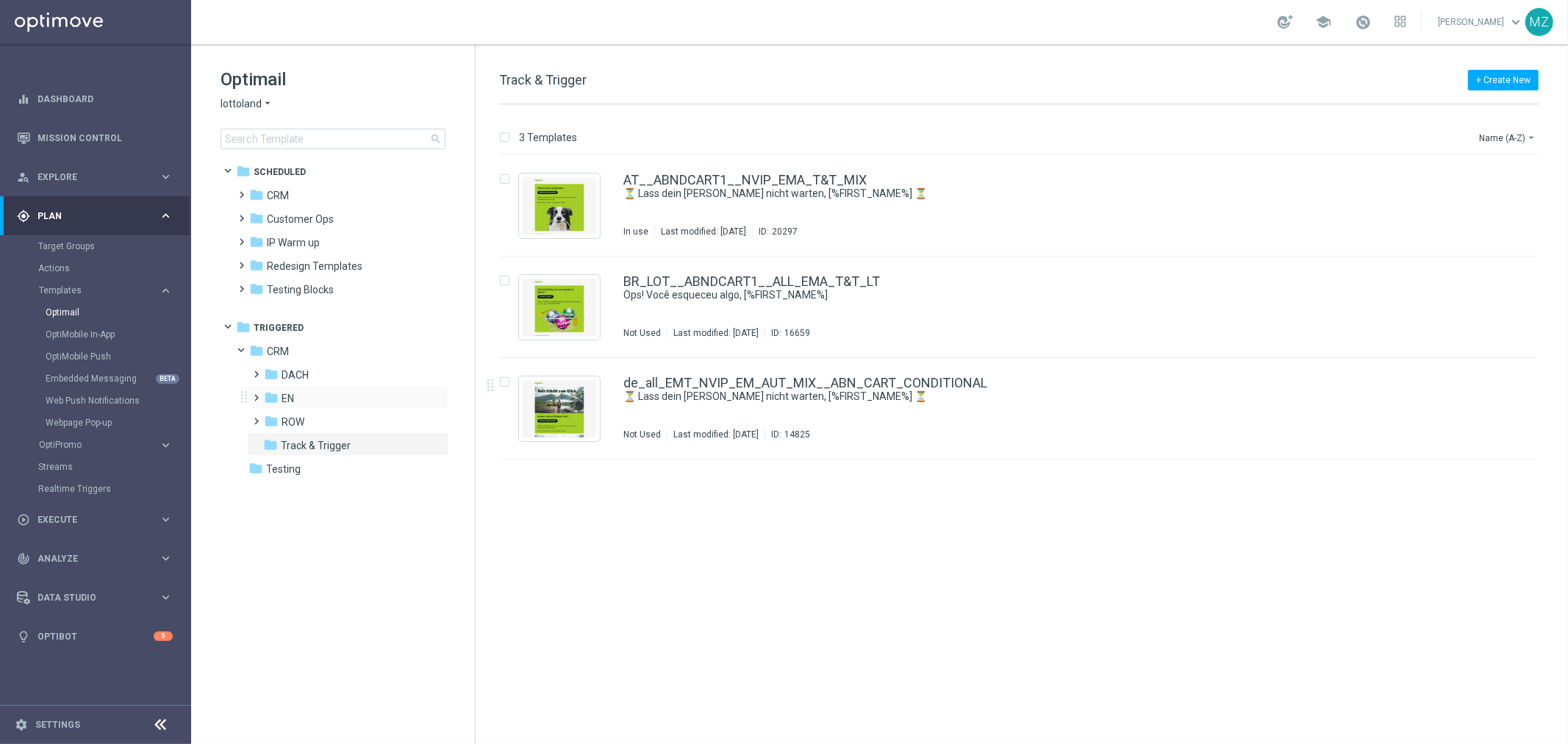
click at [257, 393] on span at bounding box center [254, 390] width 7 height 6
drag, startPoint x: 899, startPoint y: 206, endPoint x: 378, endPoint y: 442, distance: 572.0
click at [378, 442] on div "Optimail lottoland arrow_drop_down × lottoland search folder 1 Folder folder Sc…" at bounding box center [879, 393] width 1377 height 699
click at [1519, 175] on icon "more_vert" at bounding box center [1521, 176] width 12 height 12
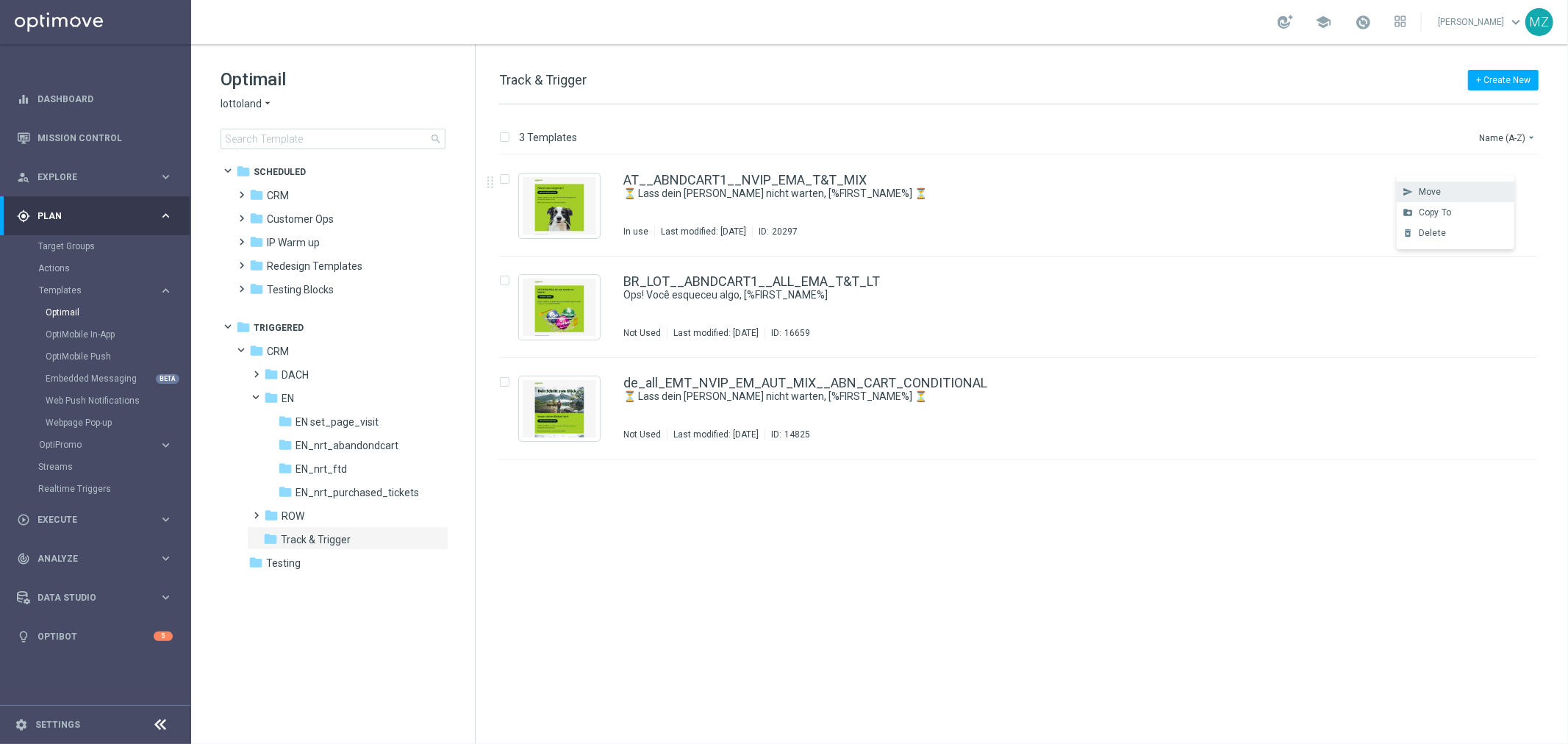
click at [1442, 181] on div "send Move" at bounding box center [1455, 191] width 118 height 21
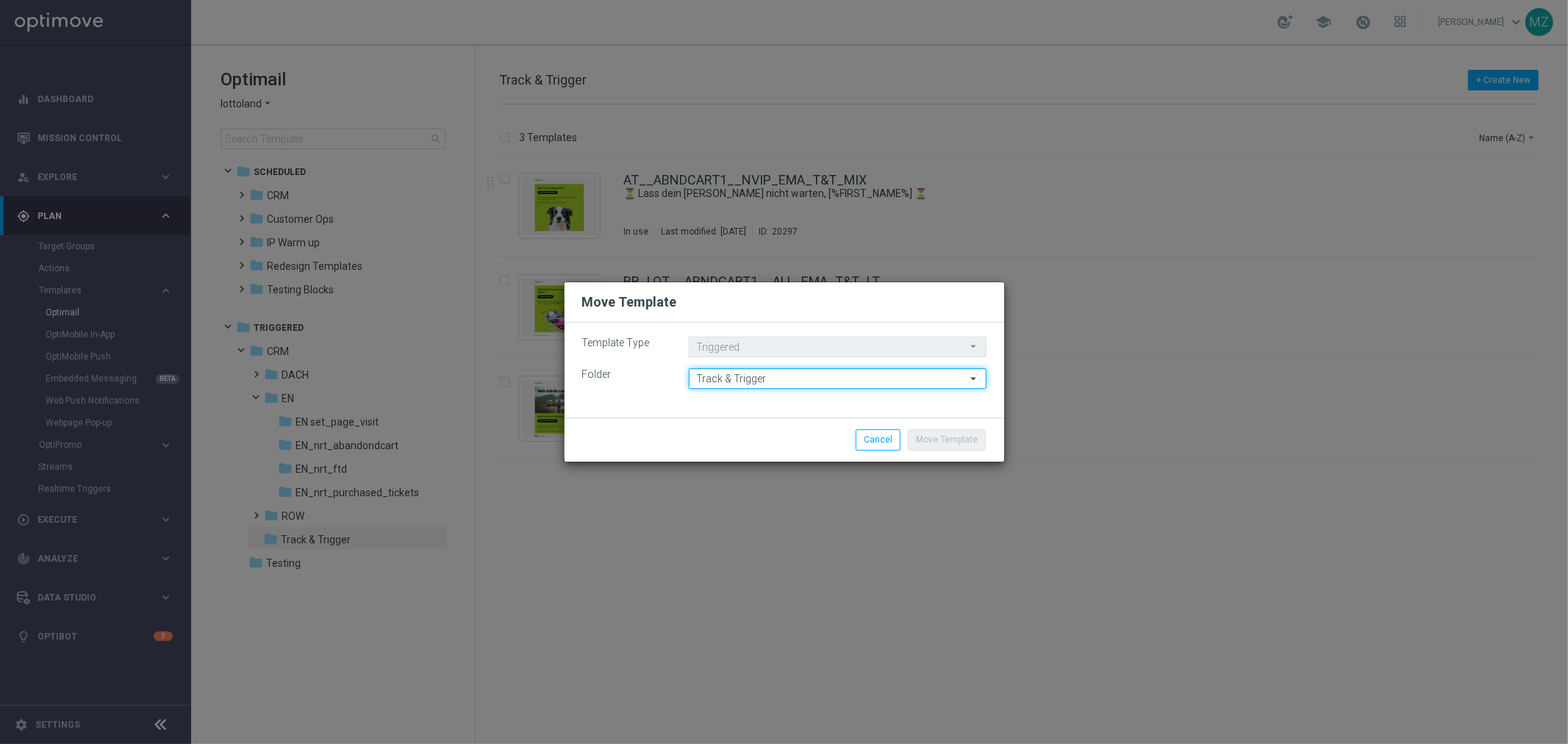
click at [775, 376] on input "Track & Trigger" at bounding box center [837, 378] width 298 height 21
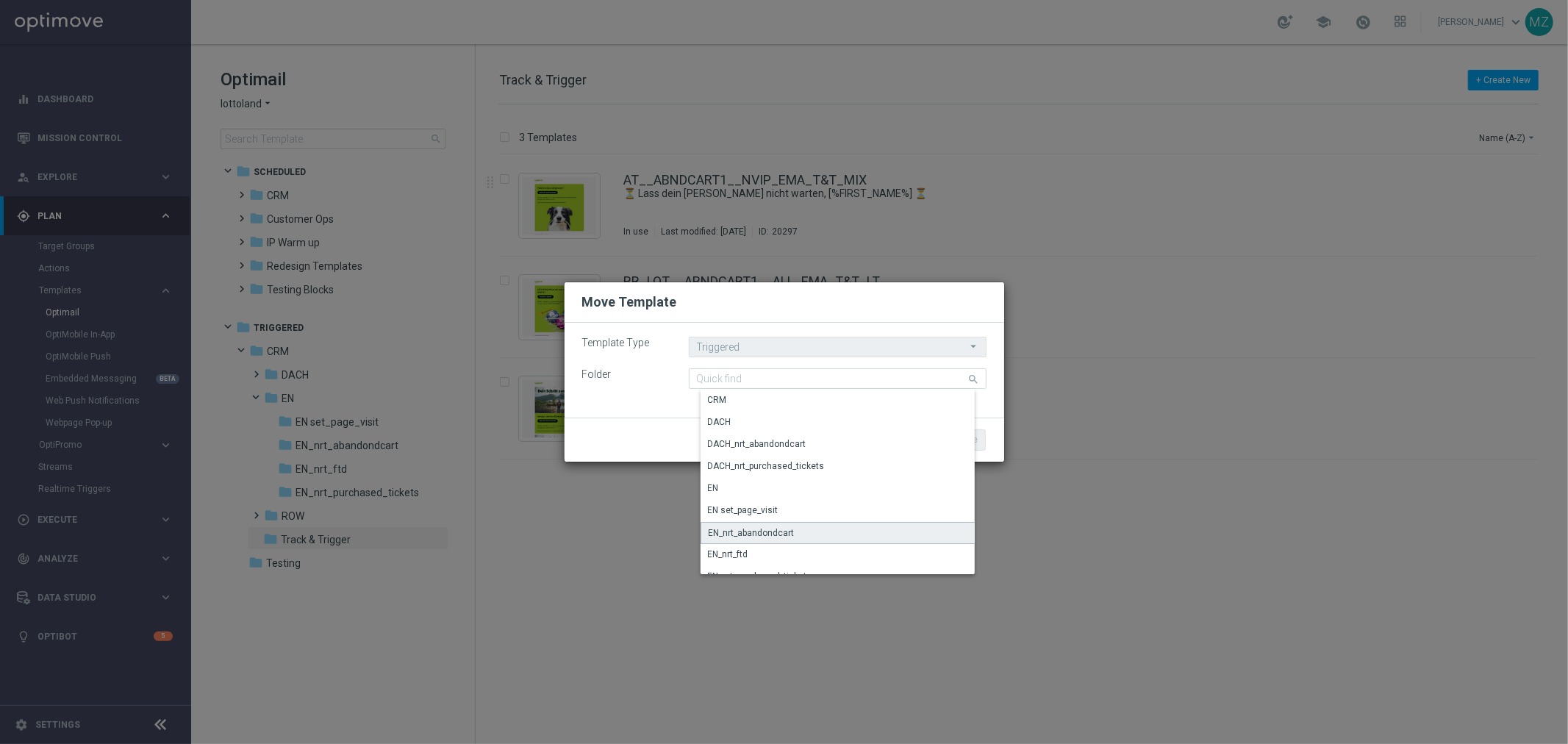
click at [792, 530] on div "EN_nrt_abandondcart" at bounding box center [751, 533] width 86 height 13
type input "EN_nrt_abandondcart"
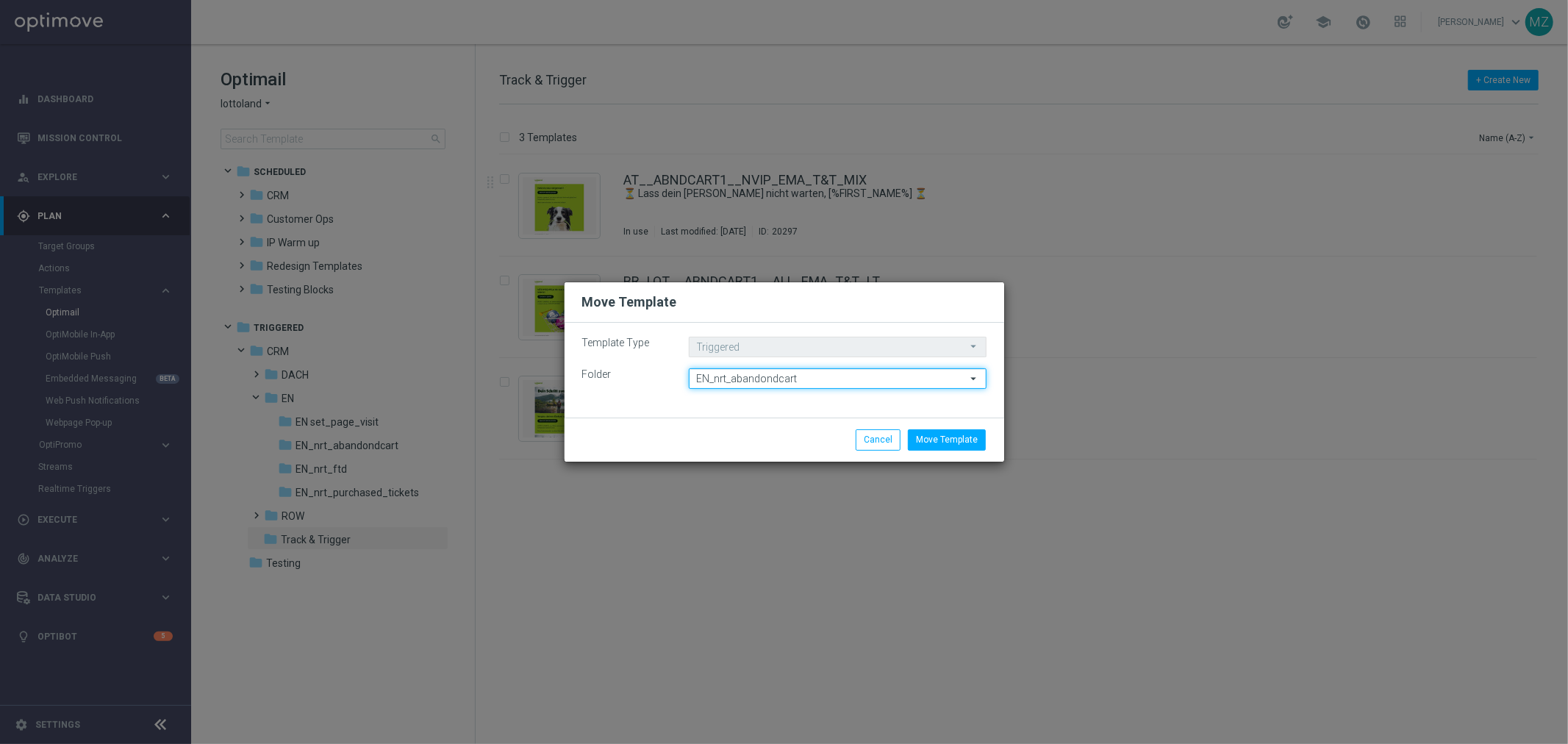
click at [803, 377] on input "EN_nrt_abandondcart" at bounding box center [837, 378] width 298 height 21
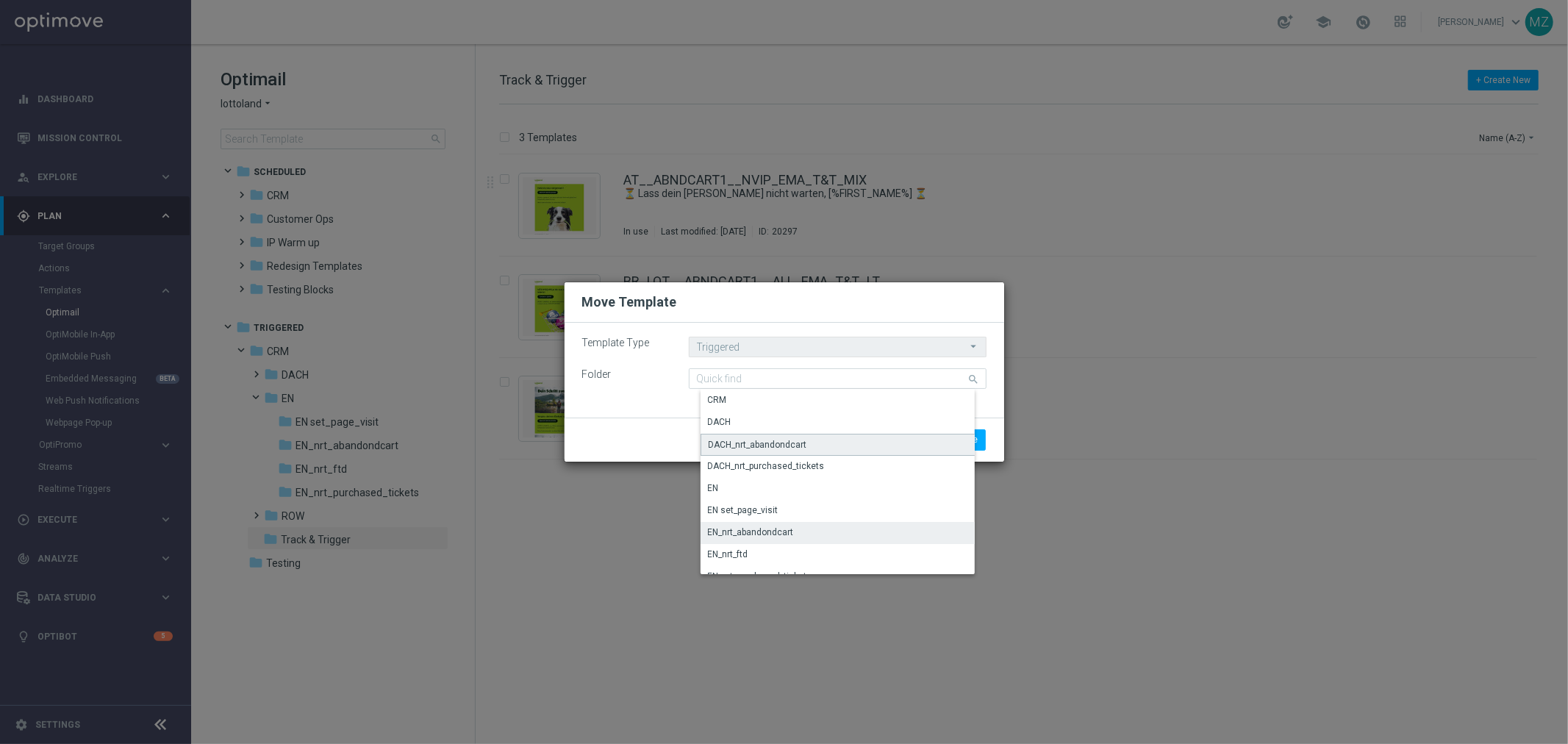
click at [777, 440] on div "DACH_nrt_abandondcart" at bounding box center [757, 445] width 98 height 13
type input "DACH_nrt_abandondcart"
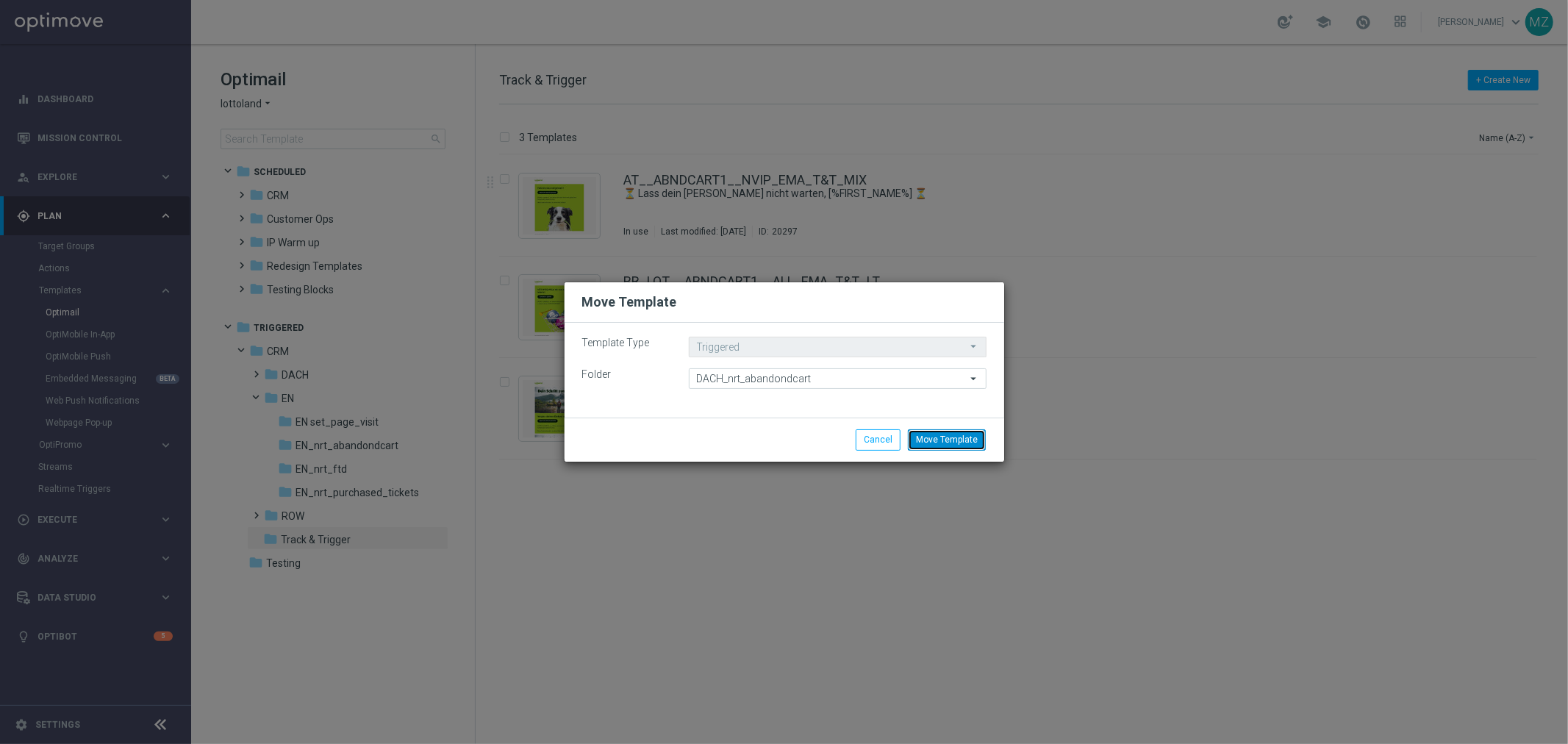
click at [968, 440] on button "Move Template" at bounding box center [947, 439] width 78 height 21
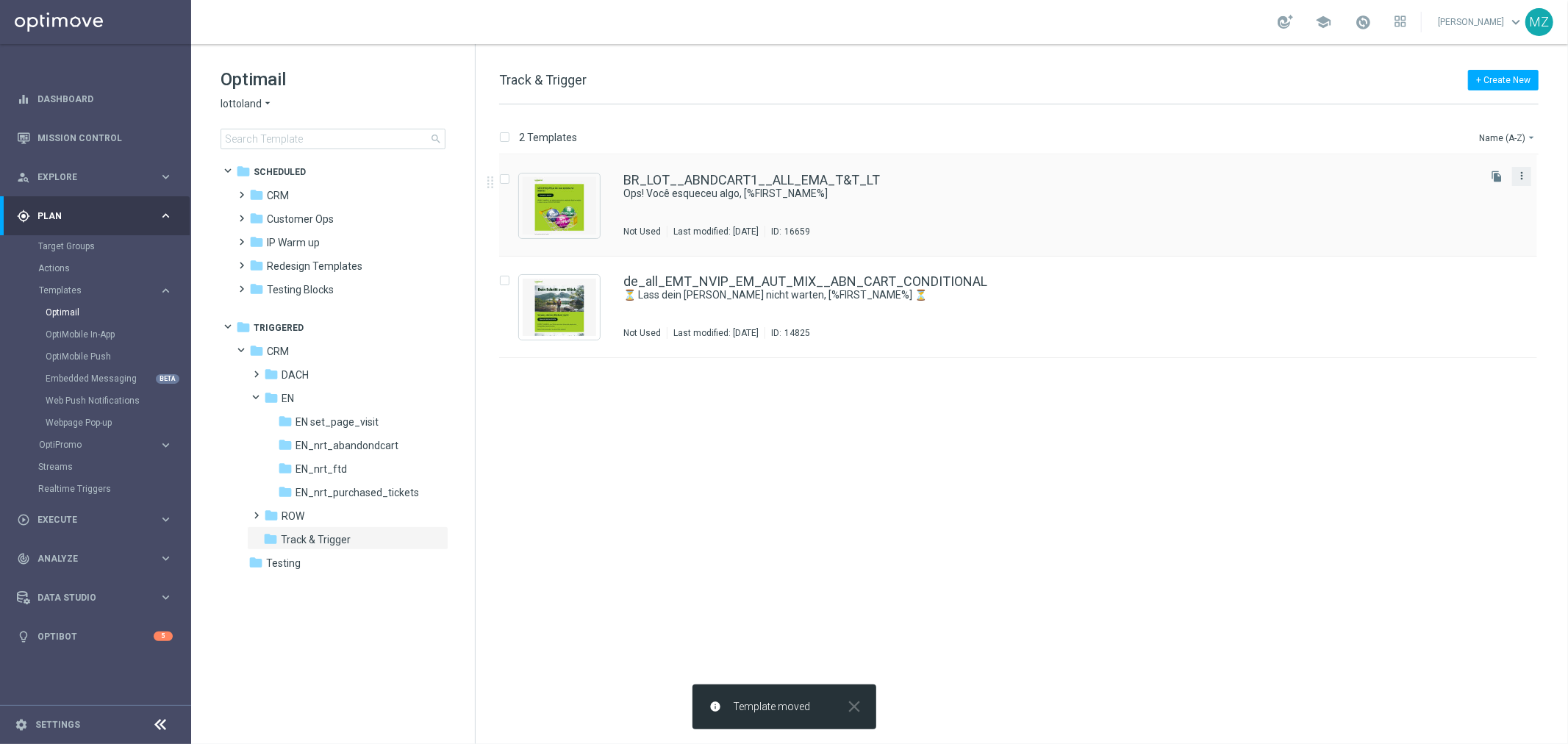
click at [1525, 171] on icon "more_vert" at bounding box center [1521, 176] width 12 height 12
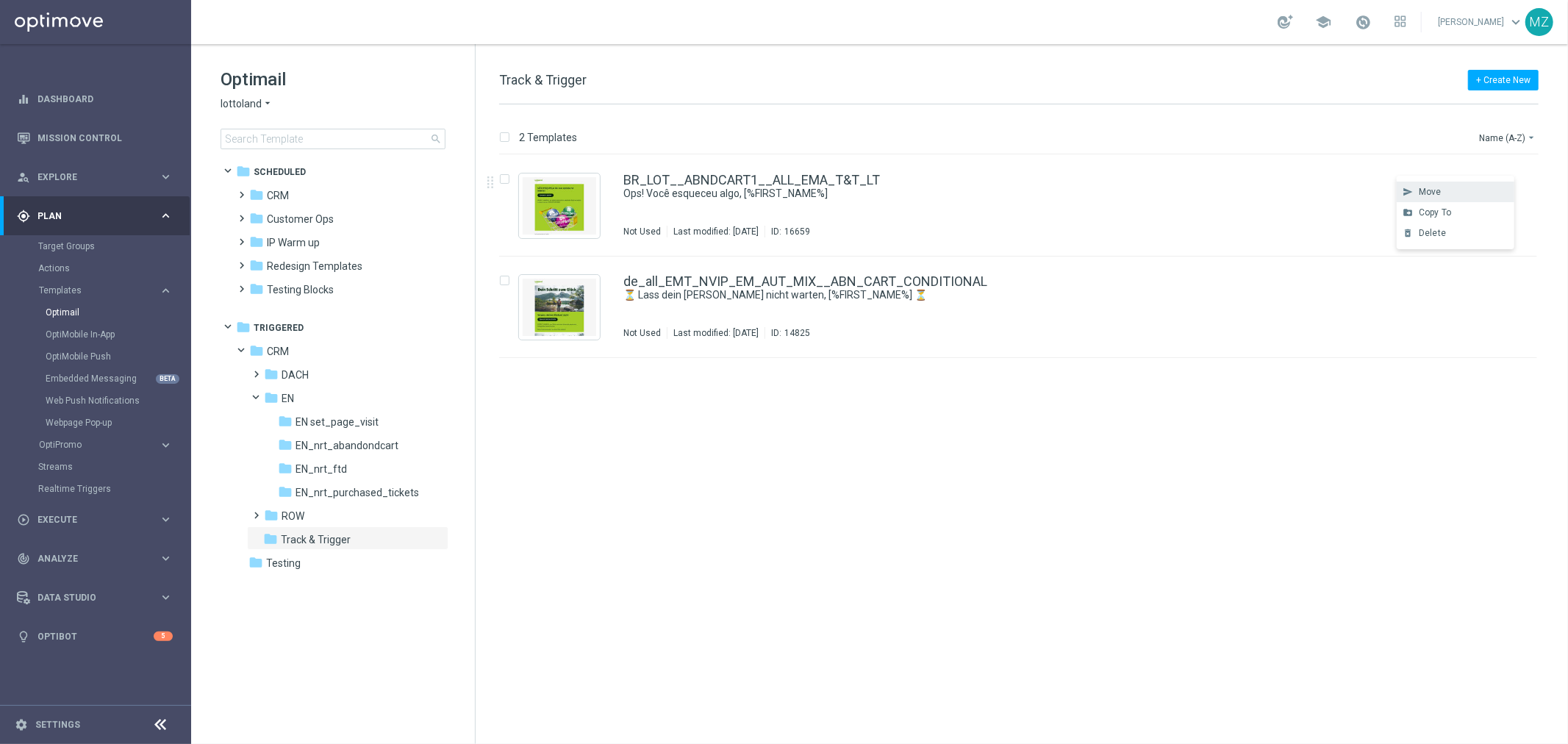
click at [1434, 189] on span "Move" at bounding box center [1430, 191] width 23 height 10
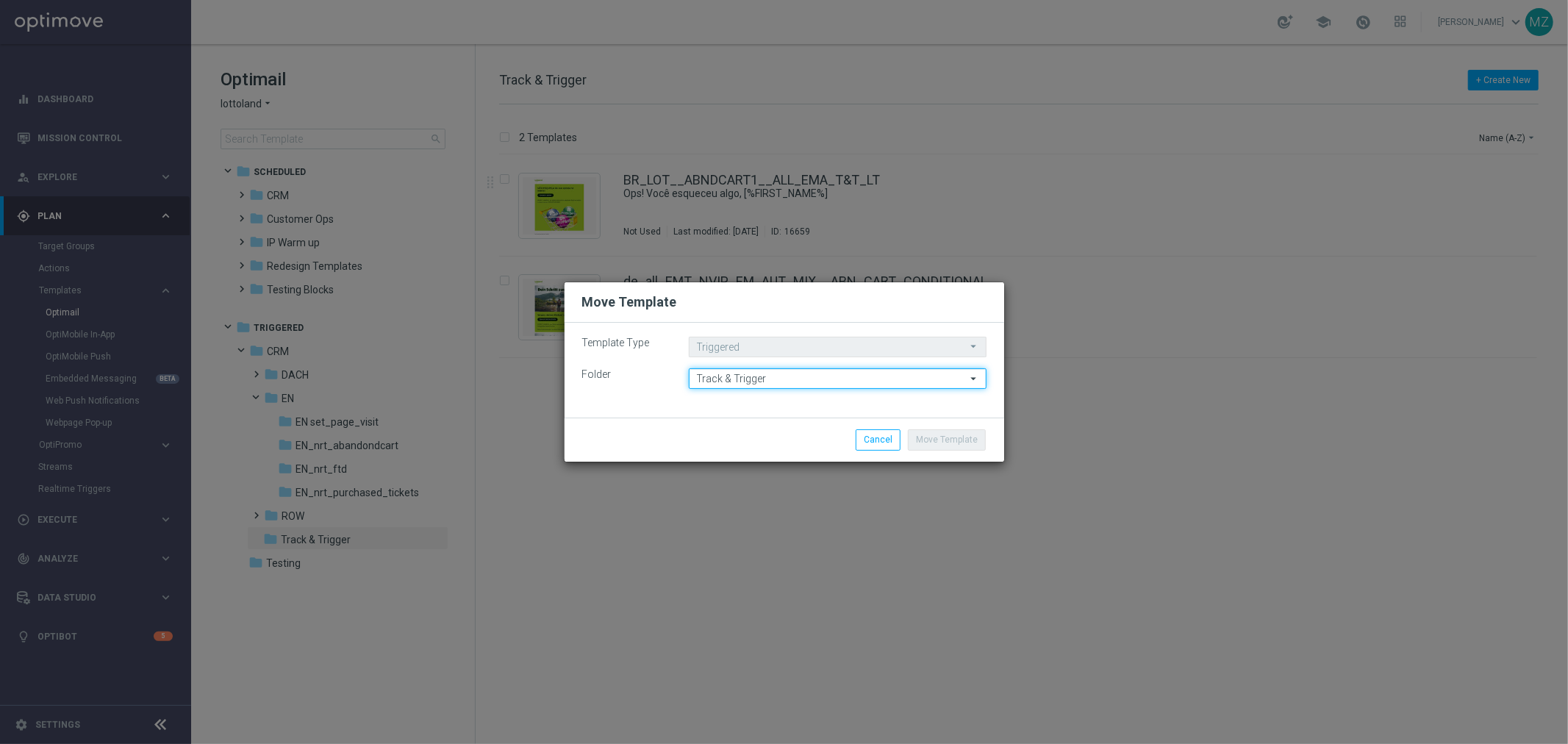
click at [807, 380] on input "Track & Trigger" at bounding box center [837, 378] width 298 height 21
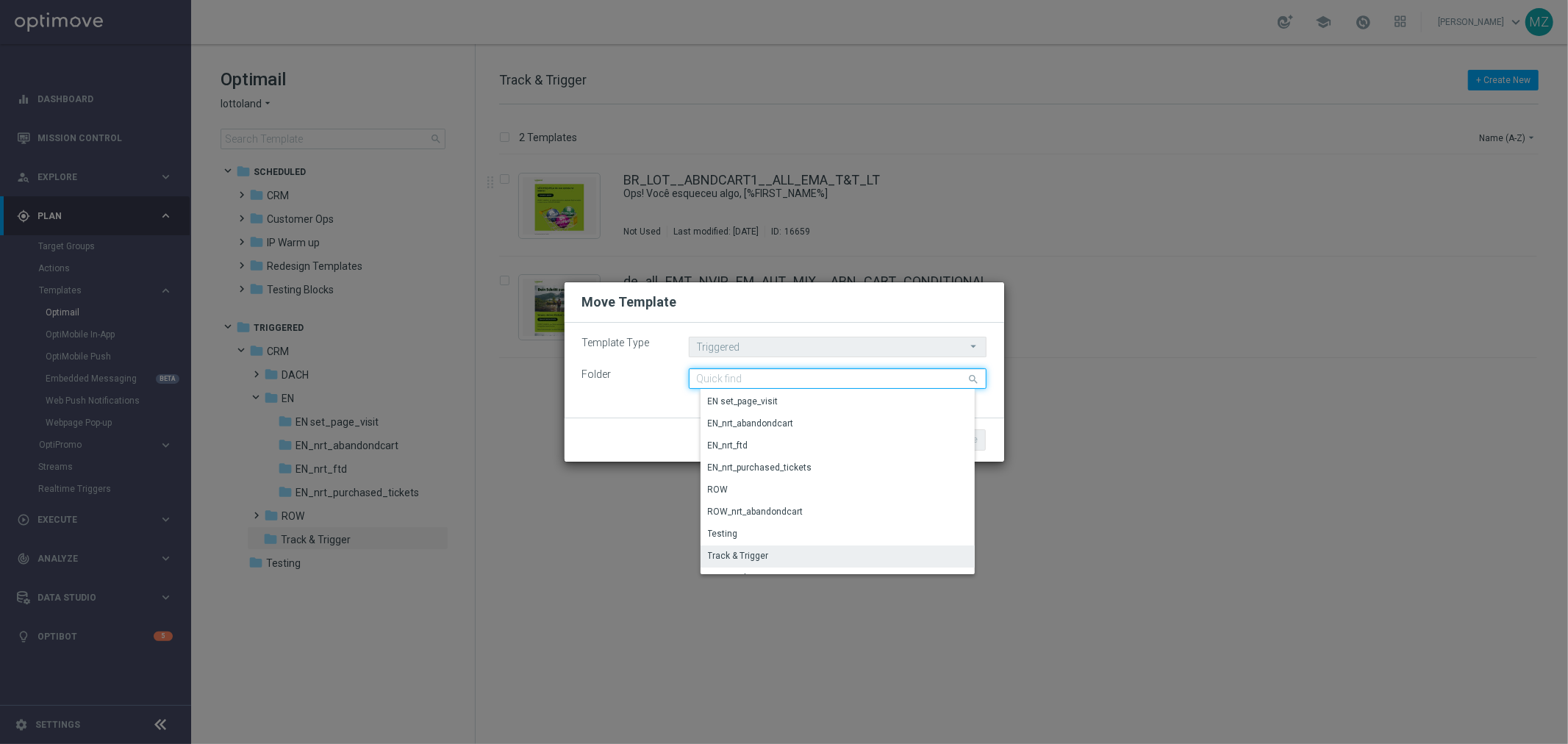
scroll to position [124, 0]
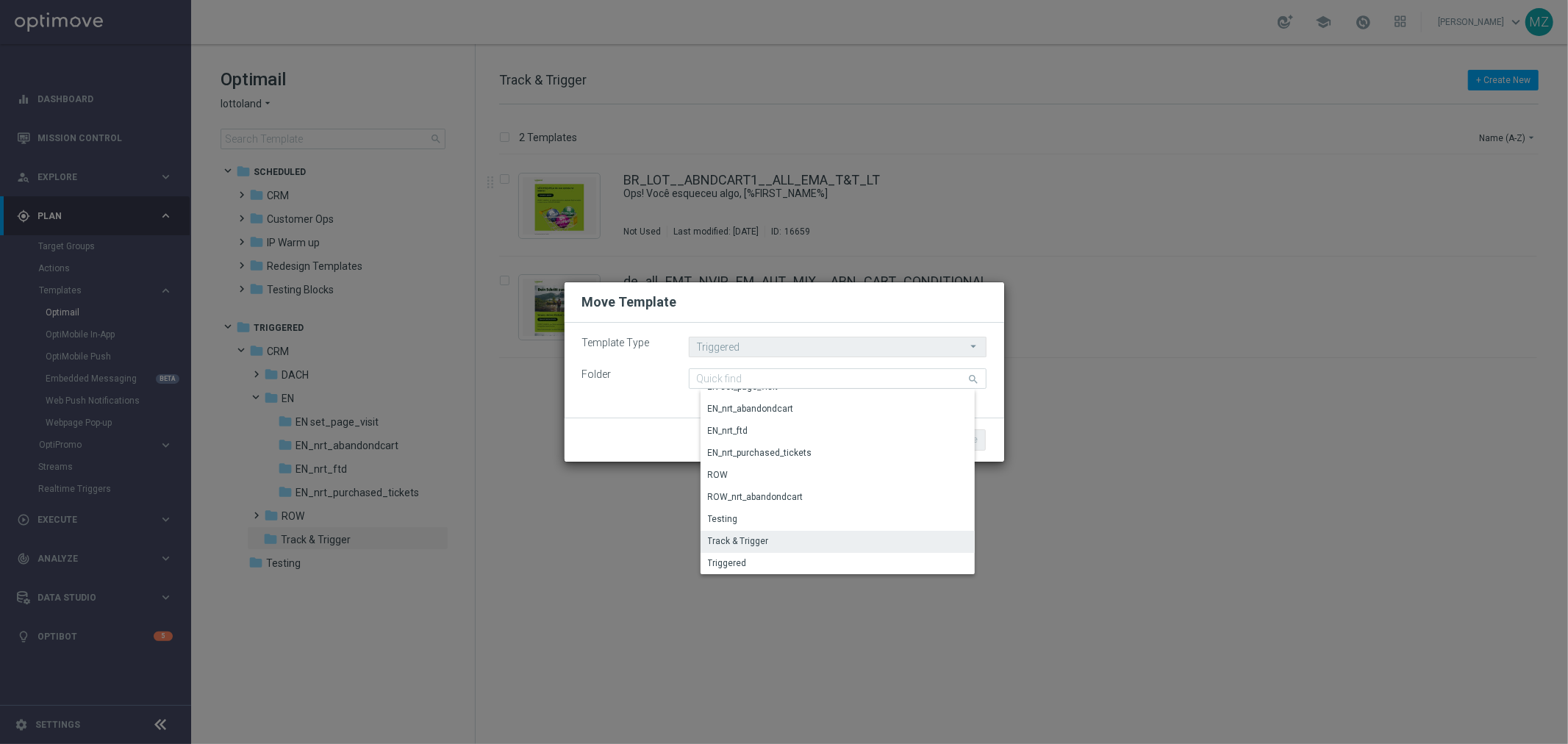
click at [1306, 464] on modal-container "Move Template Template Type Triggered Triggered arrow_drop_down Drag here to se…" at bounding box center [784, 372] width 1568 height 744
type input "Track & Trigger"
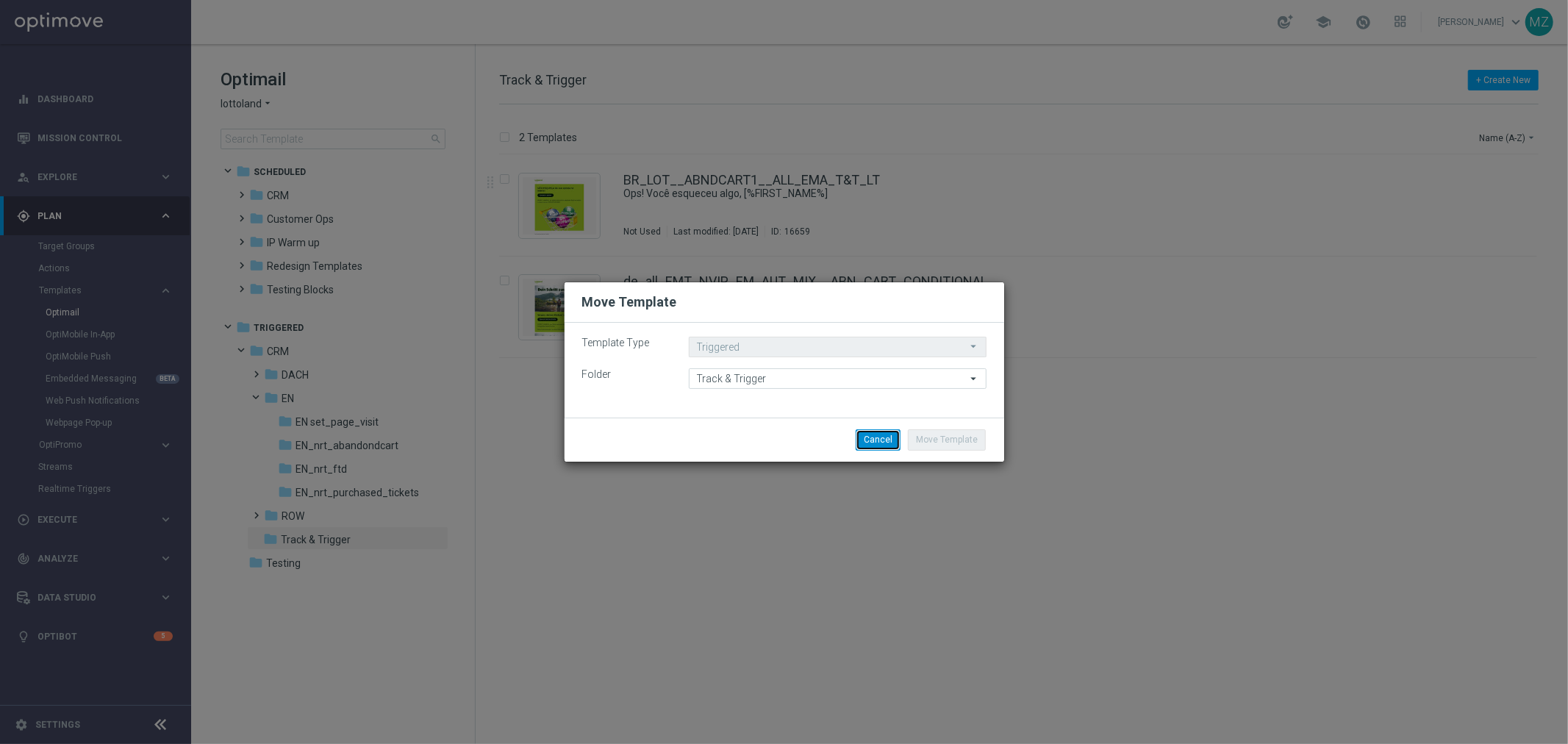
drag, startPoint x: 865, startPoint y: 442, endPoint x: 1023, endPoint y: 412, distance: 160.8
click at [866, 441] on button "Cancel" at bounding box center [878, 439] width 45 height 21
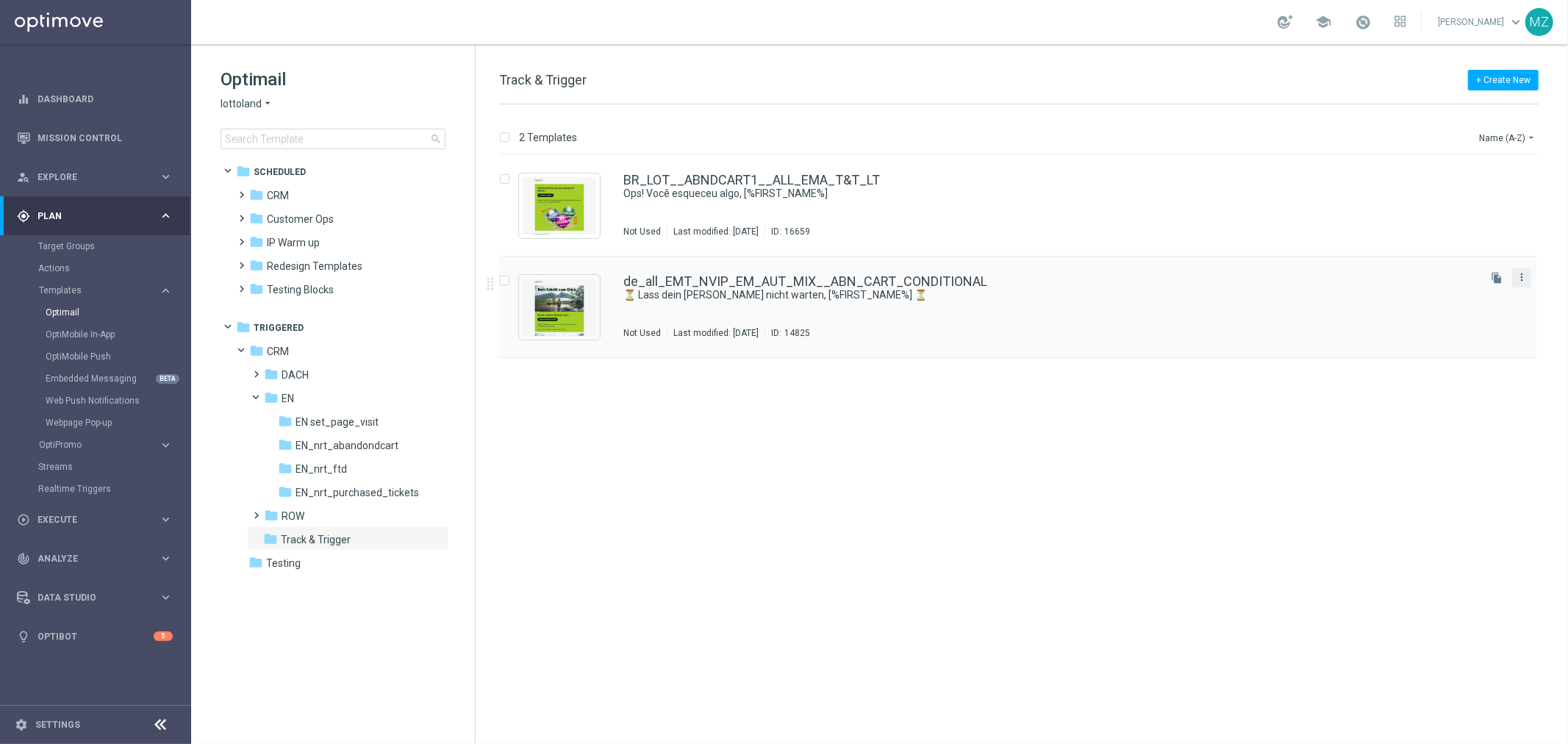
click at [1522, 276] on icon "more_vert" at bounding box center [1521, 277] width 12 height 12
click at [1474, 291] on div "Move" at bounding box center [1463, 293] width 89 height 10
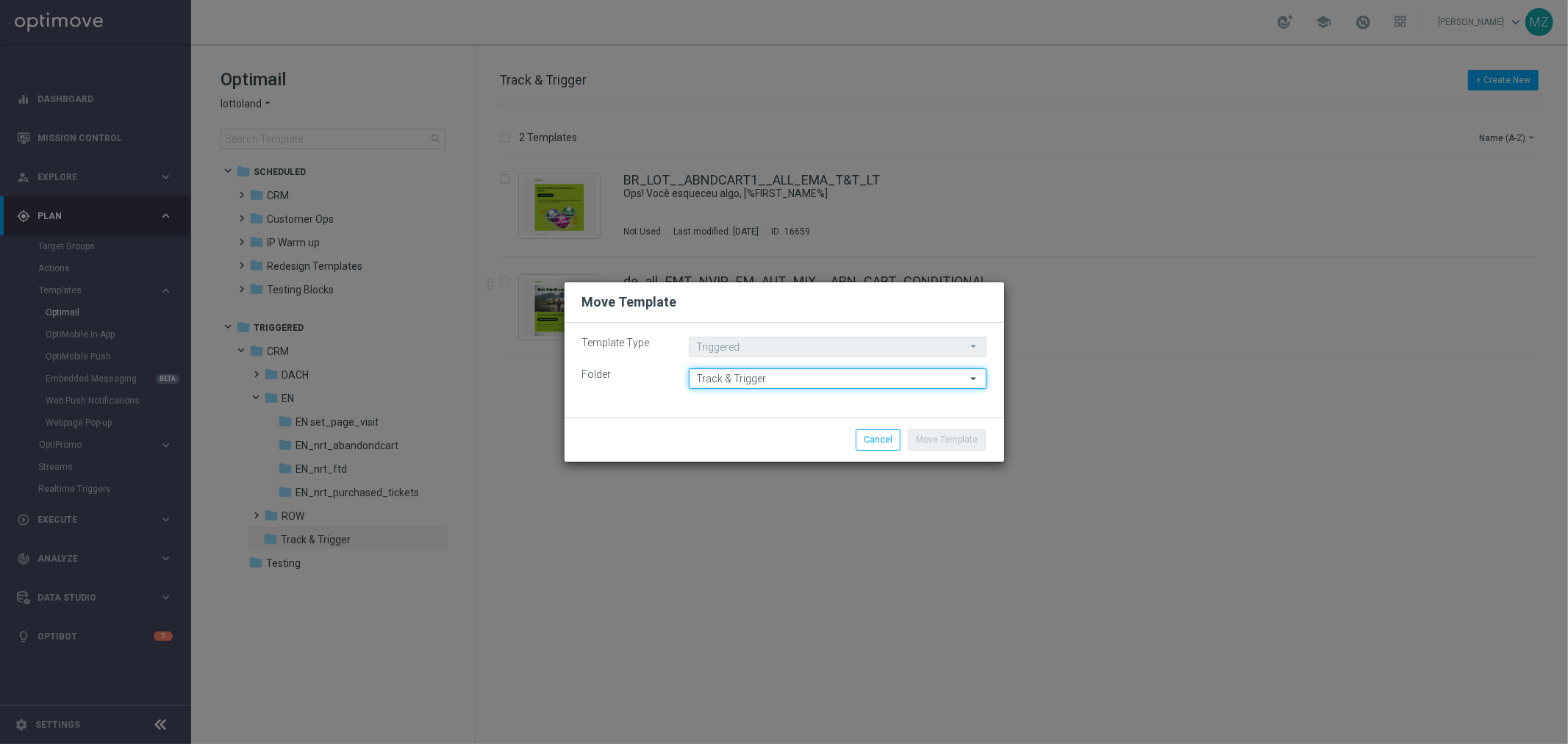
click at [789, 379] on input "Track & Trigger" at bounding box center [837, 378] width 298 height 21
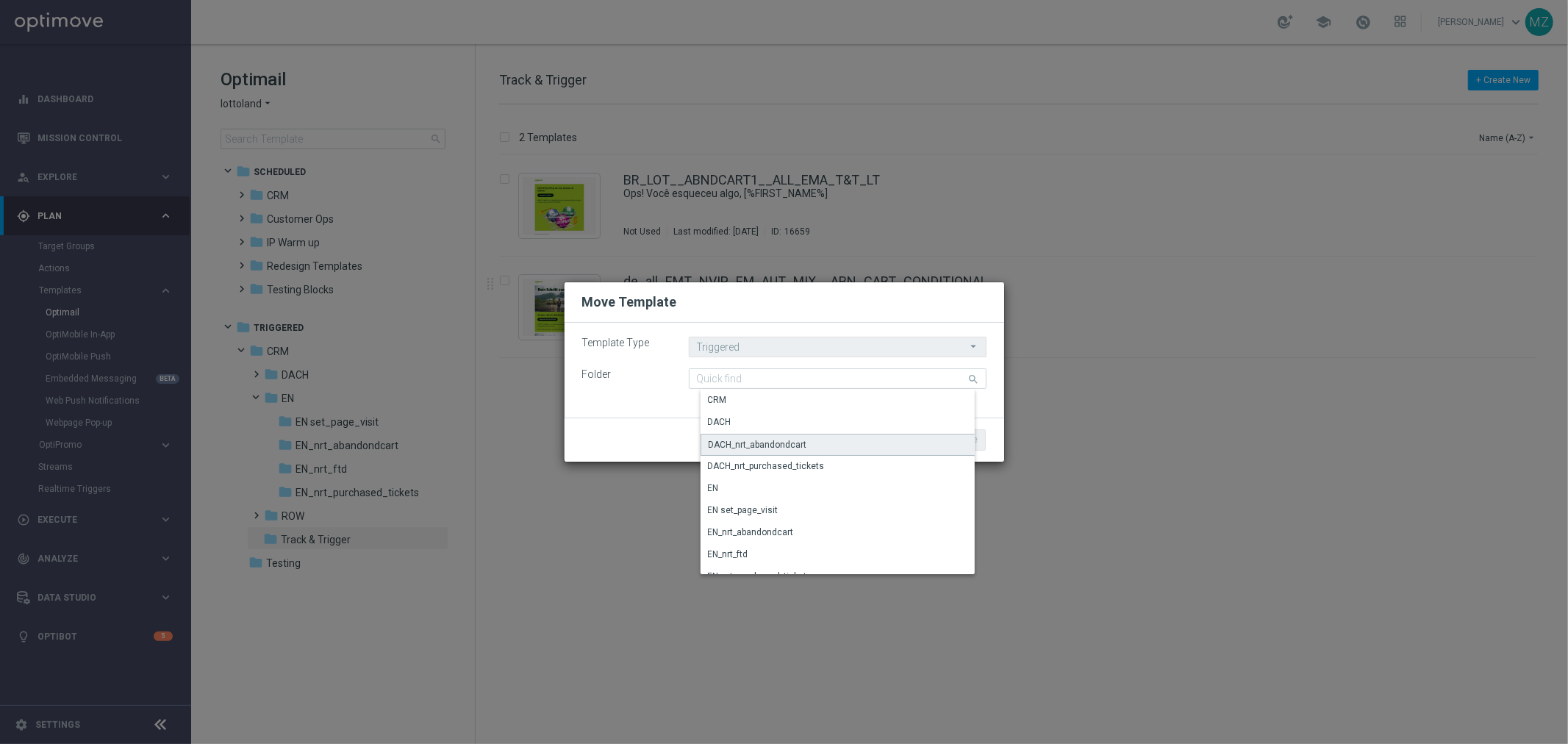
click at [787, 439] on div "DACH_nrt_abandondcart" at bounding box center [757, 445] width 98 height 13
type input "DACH_nrt_abandondcart"
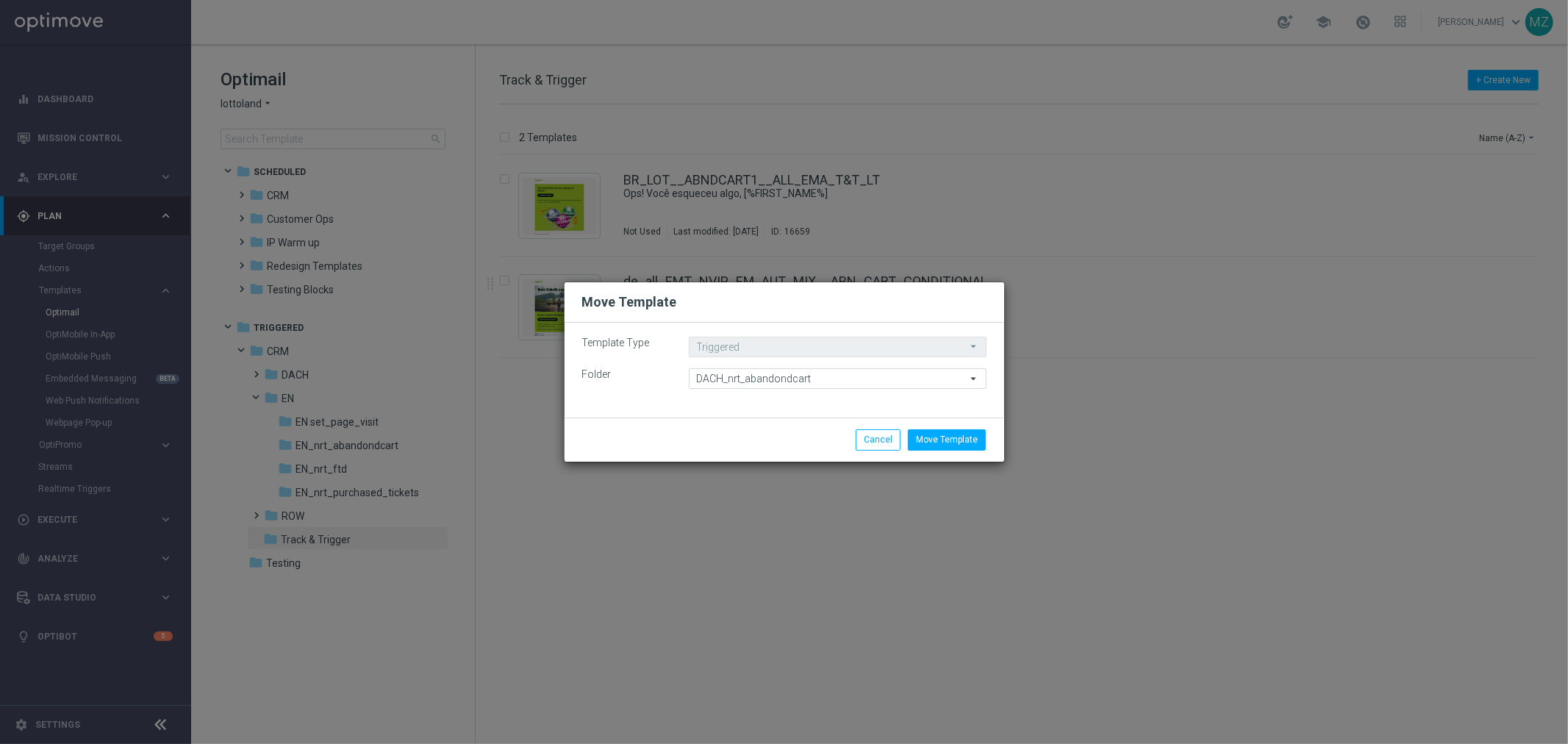
drag, startPoint x: 846, startPoint y: 300, endPoint x: 791, endPoint y: 316, distance: 57.3
click at [791, 316] on div "Move Template" at bounding box center [784, 302] width 440 height 40
click at [942, 445] on button "Move Template" at bounding box center [947, 439] width 78 height 21
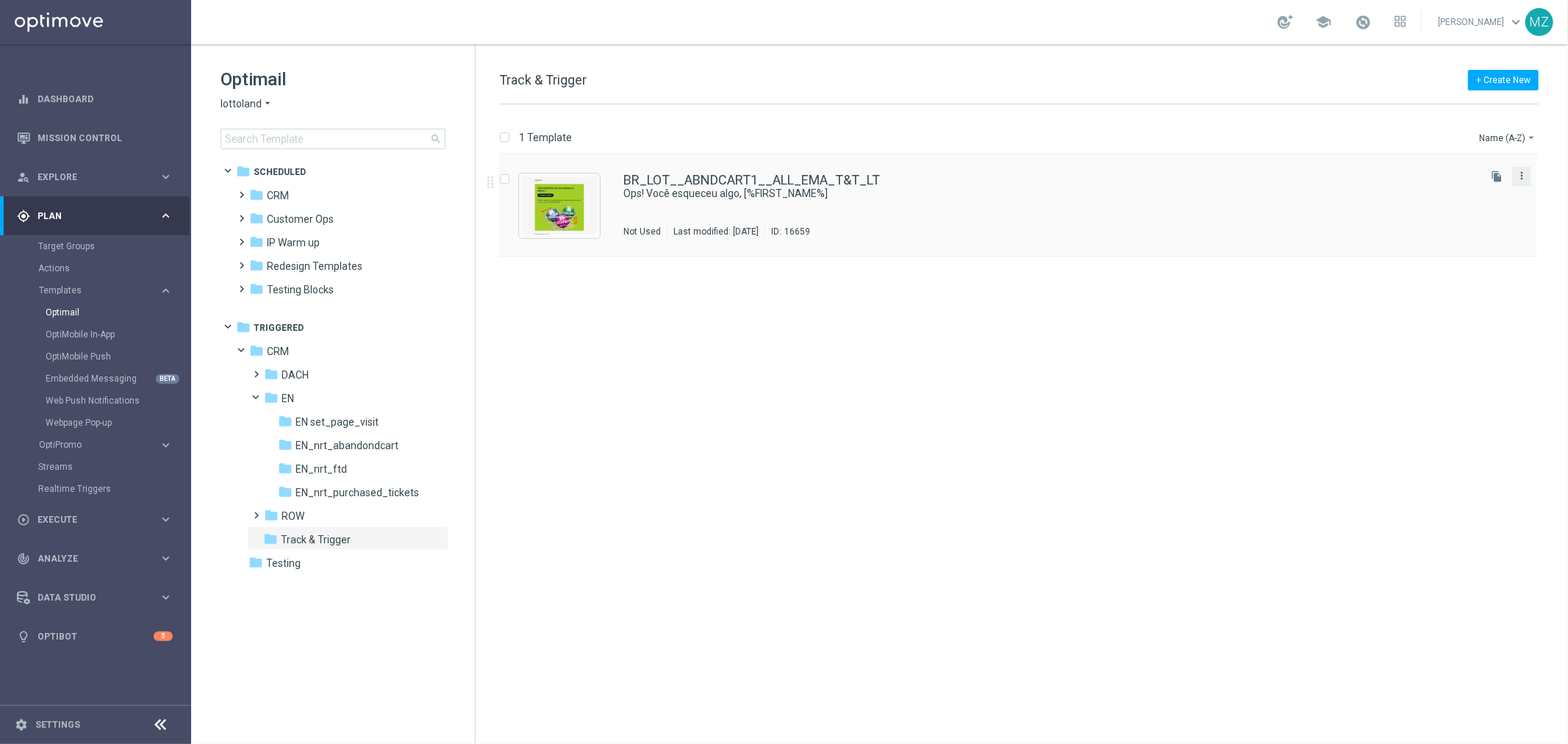
click at [1522, 175] on icon "more_vert" at bounding box center [1521, 176] width 12 height 12
click at [1468, 192] on div "Move" at bounding box center [1463, 191] width 89 height 10
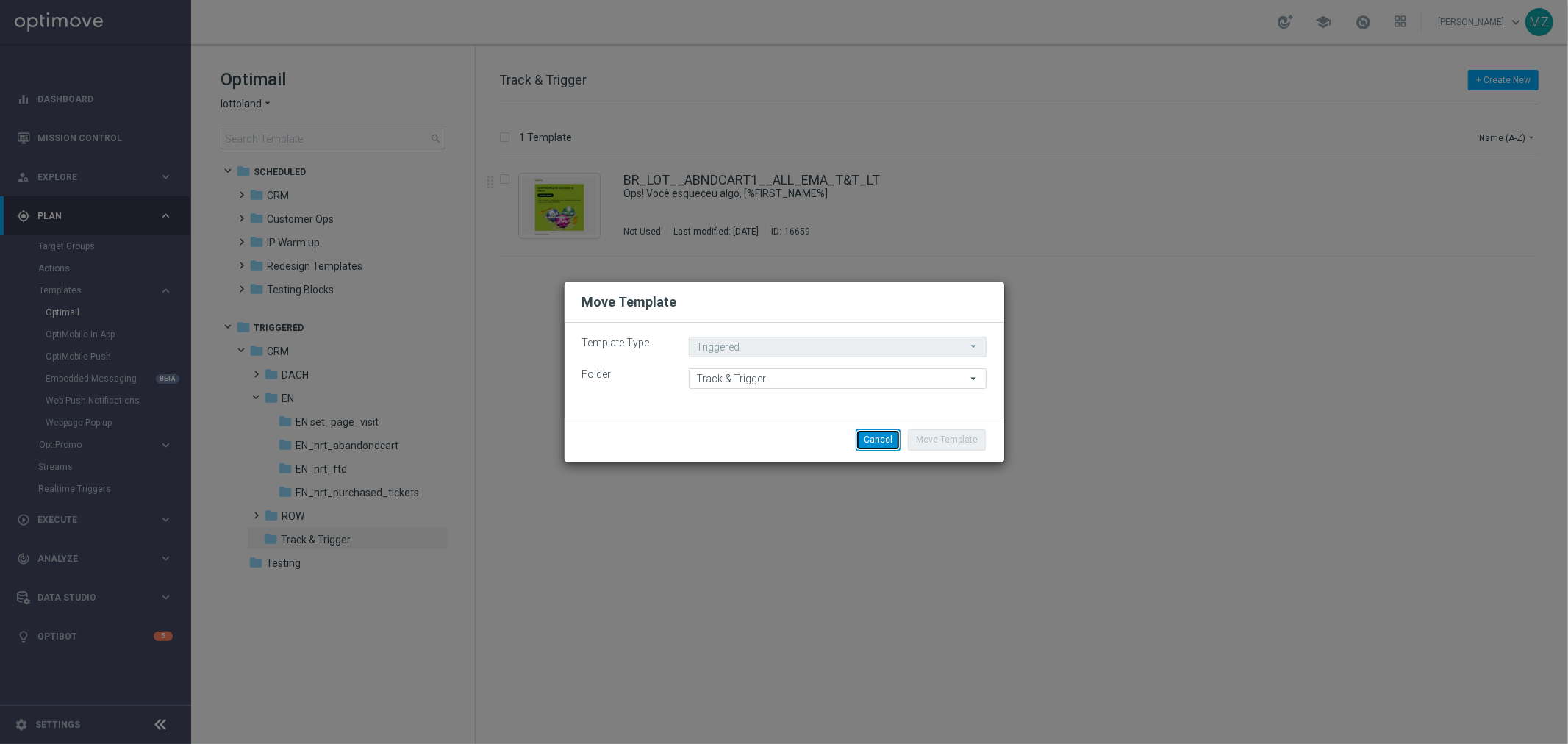
drag, startPoint x: 867, startPoint y: 436, endPoint x: 721, endPoint y: 456, distance: 147.4
click at [868, 435] on button "Cancel" at bounding box center [878, 439] width 45 height 21
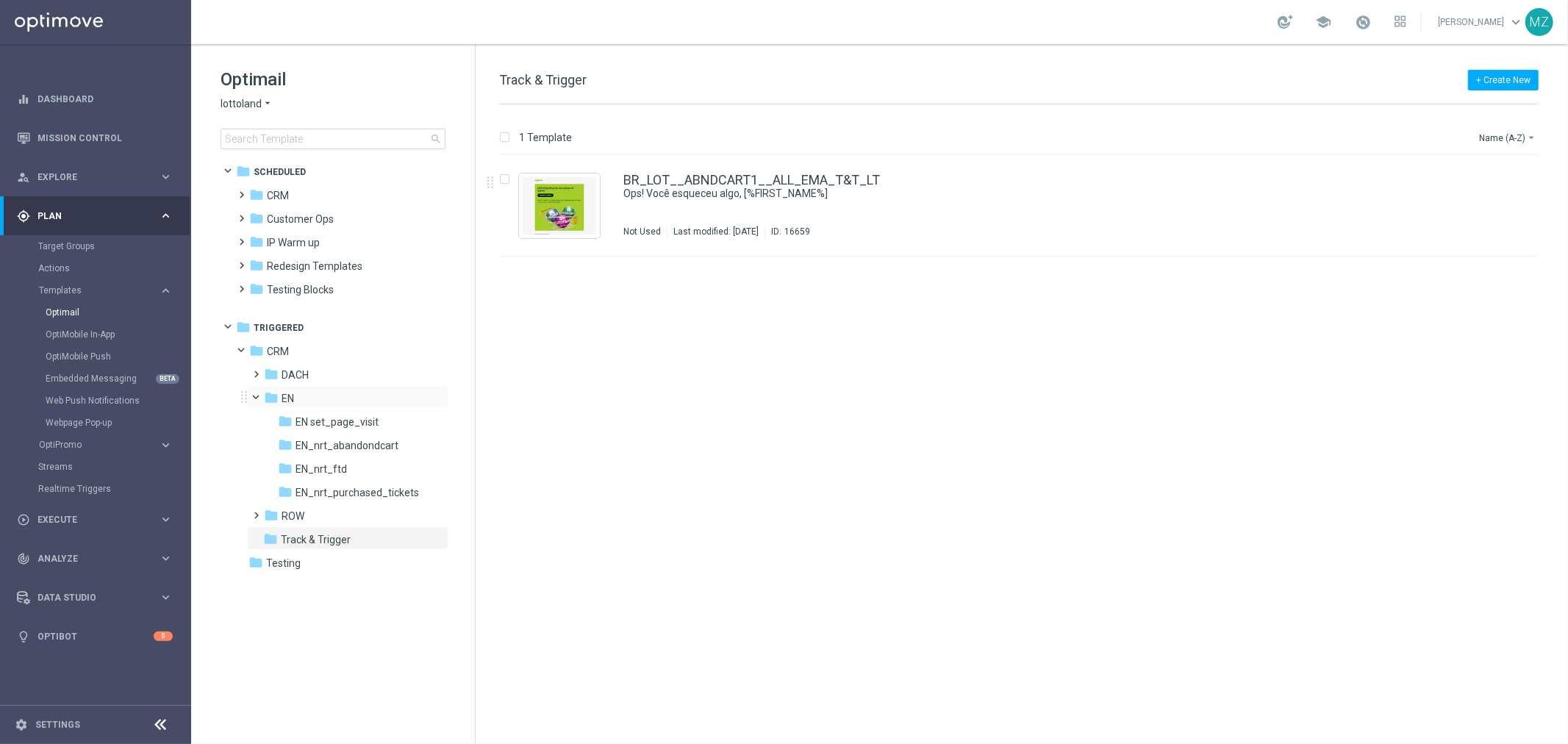
click at [260, 397] on span at bounding box center [262, 394] width 6 height 7
click at [257, 394] on span at bounding box center [254, 390] width 7 height 6
click at [260, 398] on span at bounding box center [262, 394] width 6 height 7
click at [288, 469] on span "Testing" at bounding box center [284, 469] width 35 height 13
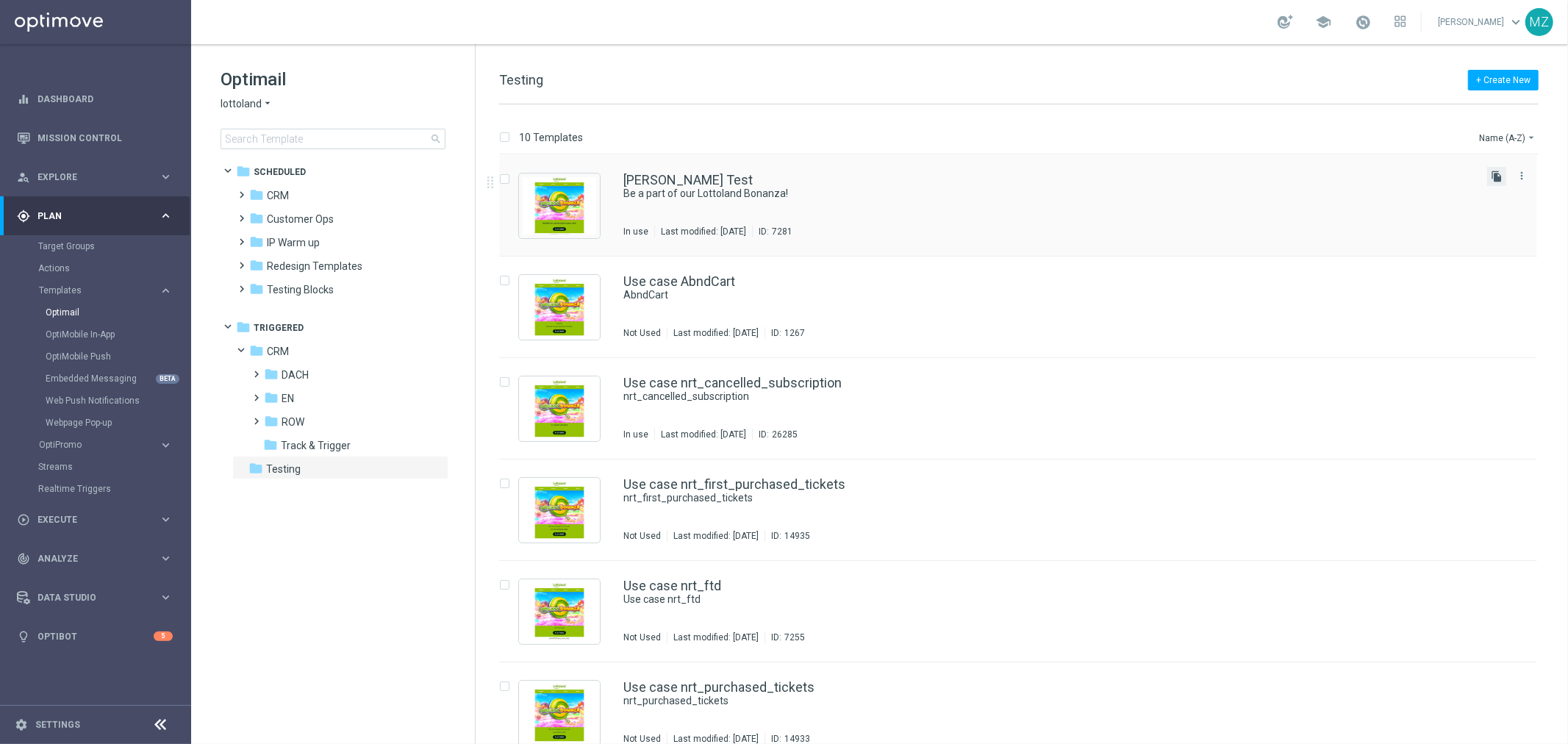
click at [1490, 174] on icon "file_copy" at bounding box center [1496, 177] width 12 height 12
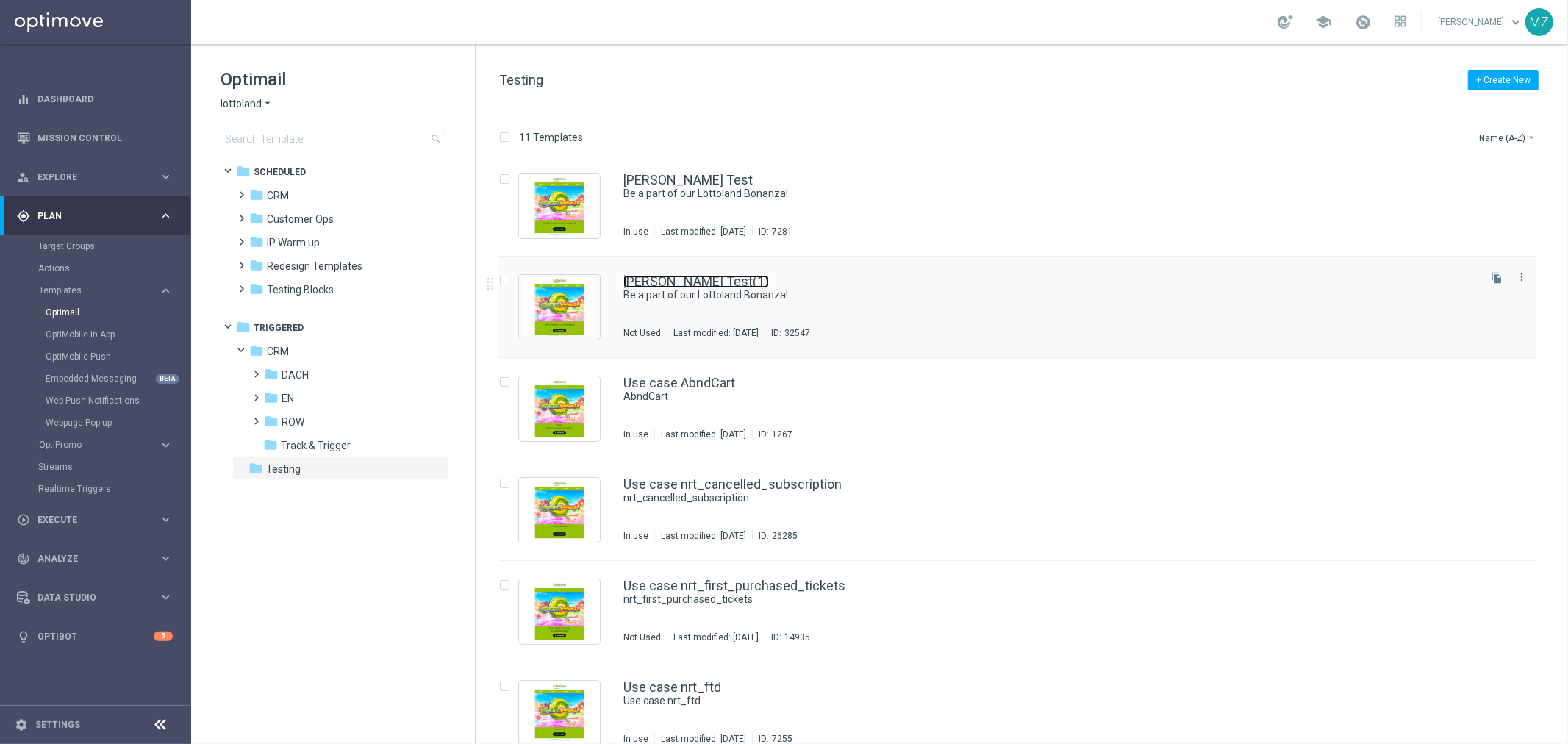
click at [707, 285] on link "Magda_Generic Test(1)" at bounding box center [696, 281] width 145 height 13
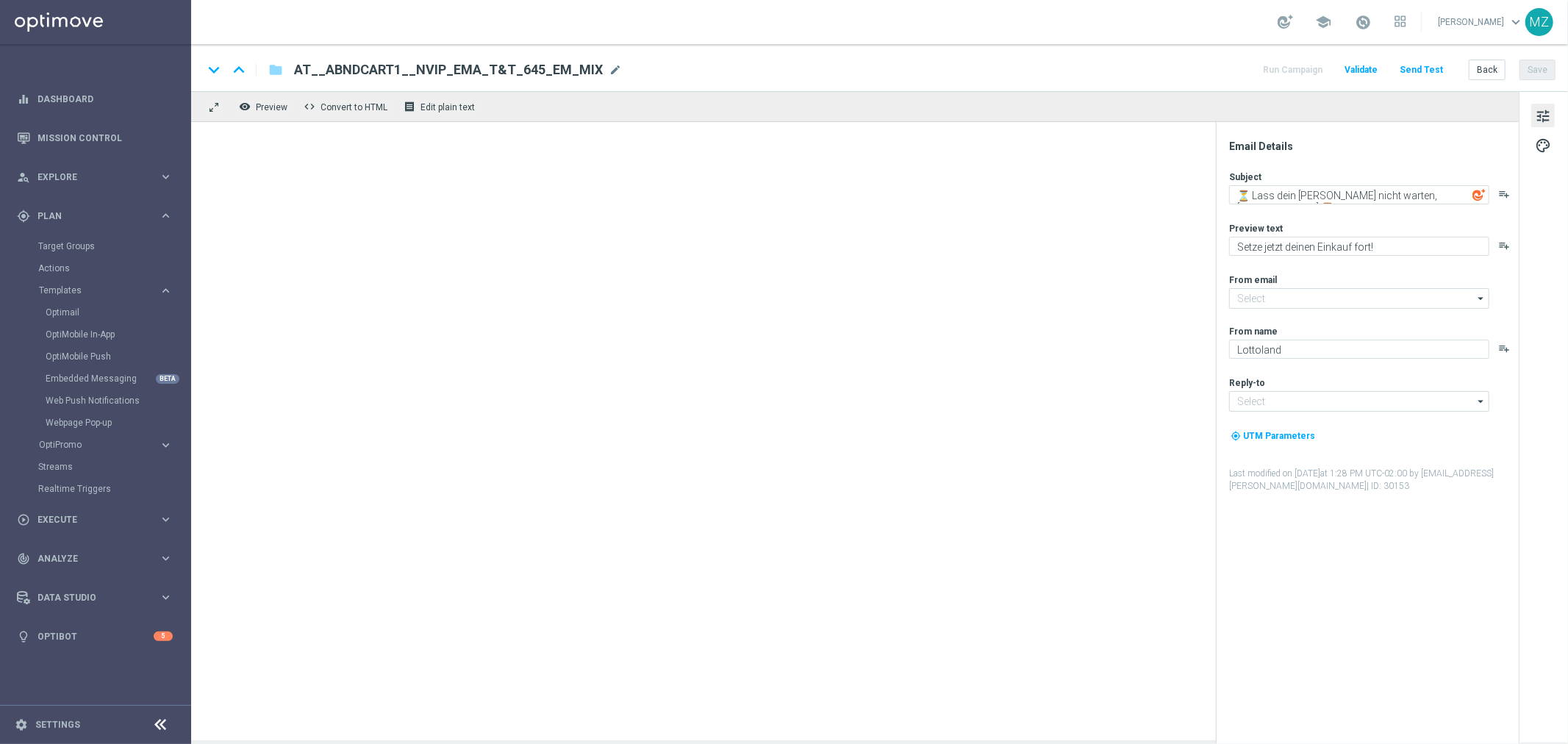
type textarea "Be a part of our Lottoland Bonanza!"
type textarea "Win big with today's game recommendation!"
type input "mail@crm.lottoland.com"
type textarea "[%FIRST_NAME%]"
type input "service@lottoland.com"
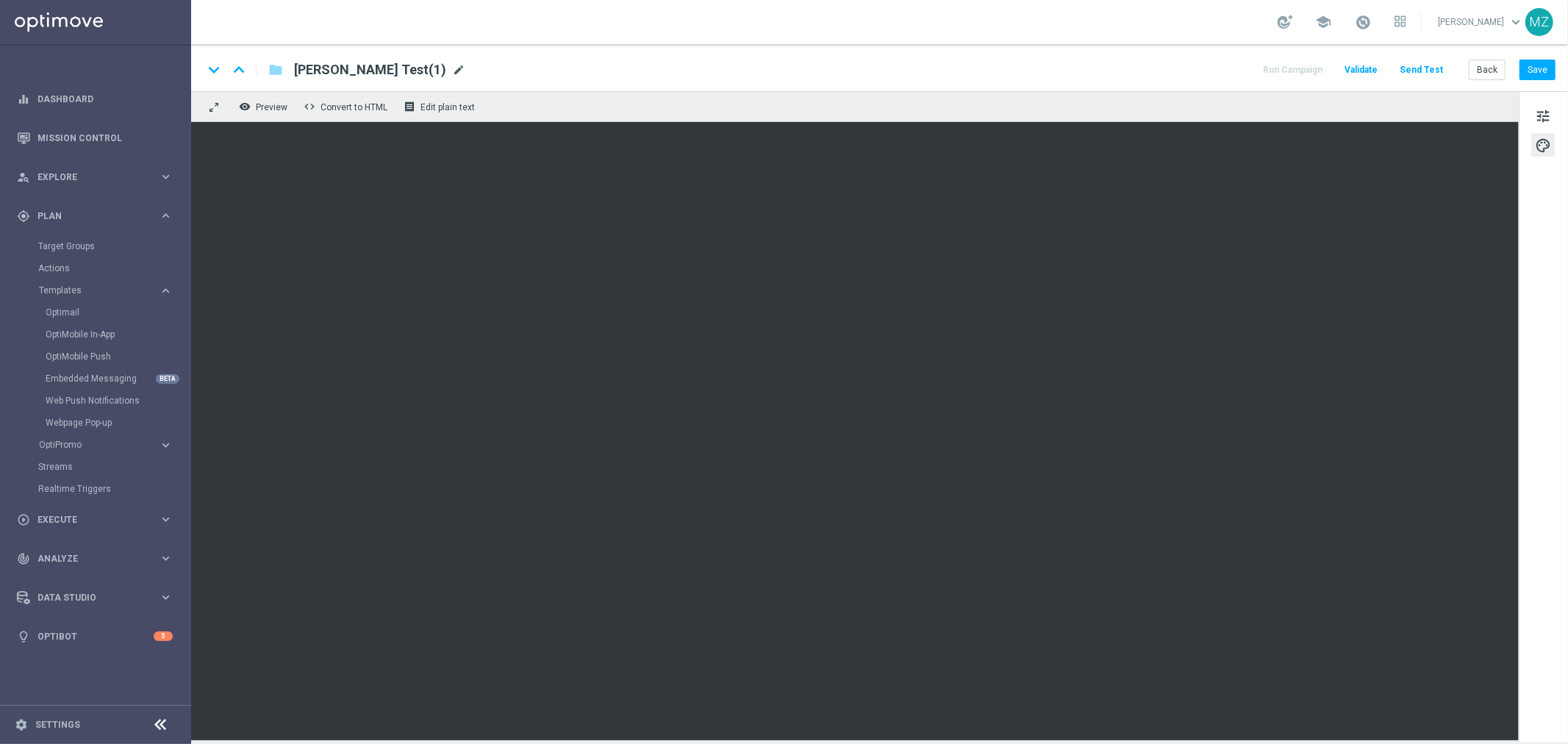
click at [452, 64] on span "mode_edit" at bounding box center [459, 70] width 13 height 13
drag, startPoint x: 436, startPoint y: 64, endPoint x: 340, endPoint y: 58, distance: 96.2
click at [340, 58] on div "keyboard_arrow_down keyboard_arrow_up folder Magda_Generic Test(1) Run Campaign…" at bounding box center [879, 67] width 1377 height 47
paste input "nrt_failed_deposit"
type input "Magda_nrt_failed_deposit"
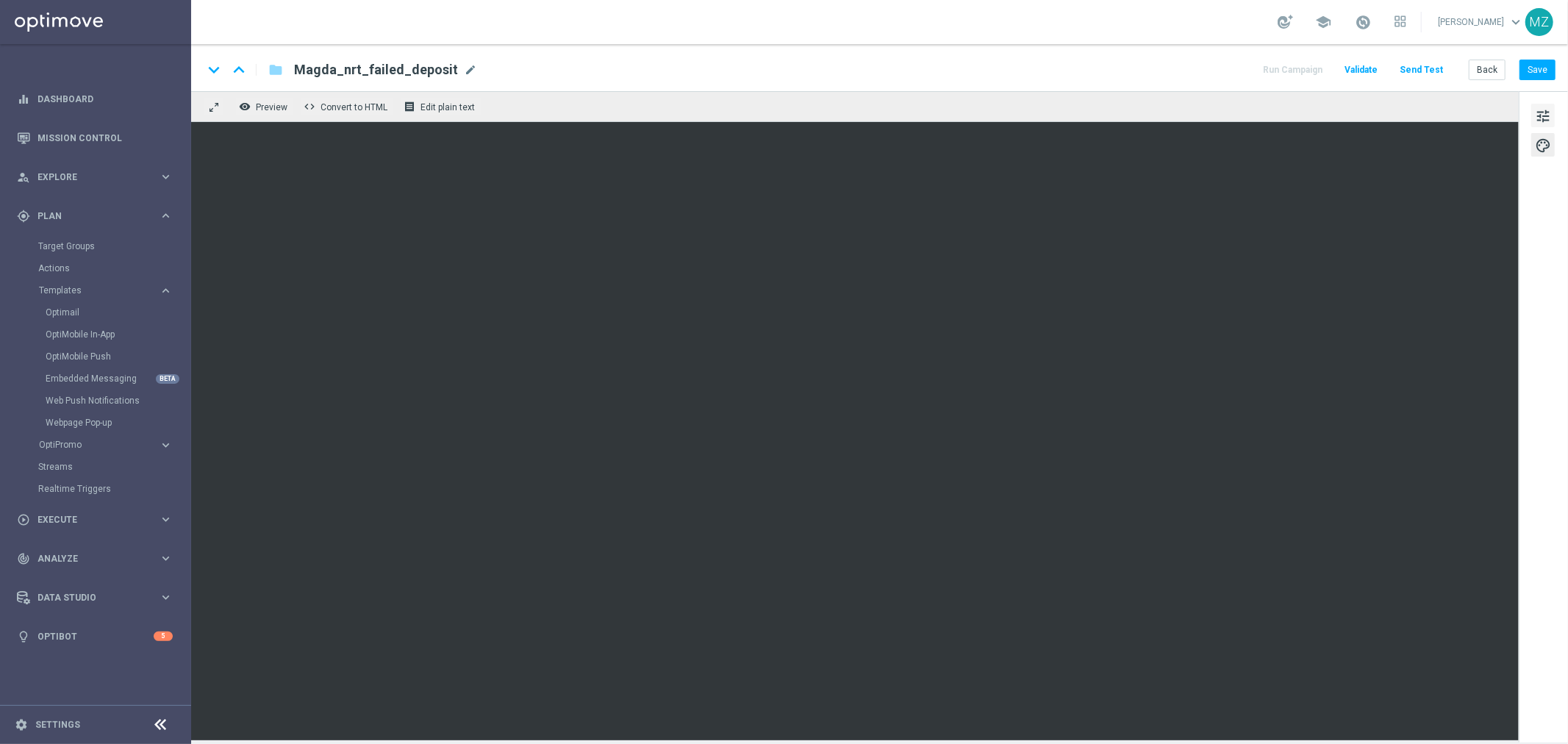
click at [1535, 116] on span "tune" at bounding box center [1543, 115] width 16 height 19
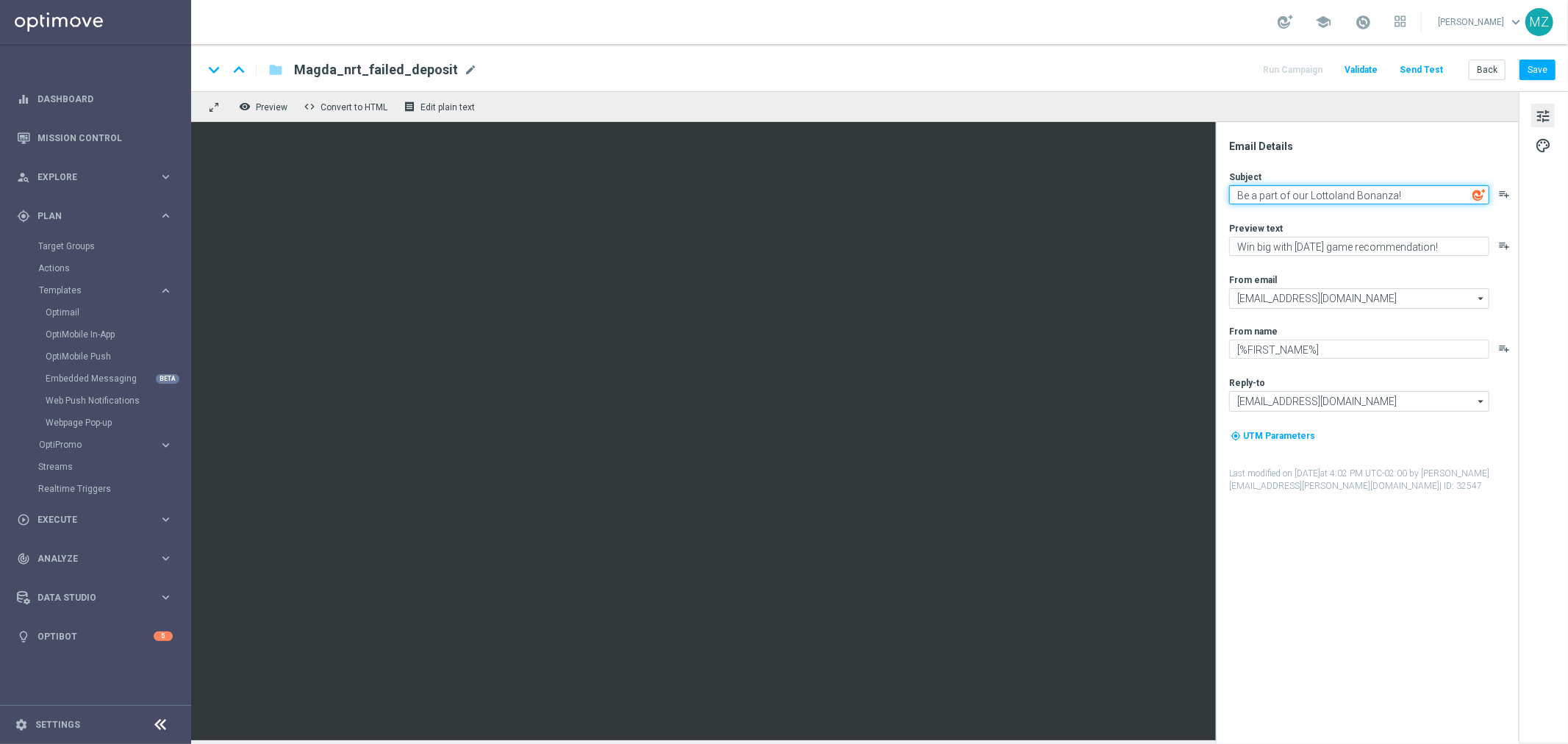
click at [1360, 192] on textarea "Be a part of our Lottoland Bonanza!" at bounding box center [1358, 195] width 260 height 19
paste textarea "nrt_failed_deposit"
type textarea "Testing nrt_failed_deposit"
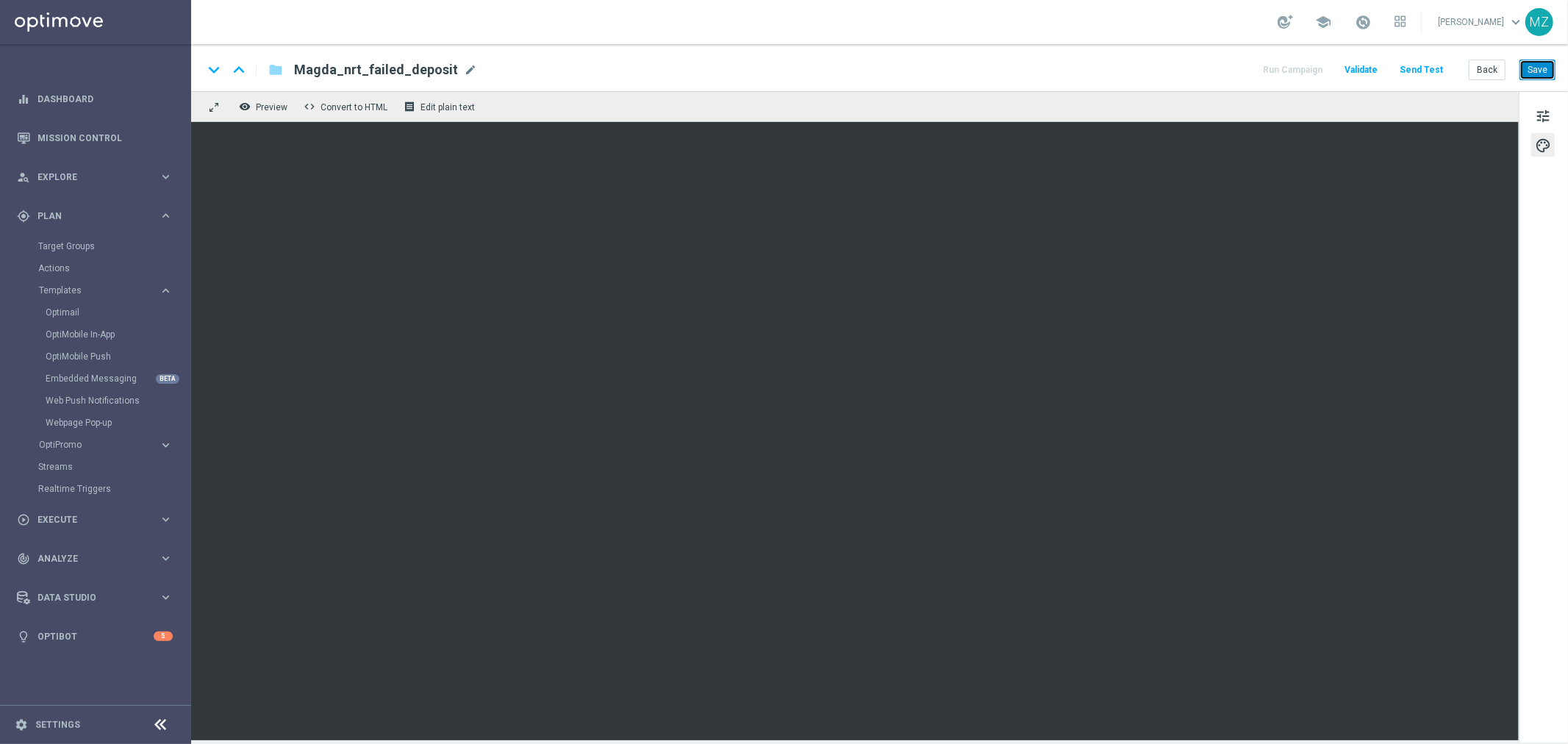
click at [1535, 71] on button "Save" at bounding box center [1537, 69] width 36 height 21
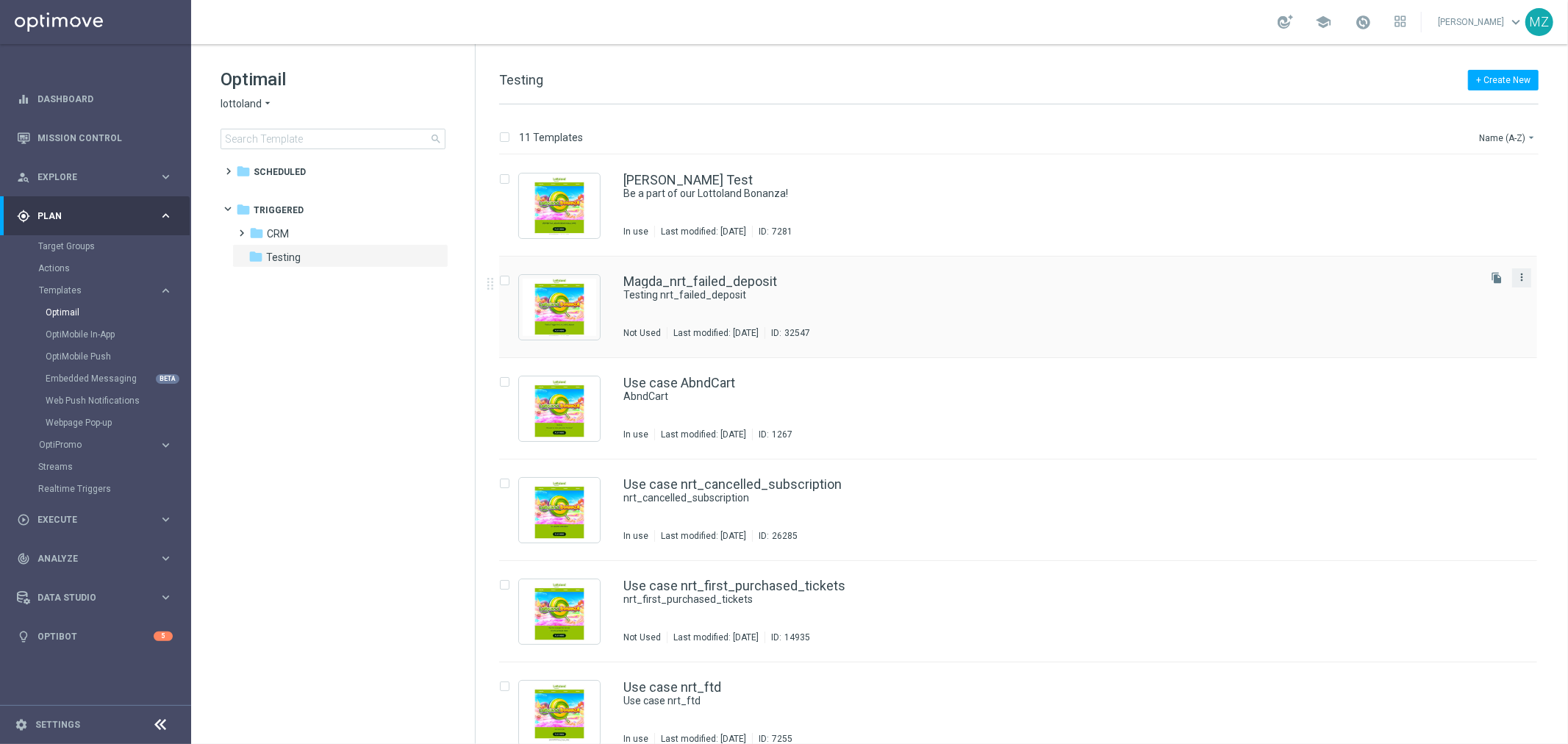
click at [1516, 280] on icon "more_vert" at bounding box center [1521, 277] width 12 height 12
click at [671, 275] on link "Magda_nrt_failed_deposit" at bounding box center [700, 281] width 153 height 13
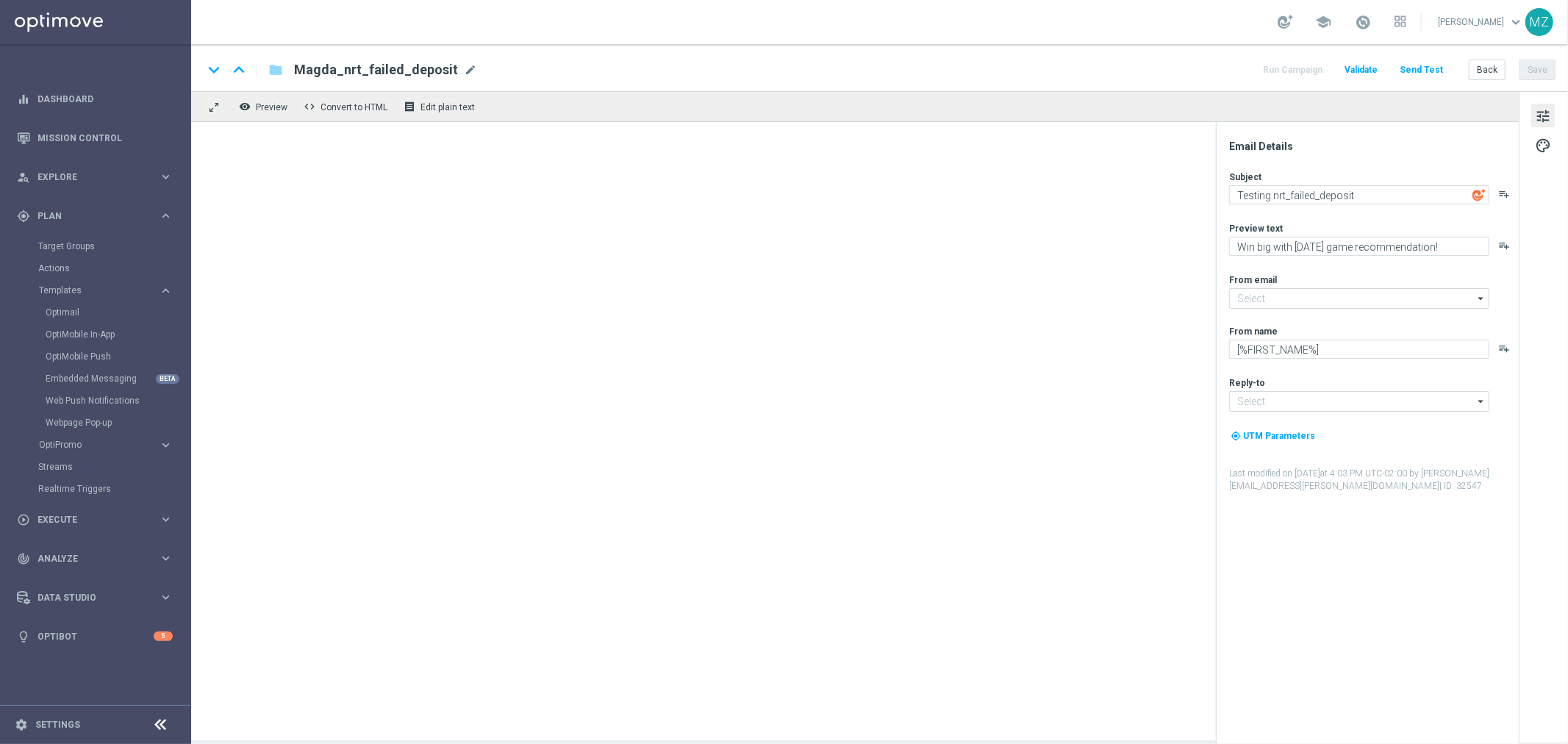
type input "mail@crm.lottoland.com"
type input "service@lottoland.com"
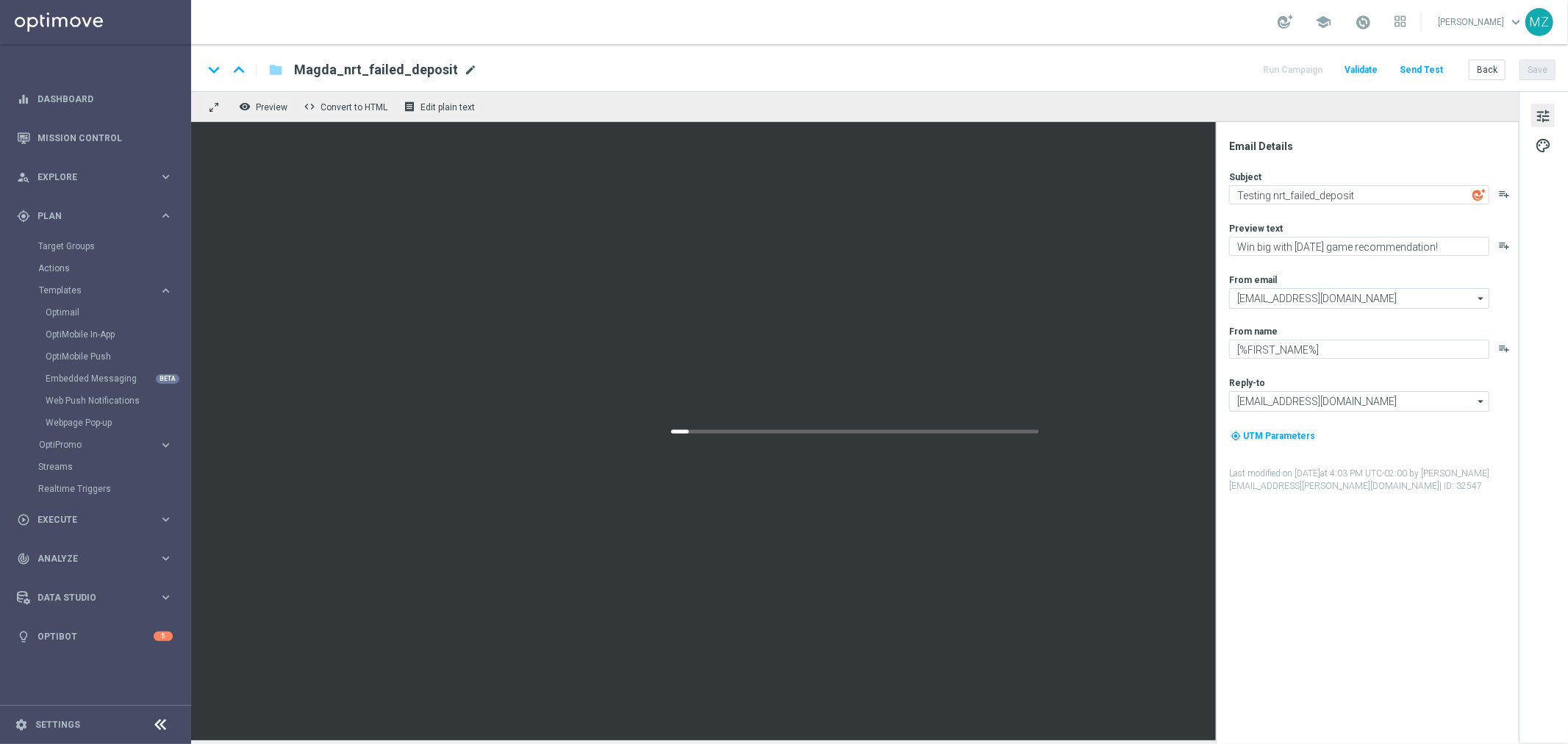
click at [464, 66] on span "mode_edit" at bounding box center [470, 70] width 13 height 13
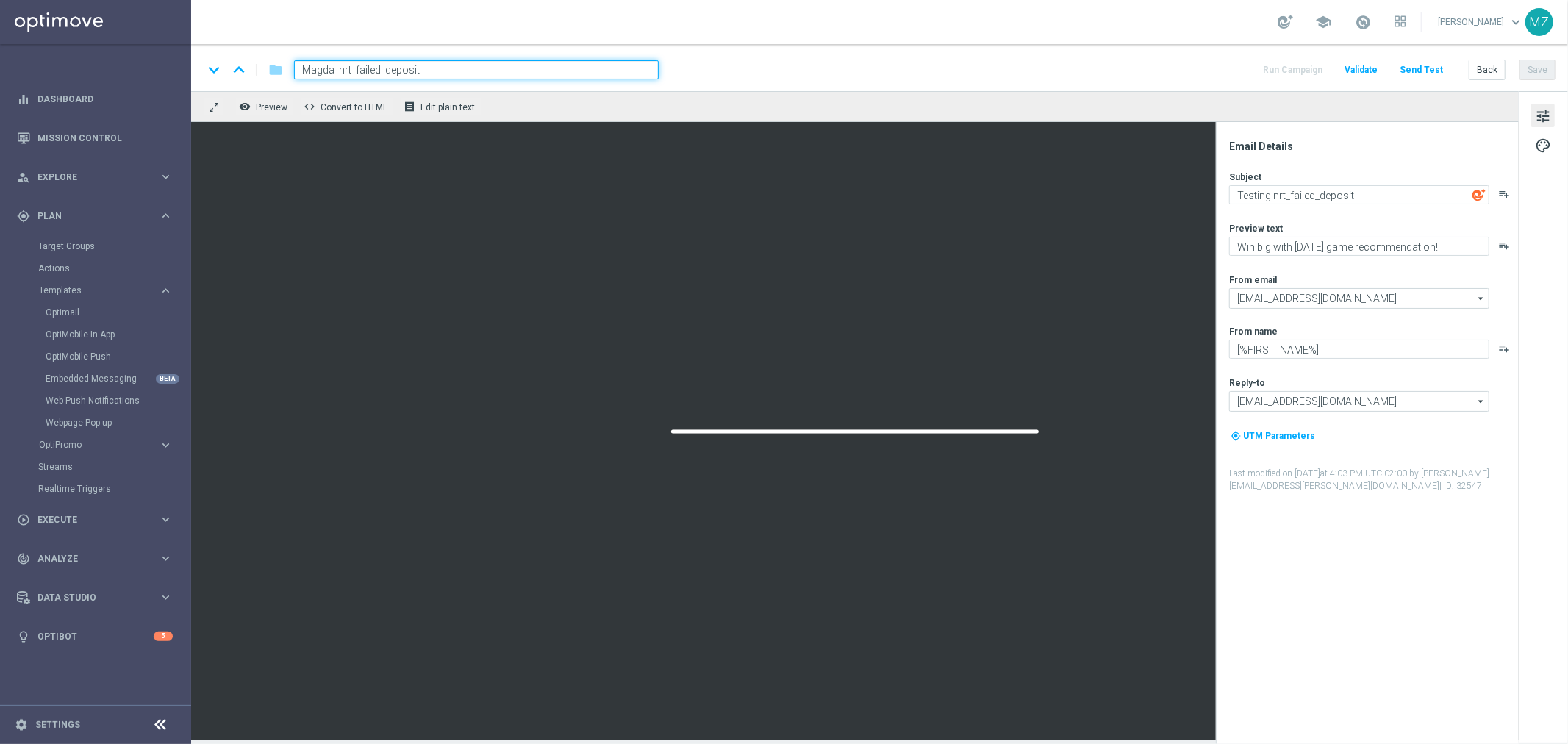
drag, startPoint x: 334, startPoint y: 67, endPoint x: 291, endPoint y: 68, distance: 43.0
click at [291, 68] on div "Magda_nrt_failed_deposit" at bounding box center [470, 69] width 376 height 19
type input "usecase_nrt_failed_deposit"
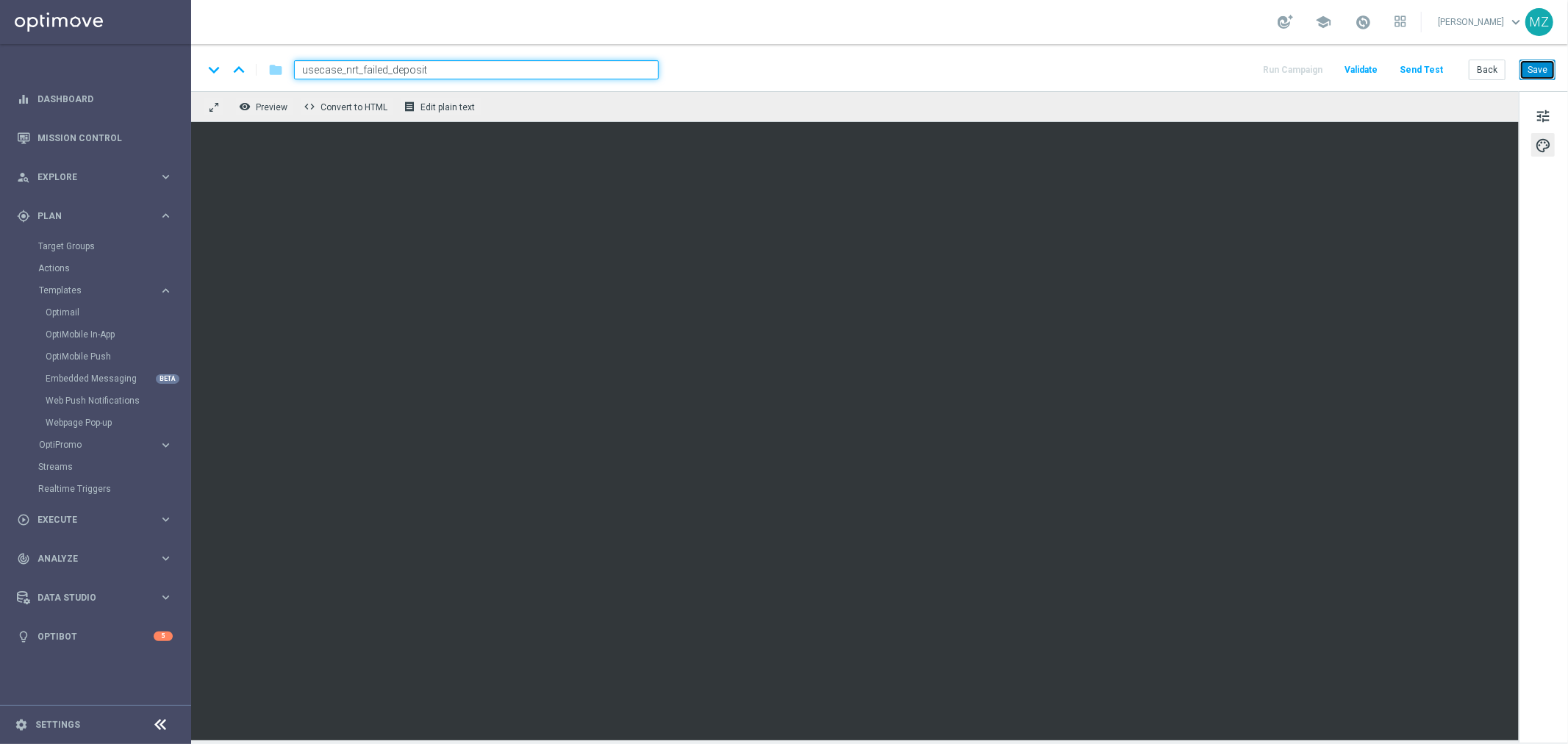
click at [1533, 68] on button "Save" at bounding box center [1537, 69] width 36 height 21
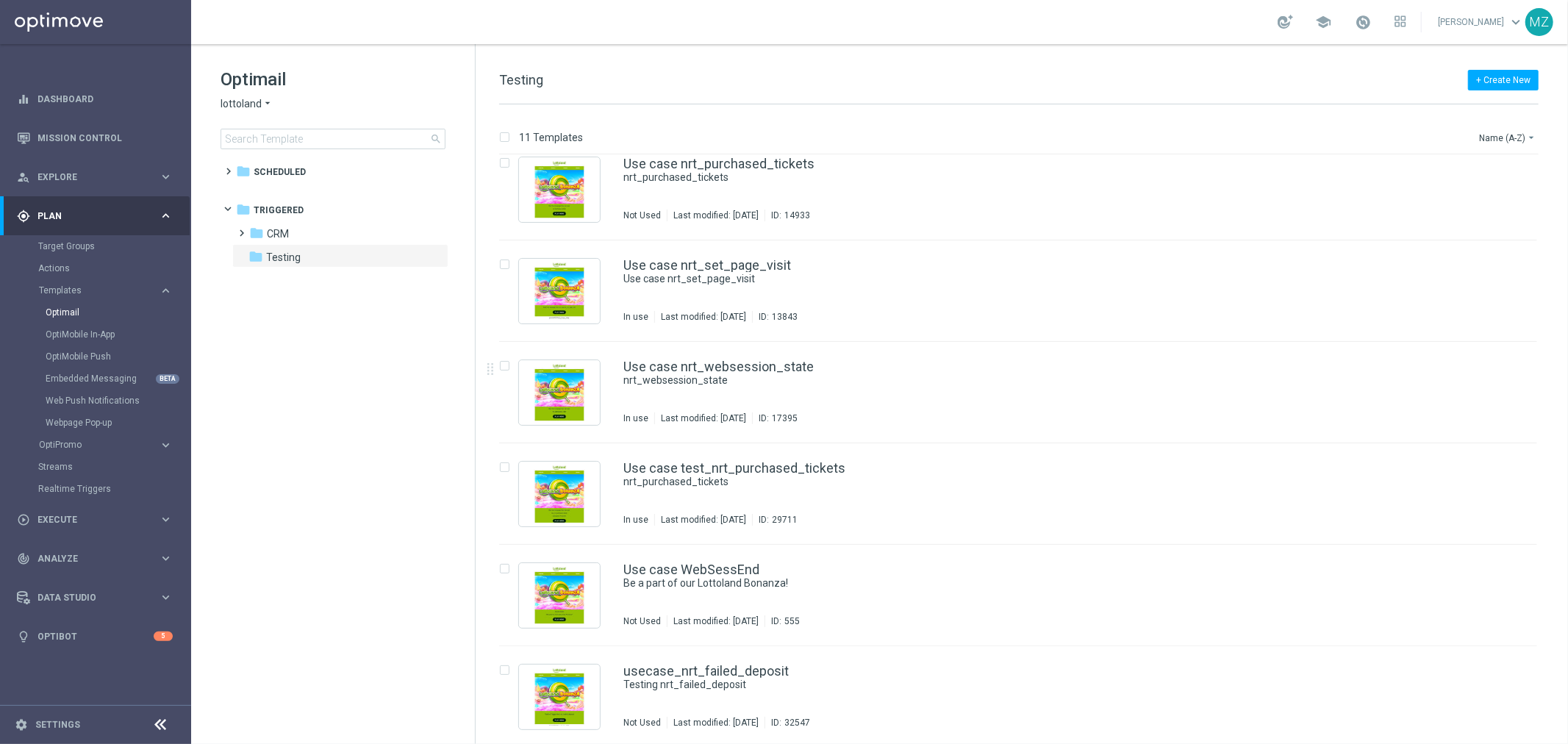
scroll to position [526, 0]
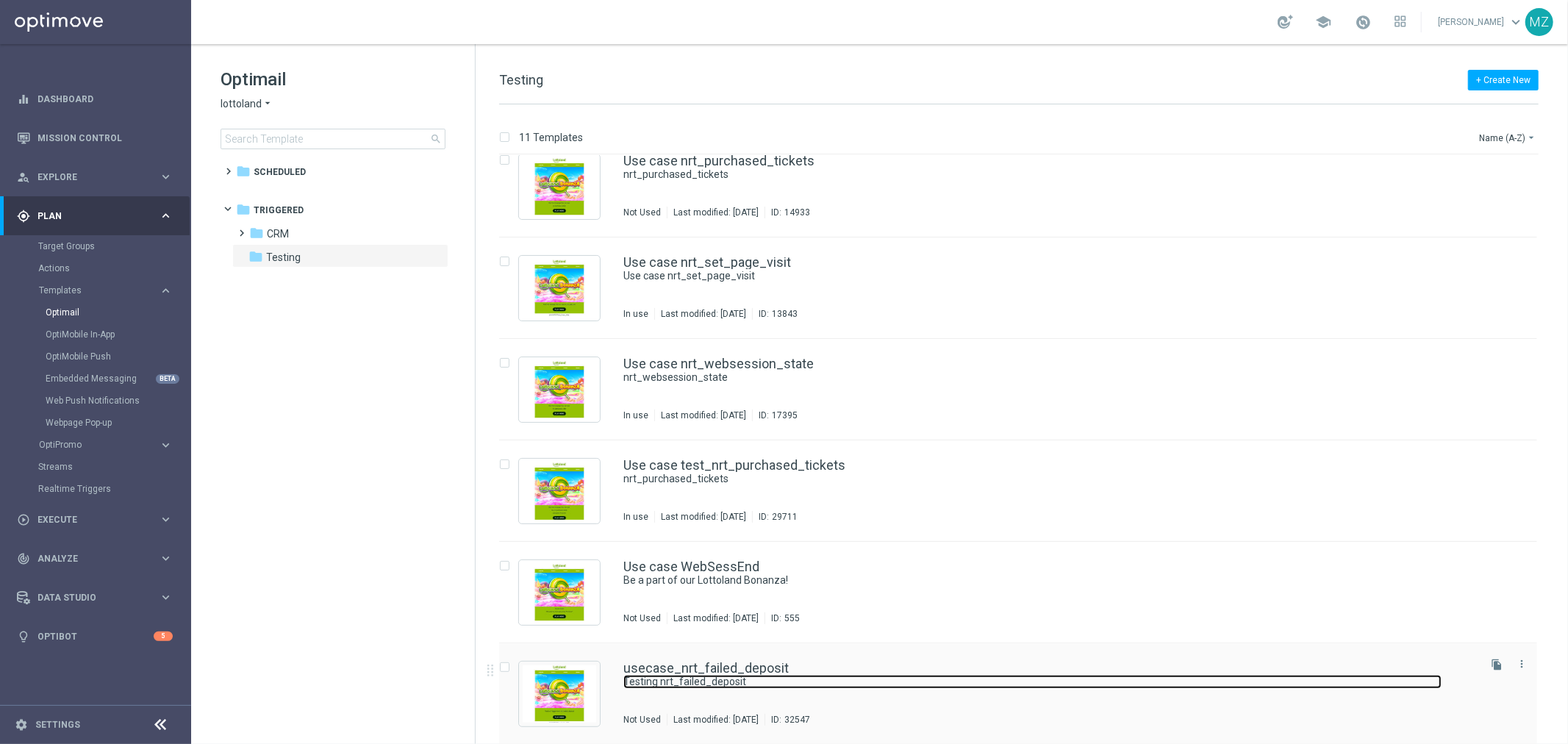
click at [872, 681] on link "Testing nrt_failed_deposit" at bounding box center [1033, 681] width 818 height 14
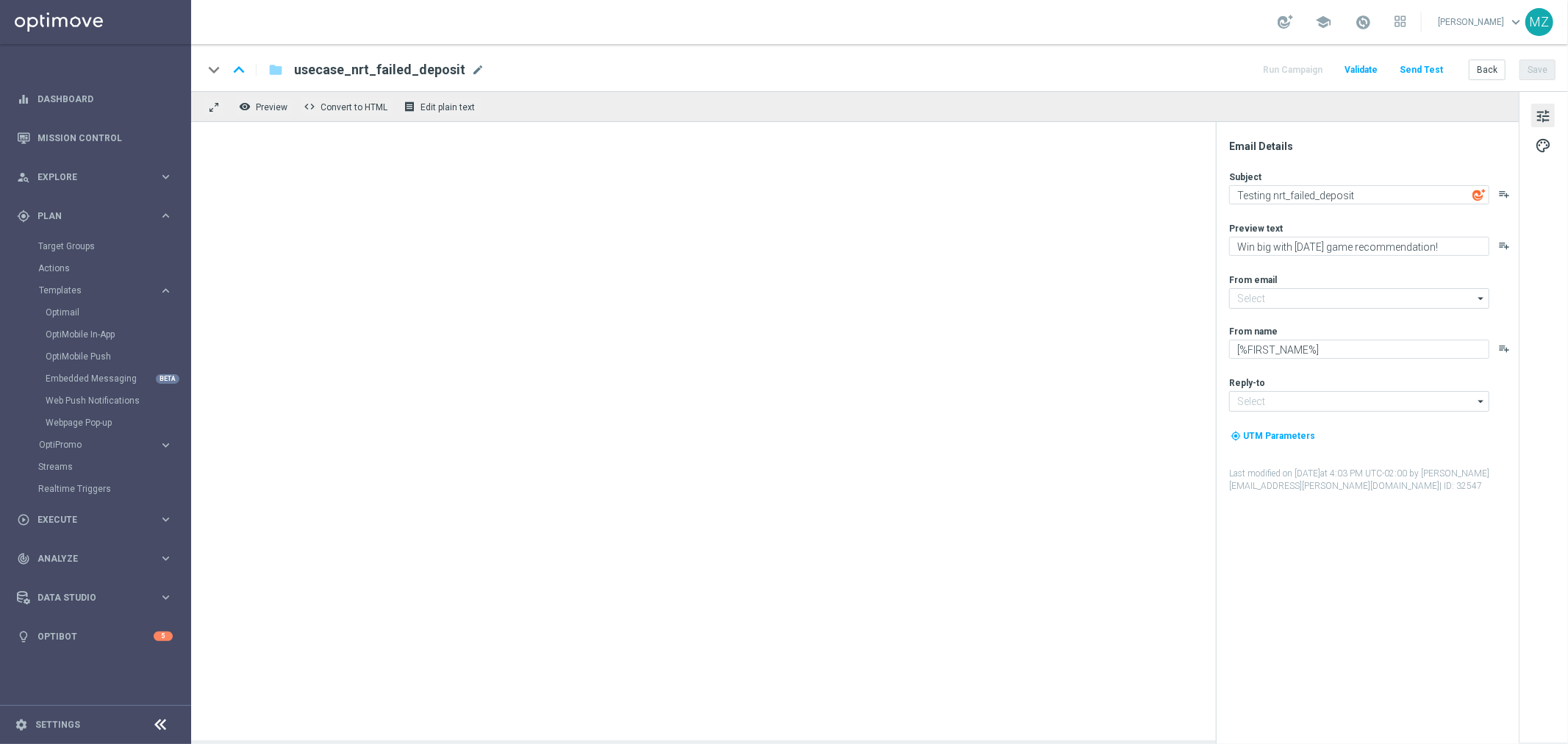
type input "mail@crm.lottoland.com"
type input "service@lottoland.com"
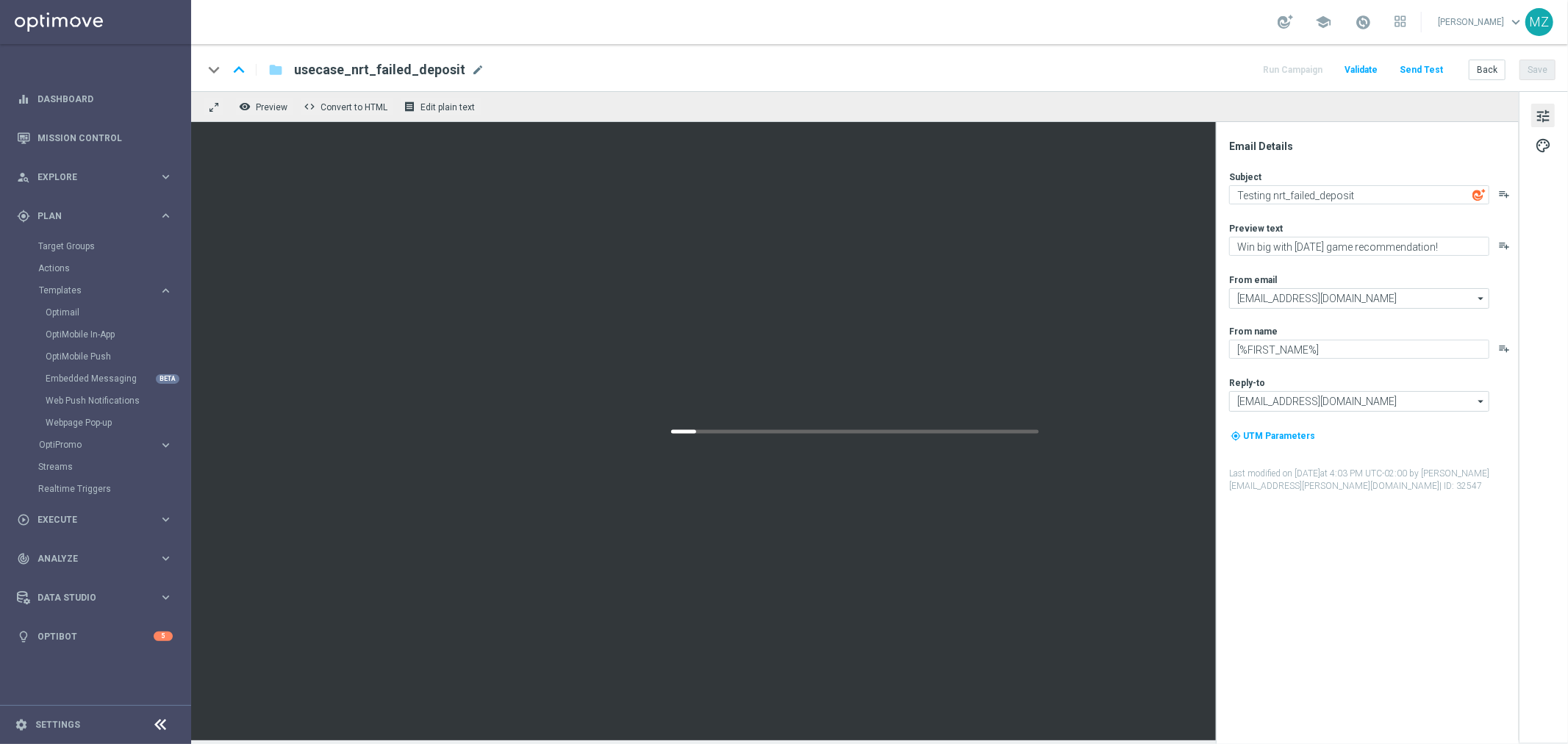
click at [313, 69] on span "usecase_nrt_failed_deposit" at bounding box center [379, 69] width 172 height 17
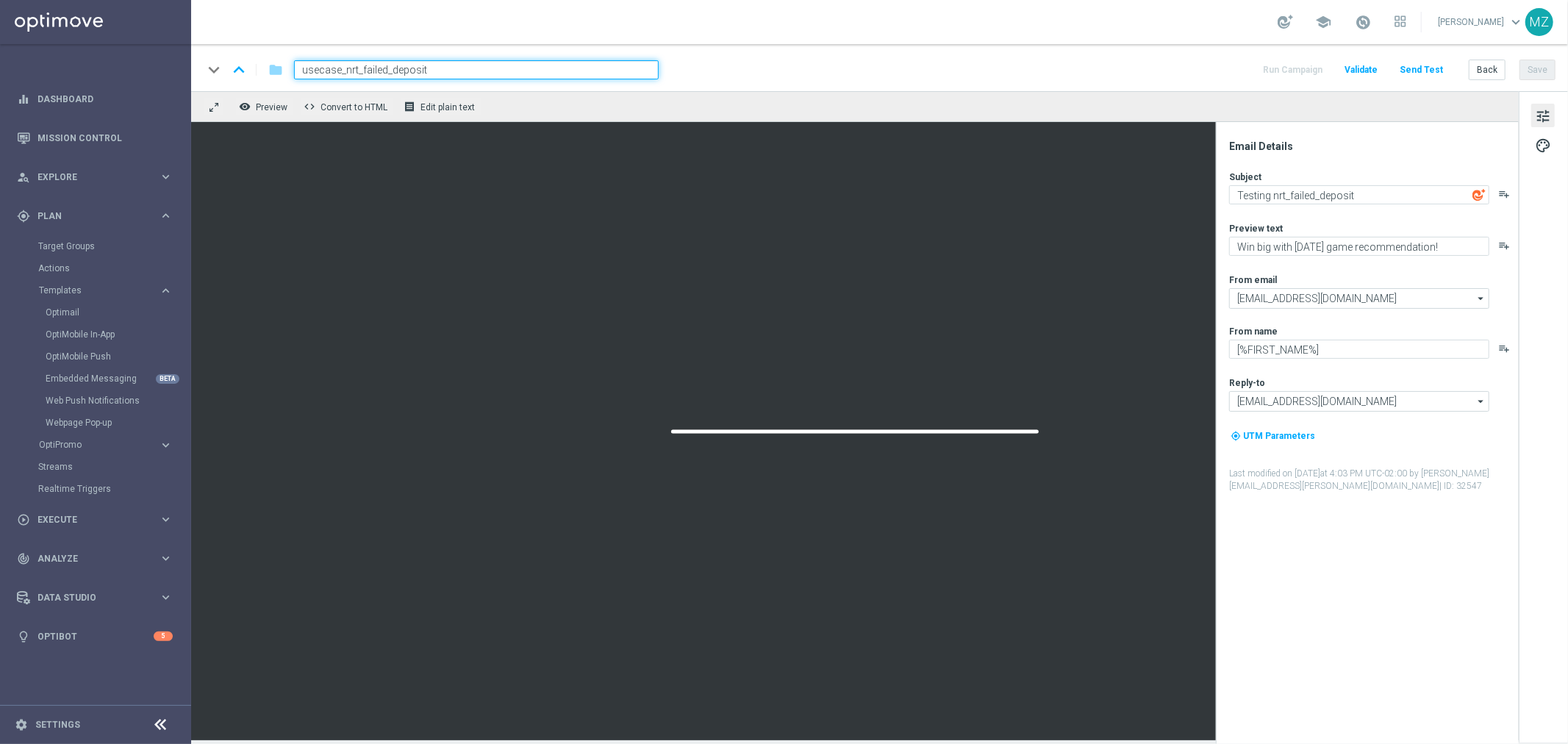
click at [321, 70] on input "usecase_nrt_failed_deposit" at bounding box center [476, 69] width 365 height 19
click at [318, 70] on input "usecase_nrt_failed_deposit" at bounding box center [476, 69] width 365 height 19
click at [479, 70] on input "use case_nrt_failed_deposit" at bounding box center [476, 69] width 365 height 19
type input "use case_nrt_failed_deposit"
click at [479, 70] on input "use case_nrt_failed_deposit" at bounding box center [476, 69] width 365 height 19
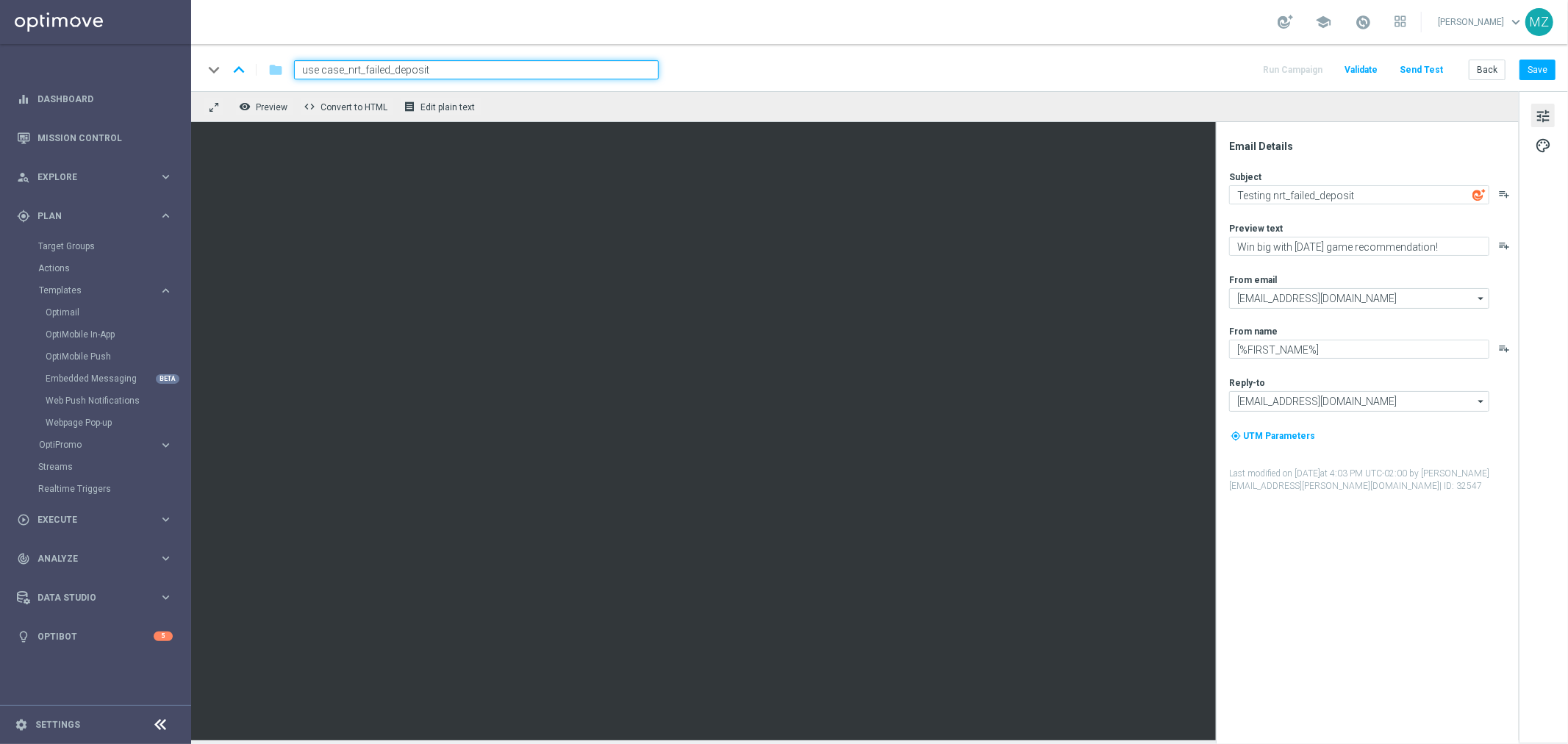
click at [479, 70] on input "use case_nrt_failed_deposit" at bounding box center [476, 69] width 365 height 19
click at [1552, 66] on button "Save" at bounding box center [1537, 69] width 36 height 21
click at [75, 725] on link "Settings" at bounding box center [58, 724] width 45 height 9
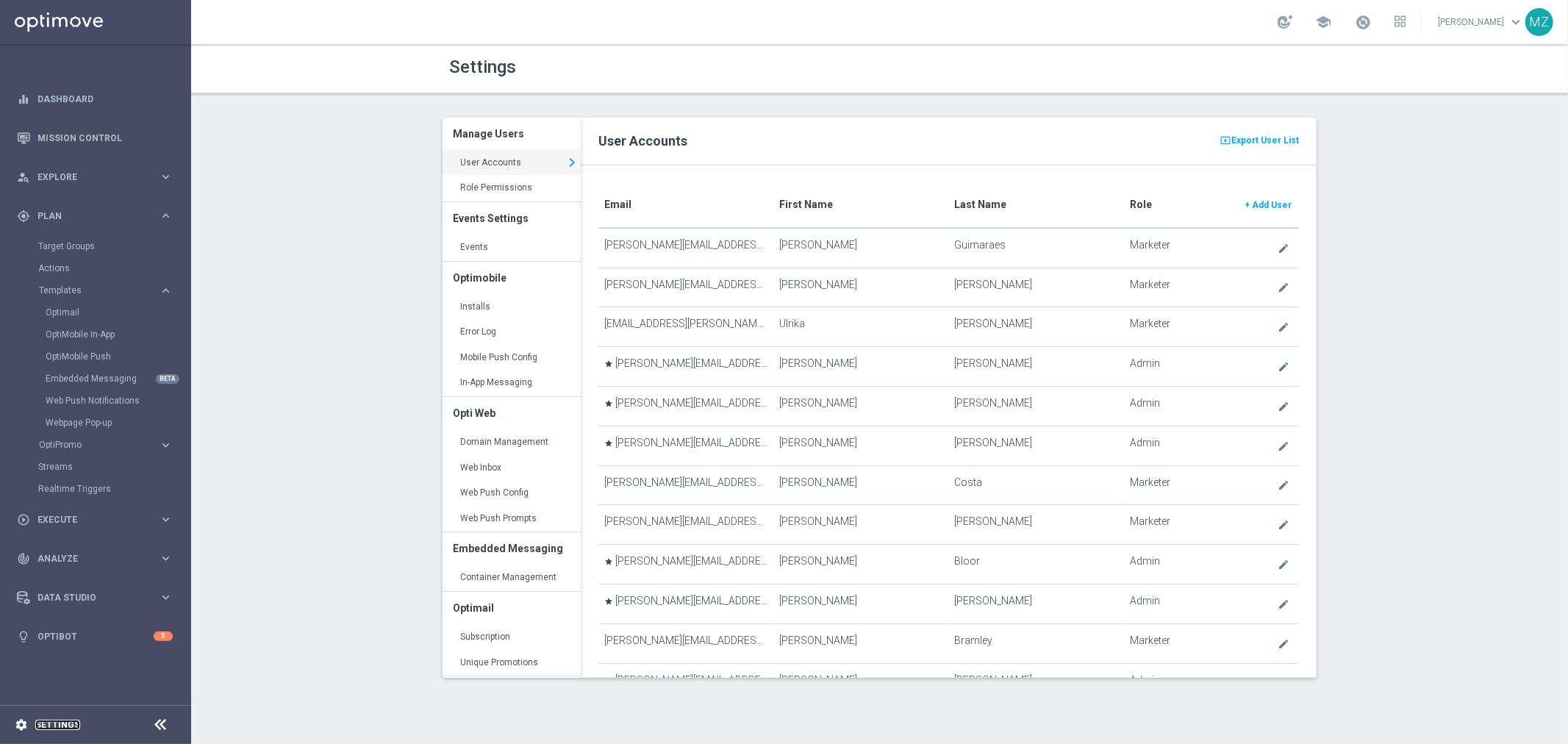
click at [62, 723] on link "Settings" at bounding box center [58, 724] width 45 height 9
click at [485, 251] on link "Events keyboard_arrow_right" at bounding box center [511, 247] width 139 height 26
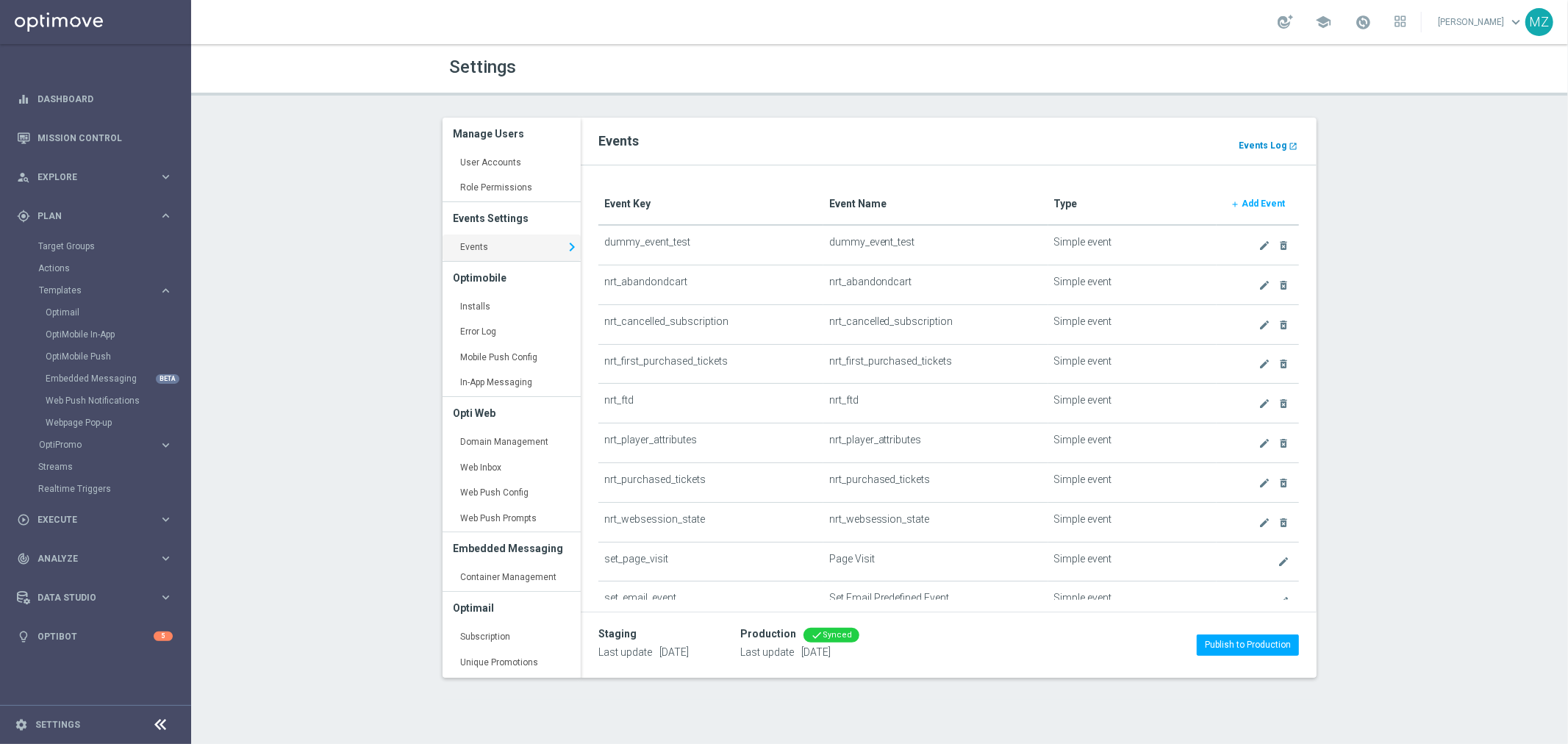
click at [1261, 144] on b "Events Log" at bounding box center [1263, 145] width 48 height 10
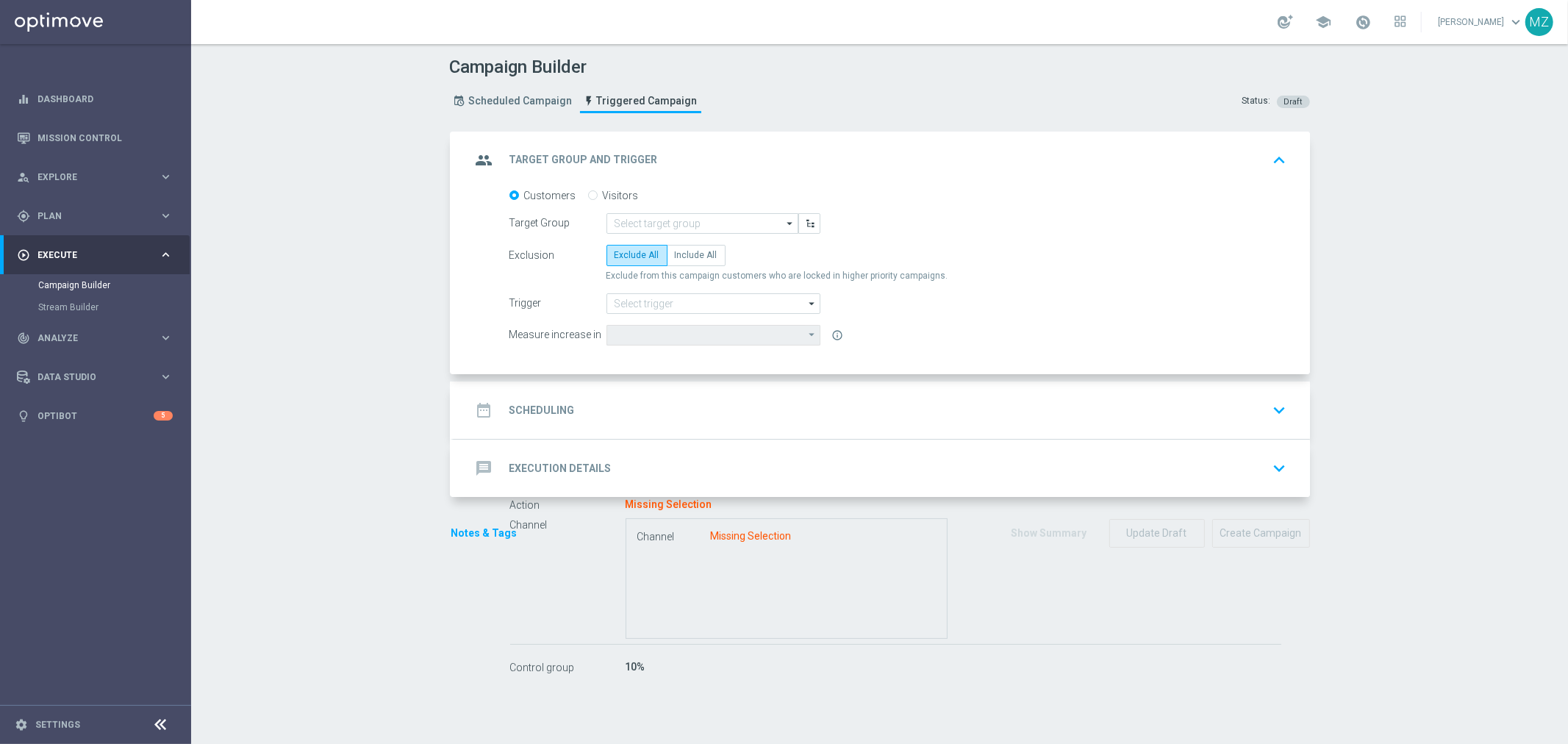
type input "MAGDA_TEST_T&T_nrt_failed_deposit"
radio input "false"
radio input "true"
type input "Test-nrt_failed_deposit"
type input "Optimail"
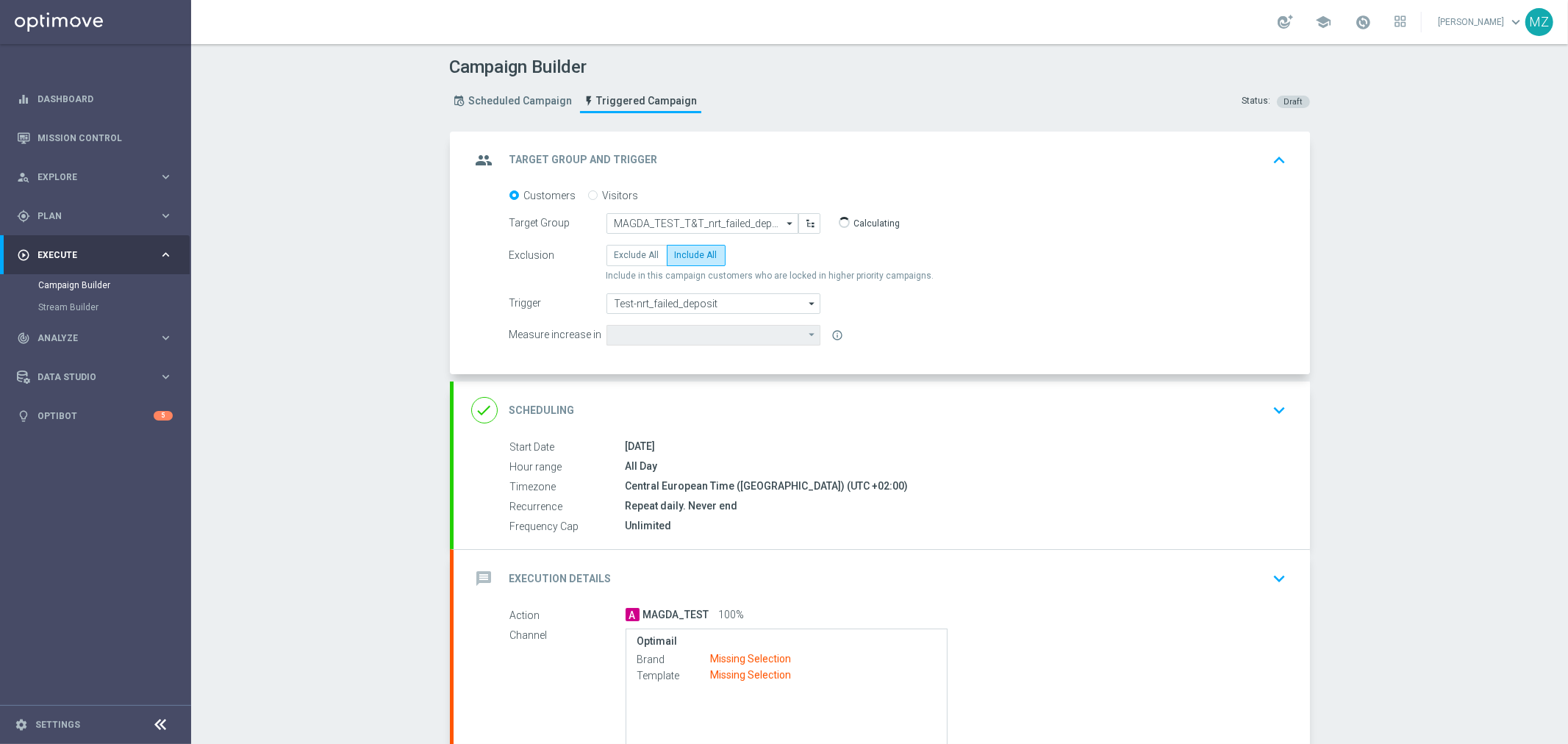
type input "Deposit Amount"
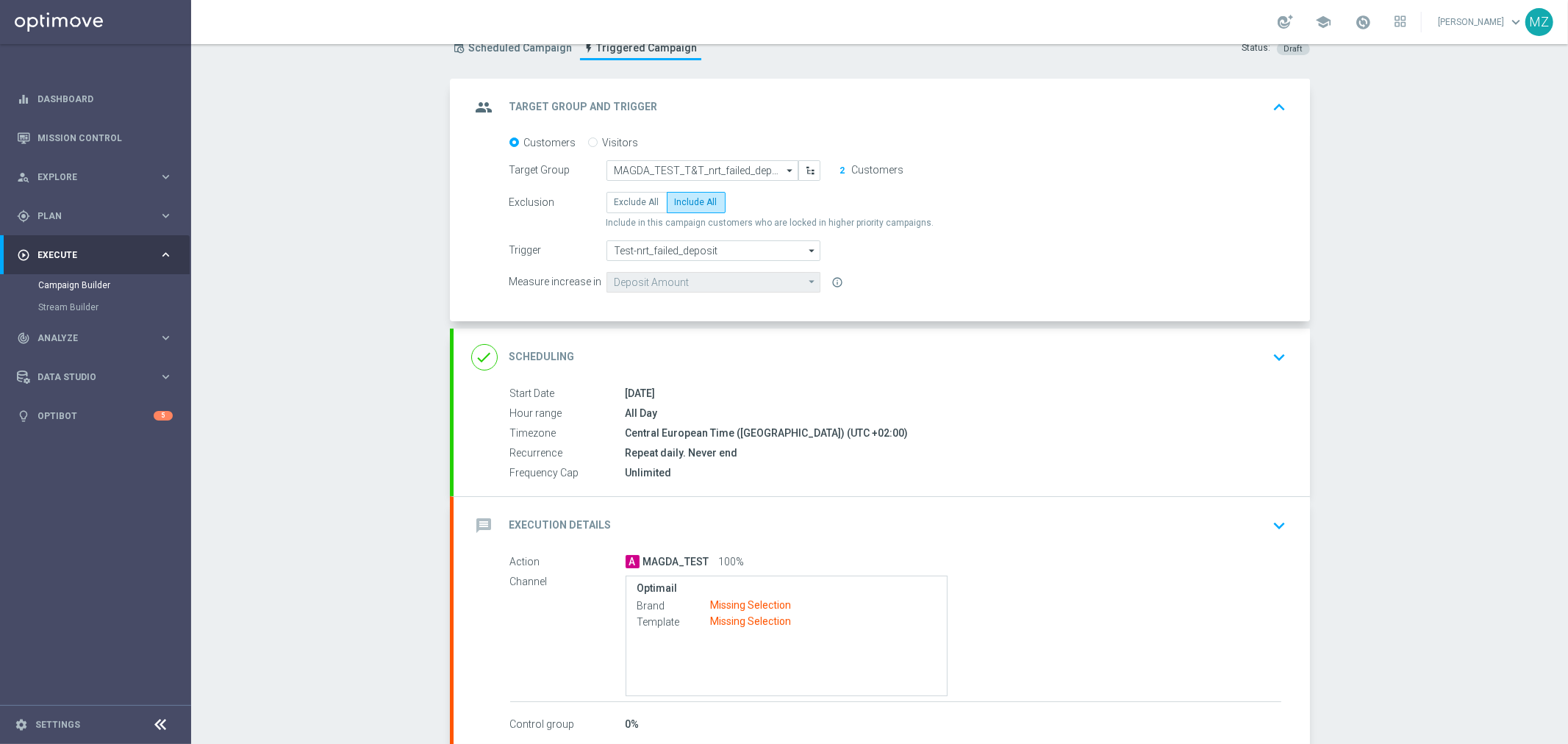
scroll to position [82, 0]
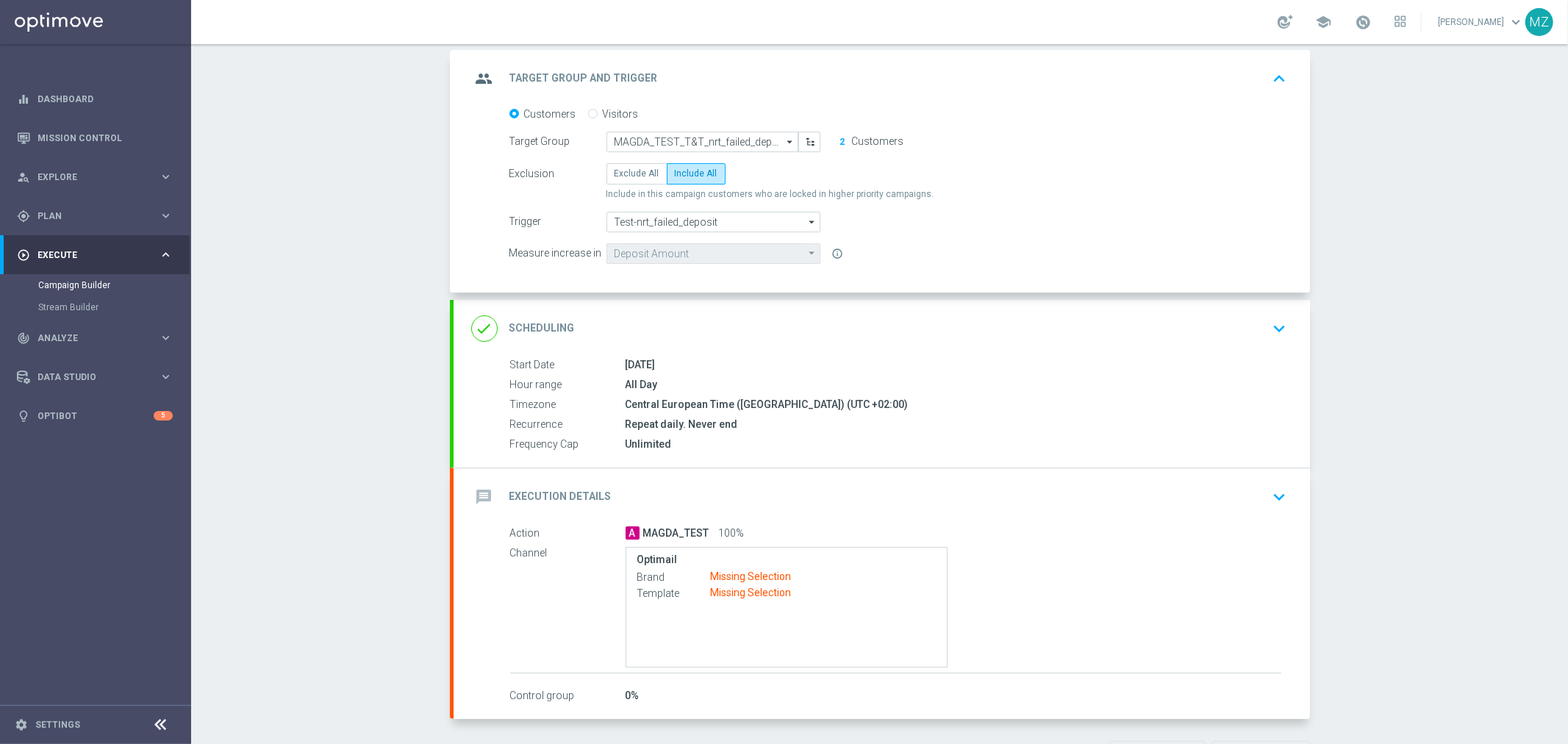
click at [1283, 491] on icon "keyboard_arrow_down" at bounding box center [1279, 497] width 22 height 22
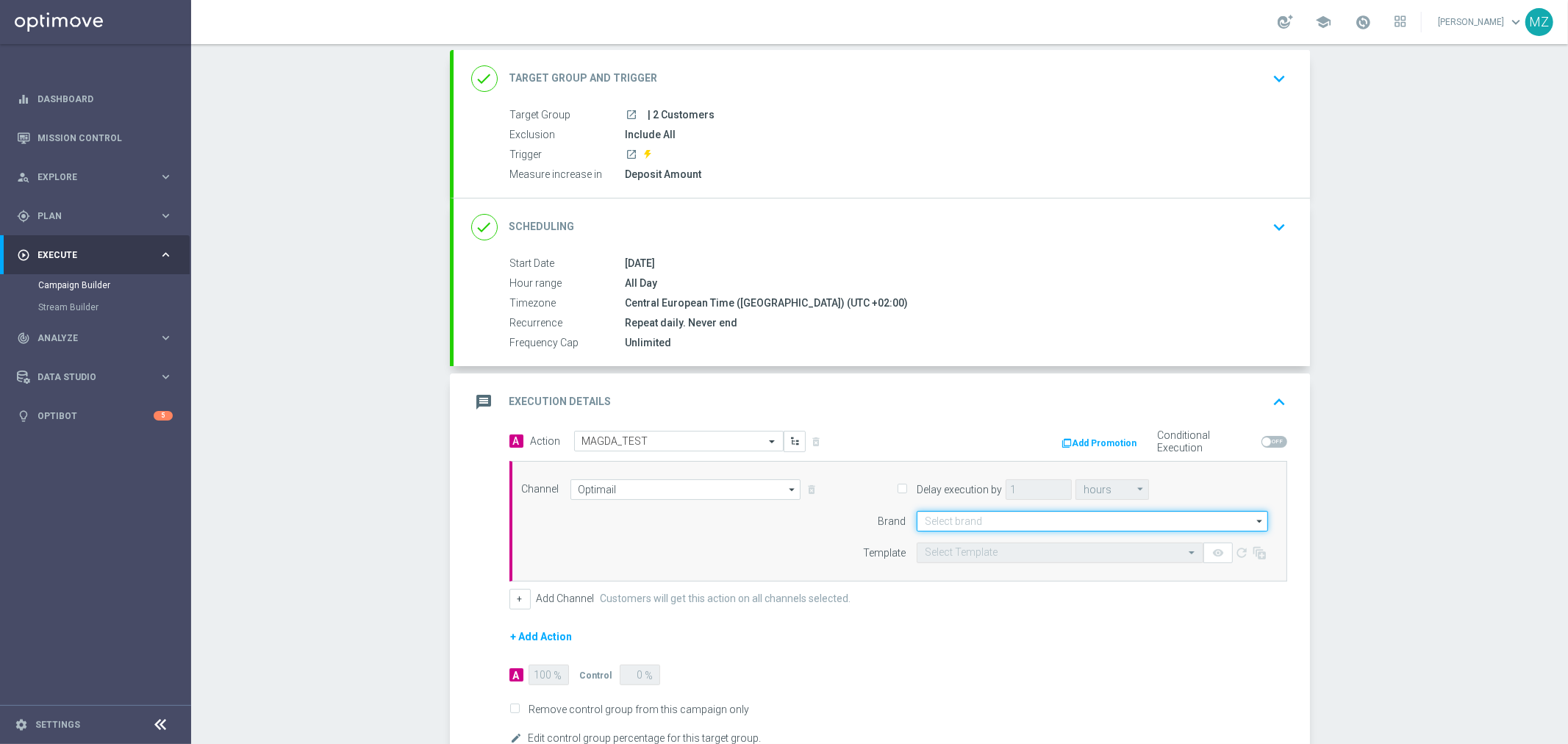
click at [1019, 522] on input at bounding box center [1092, 520] width 351 height 21
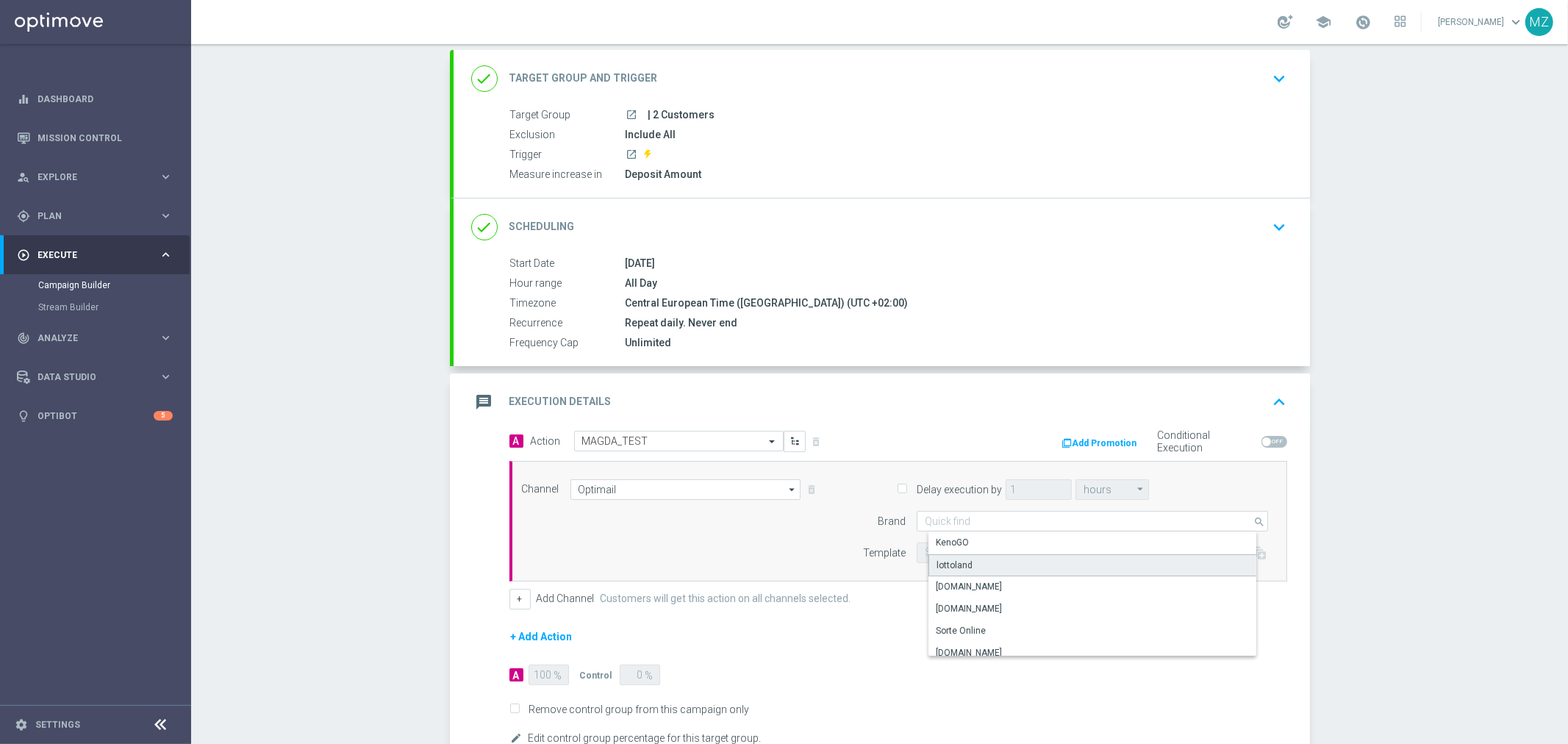
click at [985, 560] on div "lottoland" at bounding box center [1104, 565] width 352 height 22
type input "lottoland"
click at [964, 557] on input "text" at bounding box center [1045, 553] width 241 height 12
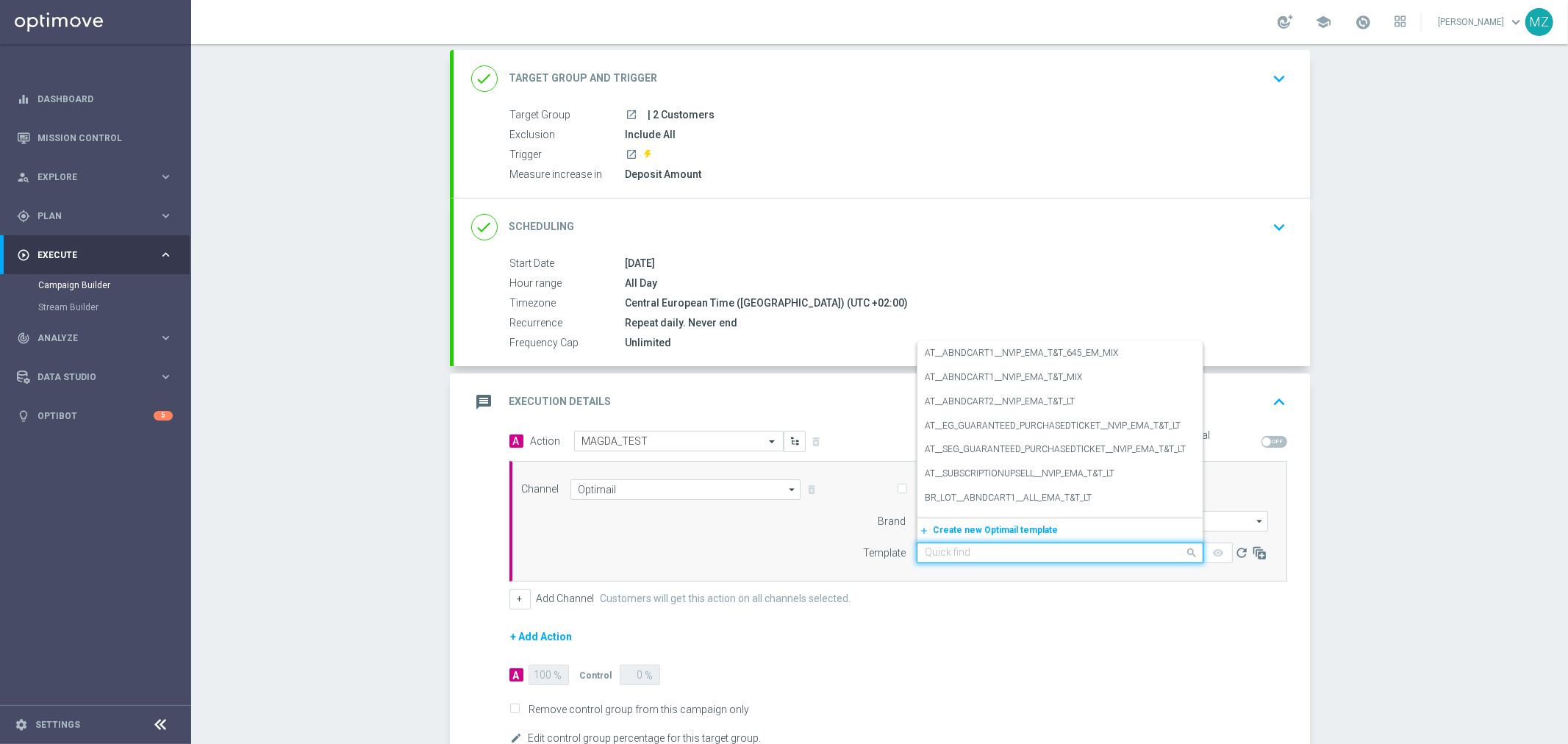
paste input "use case_nrt_failed_deposit"
type input "use case_nrt_failed_deposit"
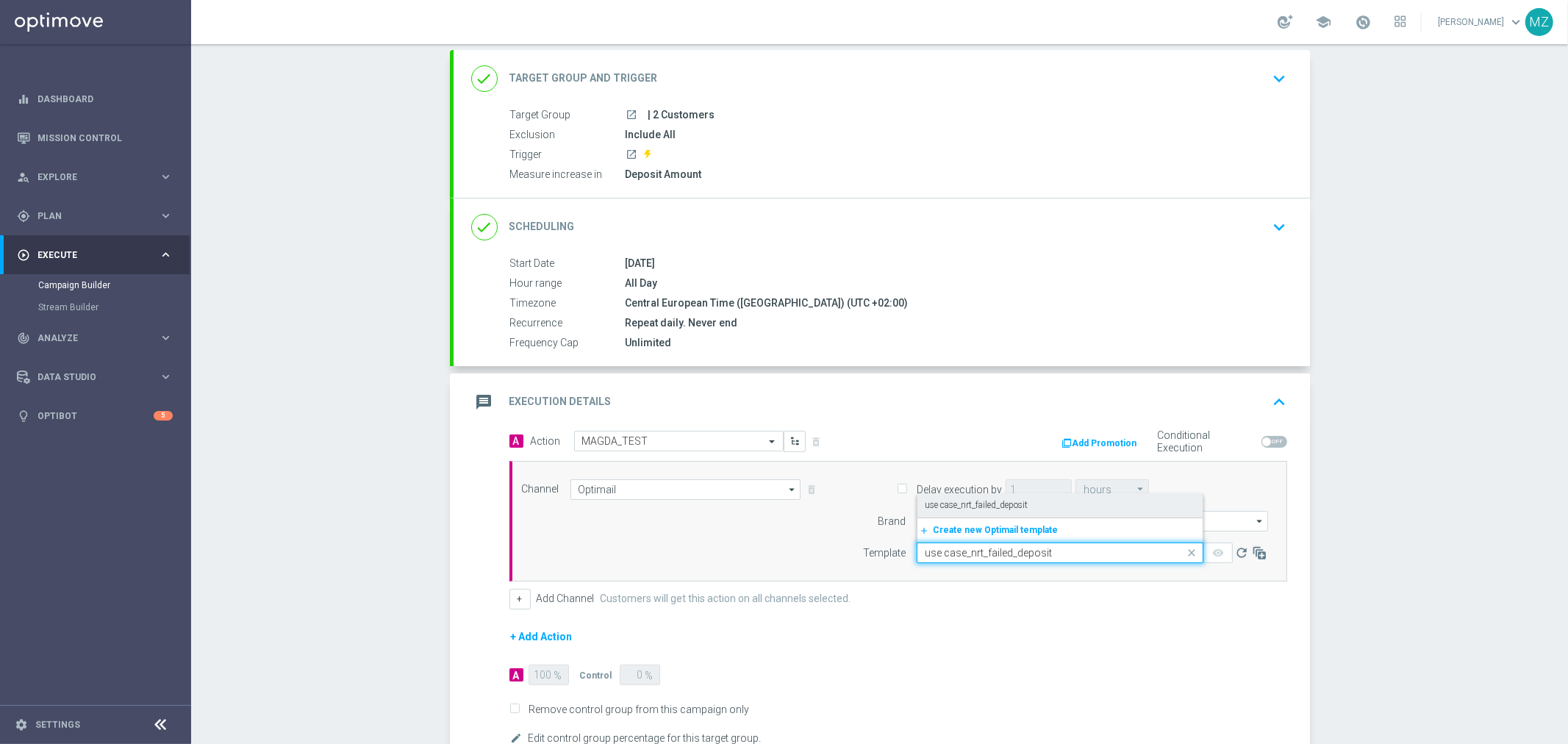
click at [955, 506] on label "use case_nrt_failed_deposit" at bounding box center [976, 505] width 103 height 12
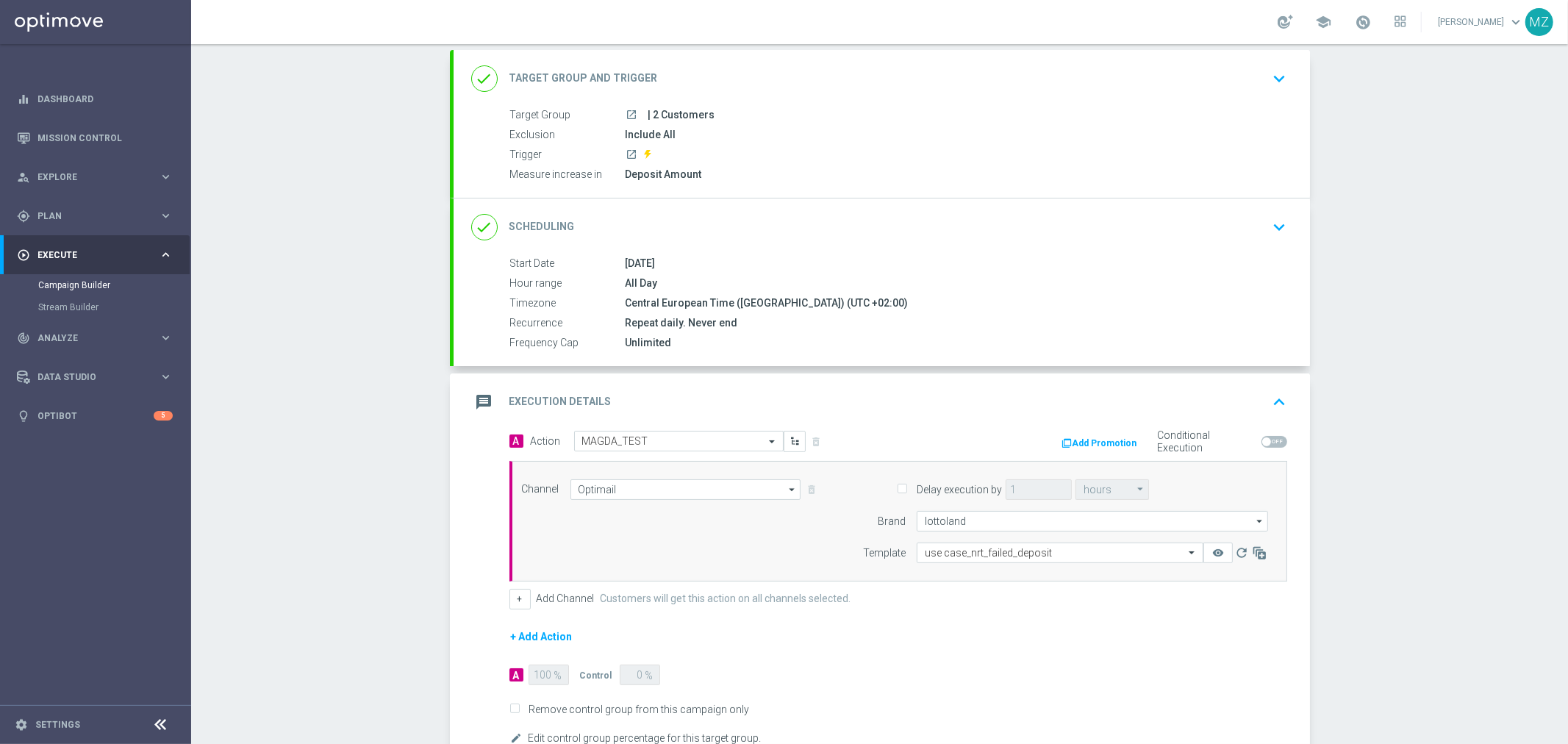
click at [924, 637] on form "A Action Select action MAGDA_TEST delete_forever Add Promotion Conditional Exec…" at bounding box center [898, 589] width 778 height 317
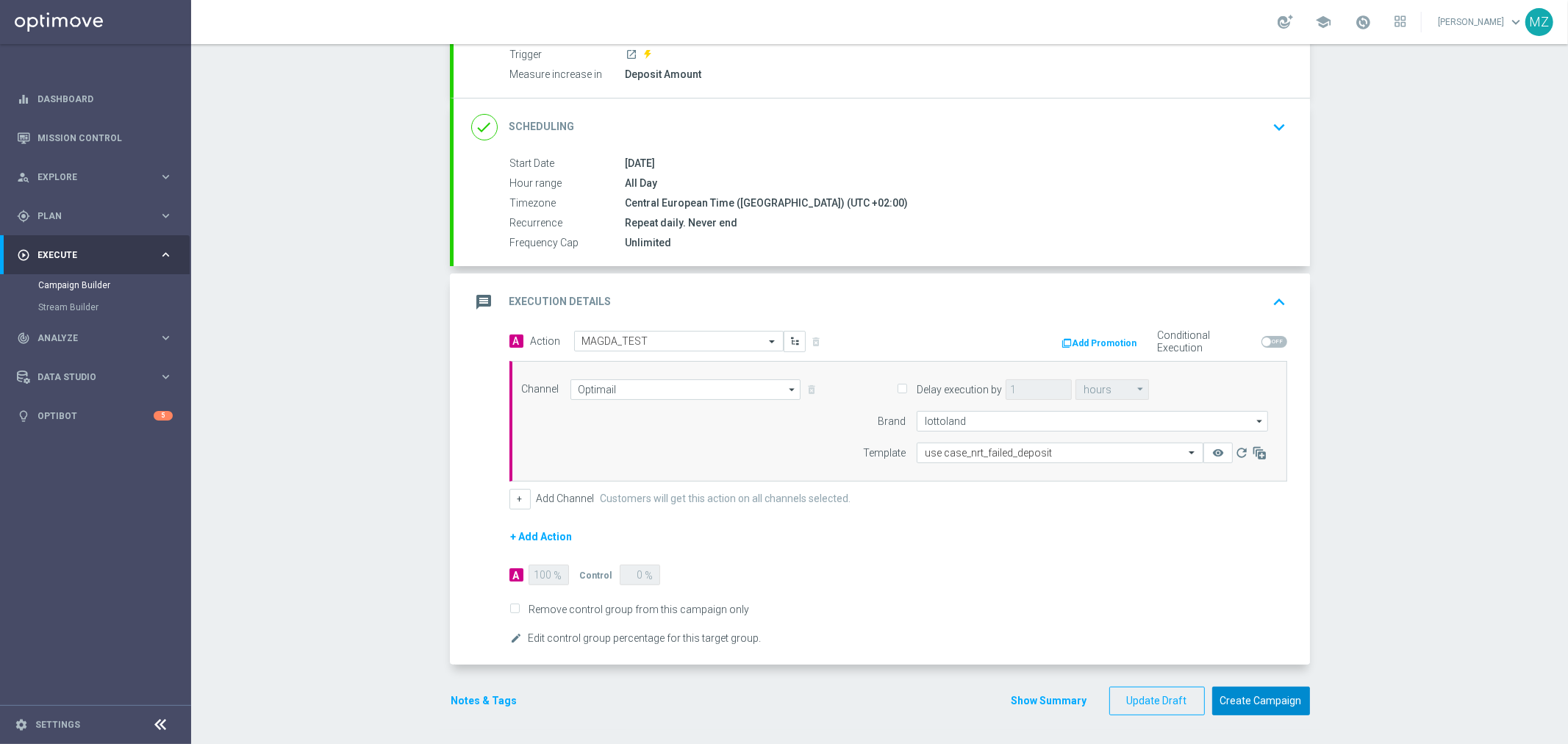
click at [1246, 699] on button "Create Campaign" at bounding box center [1260, 700] width 98 height 29
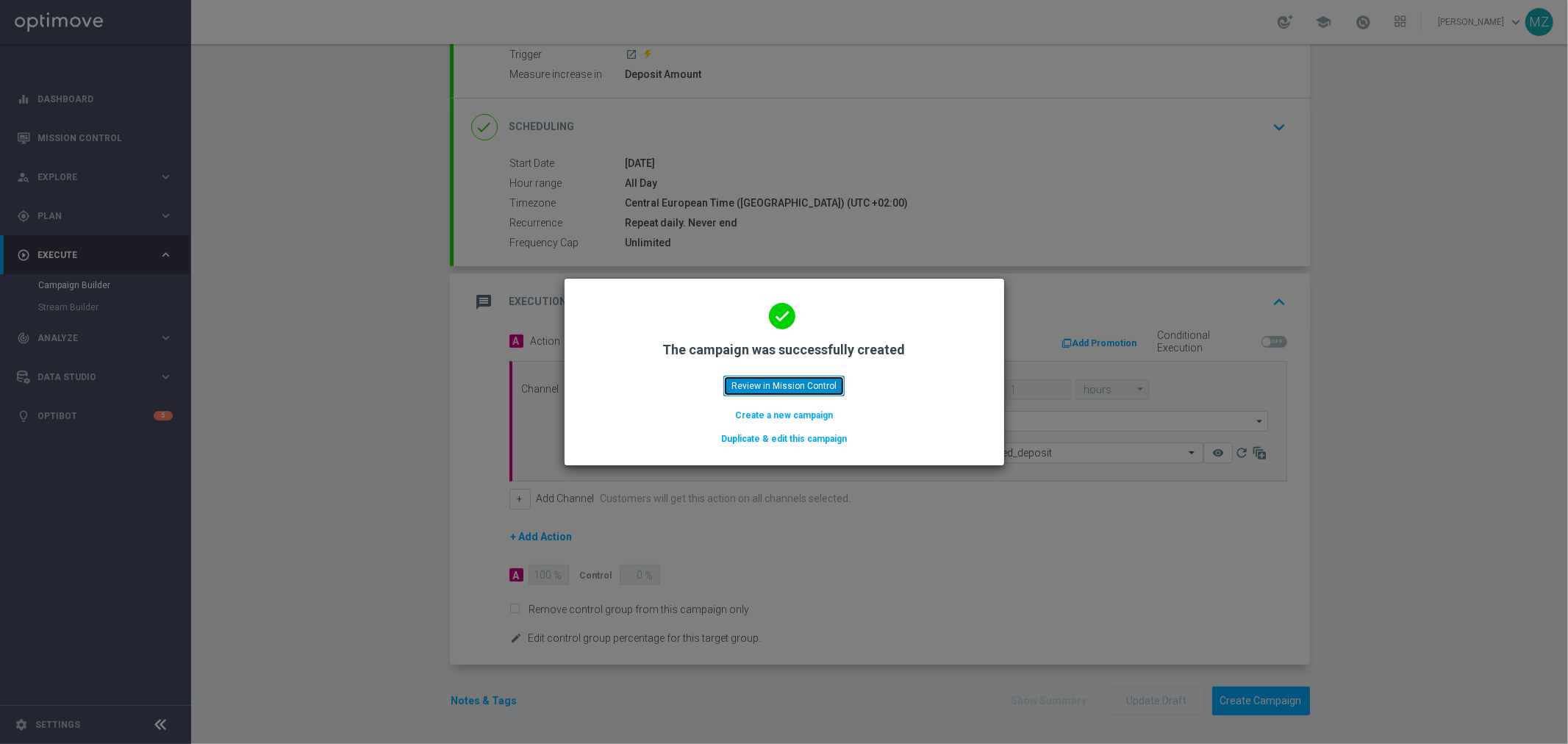
click at [794, 377] on button "Review in Mission Control" at bounding box center [784, 385] width 121 height 21
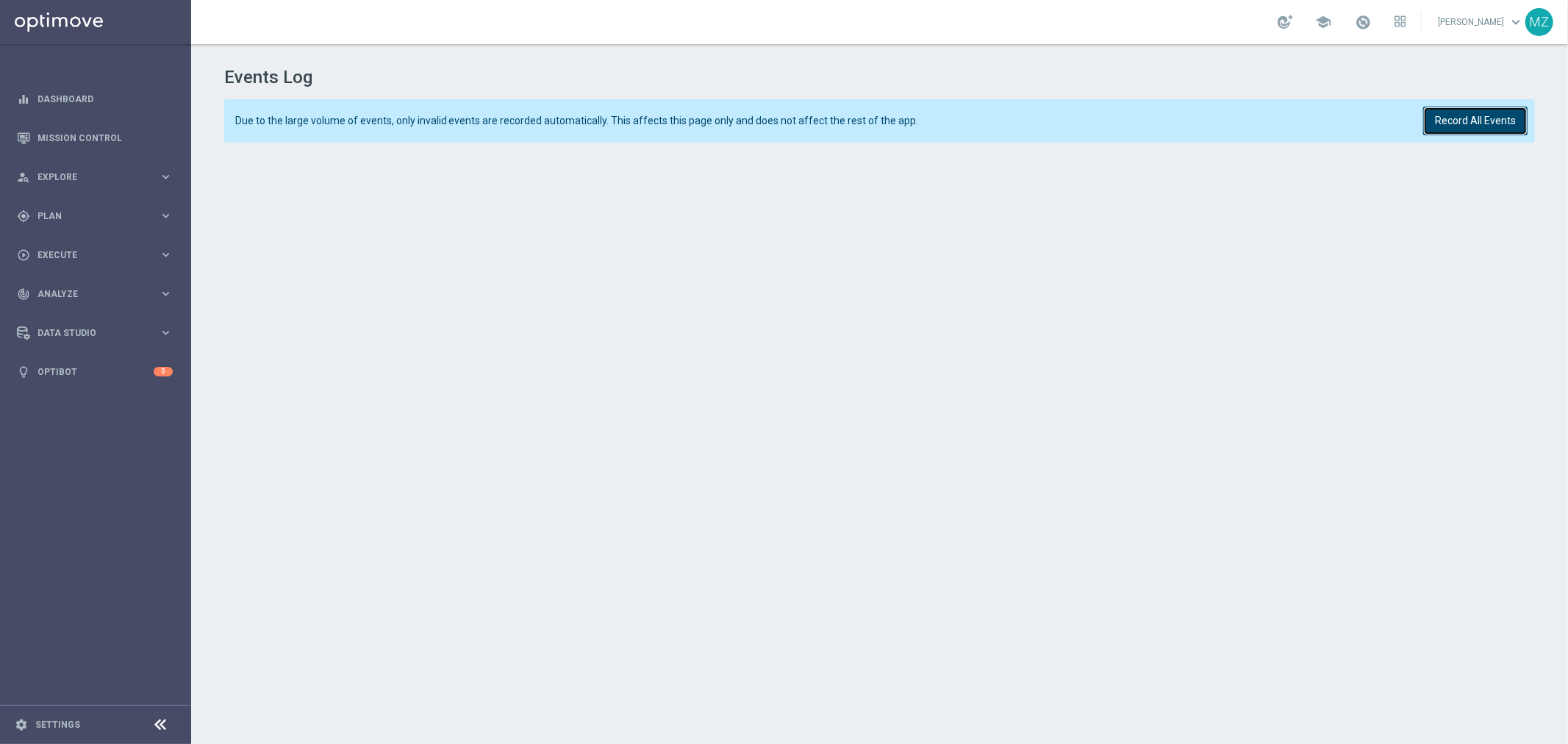
click at [1495, 120] on button "Record All Events" at bounding box center [1475, 120] width 105 height 29
click at [1495, 114] on button "Record All Events" at bounding box center [1475, 120] width 105 height 29
